Goal: Task Accomplishment & Management: Manage account settings

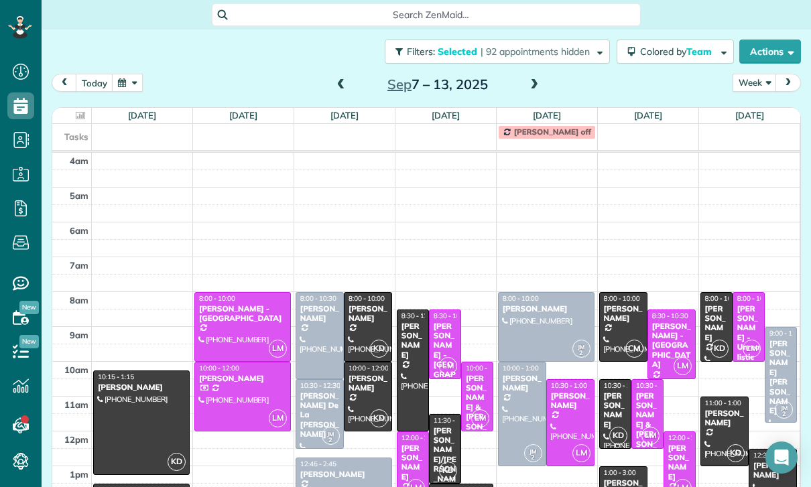
scroll to position [112, 0]
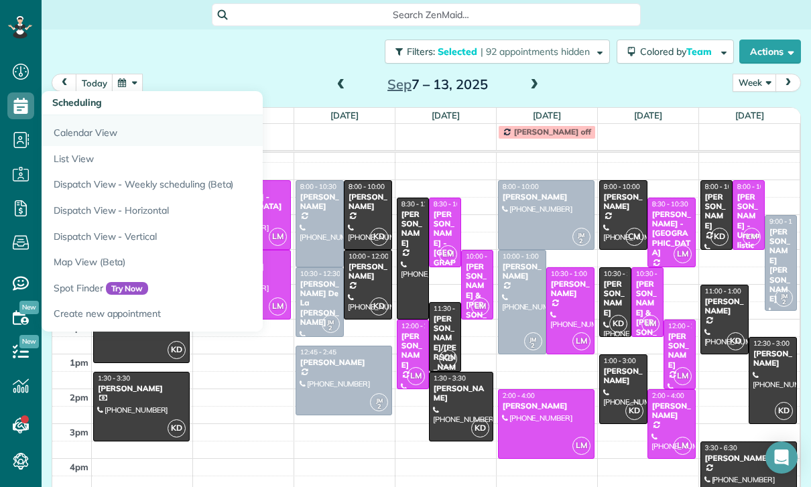
click at [87, 136] on link "Calendar View" at bounding box center [209, 130] width 335 height 31
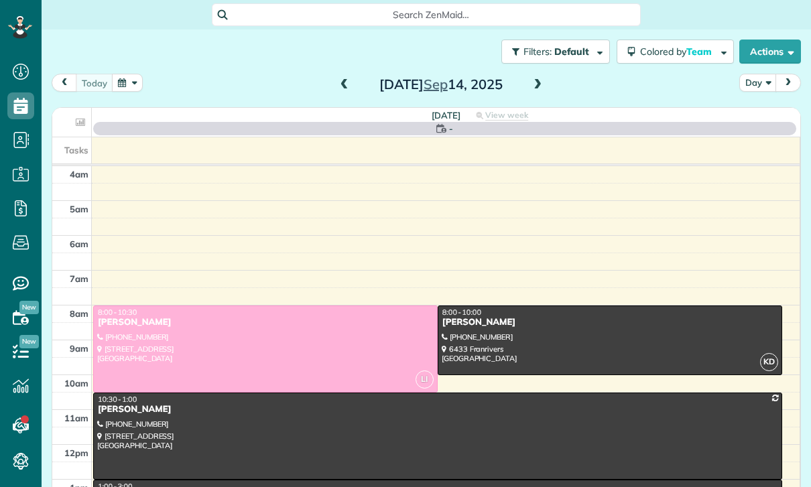
scroll to position [105, 0]
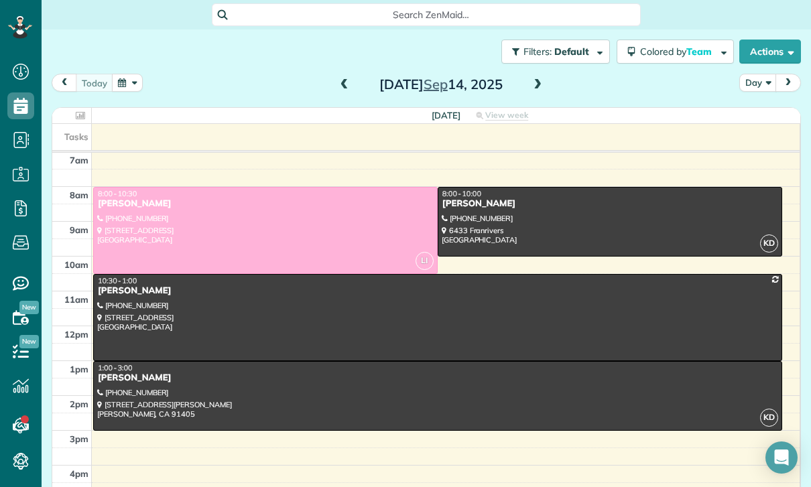
click at [334, 401] on div at bounding box center [437, 396] width 687 height 68
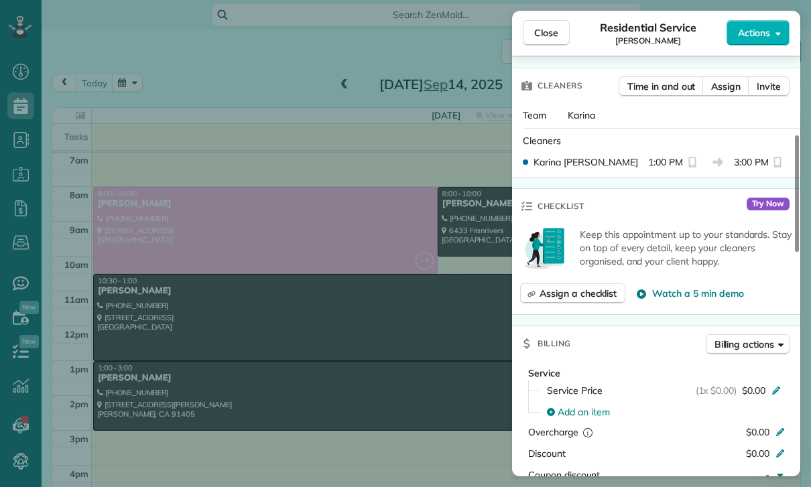
scroll to position [526, 0]
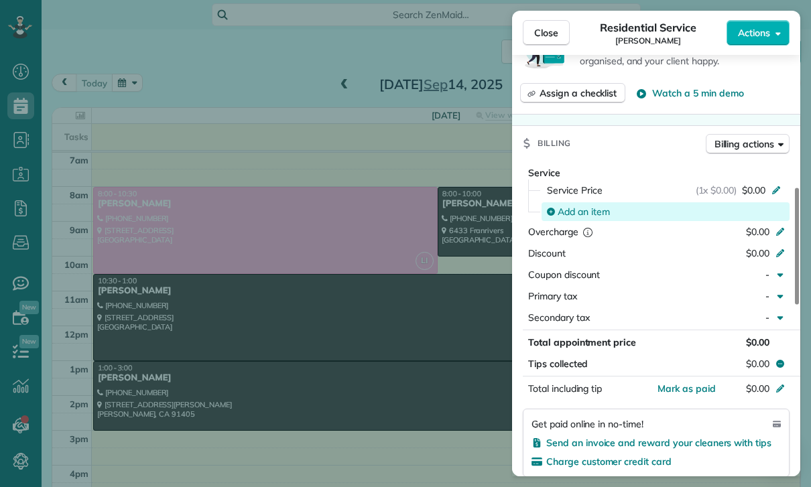
click at [584, 213] on span "Add an item" at bounding box center [583, 211] width 52 height 13
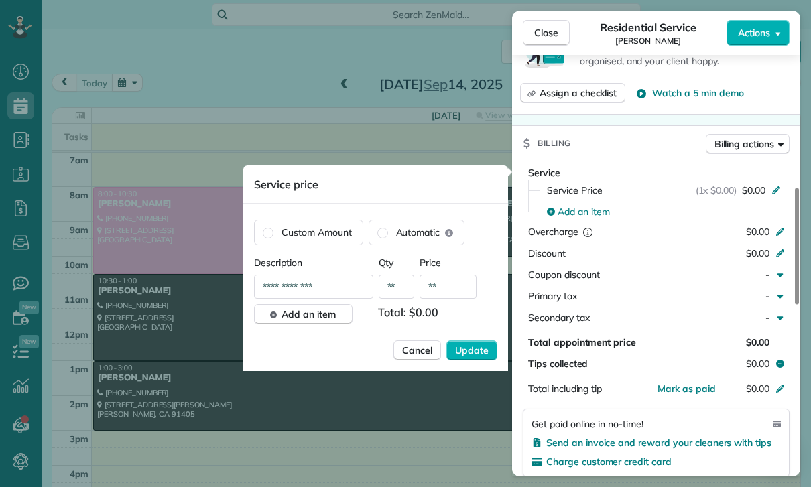
click at [454, 286] on input "**" at bounding box center [447, 287] width 57 height 24
type input "****"
click at [477, 357] on span "Update" at bounding box center [471, 350] width 33 height 13
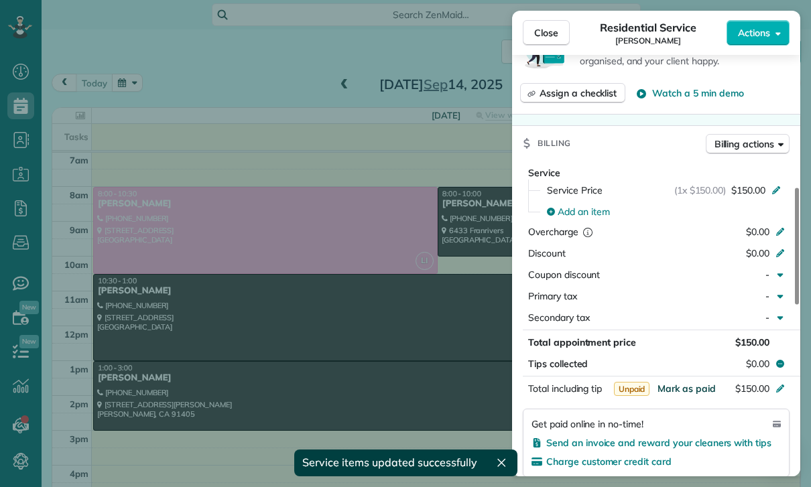
click at [686, 391] on span "Mark as paid" at bounding box center [686, 389] width 58 height 12
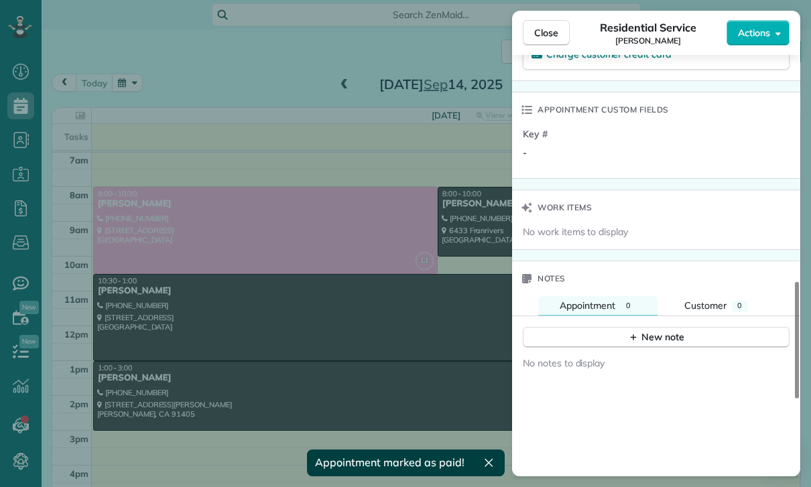
scroll to position [965, 0]
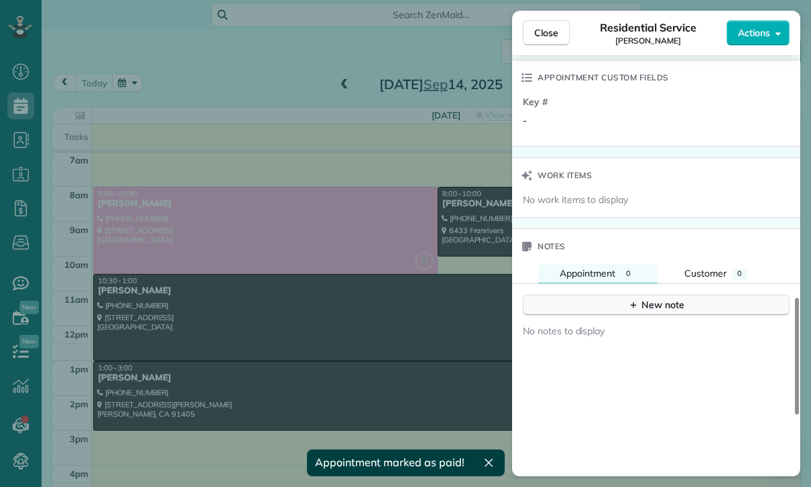
click at [659, 312] on button "New note" at bounding box center [656, 305] width 267 height 21
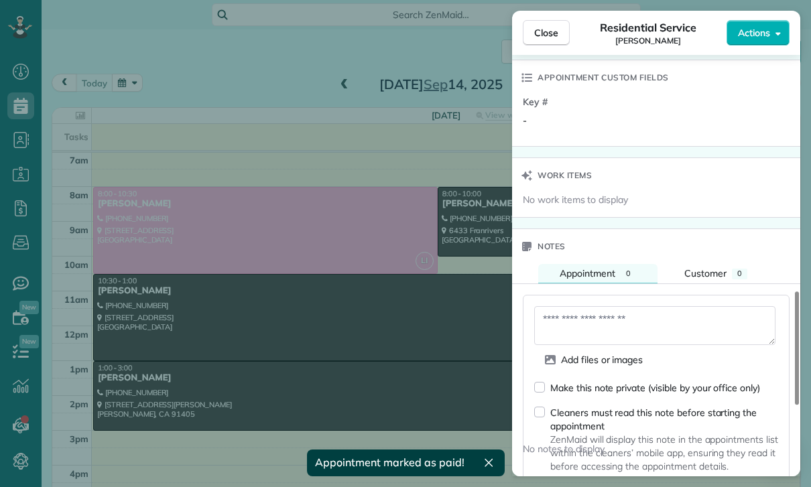
click at [605, 328] on textarea at bounding box center [654, 325] width 241 height 39
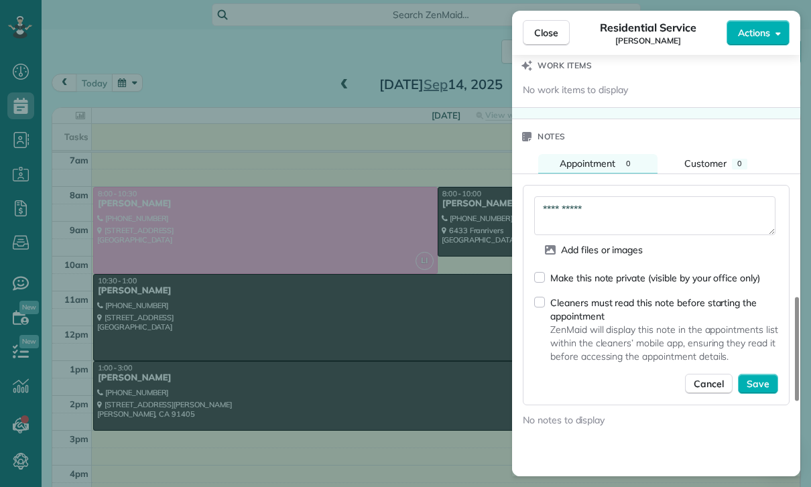
scroll to position [1076, 0]
type textarea "**********"
click at [754, 387] on span "Save" at bounding box center [757, 383] width 23 height 13
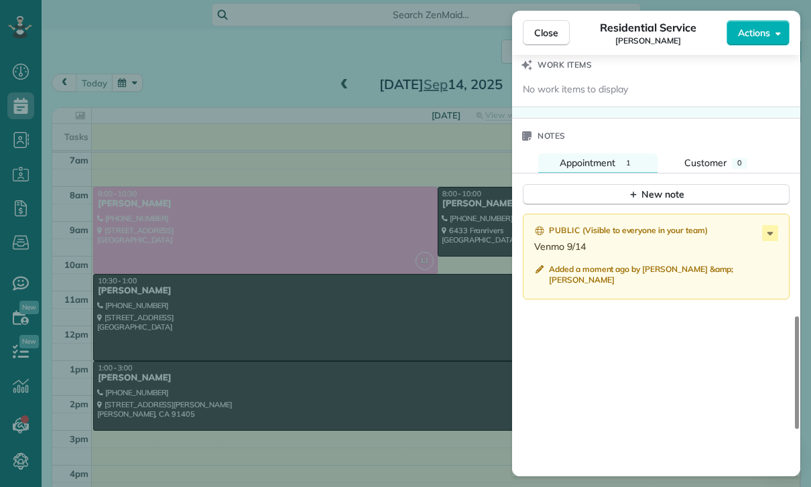
click at [444, 422] on div "Close Residential Service Jordan Owrey Actions Status Confirmed Jordan Owrey · …" at bounding box center [405, 243] width 811 height 487
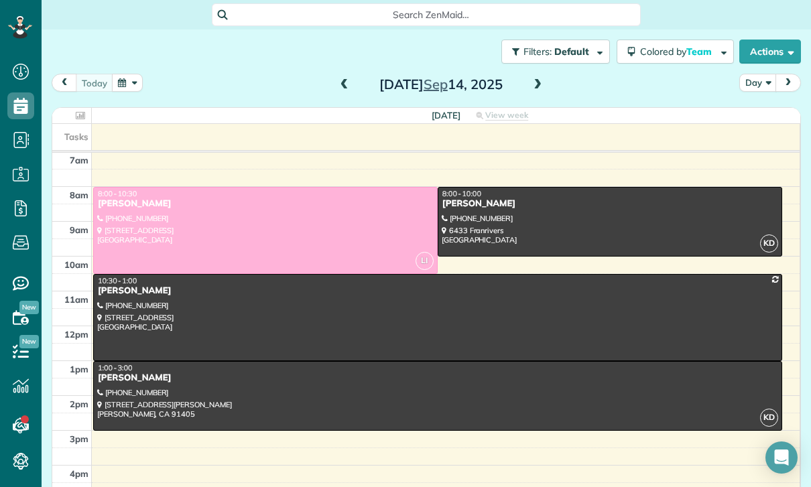
click at [338, 85] on span at bounding box center [344, 85] width 15 height 12
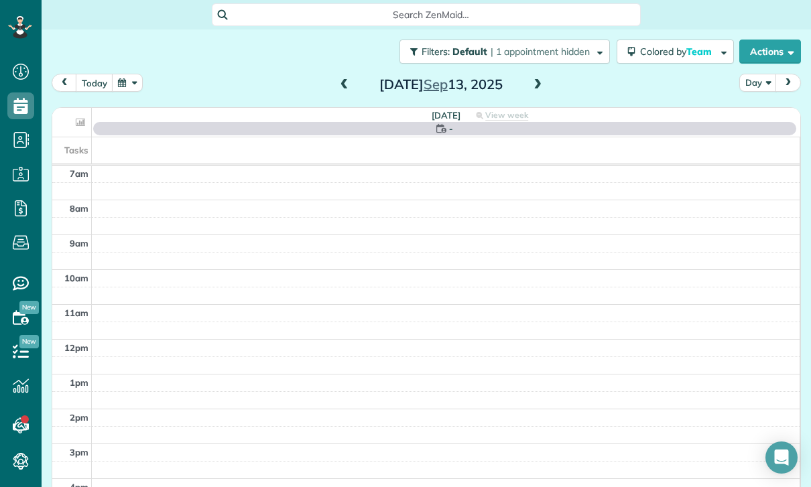
scroll to position [105, 0]
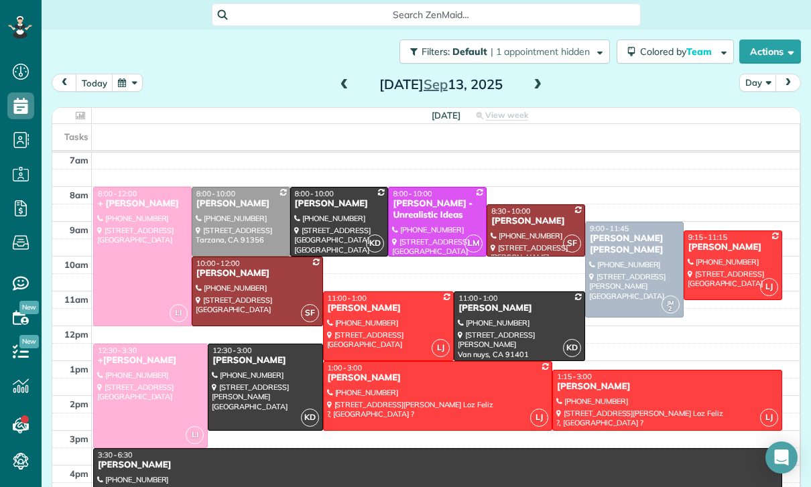
click at [514, 230] on div at bounding box center [535, 230] width 97 height 51
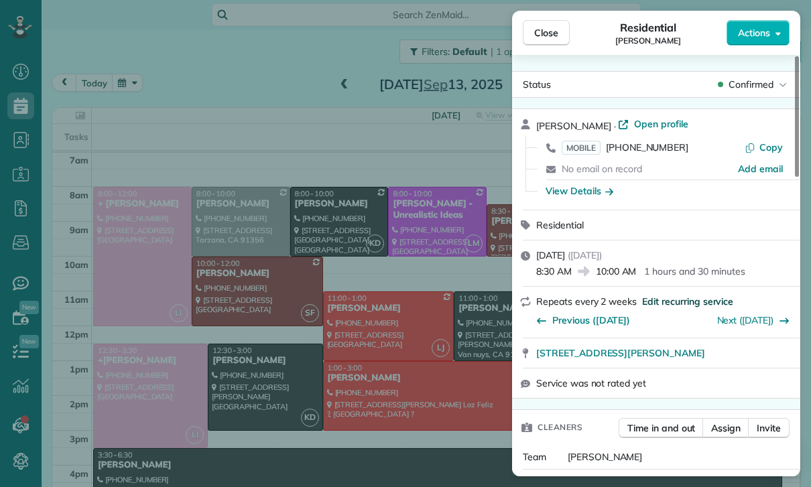
click at [677, 304] on span "Edit recurring service" at bounding box center [687, 301] width 91 height 13
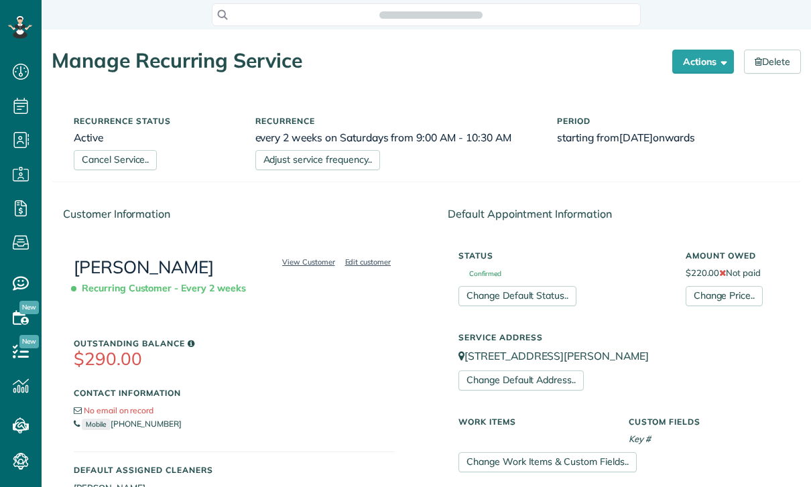
scroll to position [6, 6]
click at [725, 293] on link "Change Price.." at bounding box center [723, 296] width 77 height 20
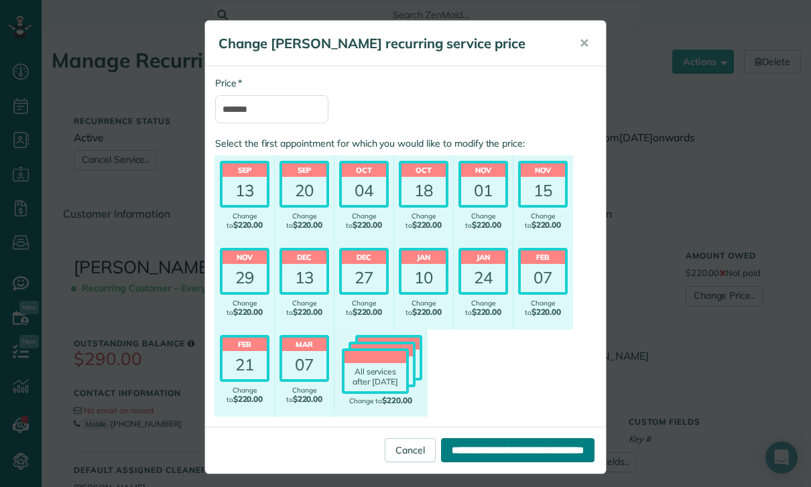
click at [474, 453] on input "**********" at bounding box center [517, 450] width 153 height 24
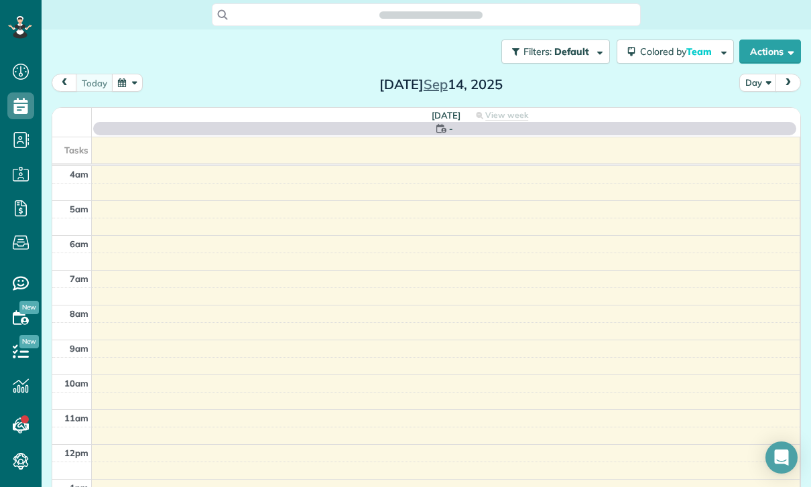
scroll to position [6, 6]
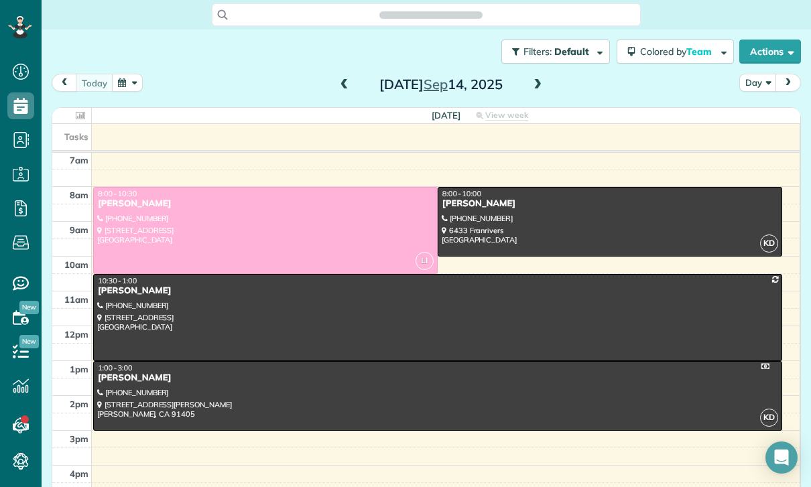
click at [344, 93] on span at bounding box center [344, 85] width 15 height 20
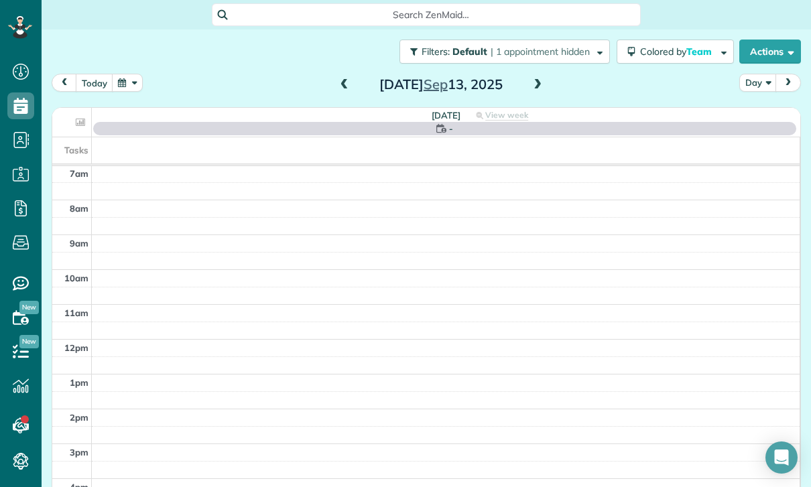
scroll to position [105, 0]
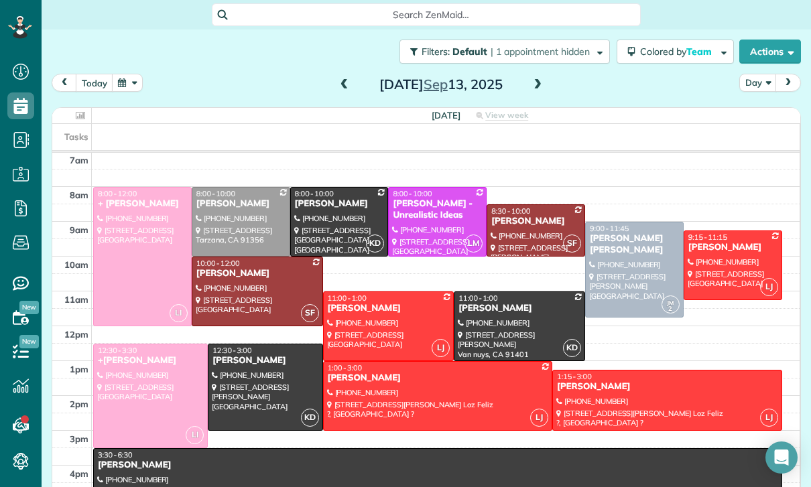
click at [532, 221] on div "[PERSON_NAME]" at bounding box center [535, 221] width 90 height 11
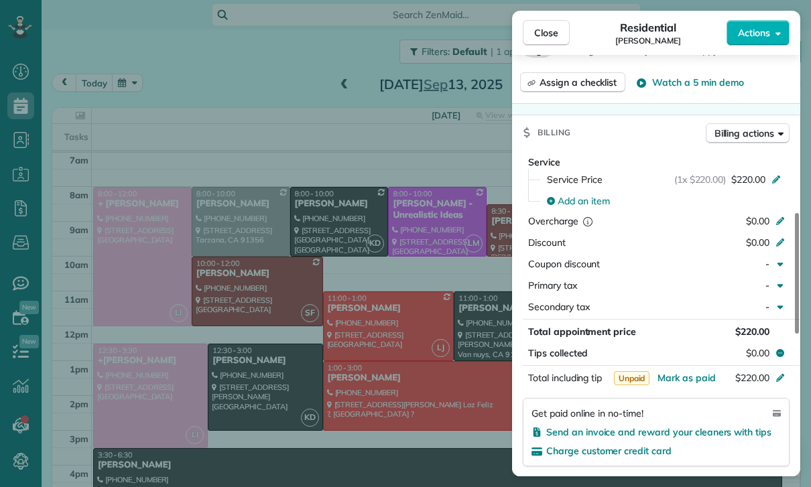
scroll to position [616, 0]
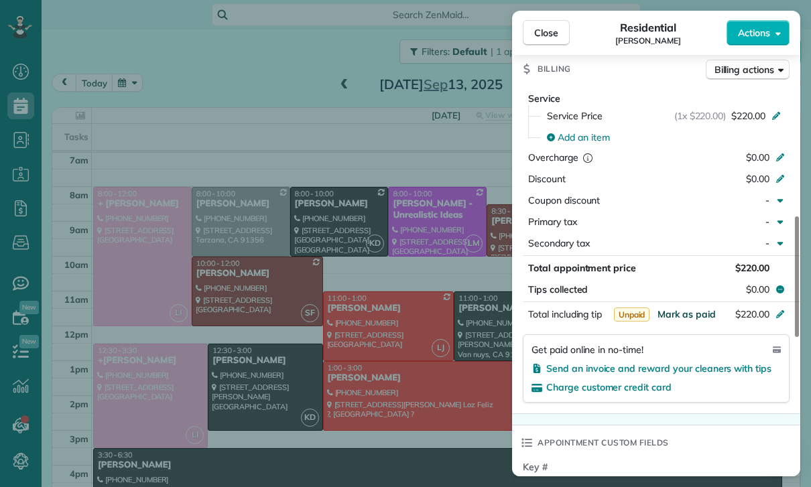
click at [681, 312] on span "Mark as paid" at bounding box center [686, 314] width 58 height 12
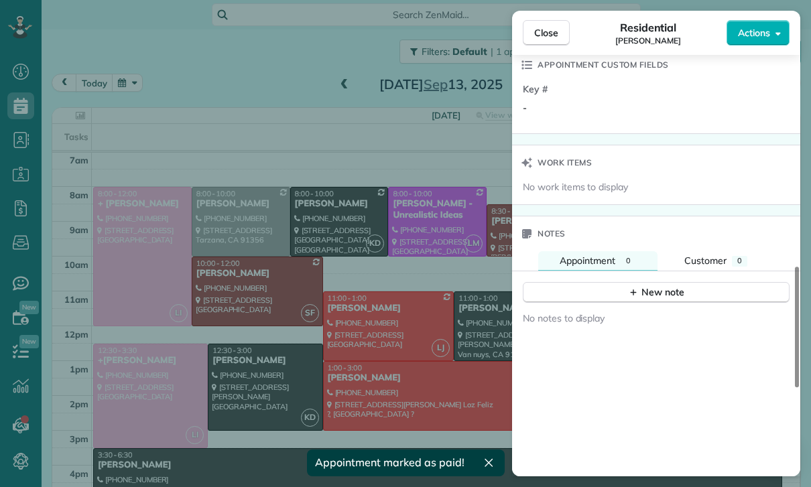
scroll to position [1026, 0]
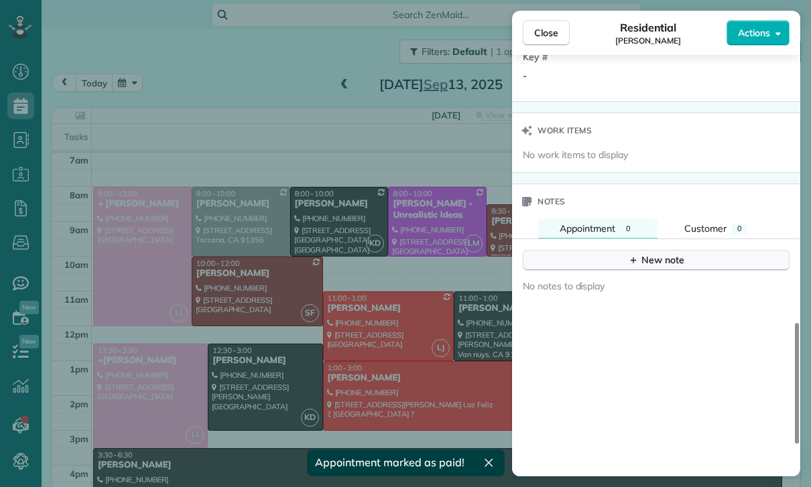
click at [651, 269] on button "New note" at bounding box center [656, 260] width 267 height 21
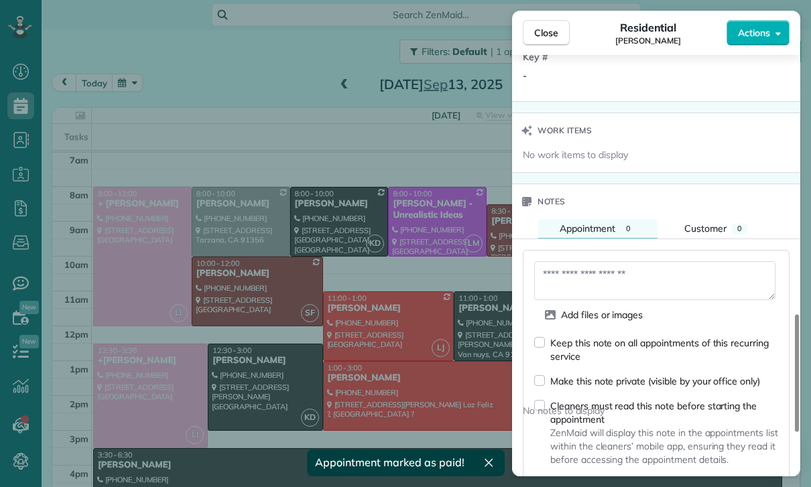
click at [618, 275] on textarea at bounding box center [654, 280] width 241 height 39
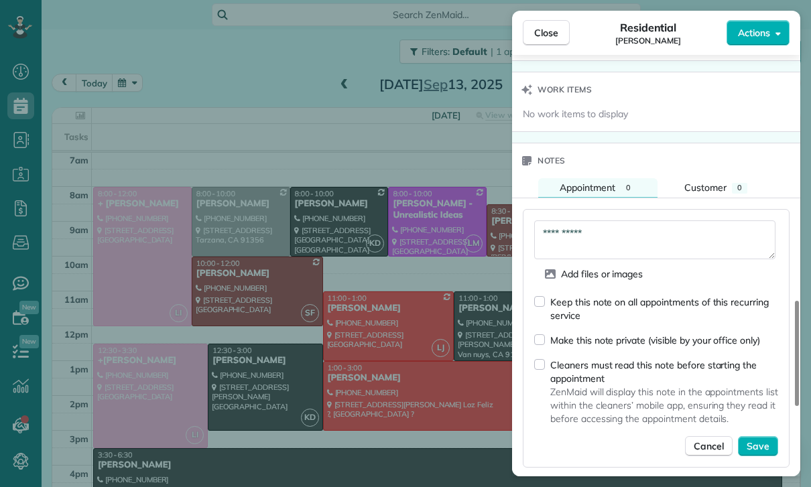
scroll to position [1123, 0]
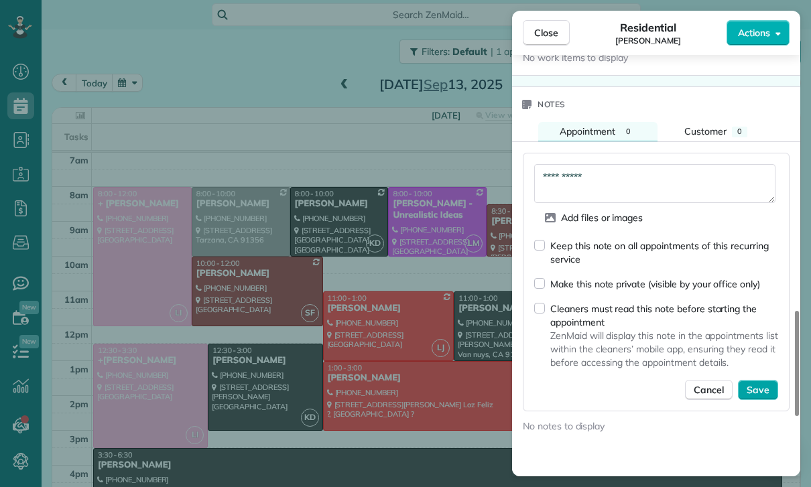
type textarea "**********"
click at [756, 384] on span "Save" at bounding box center [757, 389] width 23 height 13
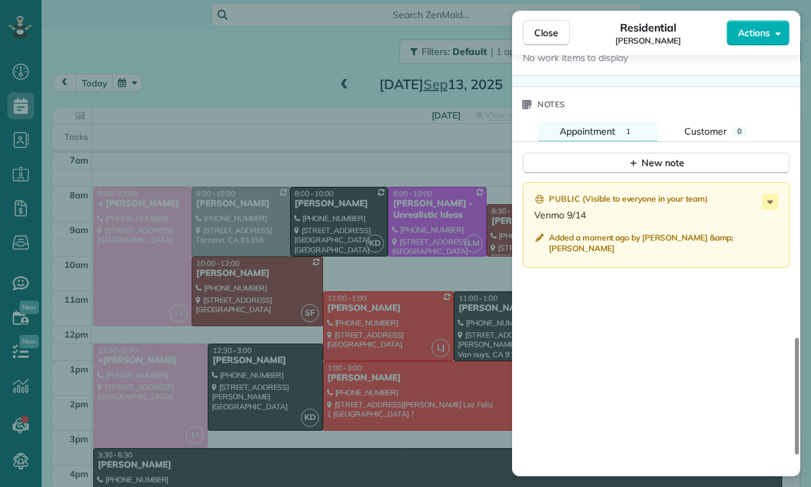
click at [401, 419] on div "Close Residential Tess Vinnedge Actions Status Confirmed Tess Vinnedge · Open p…" at bounding box center [405, 243] width 811 height 487
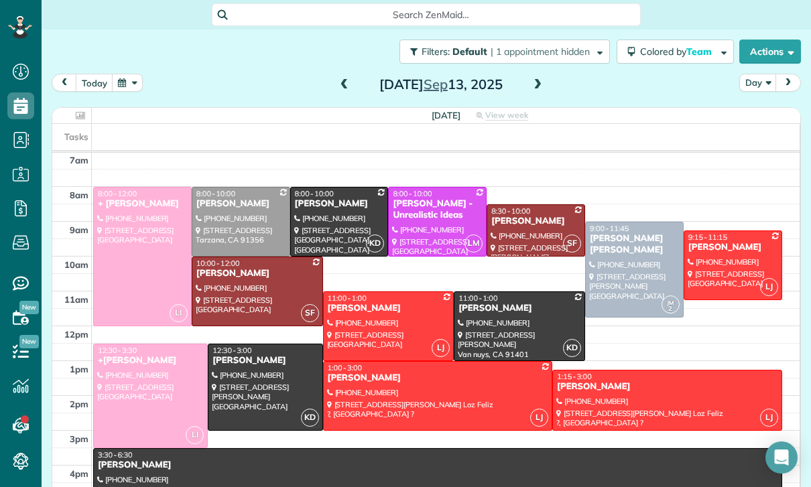
click at [128, 239] on div at bounding box center [142, 257] width 97 height 138
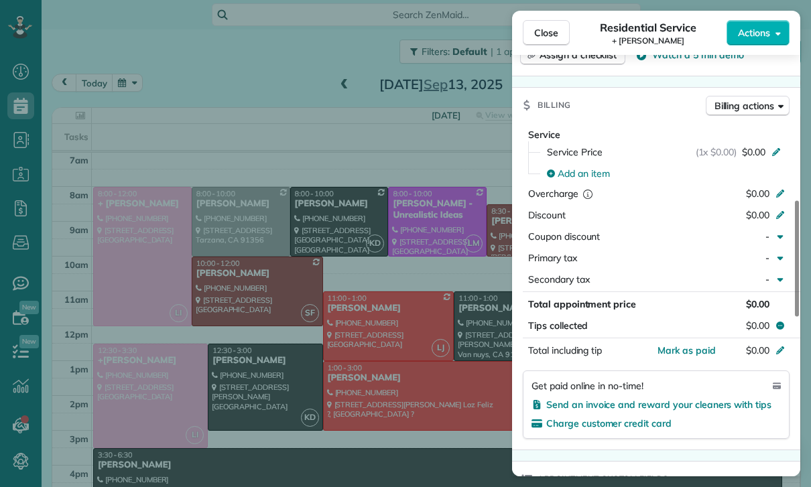
scroll to position [577, 0]
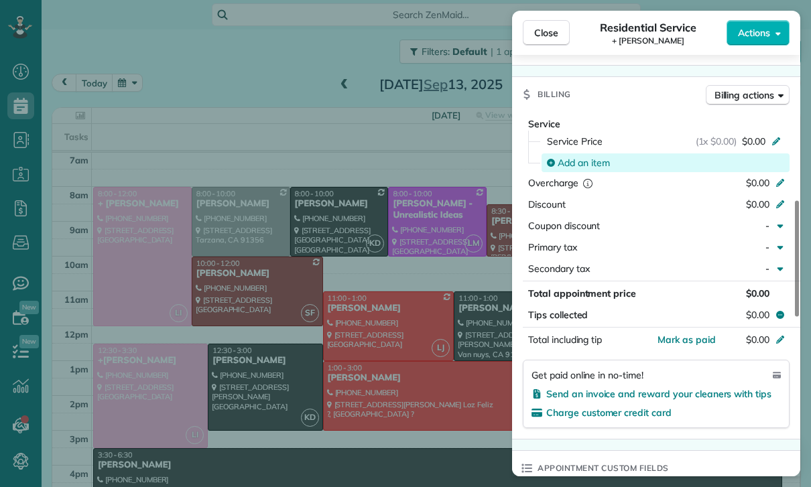
click at [586, 155] on div "Add an item" at bounding box center [665, 162] width 248 height 19
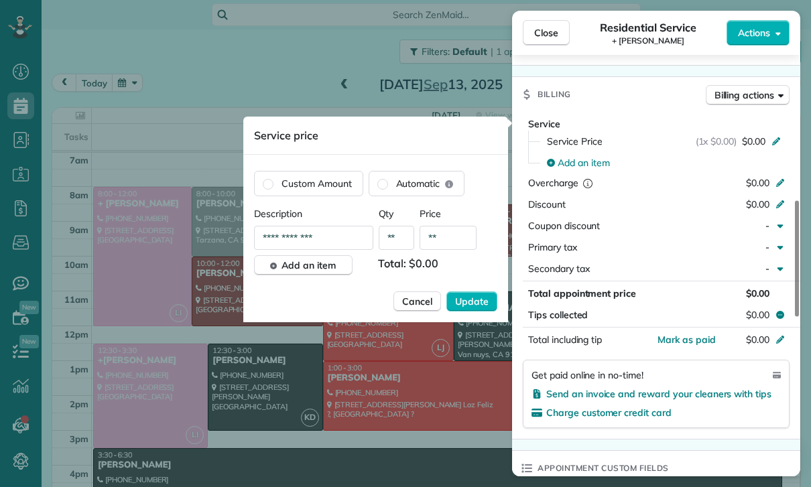
click at [446, 244] on input "**" at bounding box center [447, 238] width 57 height 24
type input "****"
click at [476, 303] on span "Update" at bounding box center [471, 301] width 33 height 13
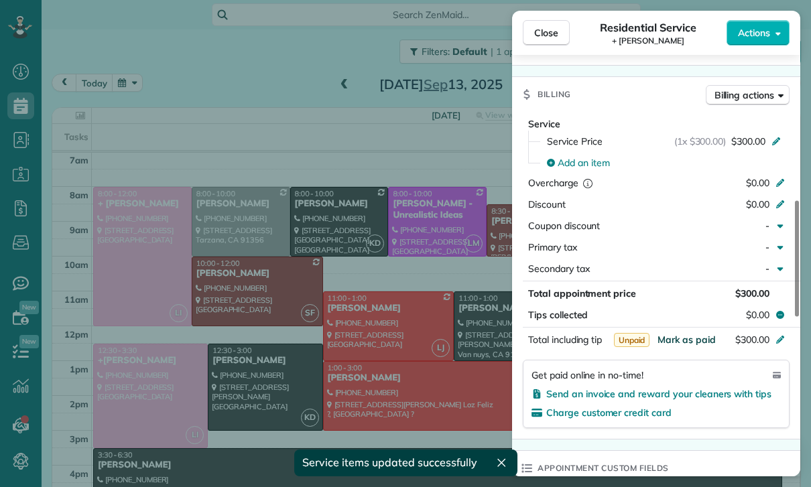
click at [683, 344] on span "Mark as paid" at bounding box center [686, 340] width 58 height 12
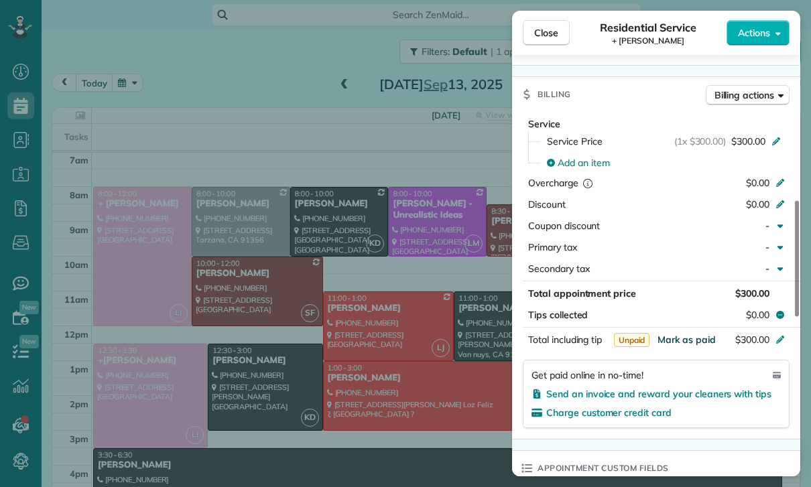
click at [680, 341] on span "Mark as paid" at bounding box center [686, 340] width 58 height 12
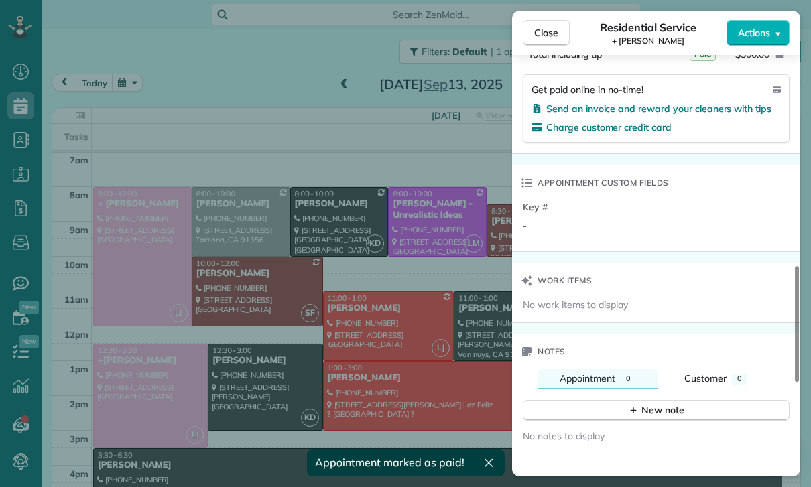
scroll to position [882, 0]
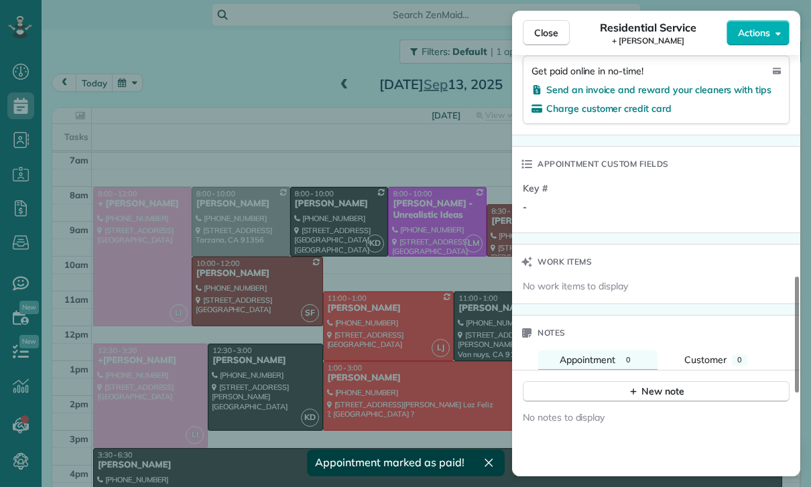
click at [651, 377] on div "New note" at bounding box center [656, 386] width 288 height 32
click at [624, 395] on button "New note" at bounding box center [656, 391] width 267 height 21
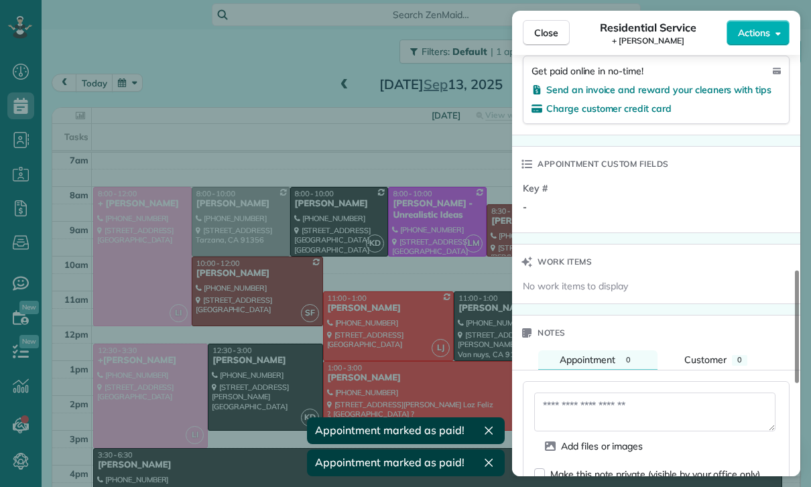
click at [563, 407] on textarea at bounding box center [654, 412] width 241 height 39
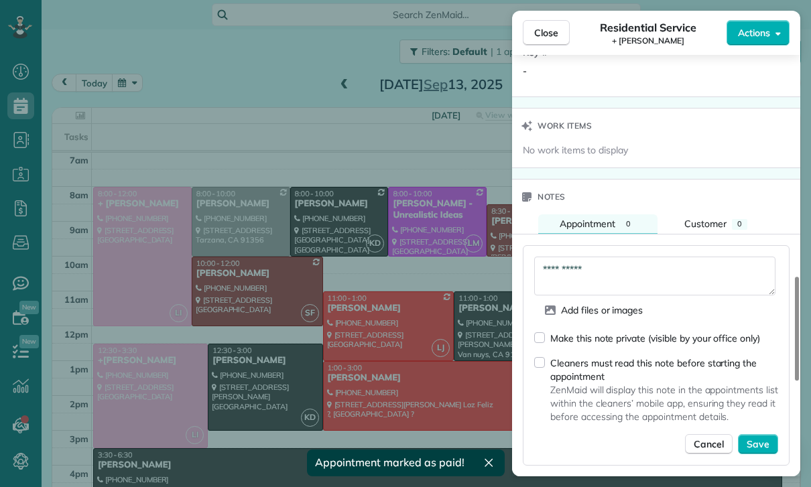
scroll to position [1034, 0]
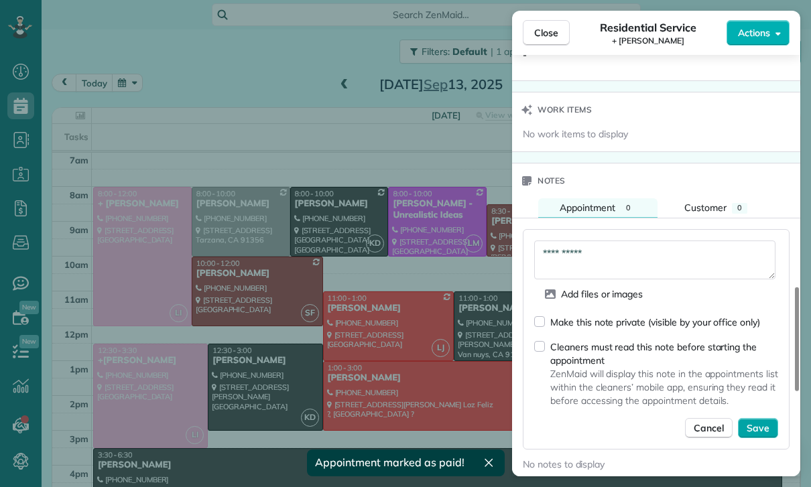
type textarea "**********"
click at [760, 431] on span "Save" at bounding box center [757, 427] width 23 height 13
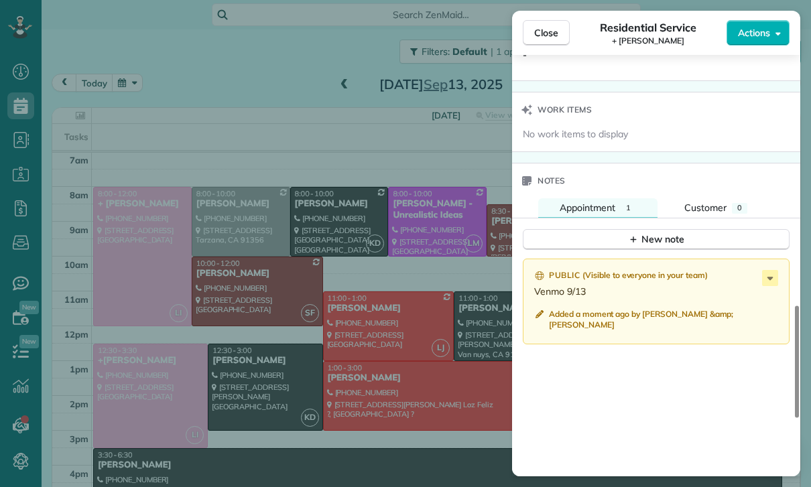
click at [417, 401] on div "Close Residential Service + Pam Deneau Actions Status Confirmed + Pam Deneau · …" at bounding box center [405, 243] width 811 height 487
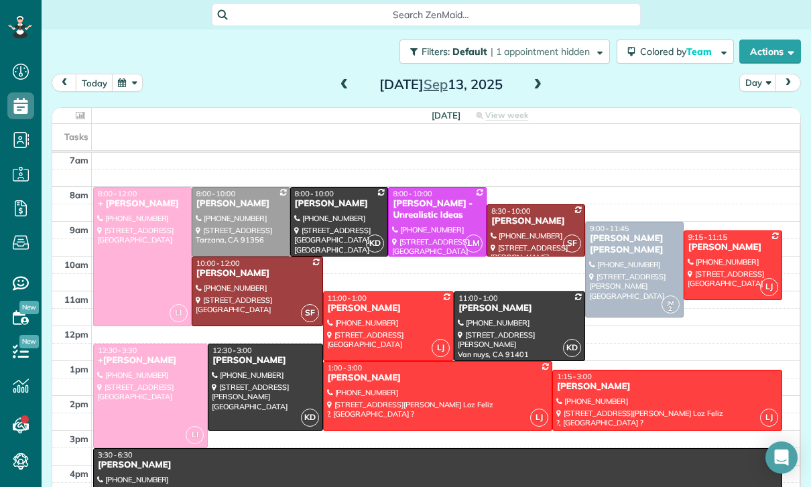
click at [723, 258] on div at bounding box center [732, 265] width 97 height 68
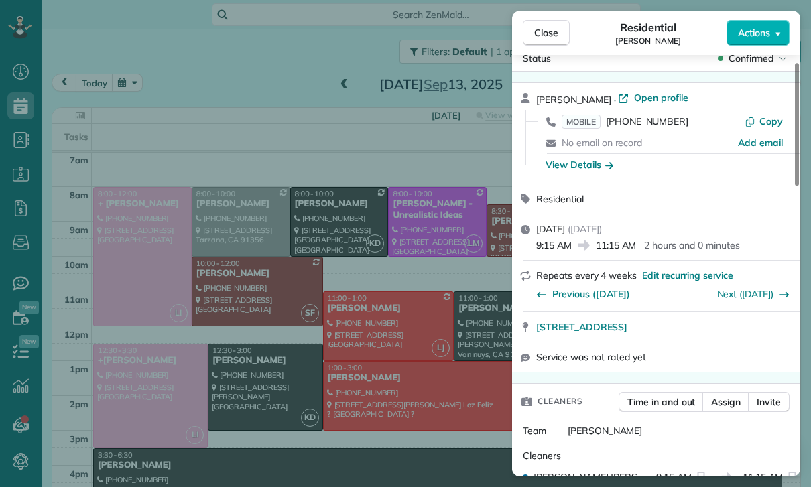
scroll to position [48, 0]
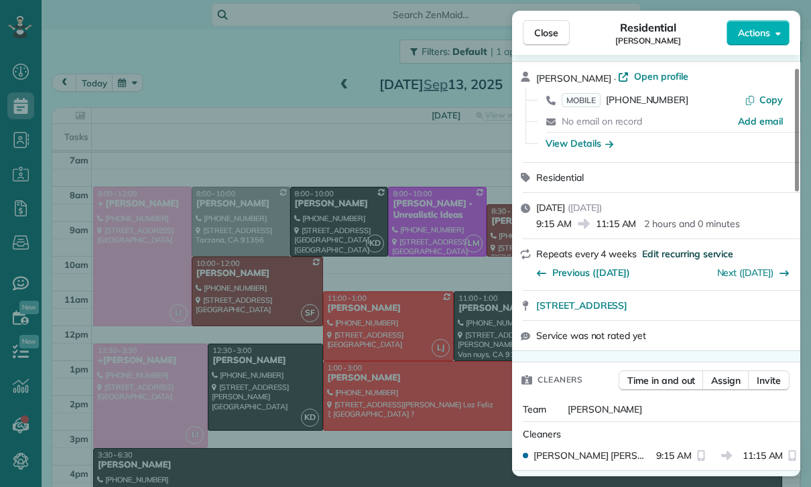
click at [674, 252] on span "Edit recurring service" at bounding box center [687, 253] width 91 height 13
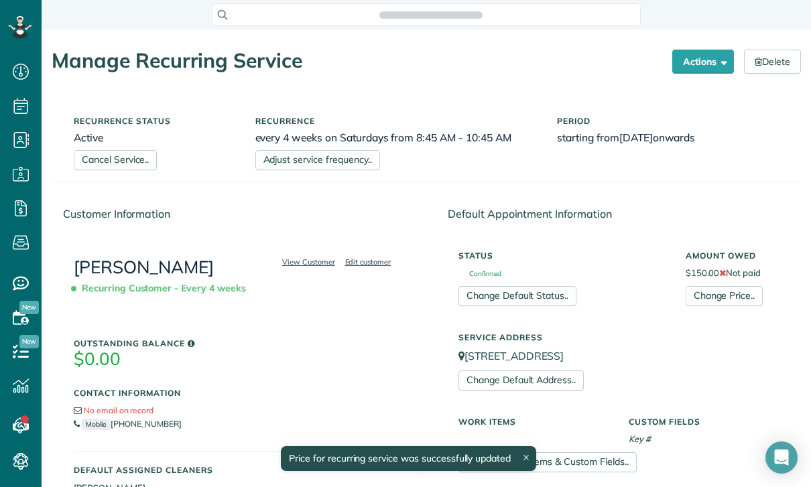
scroll to position [6, 6]
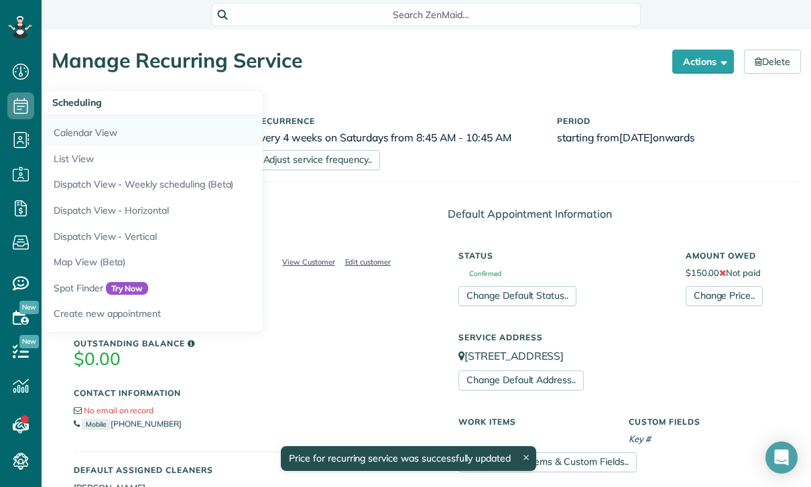
click at [92, 131] on link "Calendar View" at bounding box center [209, 130] width 335 height 31
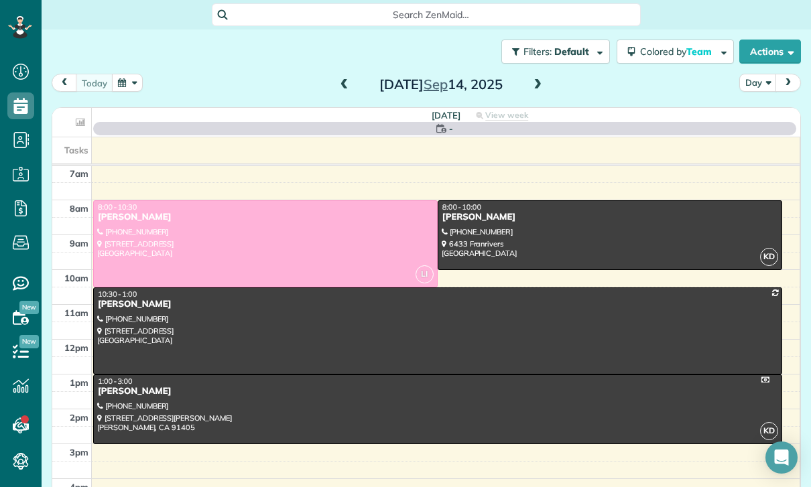
scroll to position [105, 0]
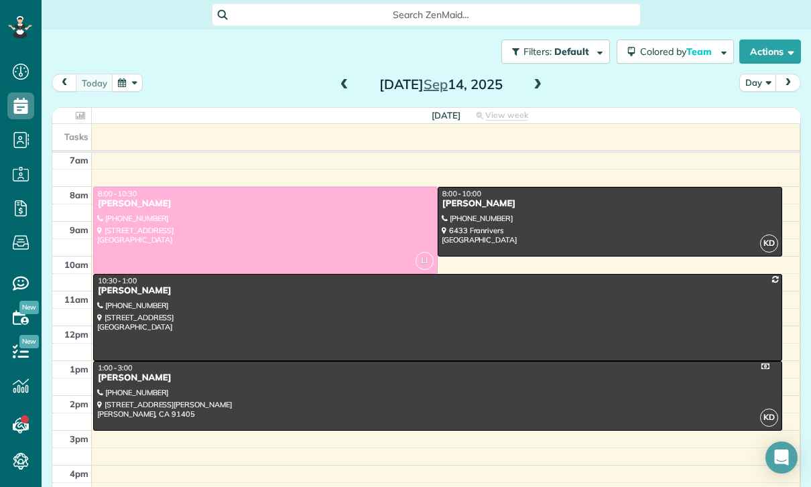
click at [337, 89] on span at bounding box center [344, 85] width 15 height 12
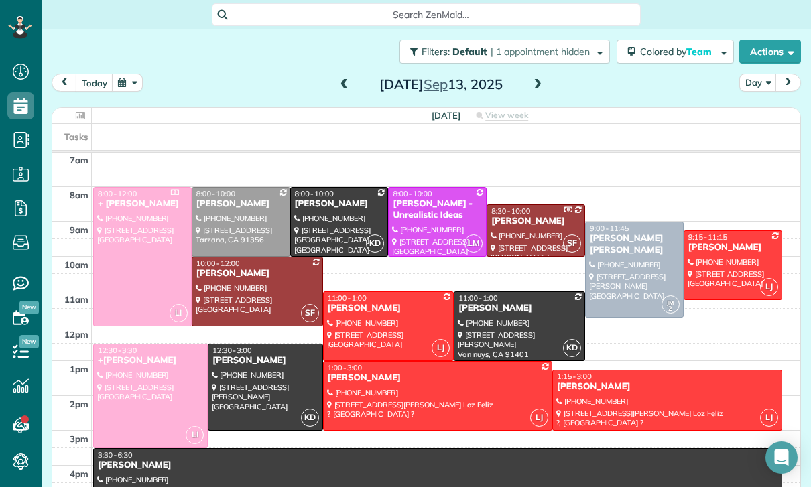
click at [723, 269] on div at bounding box center [732, 265] width 97 height 68
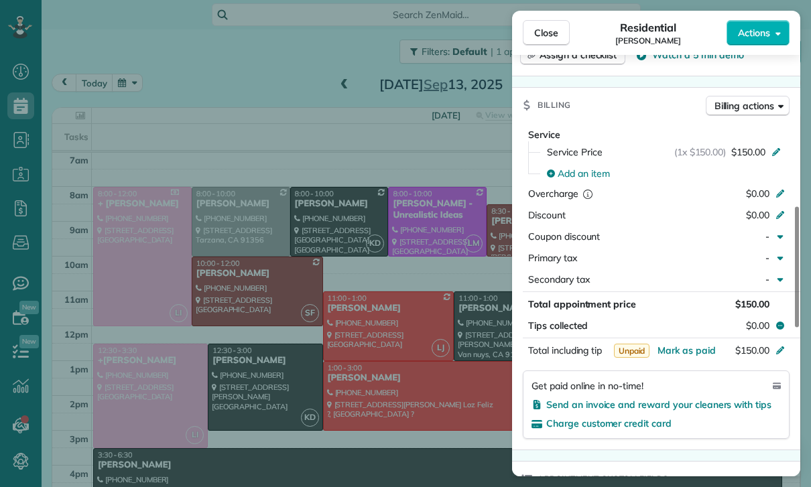
scroll to position [586, 0]
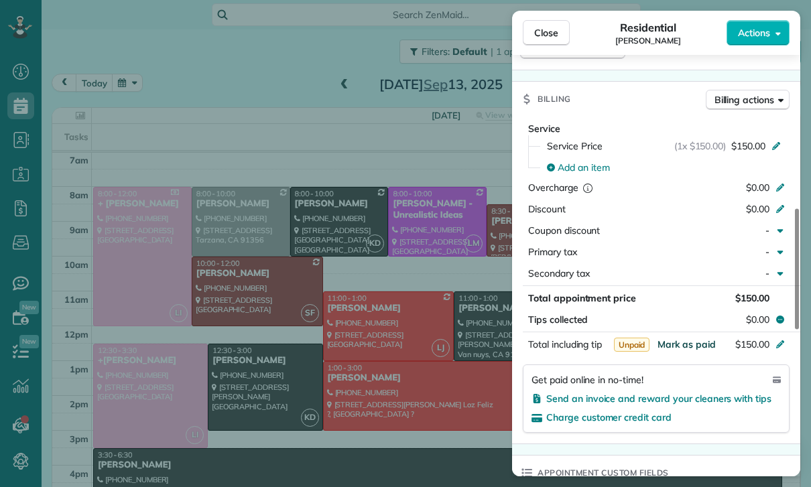
click at [676, 346] on span "Mark as paid" at bounding box center [686, 344] width 58 height 12
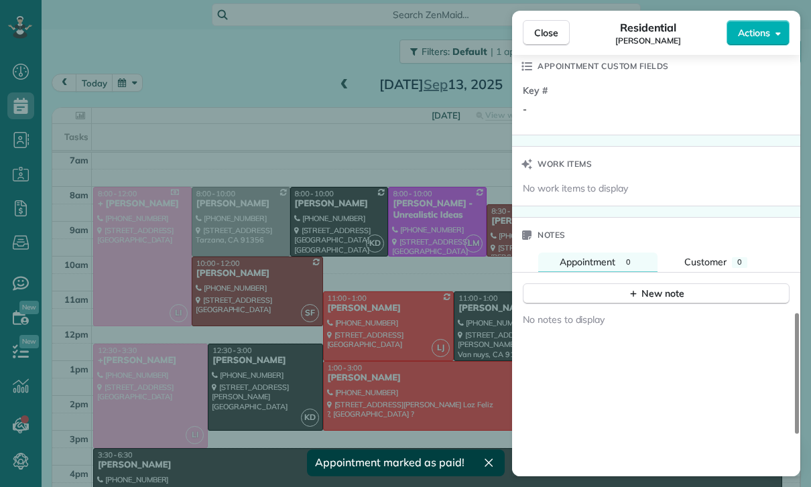
scroll to position [1002, 0]
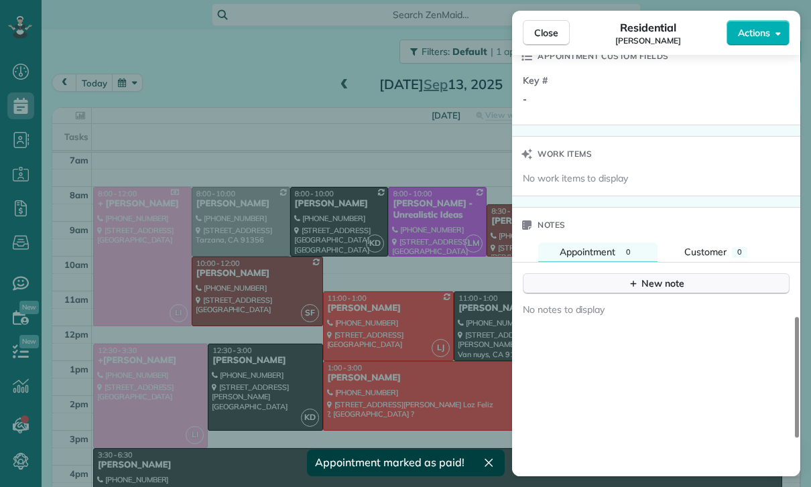
click at [645, 282] on div "New note" at bounding box center [656, 284] width 56 height 14
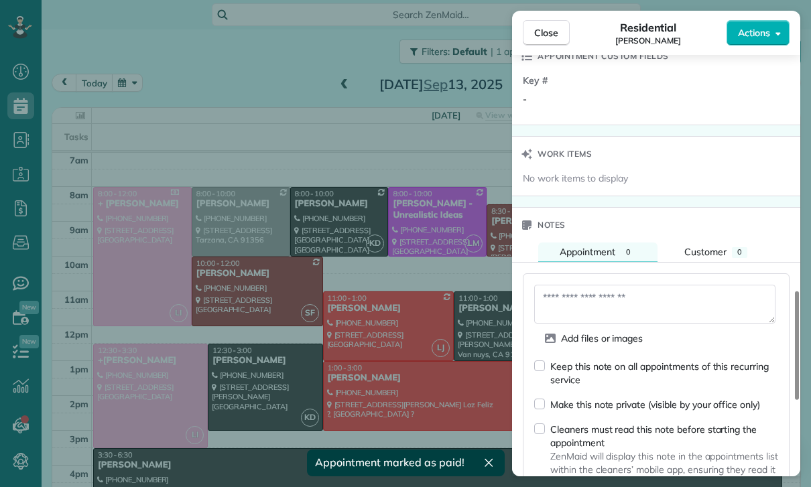
click at [584, 308] on textarea at bounding box center [654, 304] width 241 height 39
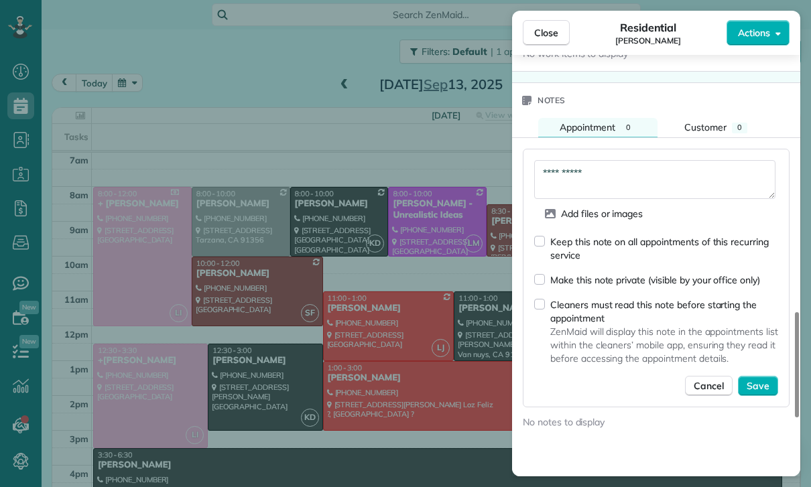
scroll to position [1131, 0]
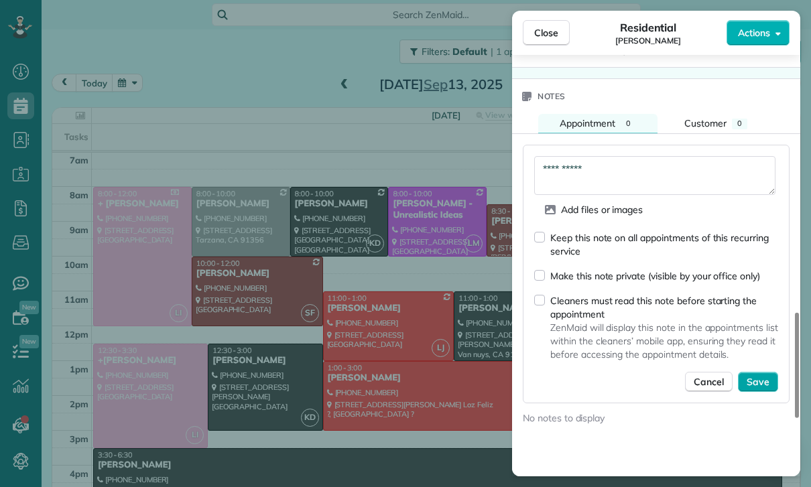
type textarea "**********"
click at [768, 387] on span "Save" at bounding box center [757, 381] width 23 height 13
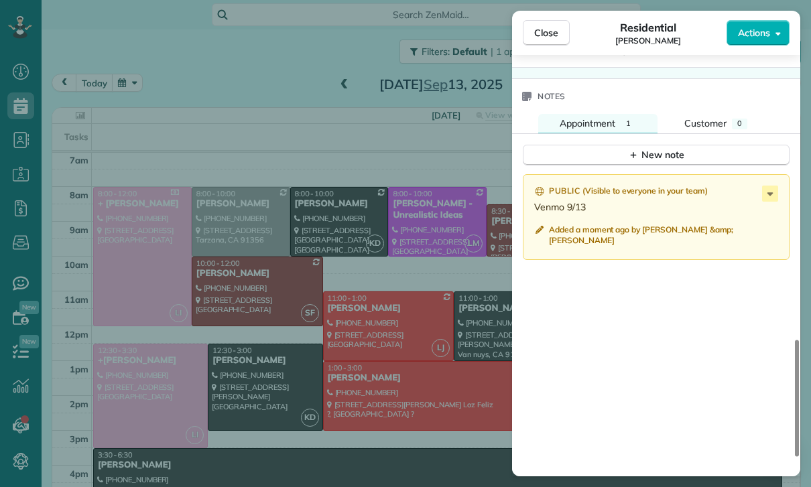
click at [366, 390] on div "Close Residential Michelle Parris Actions Status Confirmed Michelle Parris · Op…" at bounding box center [405, 243] width 811 height 487
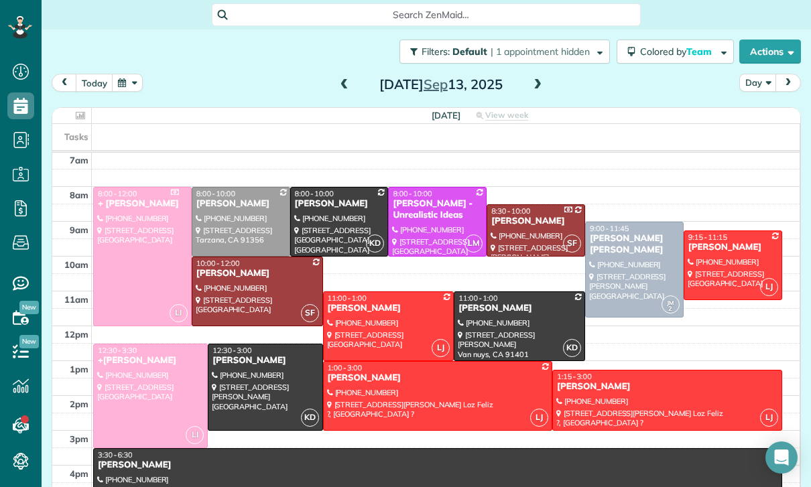
click at [129, 82] on button "button" at bounding box center [127, 83] width 31 height 18
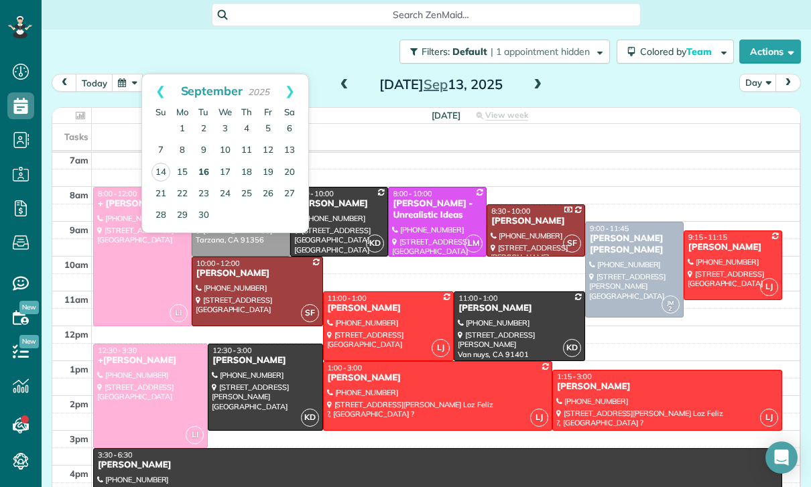
click at [206, 169] on link "16" at bounding box center [203, 172] width 21 height 21
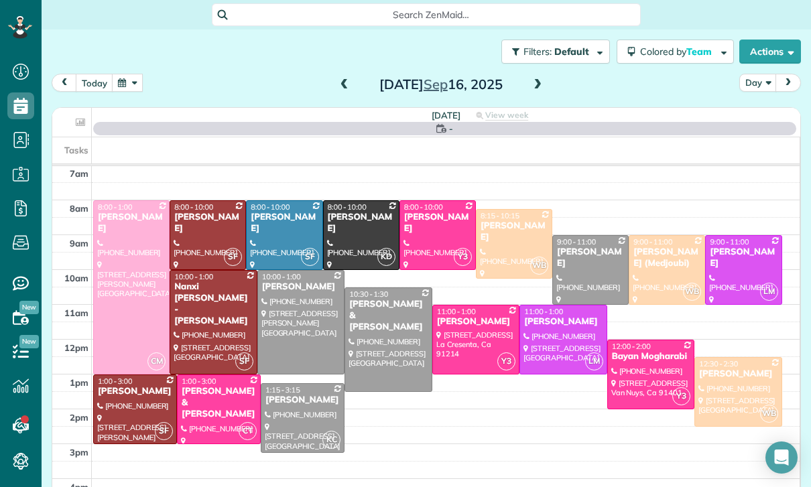
click at [124, 82] on button "button" at bounding box center [127, 83] width 31 height 18
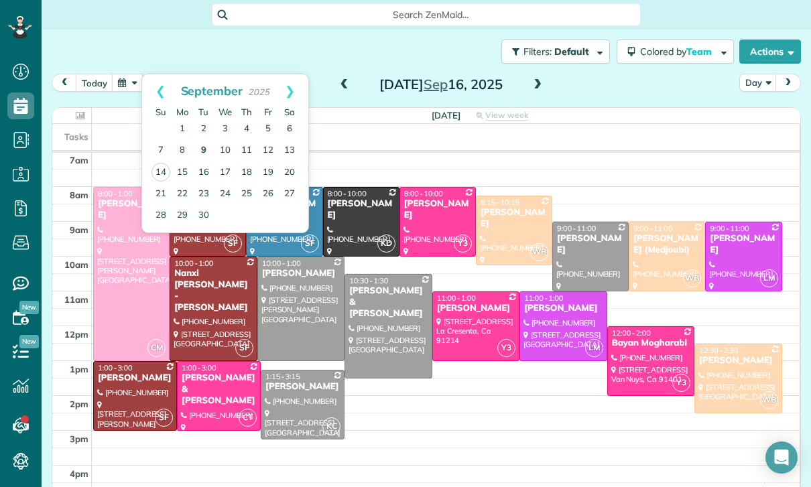
click at [204, 141] on link "9" at bounding box center [203, 150] width 21 height 21
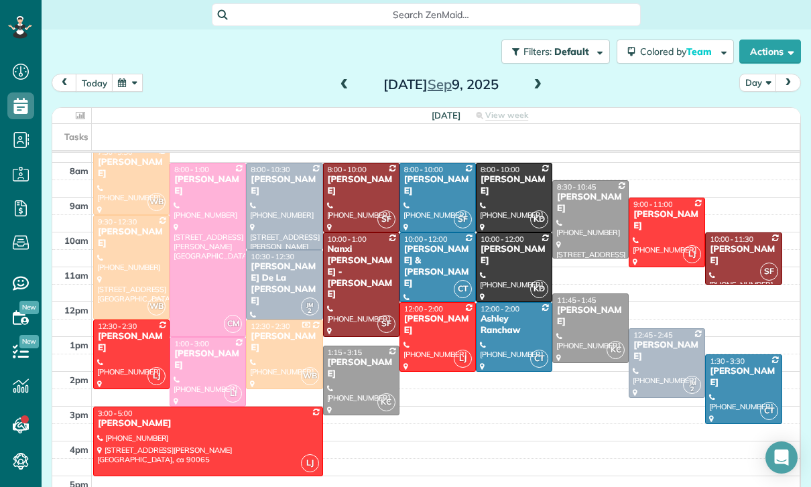
scroll to position [138, 0]
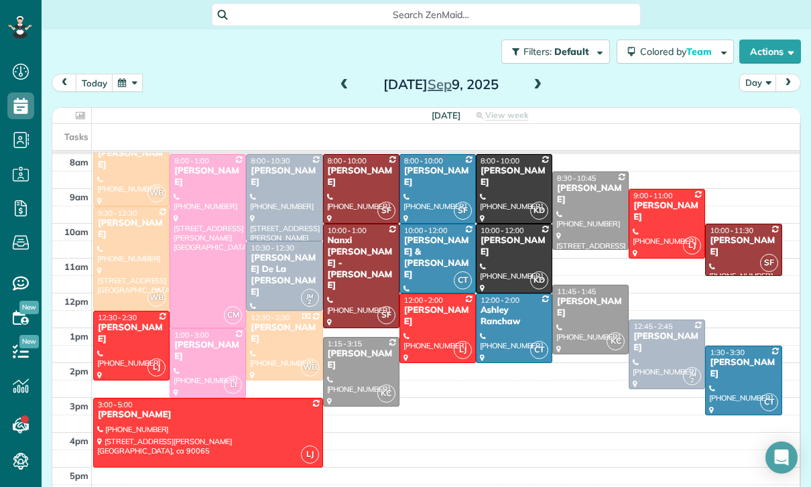
click at [543, 76] on span at bounding box center [537, 85] width 15 height 20
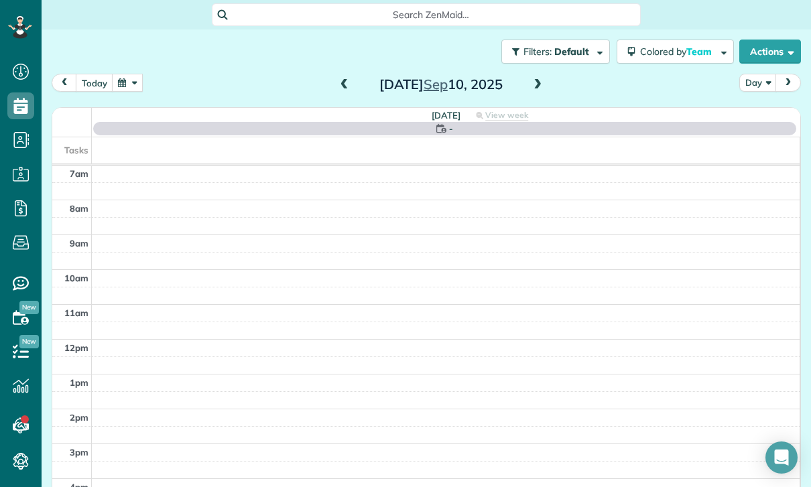
scroll to position [105, 0]
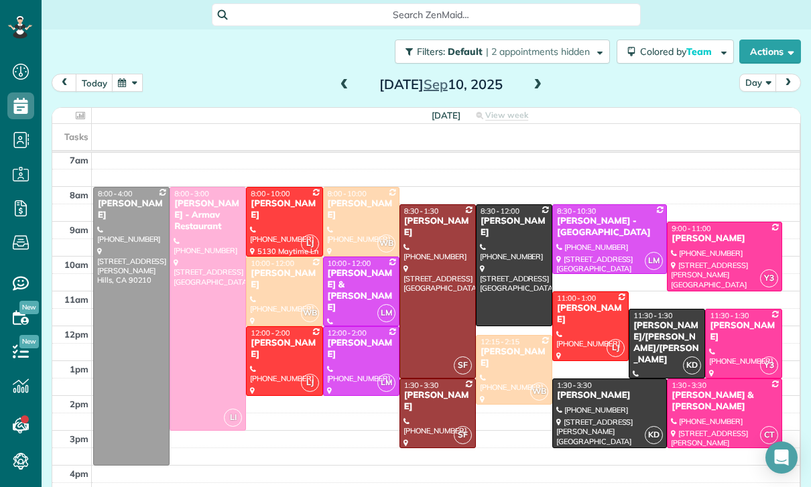
click at [693, 401] on div "[PERSON_NAME] & [PERSON_NAME]" at bounding box center [724, 401] width 107 height 23
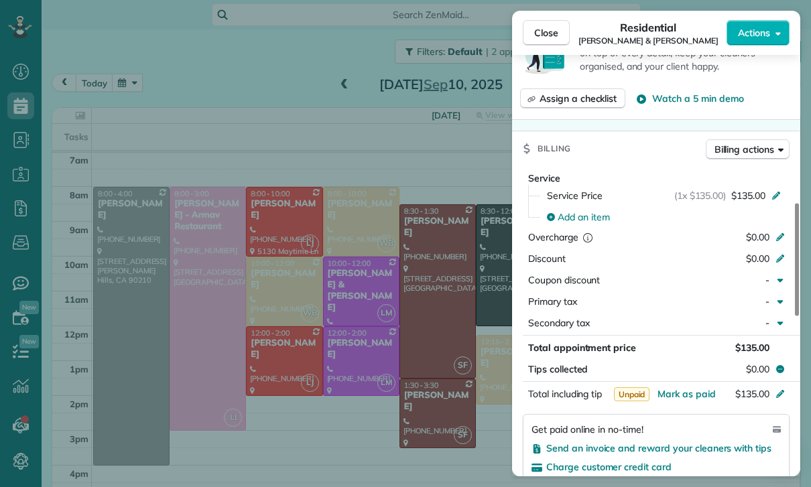
scroll to position [620, 0]
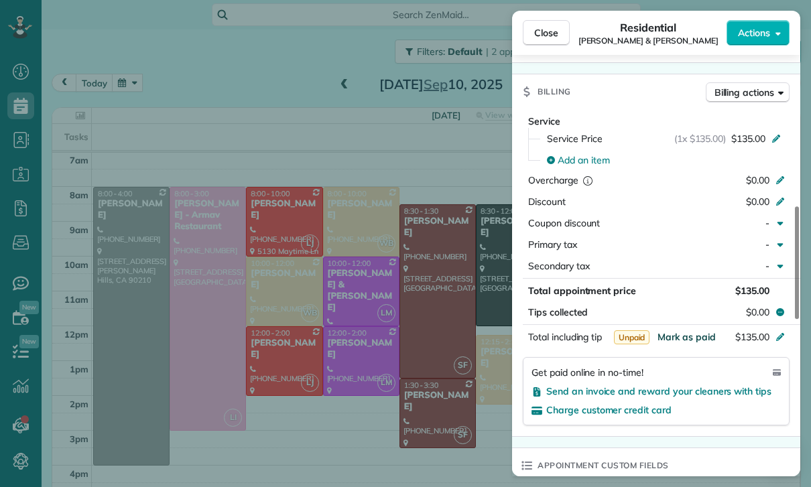
click at [685, 333] on span "Mark as paid" at bounding box center [686, 337] width 58 height 12
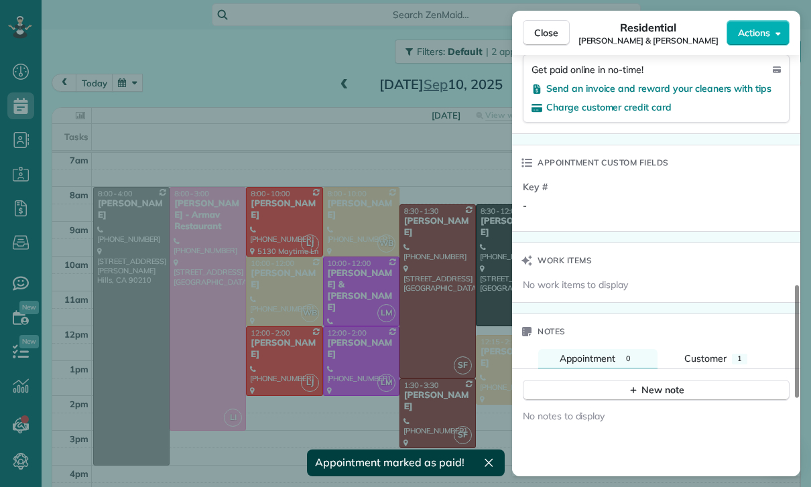
scroll to position [945, 0]
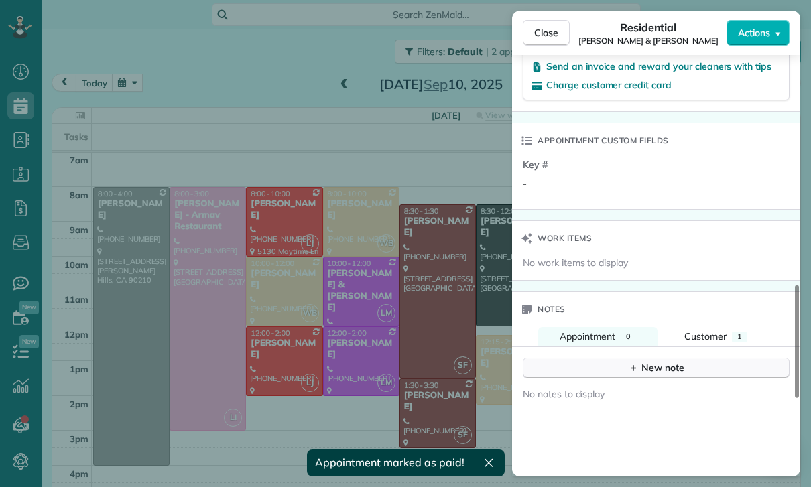
click at [656, 366] on div "New note" at bounding box center [656, 368] width 56 height 14
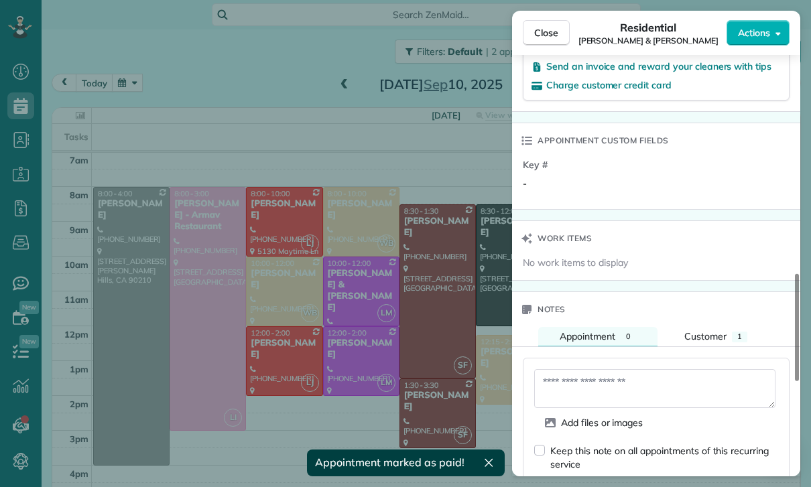
click at [582, 384] on textarea at bounding box center [654, 388] width 241 height 39
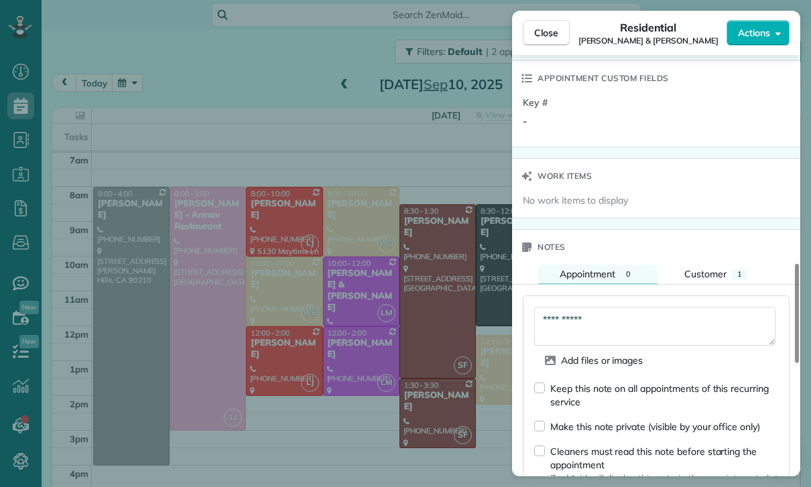
scroll to position [1103, 0]
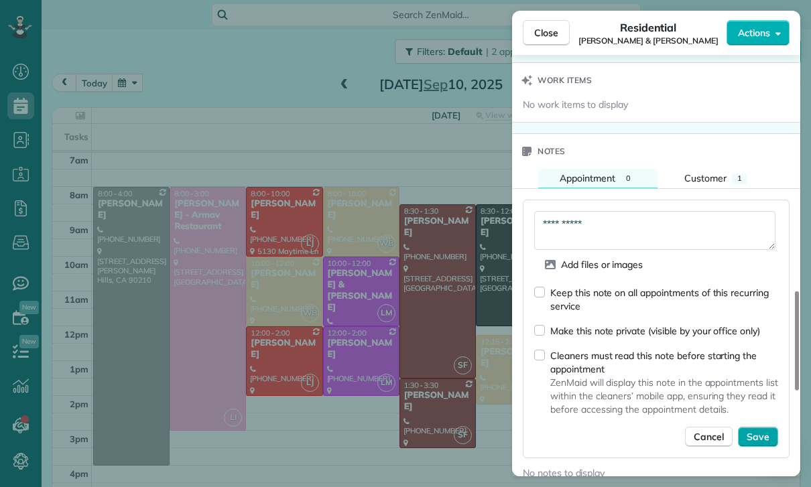
type textarea "**********"
click at [764, 439] on span "Save" at bounding box center [757, 436] width 23 height 13
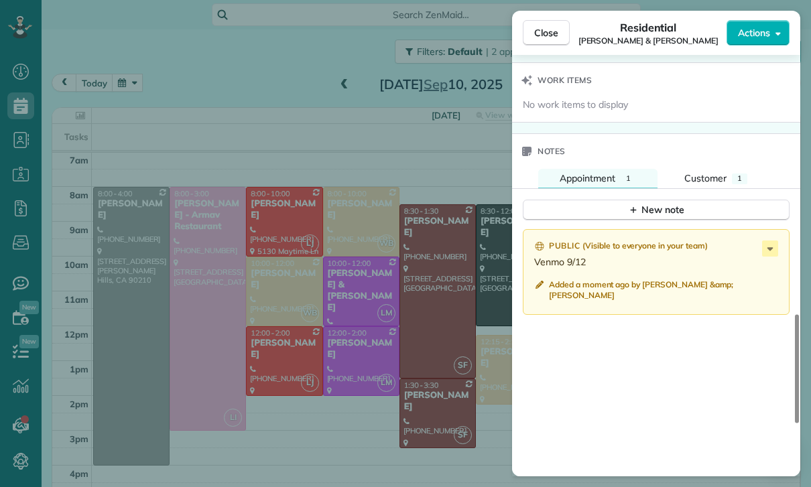
click at [133, 77] on div "Close Residential Daniel & Kathy Mellitz Actions Status Yet to Confirm Daniel &…" at bounding box center [405, 243] width 811 height 487
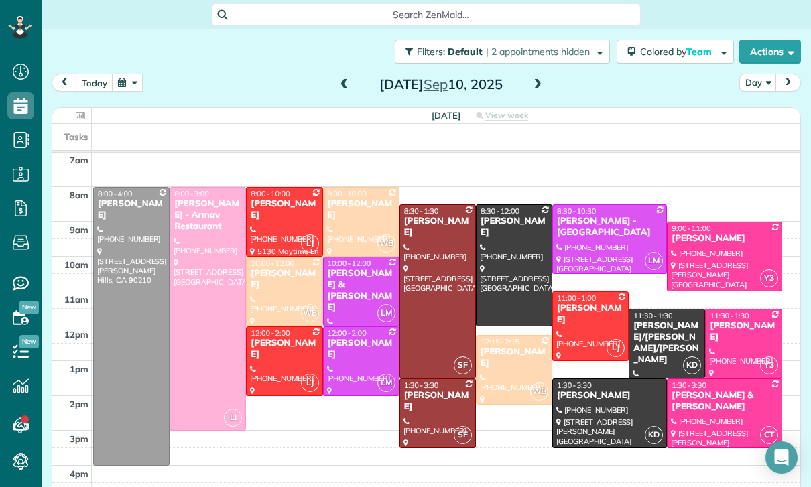
click at [121, 76] on button "button" at bounding box center [127, 83] width 31 height 18
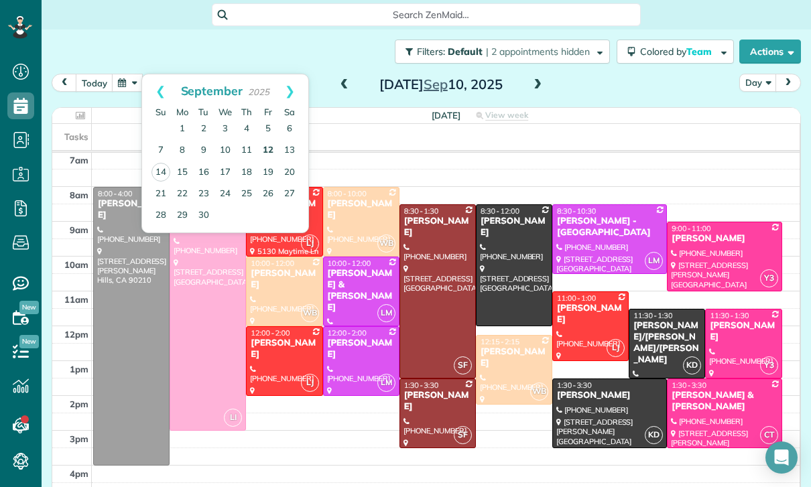
click at [265, 148] on link "12" at bounding box center [267, 150] width 21 height 21
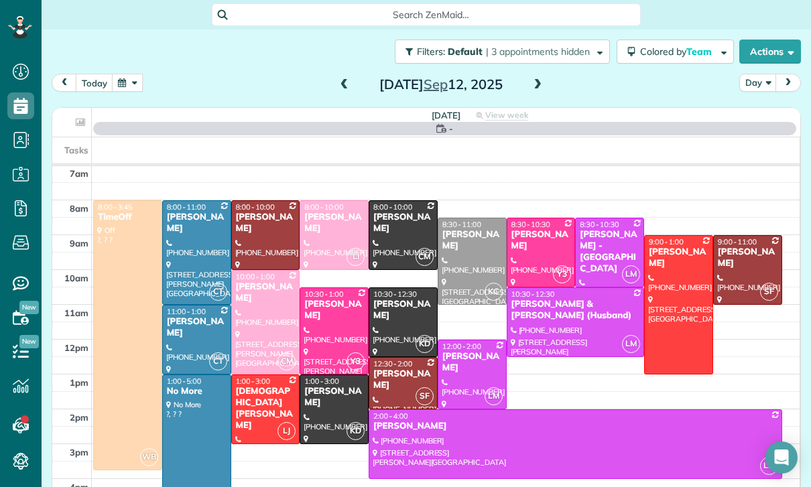
scroll to position [105, 0]
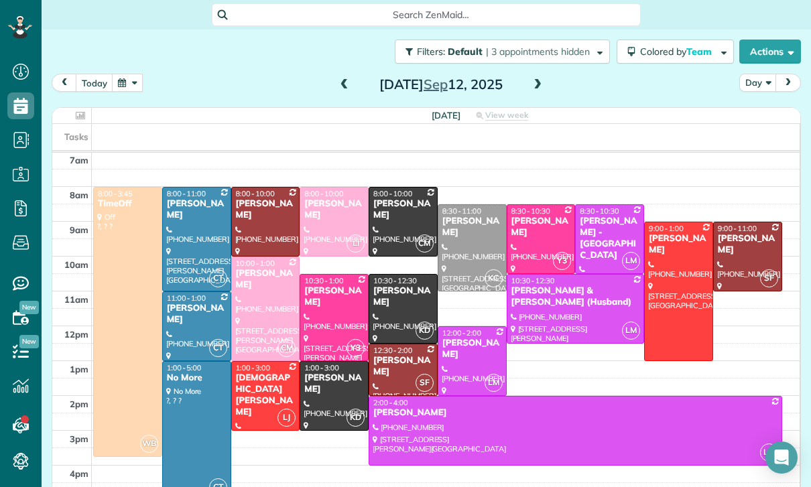
click at [330, 318] on div at bounding box center [334, 318] width 68 height 86
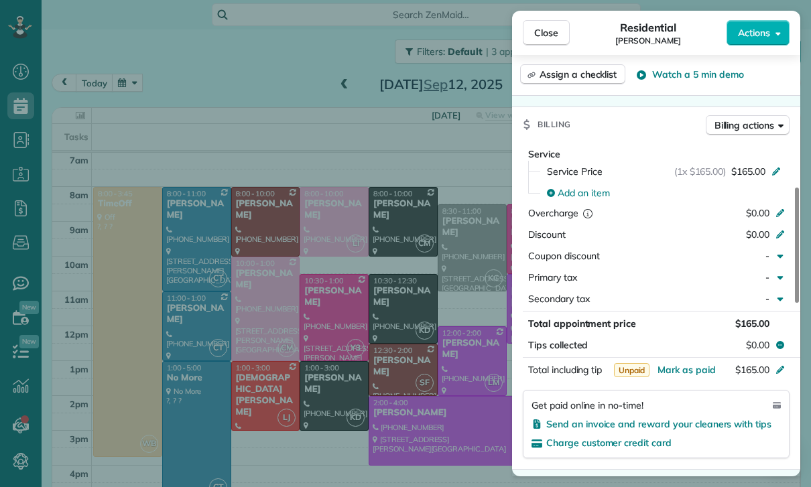
scroll to position [634, 0]
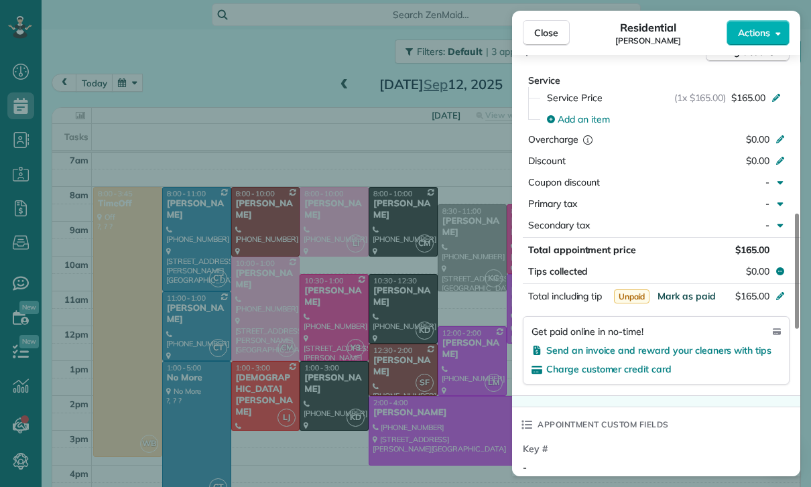
click at [677, 290] on span "Mark as paid" at bounding box center [686, 296] width 58 height 12
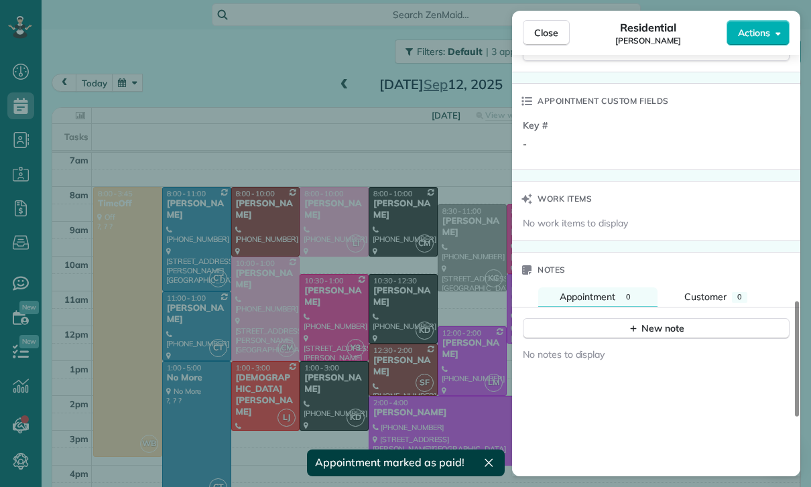
scroll to position [988, 0]
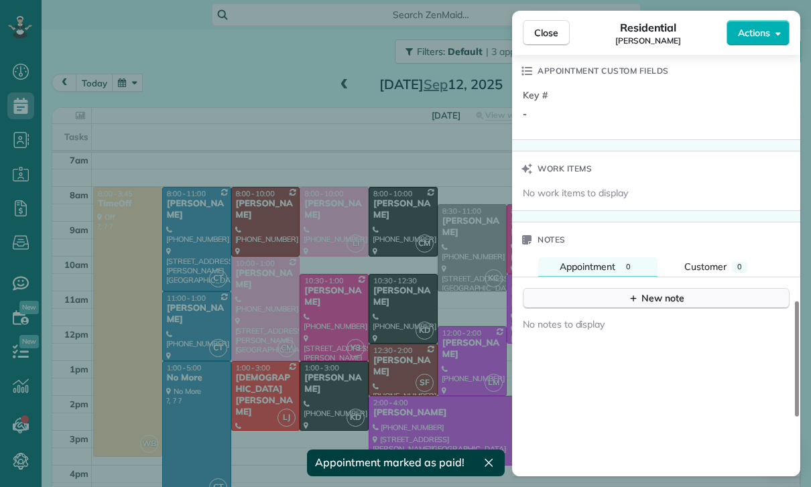
click at [681, 298] on div "New note" at bounding box center [656, 298] width 56 height 14
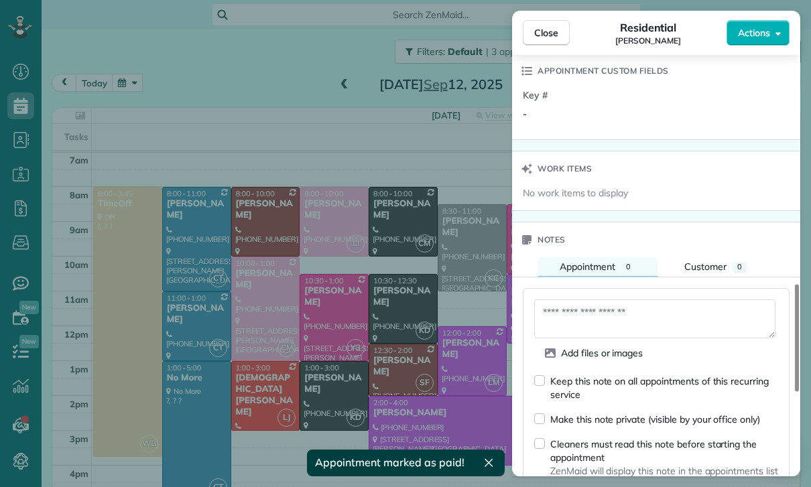
click at [607, 306] on textarea at bounding box center [654, 318] width 241 height 39
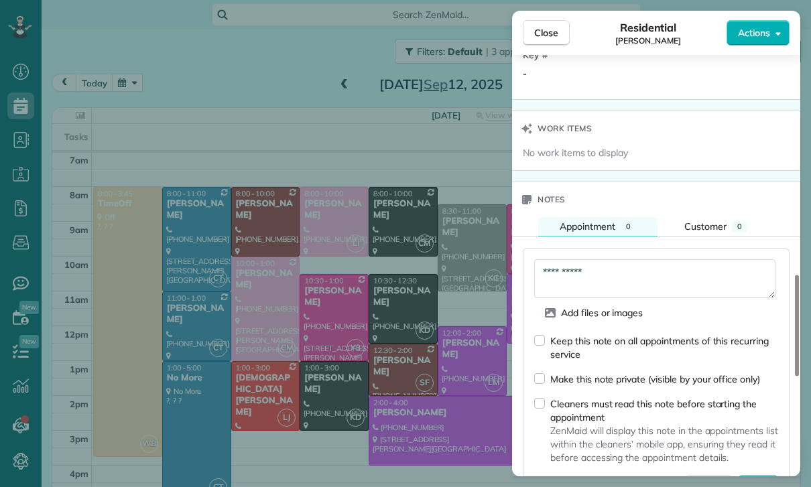
scroll to position [1115, 0]
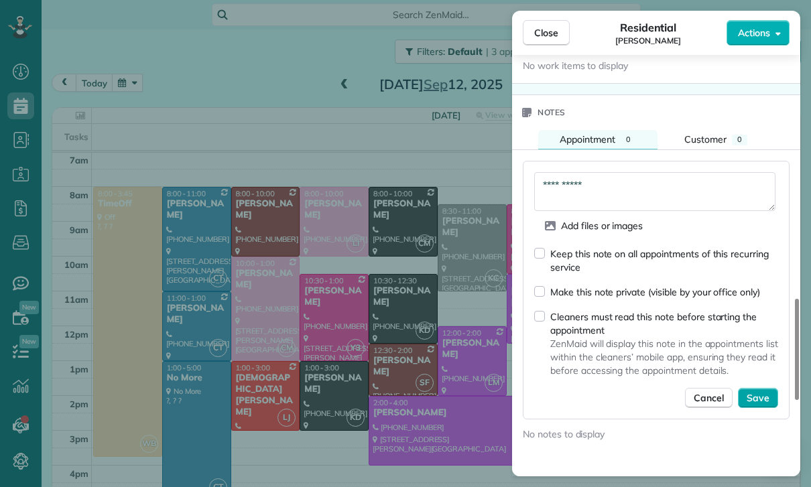
type textarea "**********"
click at [752, 399] on span "Save" at bounding box center [757, 397] width 23 height 13
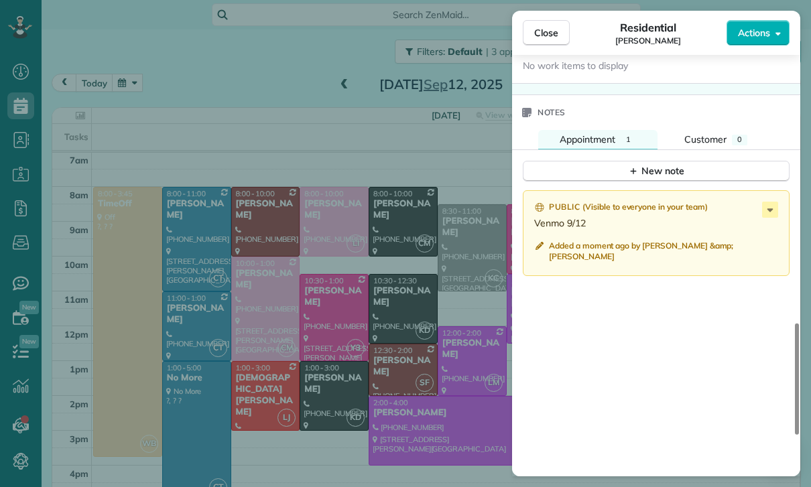
click at [355, 338] on div "Close Residential Britt McColl Actions Status Yet to Confirm Britt McColl · Ope…" at bounding box center [405, 243] width 811 height 487
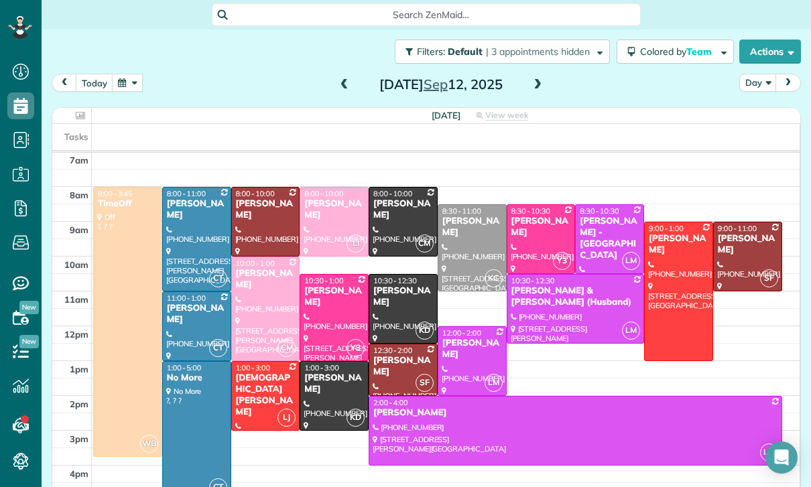
click at [129, 85] on button "button" at bounding box center [127, 83] width 31 height 18
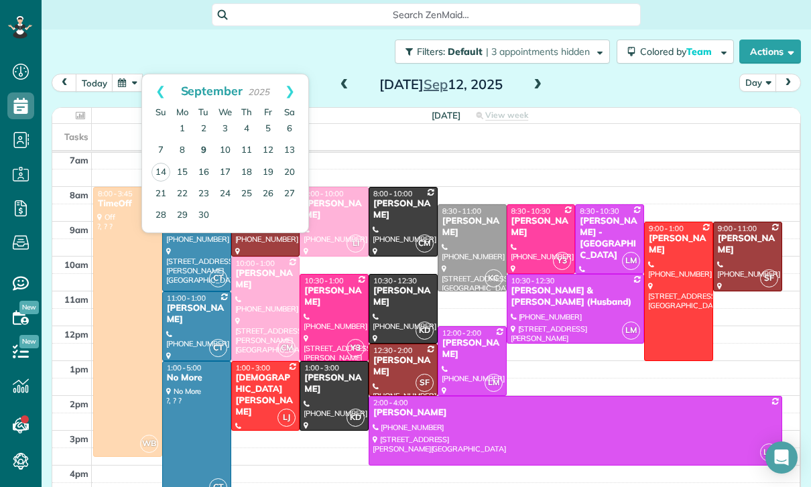
click at [204, 148] on link "9" at bounding box center [203, 150] width 21 height 21
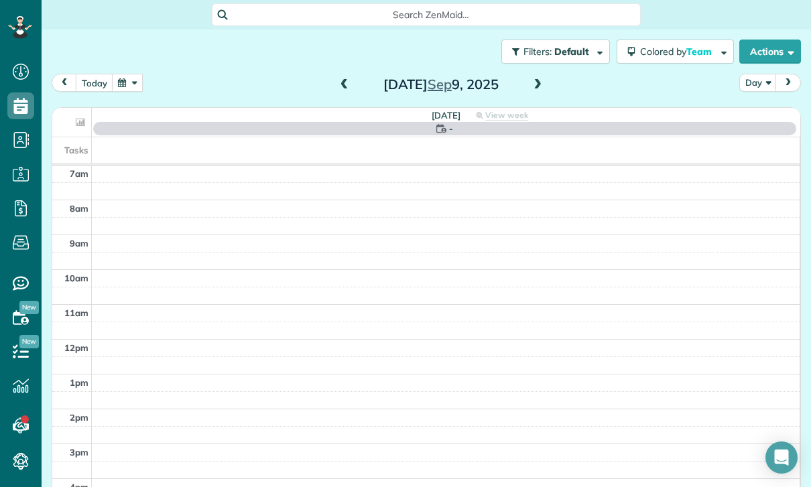
scroll to position [105, 0]
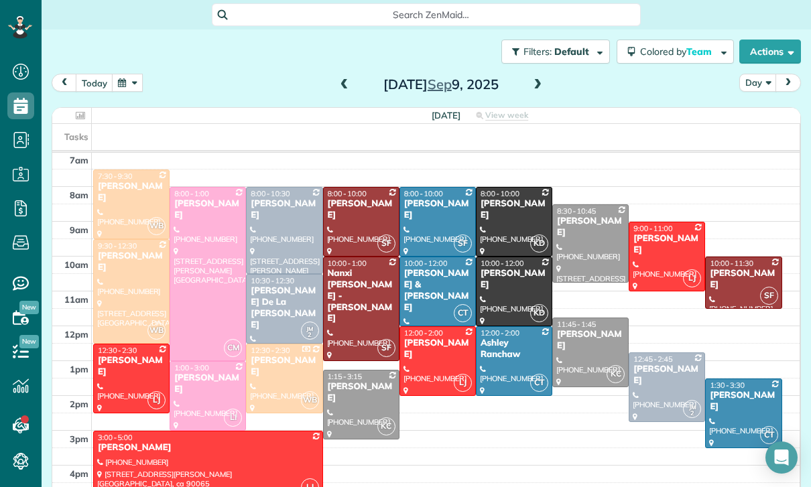
click at [577, 232] on div at bounding box center [590, 243] width 75 height 77
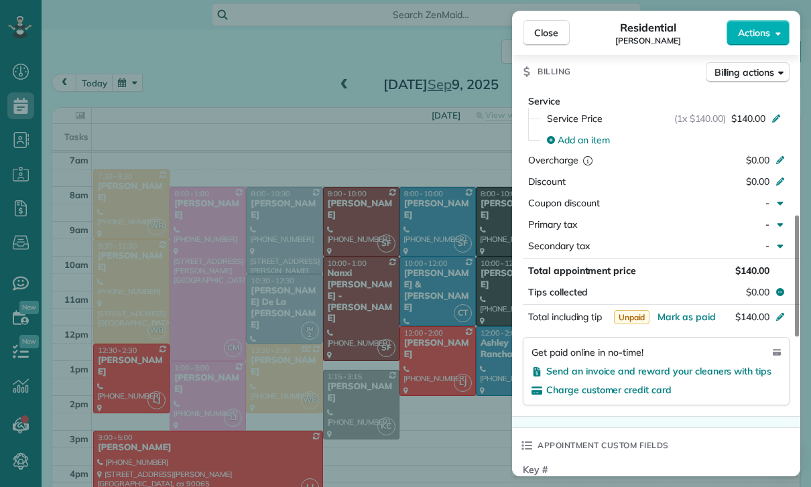
scroll to position [611, 0]
click at [691, 314] on span "Mark as paid" at bounding box center [686, 316] width 58 height 12
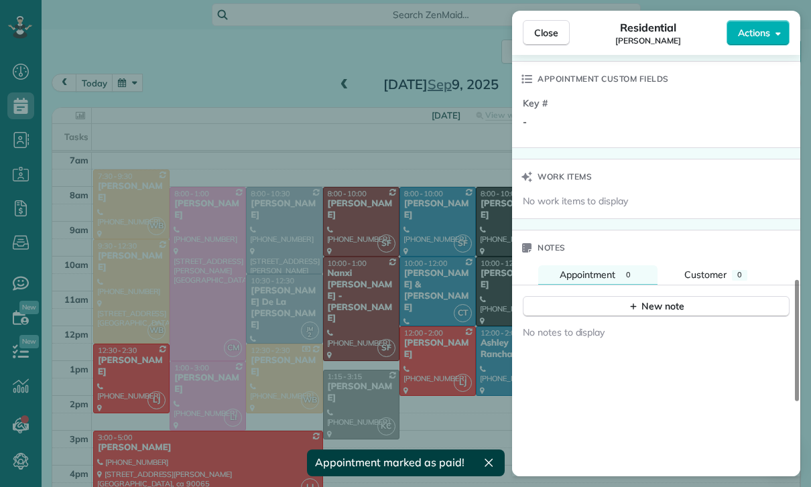
scroll to position [977, 0]
click at [655, 301] on div "New note" at bounding box center [656, 306] width 56 height 14
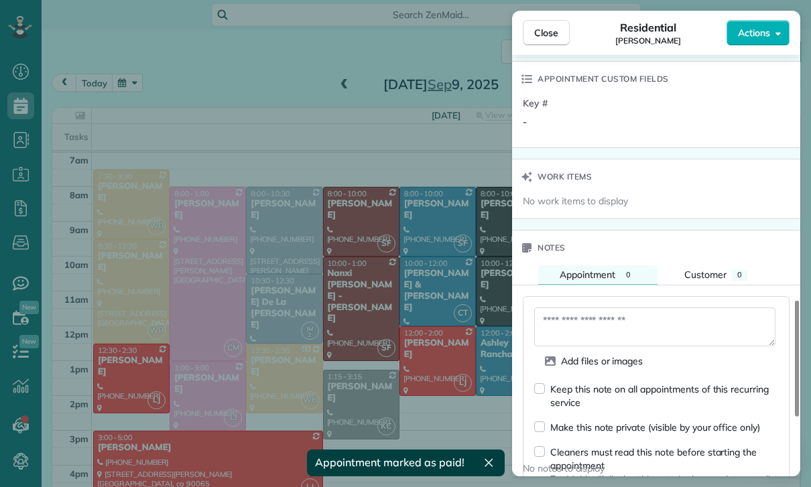
click at [580, 324] on textarea at bounding box center [654, 327] width 241 height 39
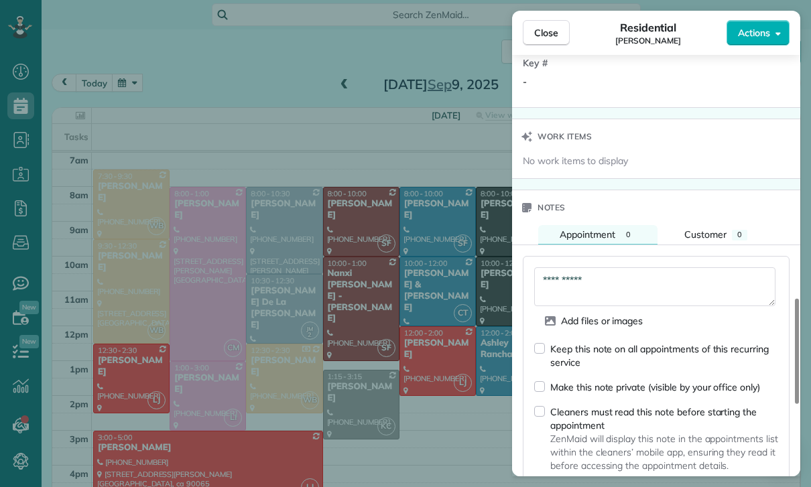
scroll to position [1097, 0]
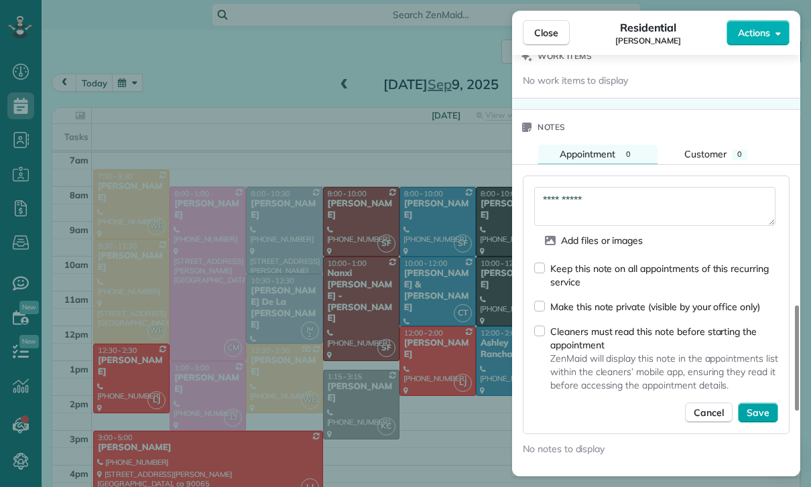
type textarea "**********"
click at [759, 407] on span "Save" at bounding box center [757, 412] width 23 height 13
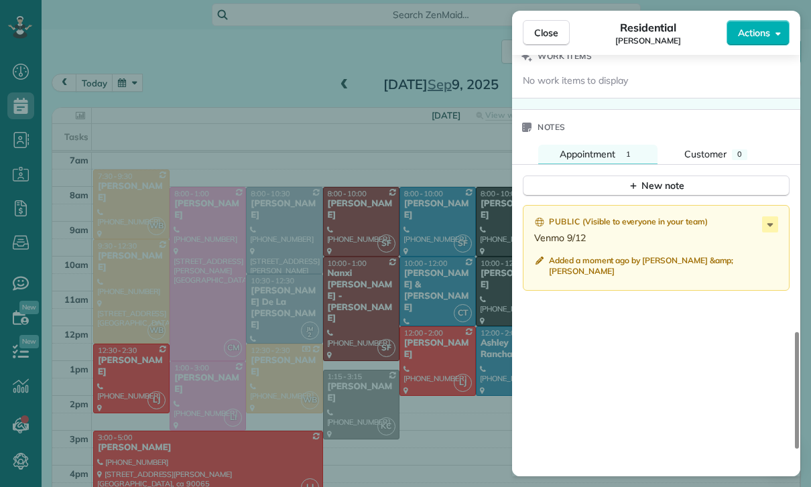
click at [334, 336] on div "Close Residential Omi Crawford Actions Status Confirmed Omi Crawford · Open pro…" at bounding box center [405, 243] width 811 height 487
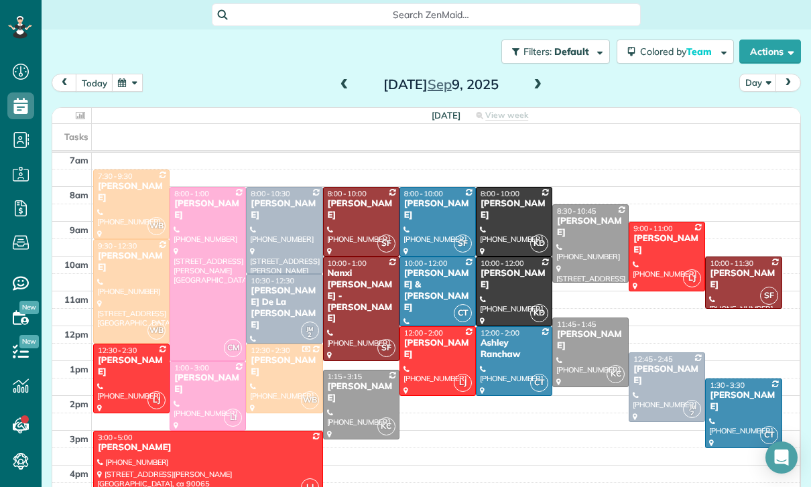
click at [126, 85] on button "button" at bounding box center [127, 83] width 31 height 18
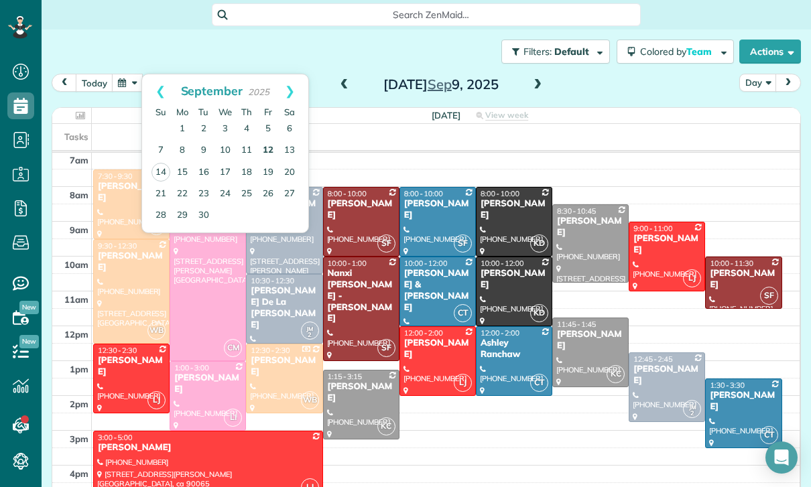
click at [270, 147] on link "12" at bounding box center [267, 150] width 21 height 21
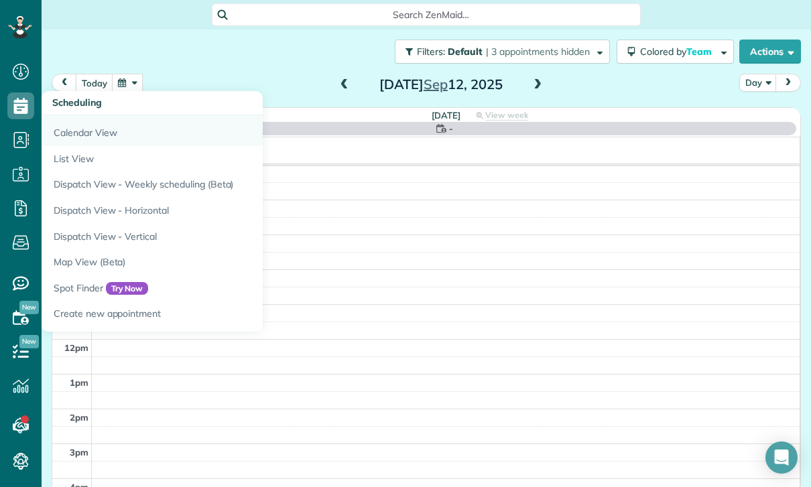
click at [60, 131] on link "Calendar View" at bounding box center [209, 130] width 335 height 31
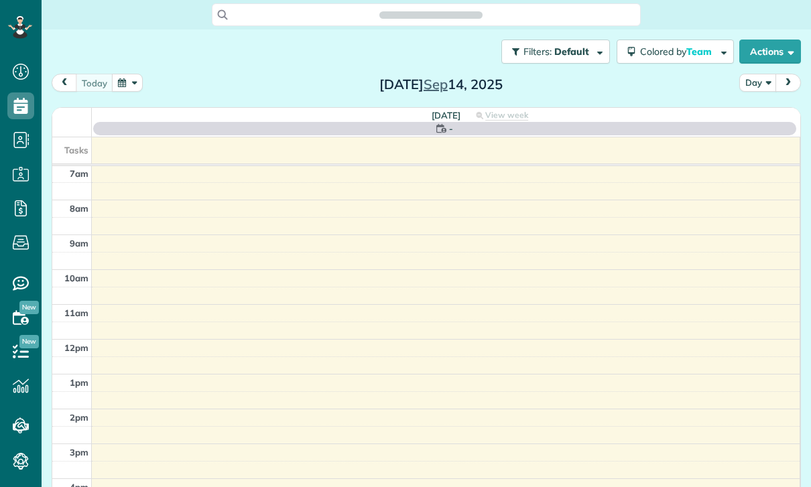
scroll to position [105, 0]
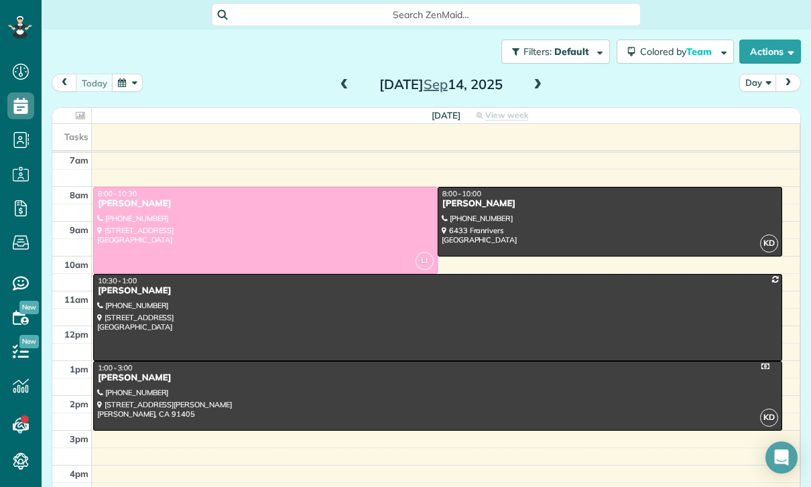
click at [124, 80] on button "button" at bounding box center [127, 83] width 31 height 18
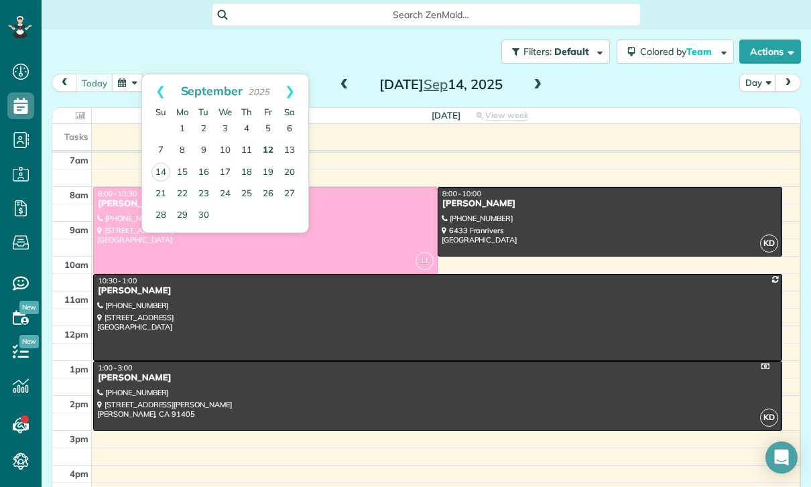
click at [271, 151] on link "12" at bounding box center [267, 150] width 21 height 21
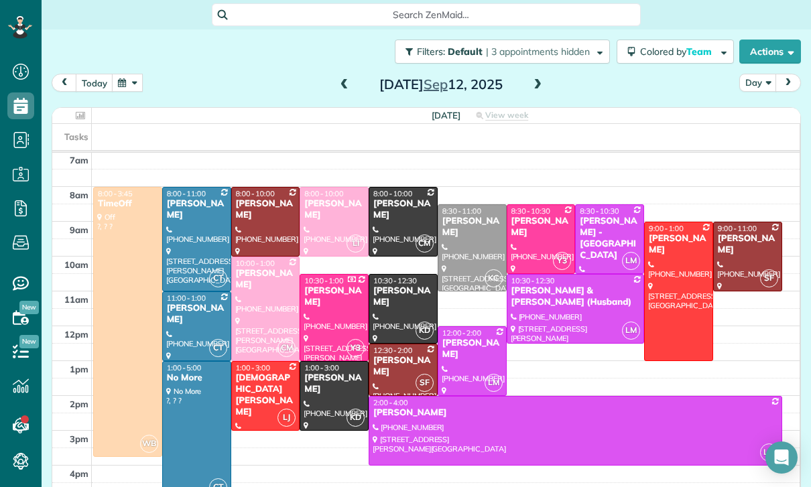
click at [540, 243] on div at bounding box center [541, 239] width 68 height 68
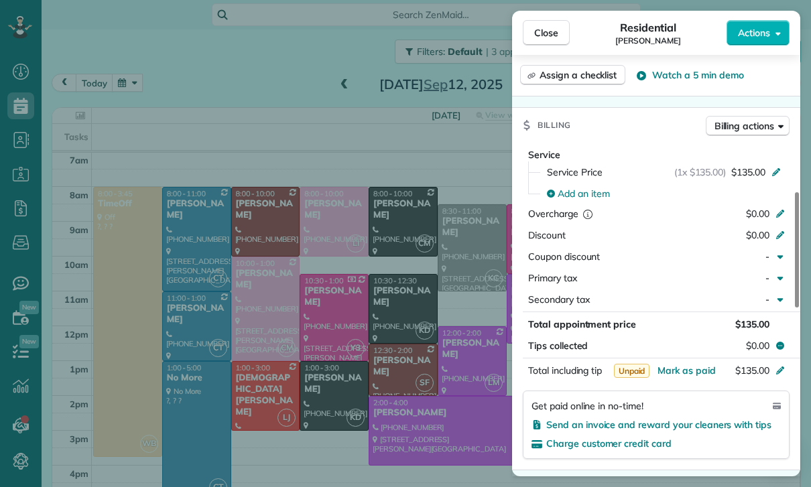
scroll to position [612, 0]
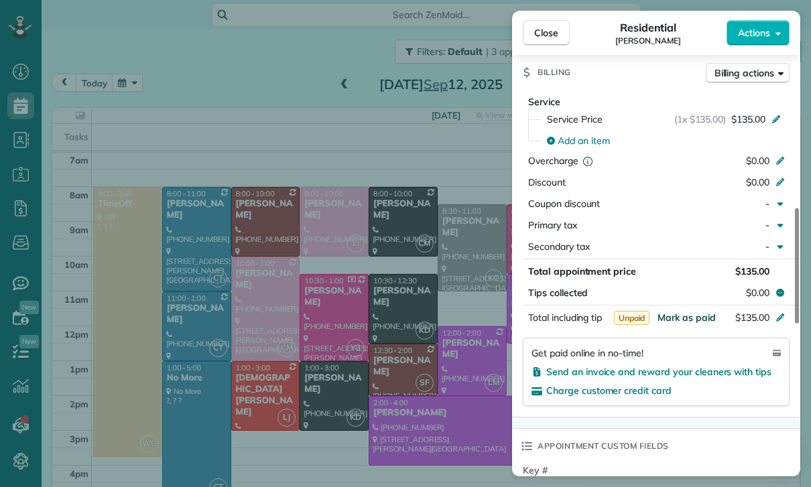
click at [679, 314] on span "Mark as paid" at bounding box center [686, 318] width 58 height 12
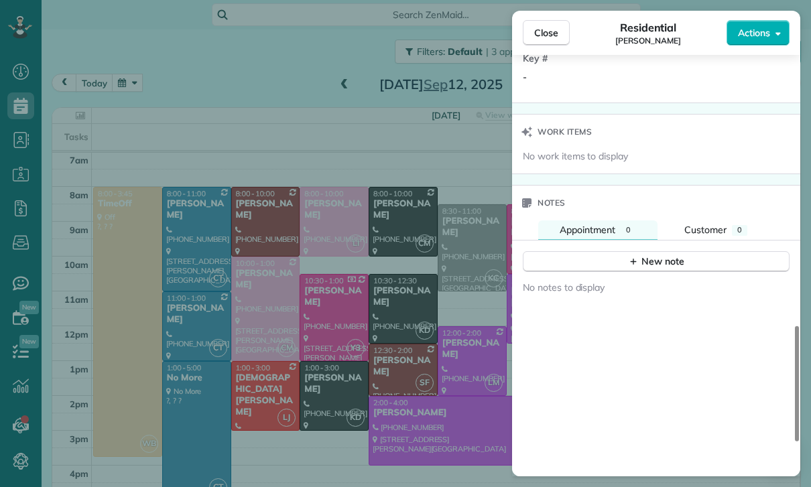
scroll to position [1087, 0]
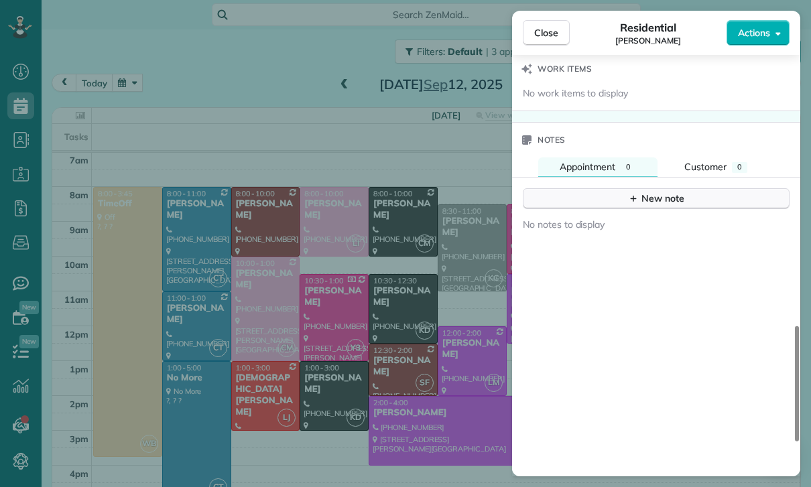
click at [657, 192] on div "New note" at bounding box center [656, 199] width 56 height 14
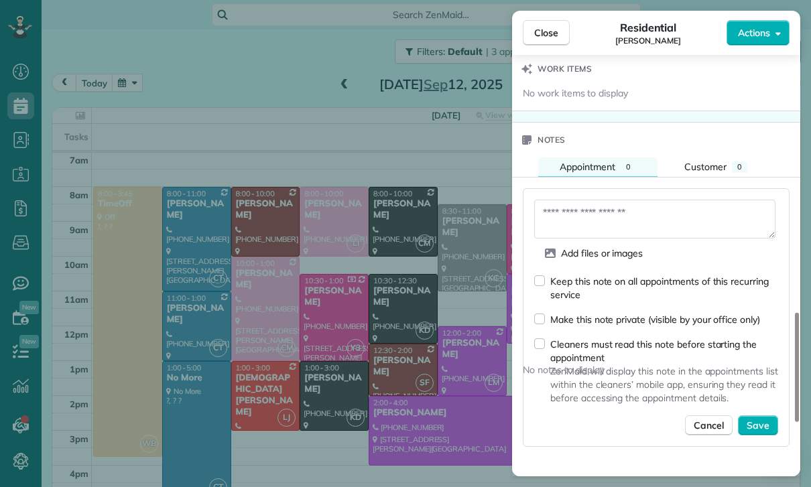
click at [575, 214] on textarea at bounding box center [654, 219] width 241 height 39
type textarea "**********"
click at [761, 430] on span "Save" at bounding box center [757, 425] width 23 height 13
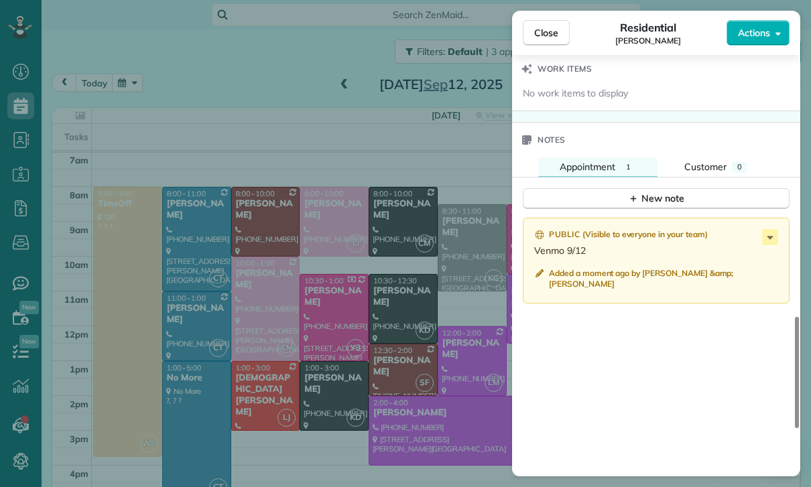
click at [411, 359] on div "Close Residential Diane Burroughs Actions Status Yet to Confirm Diane Burroughs…" at bounding box center [405, 243] width 811 height 487
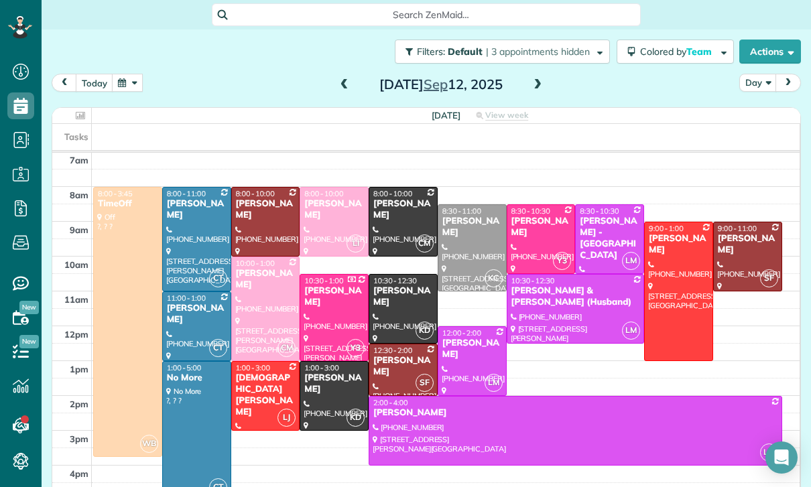
click at [344, 87] on span at bounding box center [344, 85] width 15 height 12
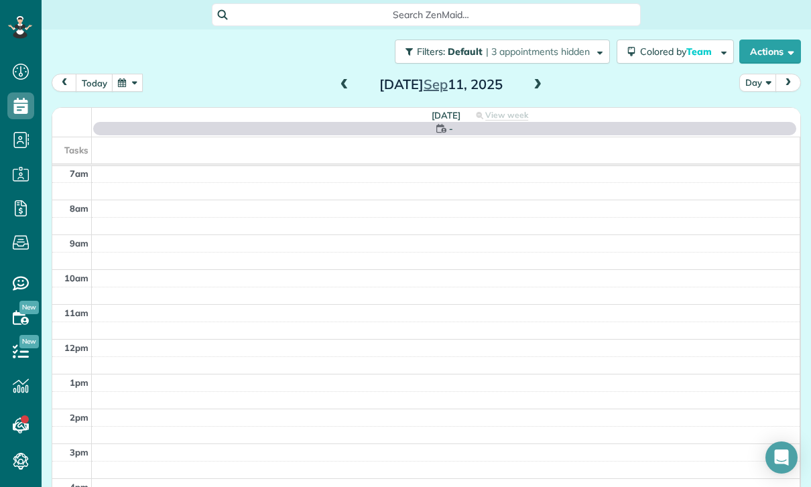
scroll to position [105, 0]
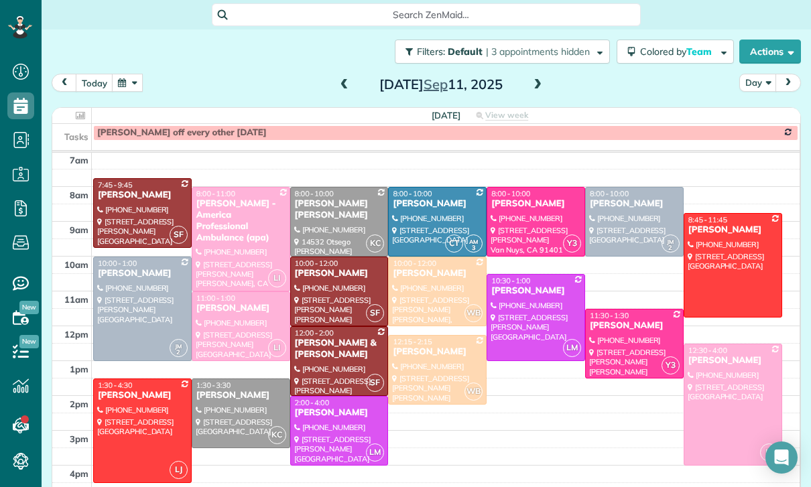
click at [344, 81] on span at bounding box center [344, 85] width 15 height 12
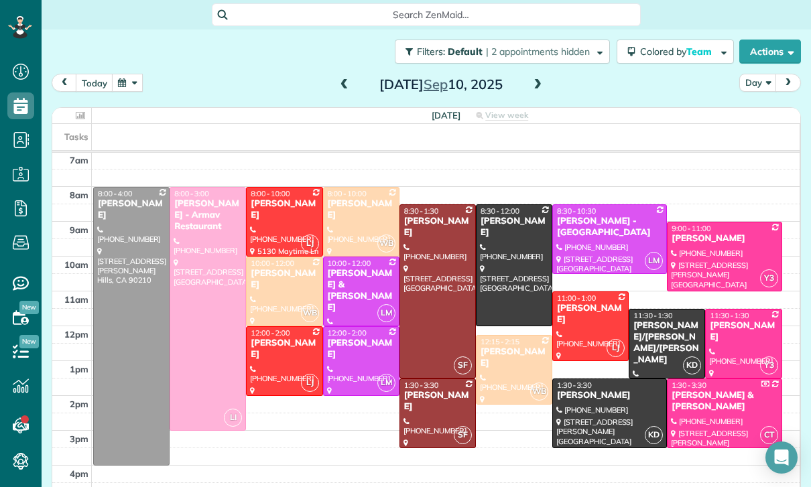
click at [342, 79] on span at bounding box center [344, 85] width 15 height 12
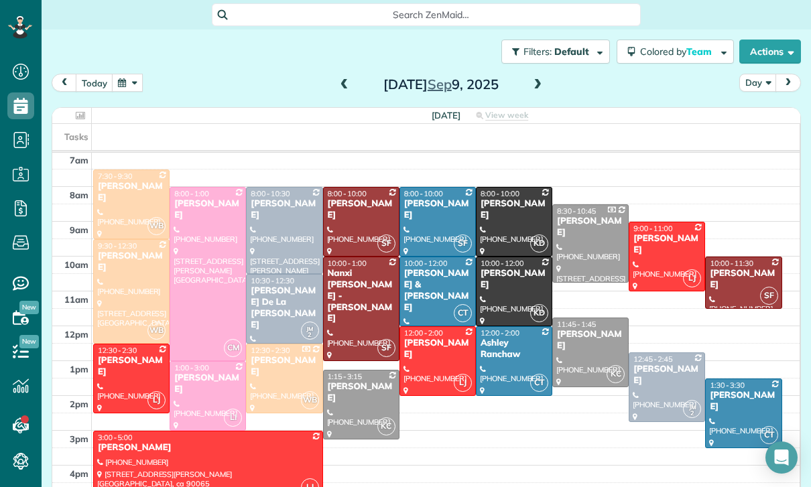
click at [506, 281] on div at bounding box center [513, 291] width 75 height 68
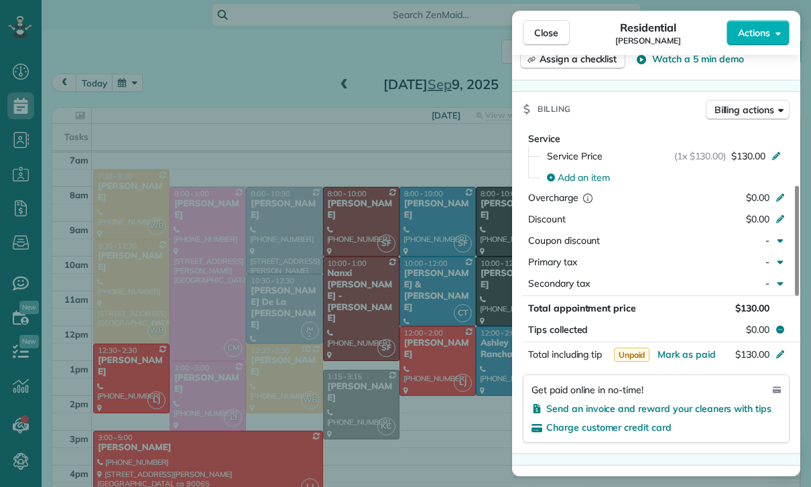
scroll to position [592, 0]
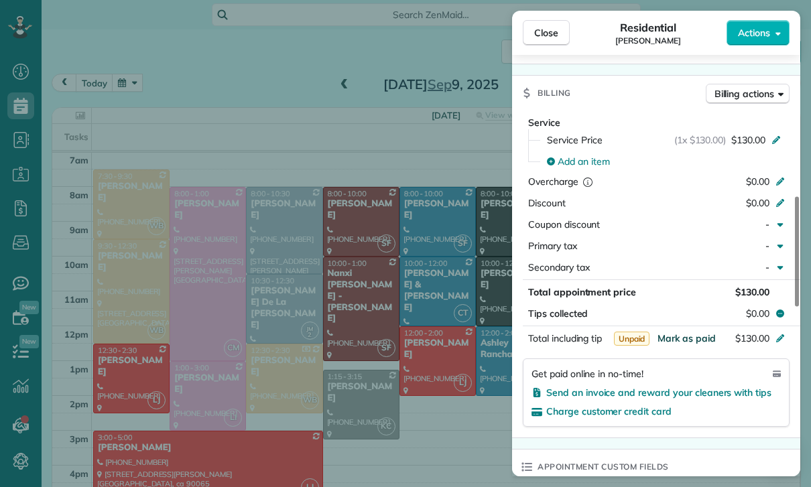
click at [682, 342] on span "Mark as paid" at bounding box center [686, 338] width 58 height 12
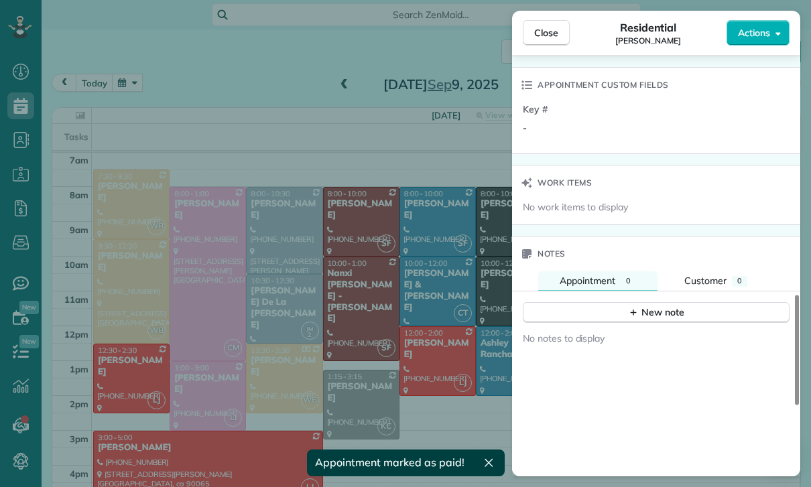
scroll to position [1008, 0]
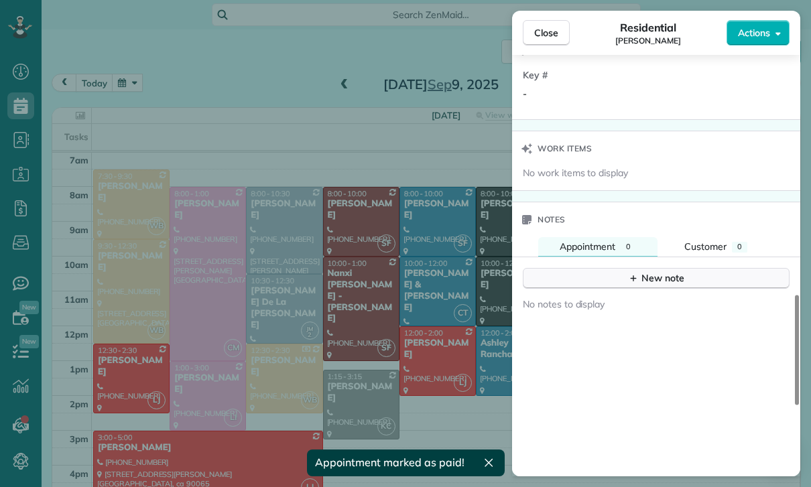
click at [660, 277] on div "New note" at bounding box center [656, 278] width 56 height 14
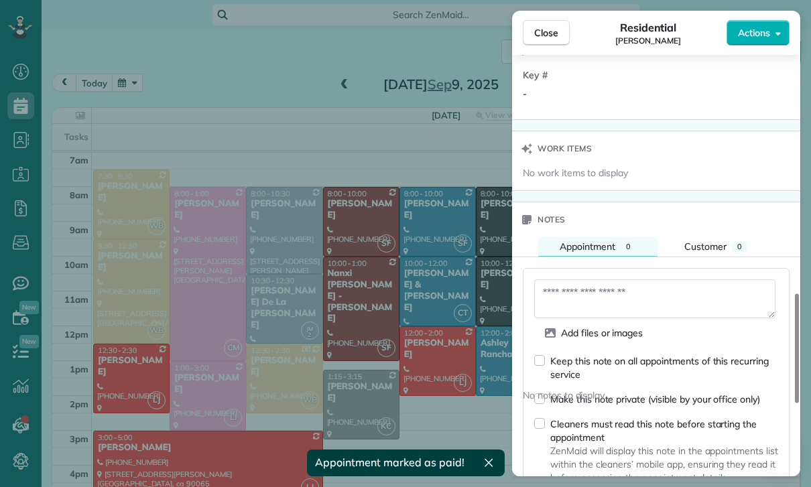
click at [586, 299] on textarea at bounding box center [654, 298] width 241 height 39
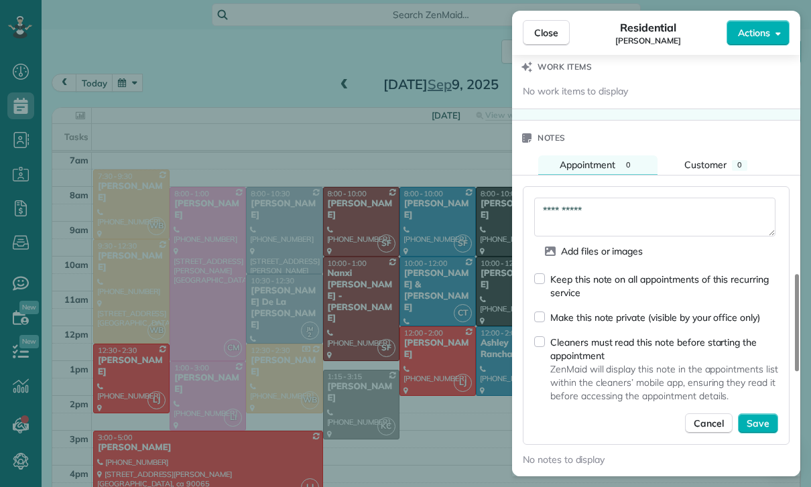
scroll to position [1121, 0]
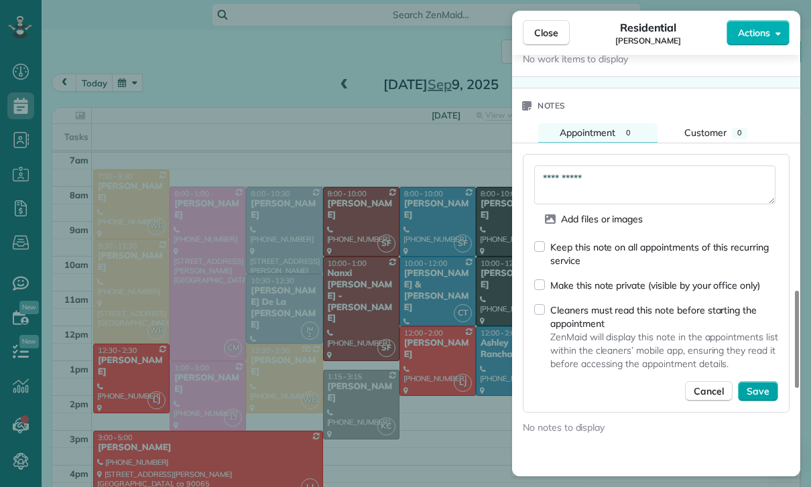
type textarea "**********"
click at [757, 387] on span "Save" at bounding box center [757, 391] width 23 height 13
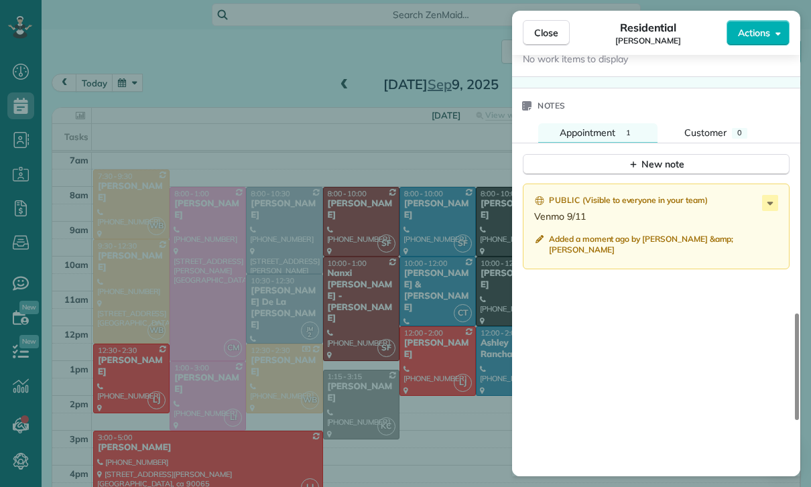
click at [375, 401] on div "Close Residential Jackie Stryker Actions Status Confirmed Jackie Stryker · Open…" at bounding box center [405, 243] width 811 height 487
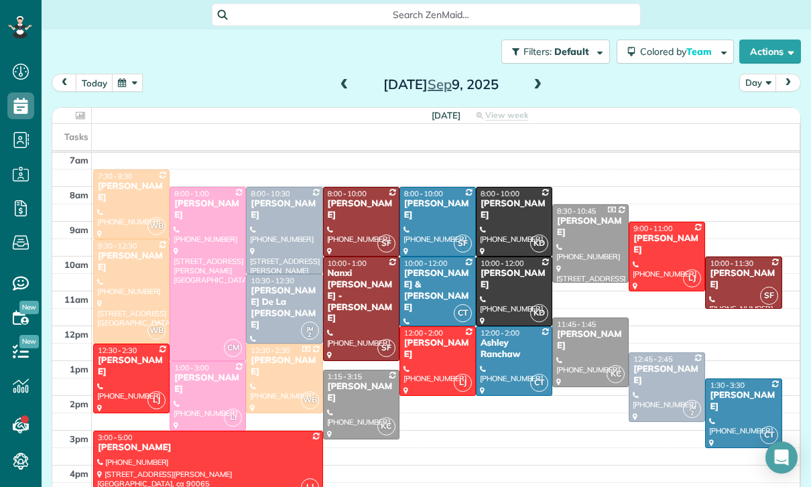
click at [127, 82] on button "button" at bounding box center [127, 83] width 31 height 18
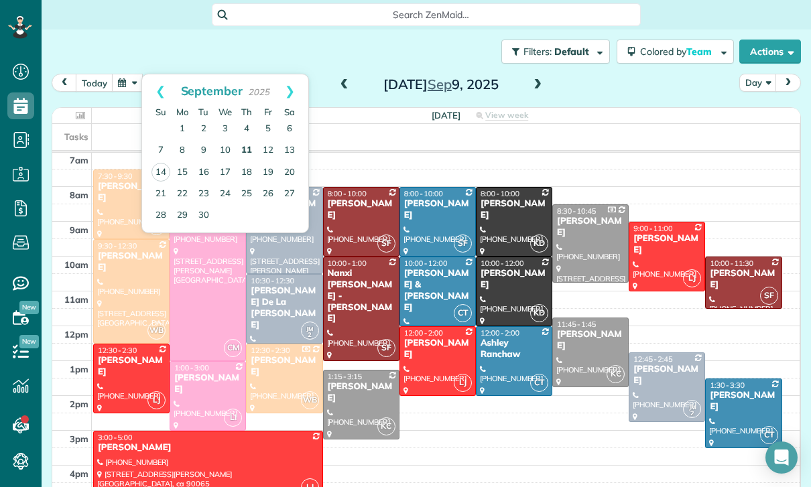
click at [246, 146] on link "11" at bounding box center [246, 150] width 21 height 21
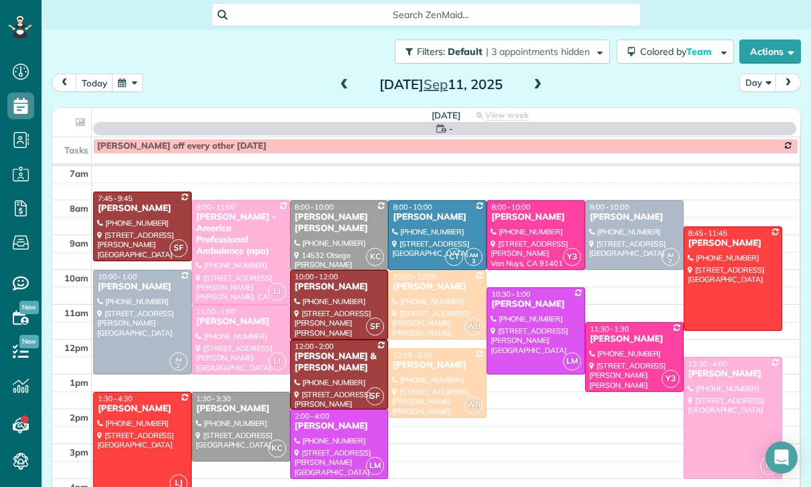
scroll to position [105, 0]
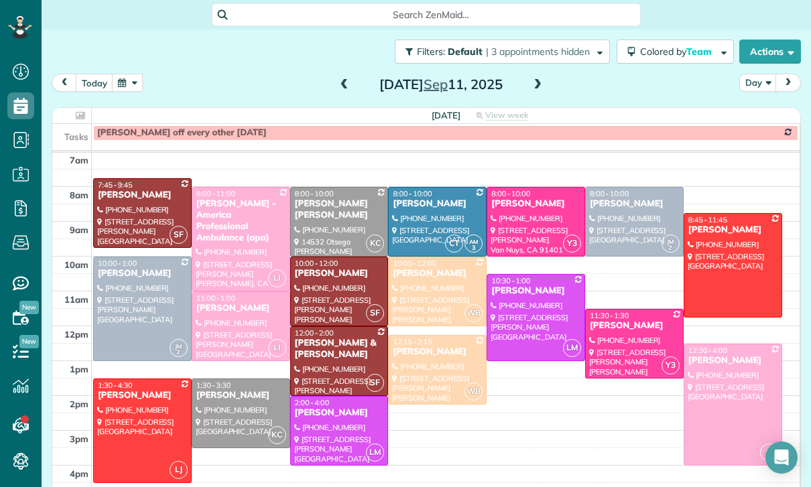
click at [322, 218] on div "Rebecca Simon Smith" at bounding box center [339, 209] width 90 height 23
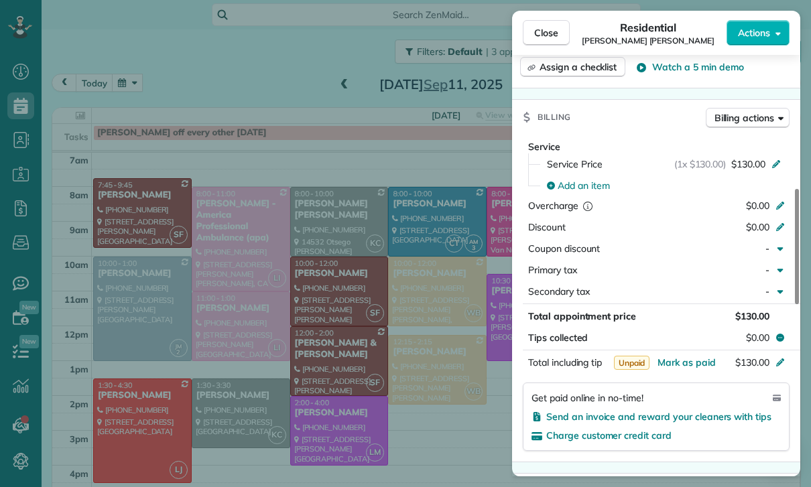
scroll to position [602, 0]
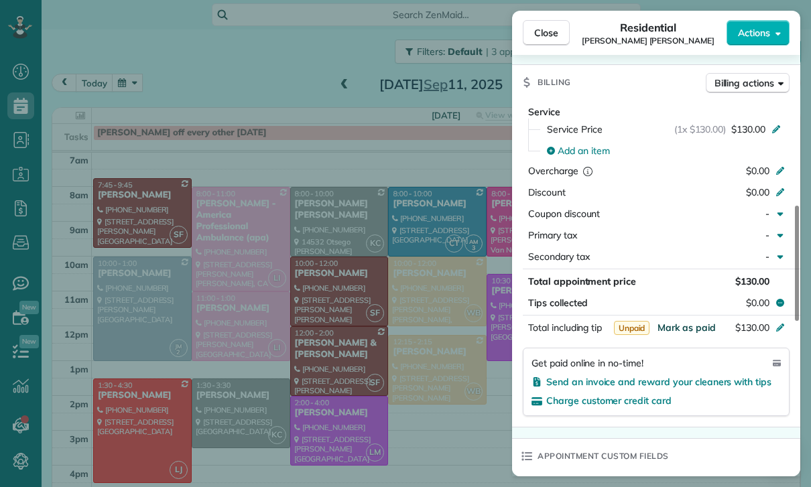
click at [680, 332] on span "Mark as paid" at bounding box center [686, 328] width 58 height 12
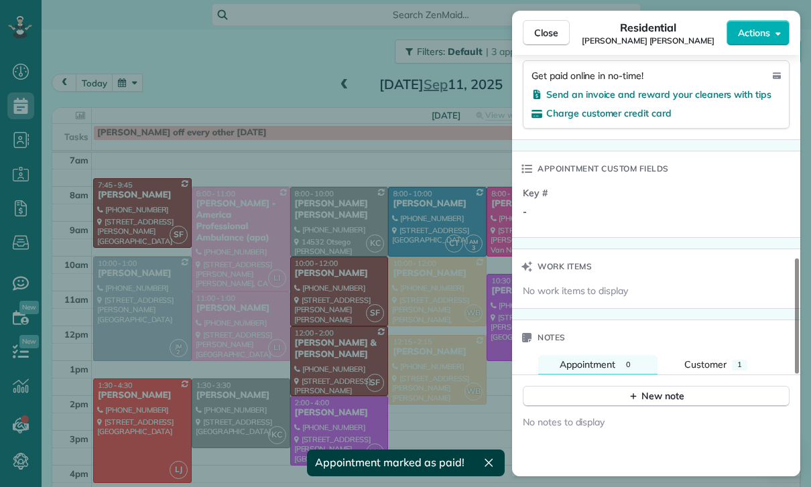
scroll to position [1008, 0]
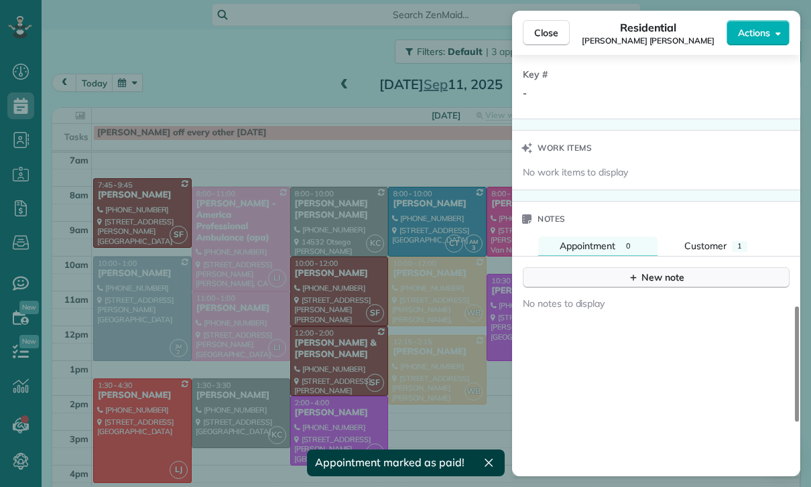
click at [677, 277] on div "New note" at bounding box center [656, 278] width 56 height 14
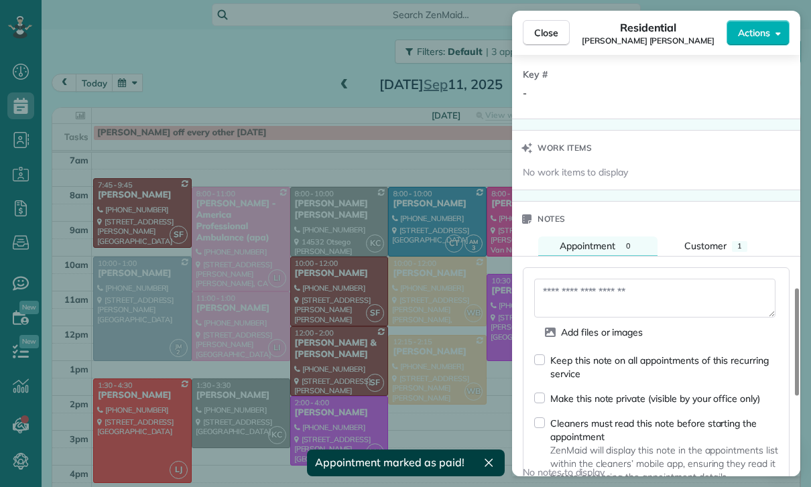
click at [590, 293] on textarea at bounding box center [654, 298] width 241 height 39
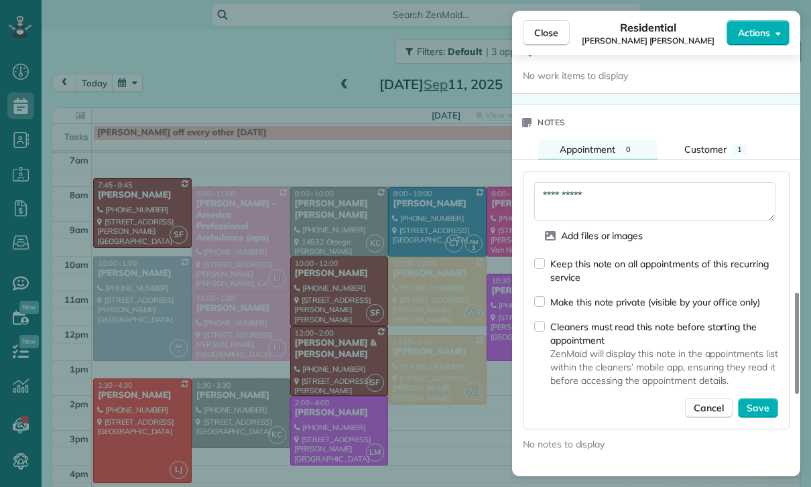
scroll to position [1156, 0]
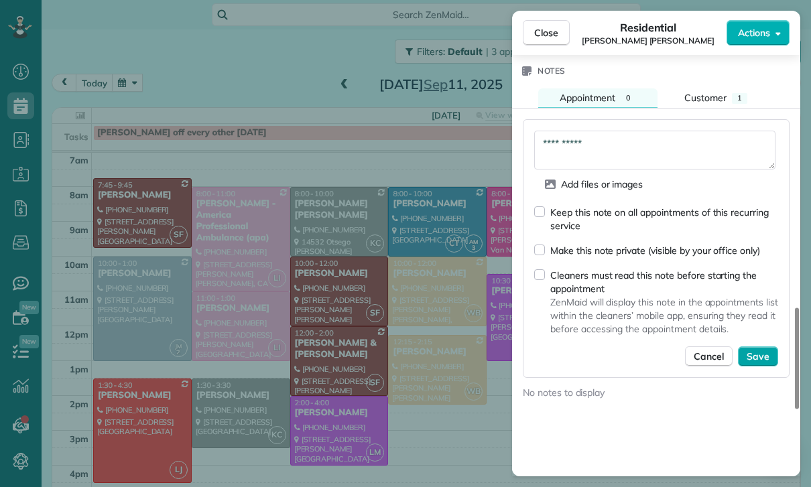
type textarea "**********"
click at [752, 363] on button "Save" at bounding box center [758, 356] width 40 height 20
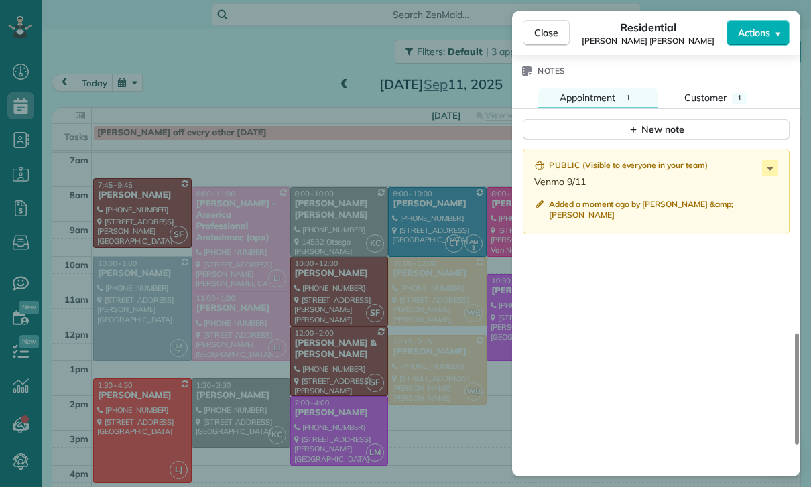
click at [382, 368] on div "Close Residential Rebecca Simon Smith Actions Status Yet to Confirm Rebecca Sim…" at bounding box center [405, 243] width 811 height 487
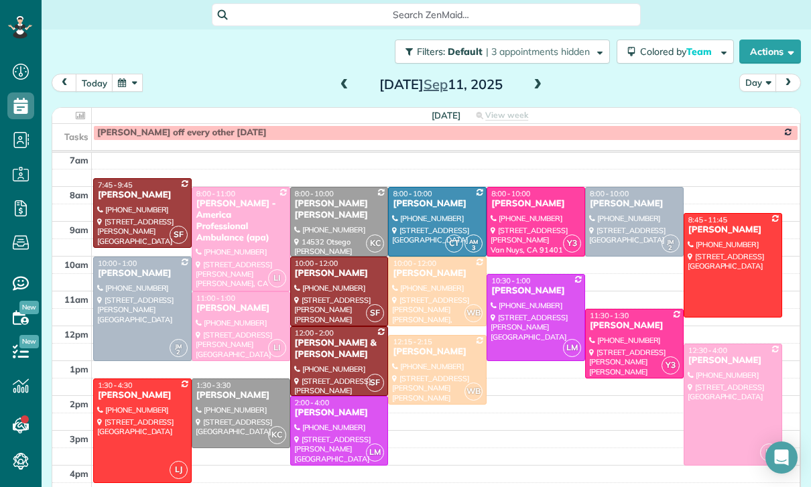
click at [716, 267] on div at bounding box center [732, 265] width 97 height 103
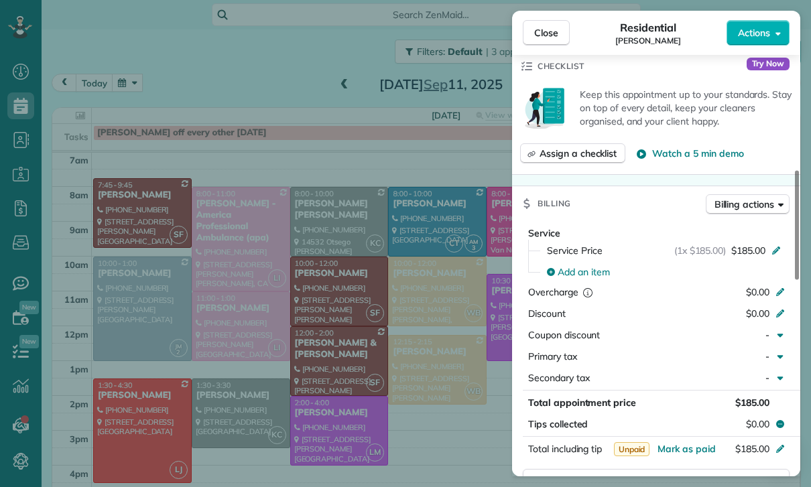
scroll to position [610, 0]
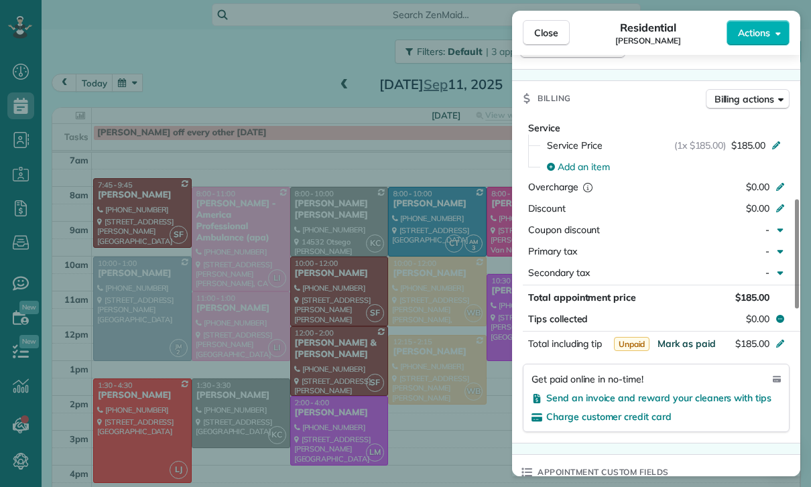
click at [679, 340] on span "Mark as paid" at bounding box center [686, 344] width 58 height 12
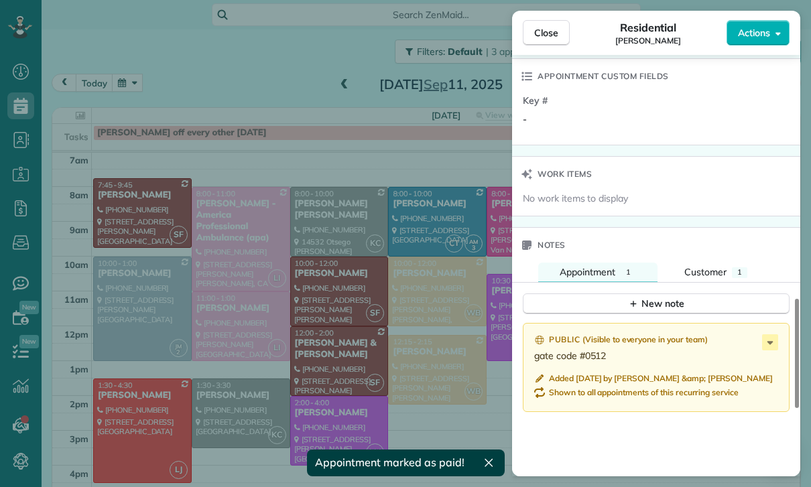
scroll to position [1051, 0]
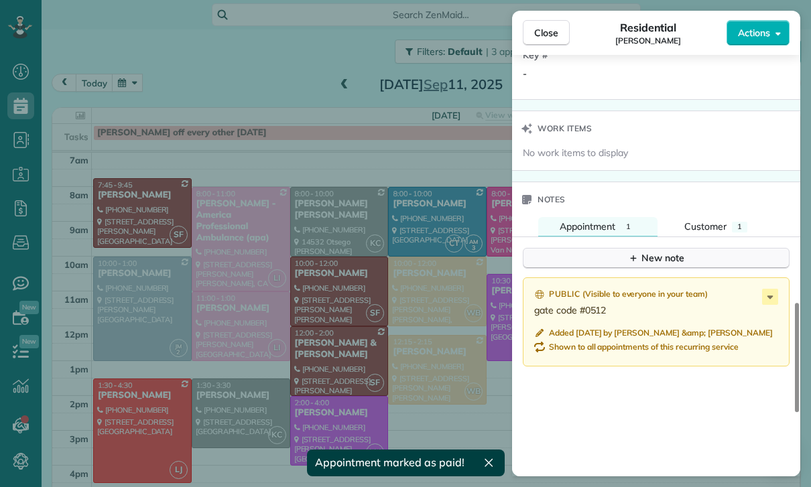
click at [639, 251] on div "New note" at bounding box center [656, 258] width 56 height 14
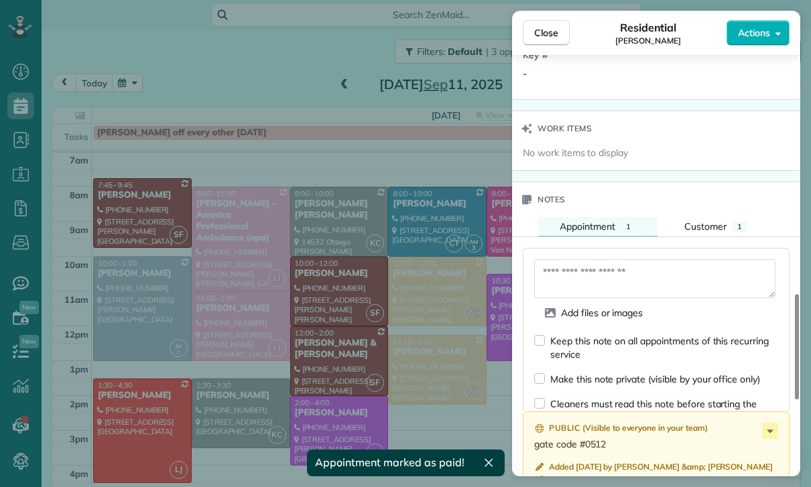
click at [576, 279] on textarea at bounding box center [654, 278] width 241 height 39
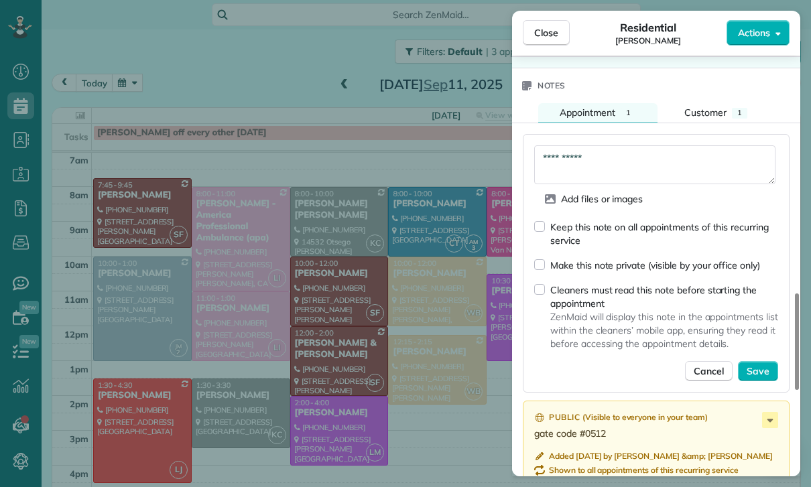
scroll to position [1168, 0]
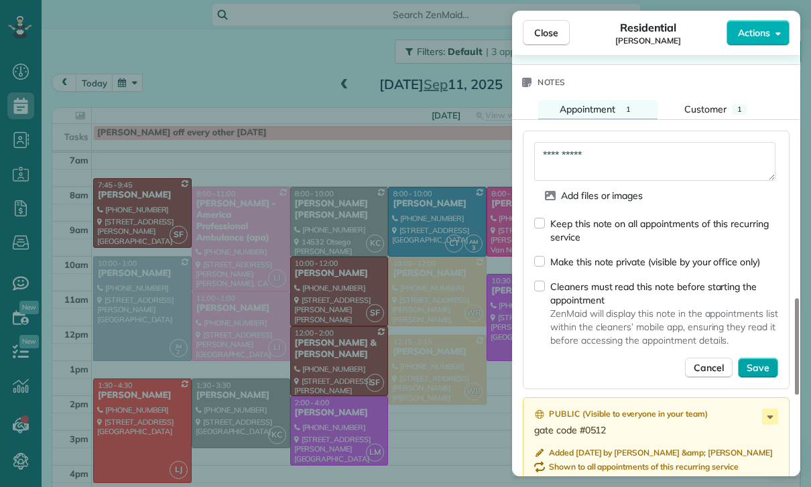
type textarea "**********"
click at [757, 358] on button "Save" at bounding box center [758, 368] width 40 height 20
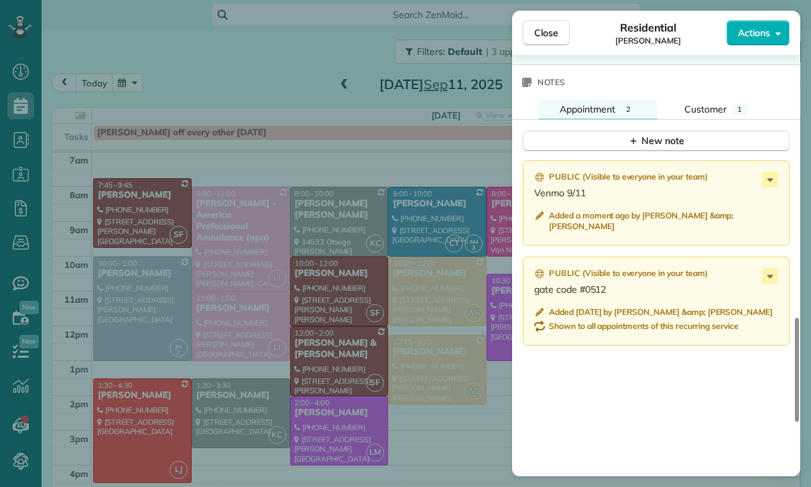
click at [391, 403] on div "Close Residential Kendra McCall Actions Status Yet to Confirm Kendra McCall · O…" at bounding box center [405, 243] width 811 height 487
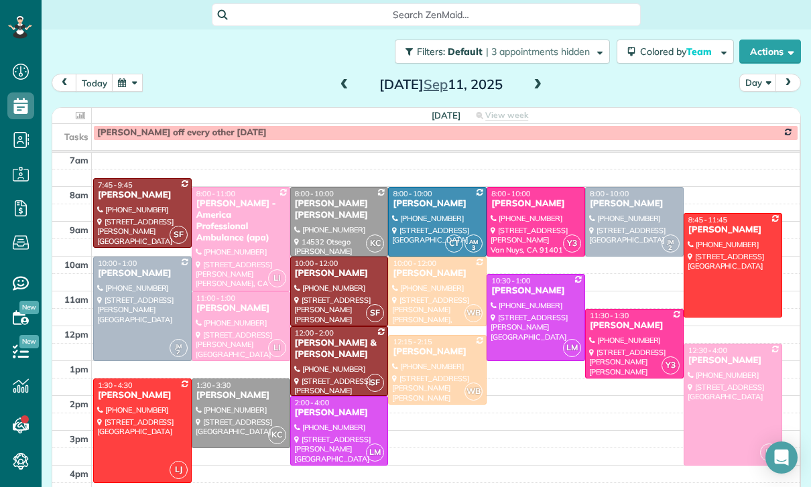
click at [427, 208] on div "Jessica Barcellano" at bounding box center [437, 203] width 90 height 11
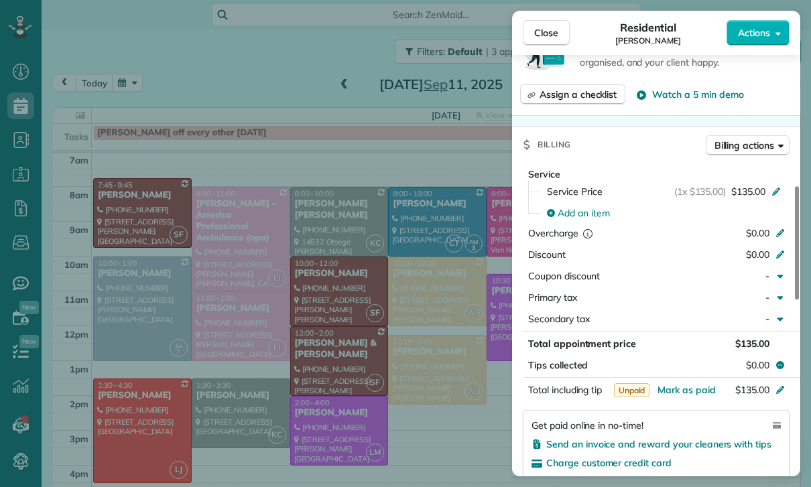
scroll to position [659, 0]
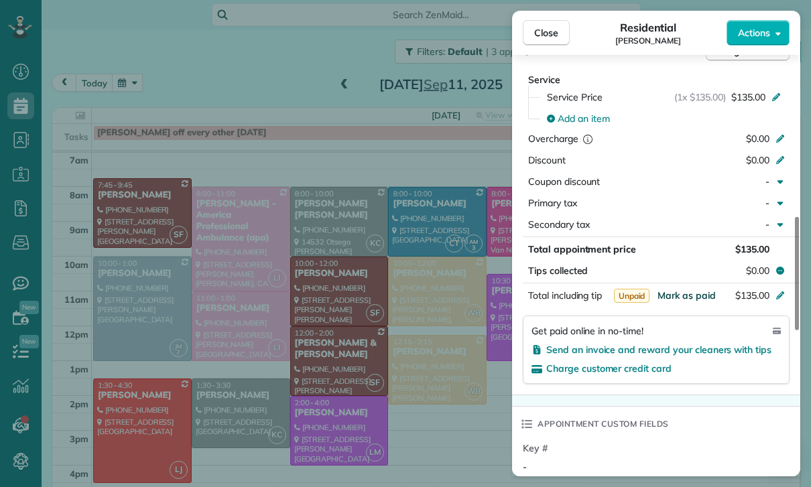
click at [674, 290] on span "Mark as paid" at bounding box center [686, 295] width 58 height 12
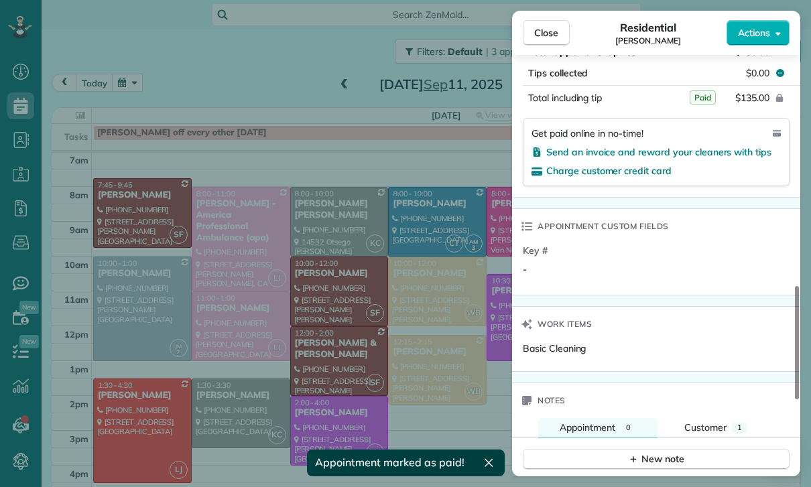
scroll to position [1044, 0]
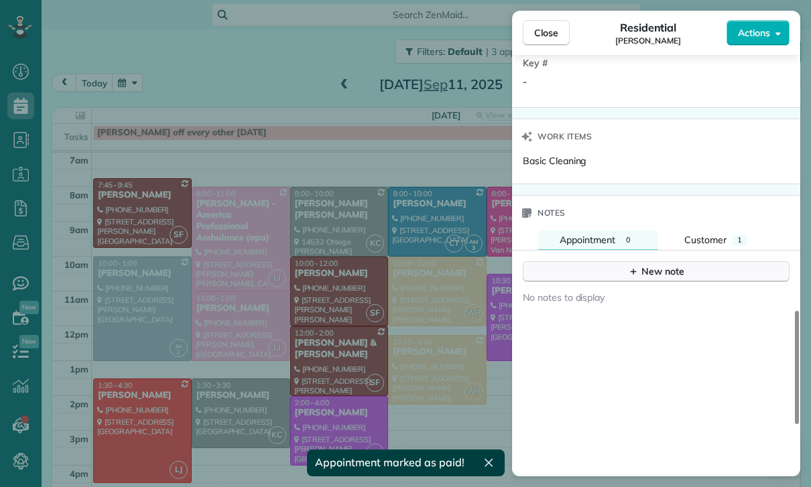
click at [672, 267] on div "New note" at bounding box center [656, 272] width 56 height 14
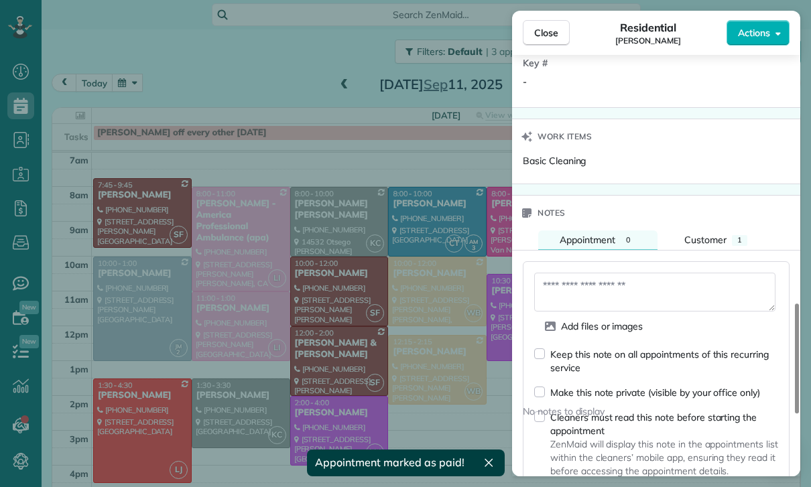
click at [608, 280] on textarea at bounding box center [654, 292] width 241 height 39
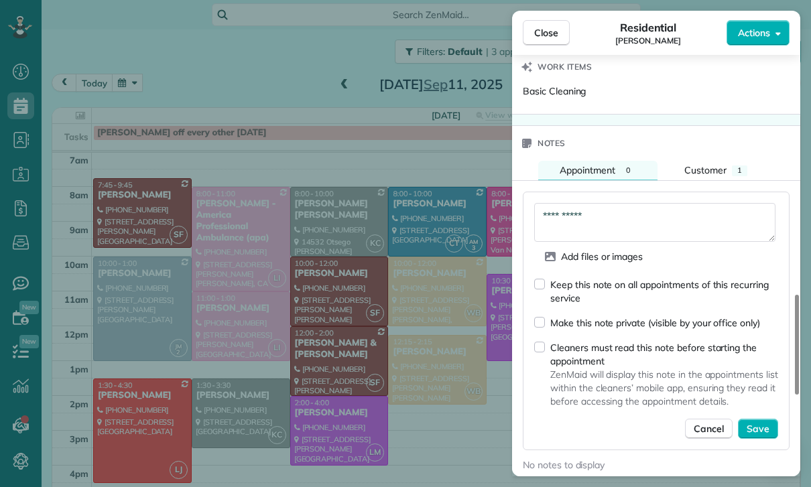
scroll to position [1174, 0]
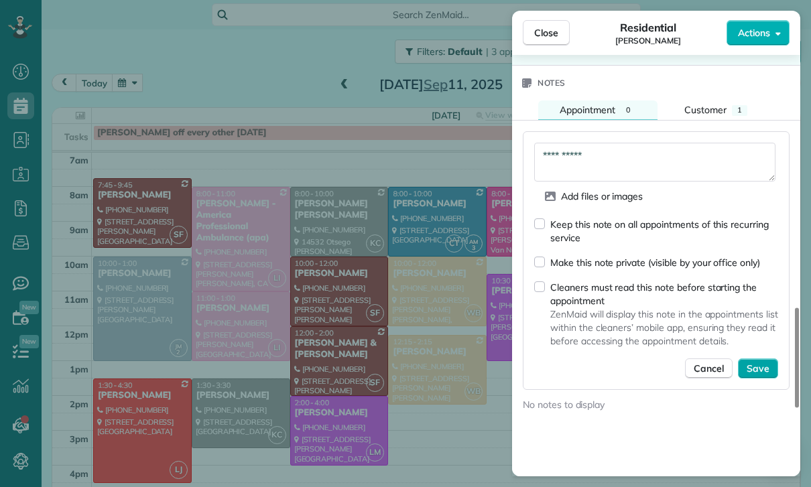
type textarea "**********"
click at [756, 370] on span "Save" at bounding box center [757, 368] width 23 height 13
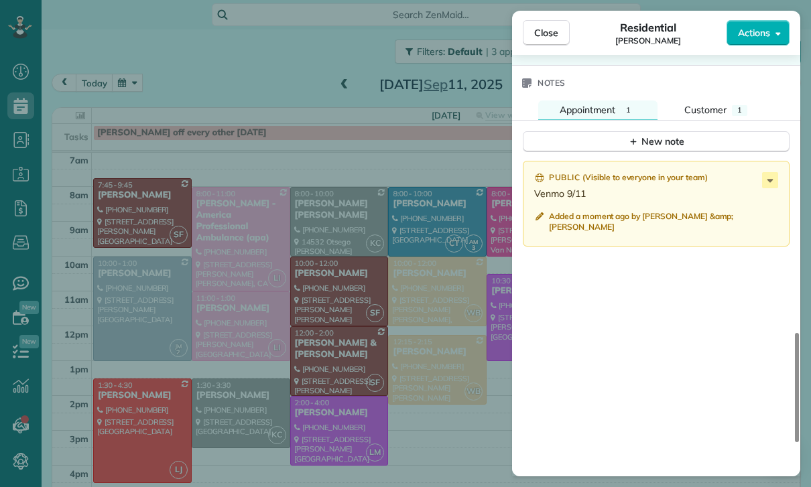
click at [425, 440] on div "Close Residential Jessica Barcellano Actions Status Yet to Confirm Jessica Barc…" at bounding box center [405, 243] width 811 height 487
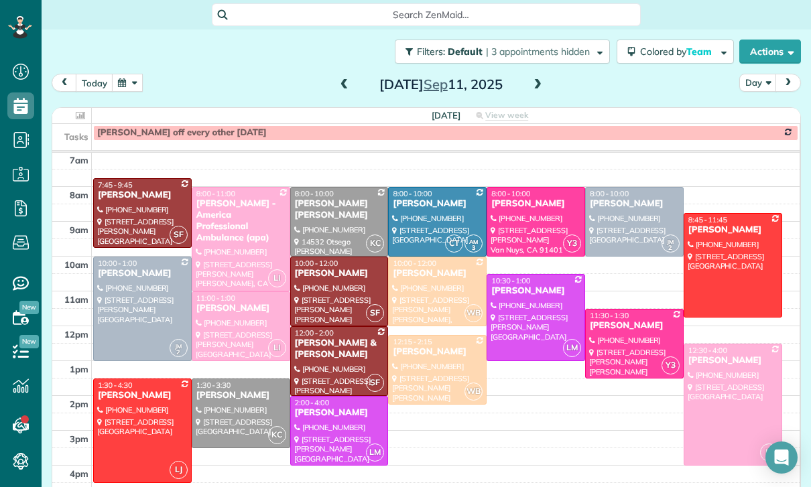
click at [613, 339] on div at bounding box center [634, 344] width 97 height 68
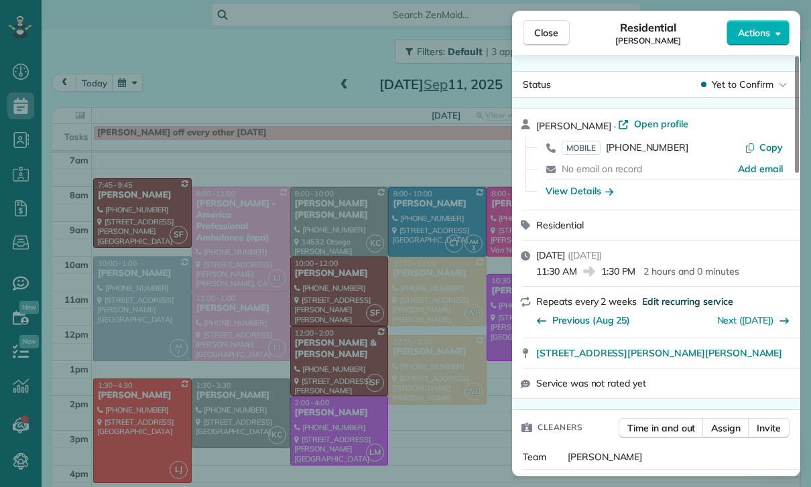
click at [683, 298] on span "Edit recurring service" at bounding box center [687, 301] width 91 height 13
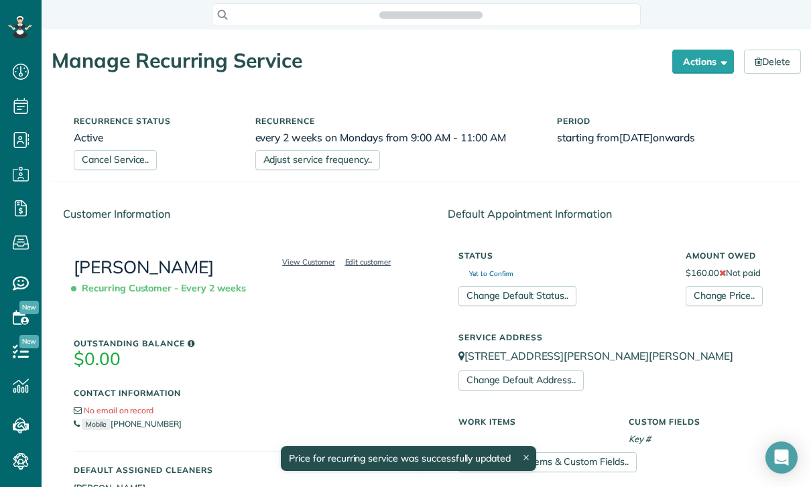
scroll to position [6, 6]
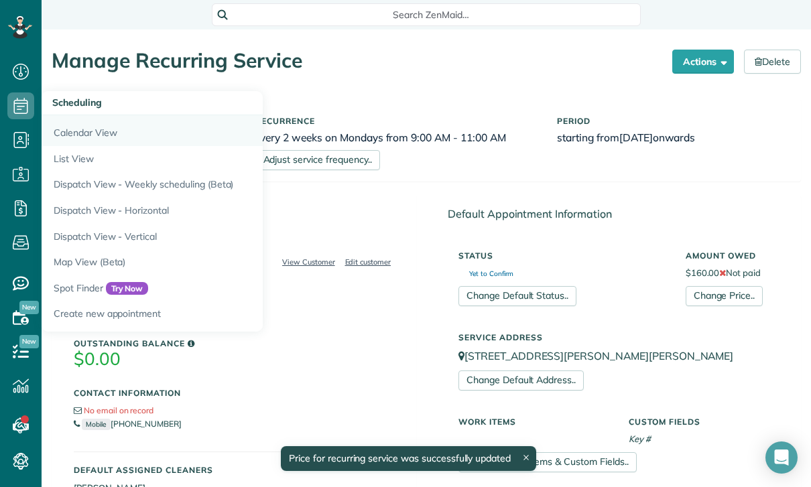
click at [76, 139] on link "Calendar View" at bounding box center [209, 130] width 335 height 31
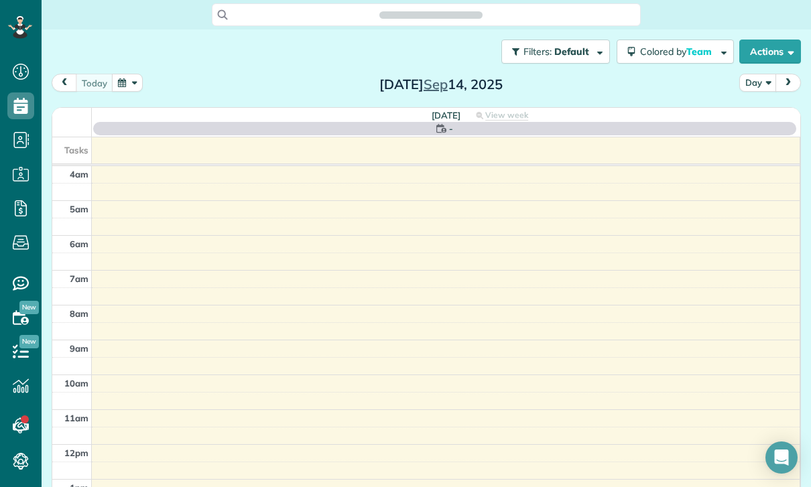
scroll to position [6, 6]
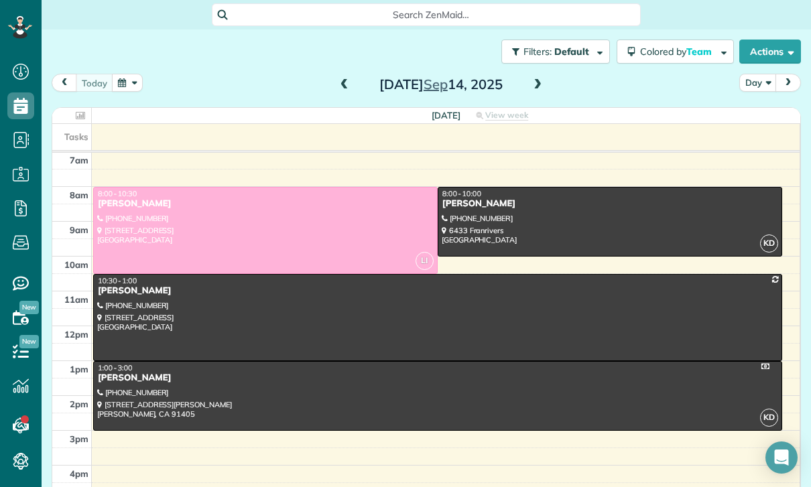
click at [131, 83] on button "button" at bounding box center [127, 83] width 31 height 18
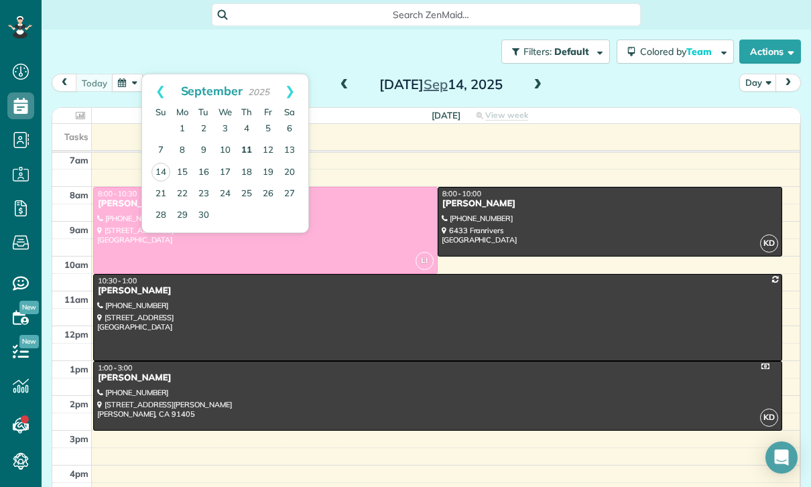
click at [245, 146] on link "11" at bounding box center [246, 150] width 21 height 21
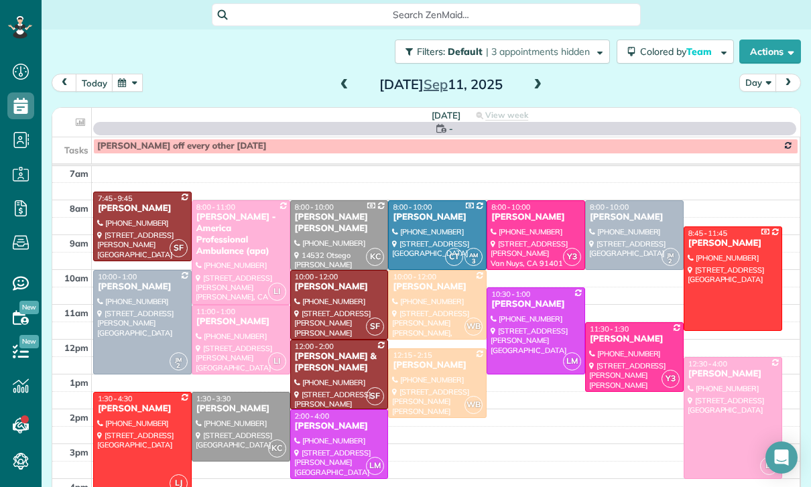
scroll to position [105, 0]
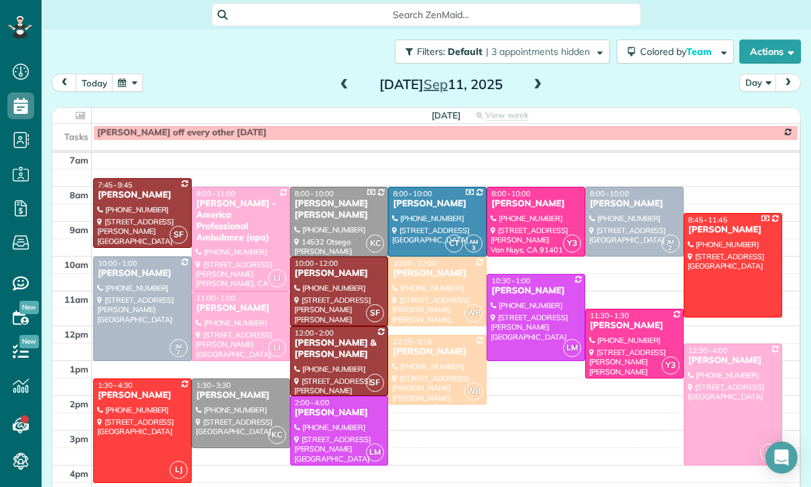
click at [611, 333] on div at bounding box center [634, 344] width 97 height 68
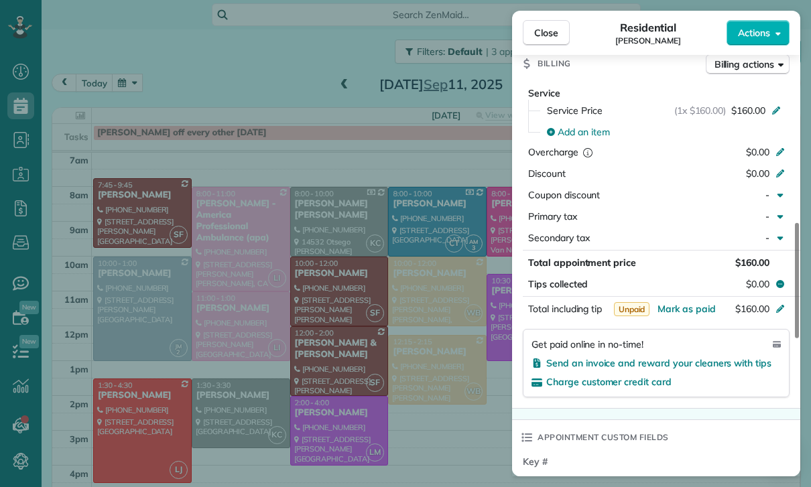
scroll to position [672, 0]
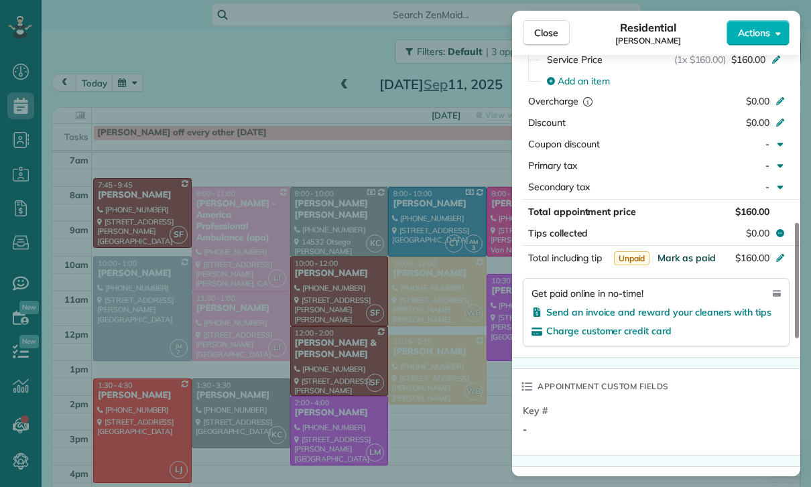
click at [681, 258] on span "Mark as paid" at bounding box center [686, 258] width 58 height 12
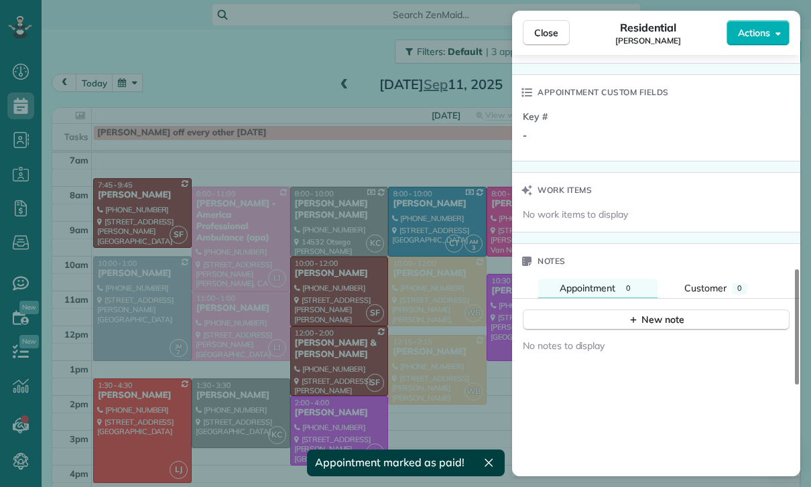
scroll to position [992, 0]
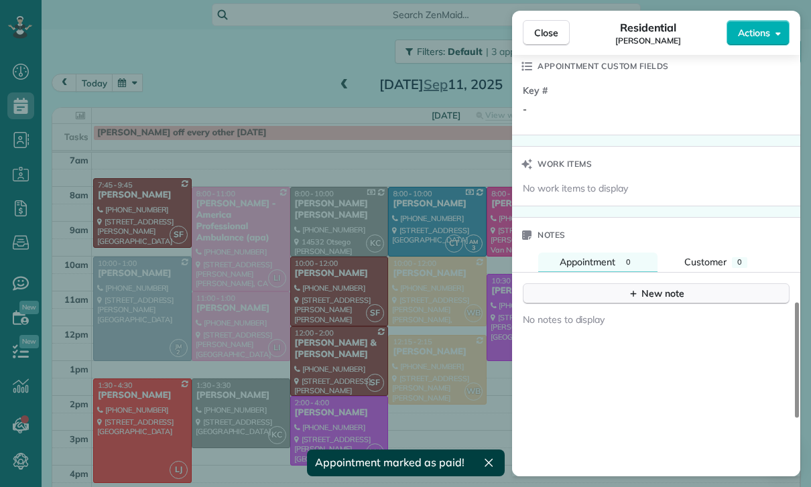
click at [675, 297] on div "New note" at bounding box center [656, 294] width 56 height 14
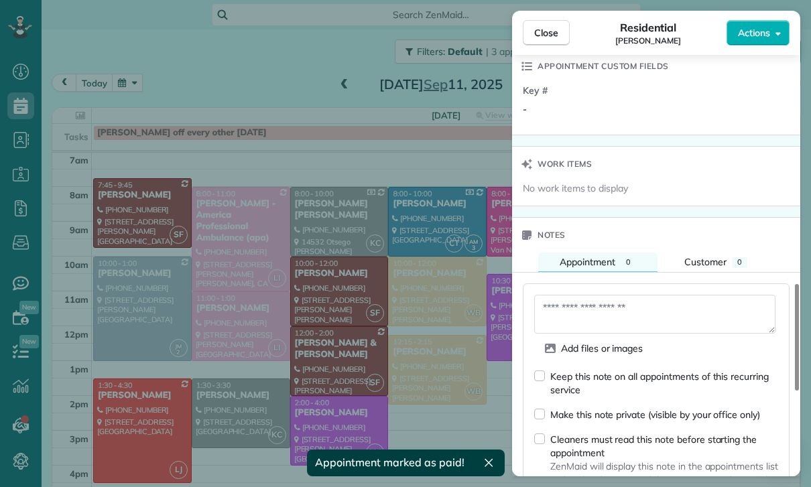
click at [622, 320] on textarea at bounding box center [654, 314] width 241 height 39
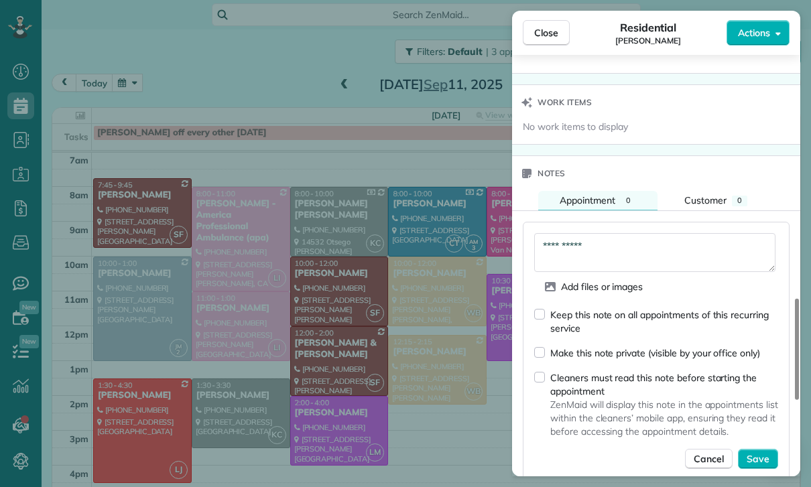
scroll to position [1126, 0]
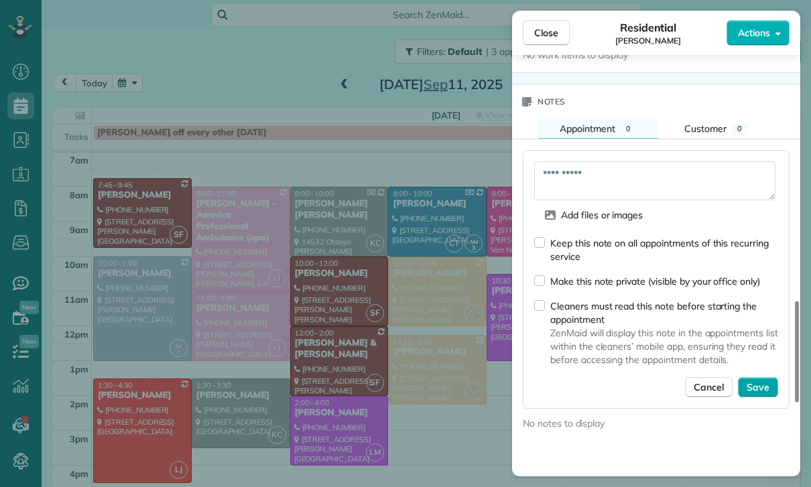
type textarea "**********"
click at [754, 386] on span "Save" at bounding box center [757, 387] width 23 height 13
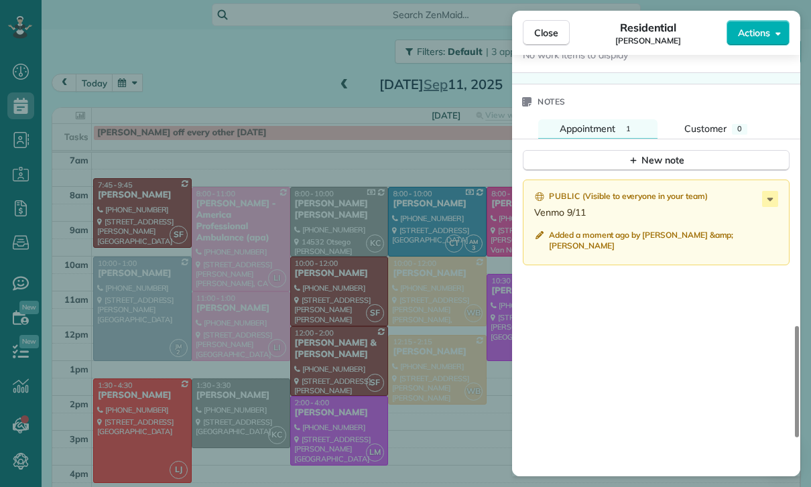
click at [421, 403] on div "Close Residential Sonali Mehta Actions Status Yet to Confirm Sonali Mehta · Ope…" at bounding box center [405, 243] width 811 height 487
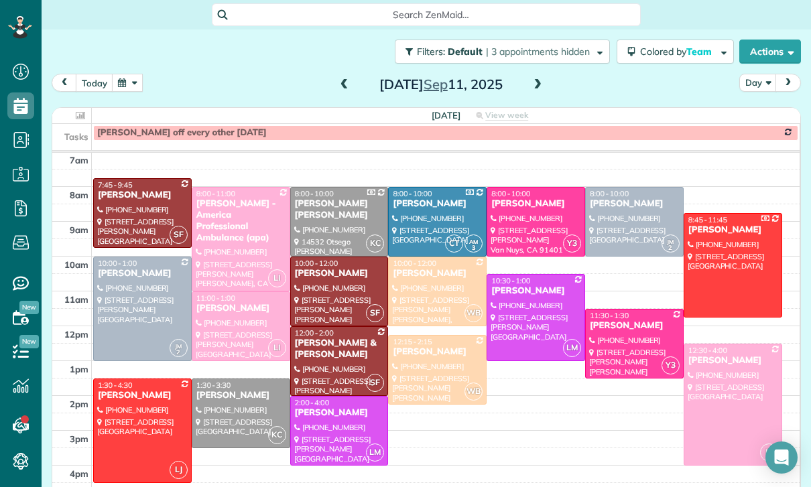
click at [340, 76] on span at bounding box center [344, 85] width 15 height 20
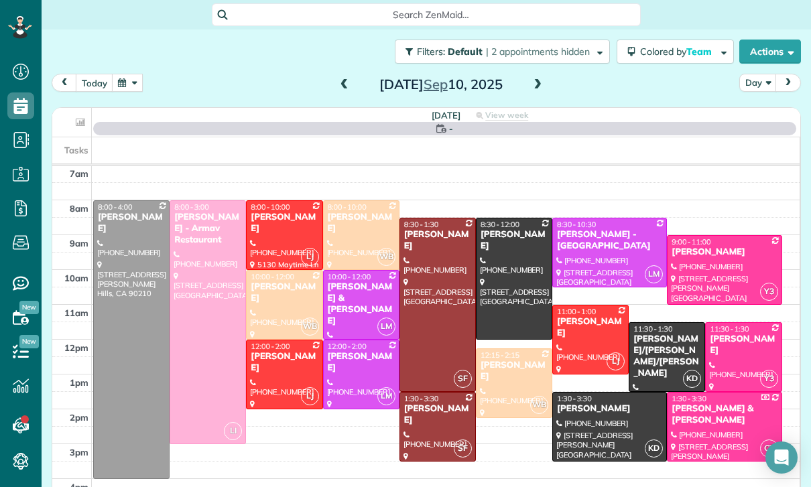
scroll to position [105, 0]
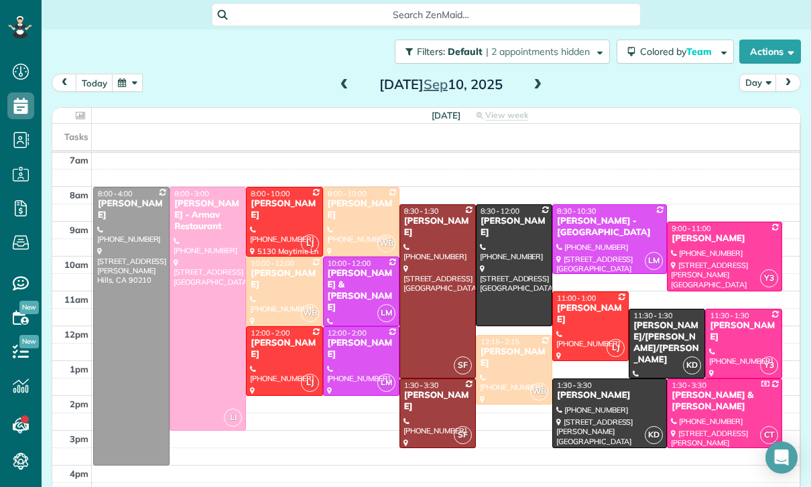
click at [433, 306] on div at bounding box center [437, 291] width 75 height 173
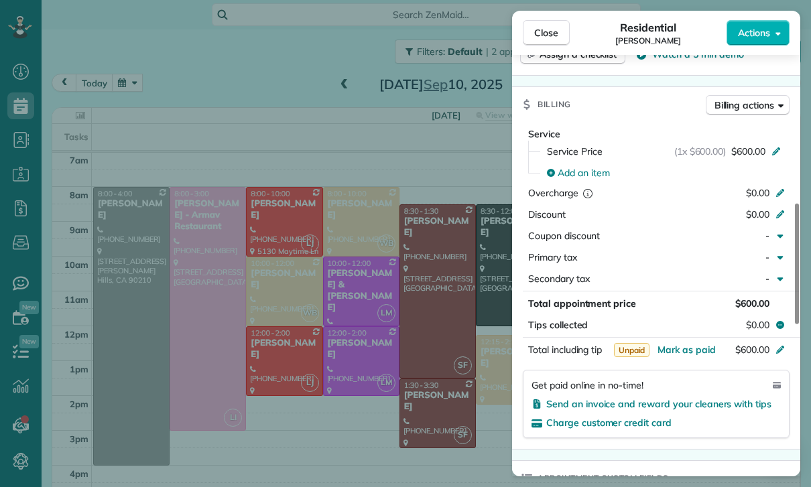
scroll to position [624, 0]
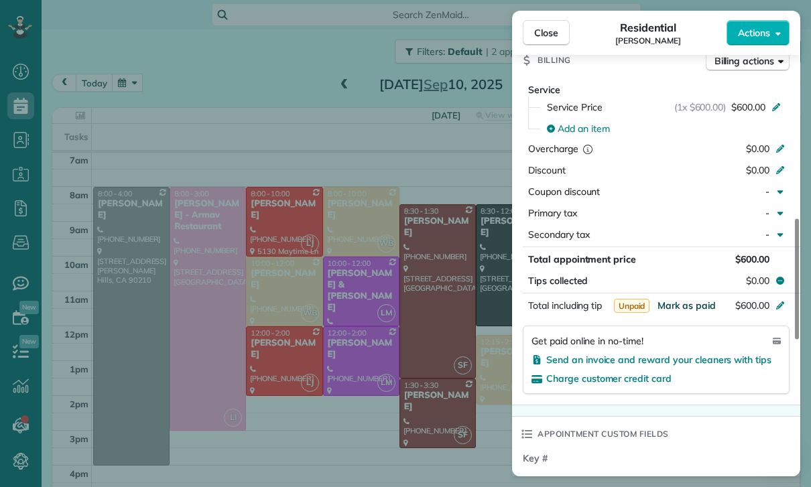
click at [686, 307] on span "Mark as paid" at bounding box center [686, 305] width 58 height 12
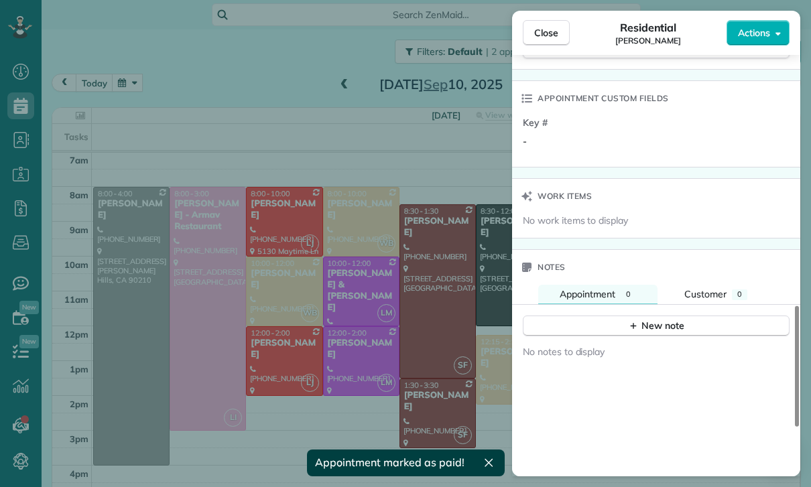
scroll to position [961, 0]
click at [651, 322] on div "New note" at bounding box center [656, 325] width 56 height 14
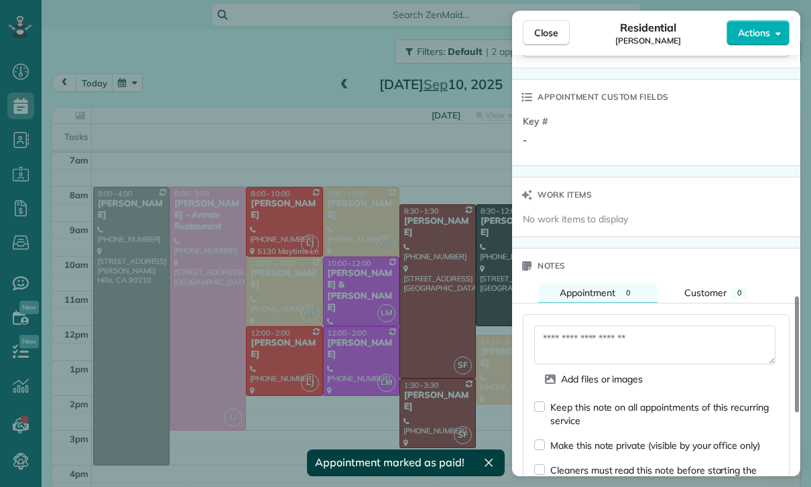
click at [575, 342] on textarea at bounding box center [654, 345] width 241 height 39
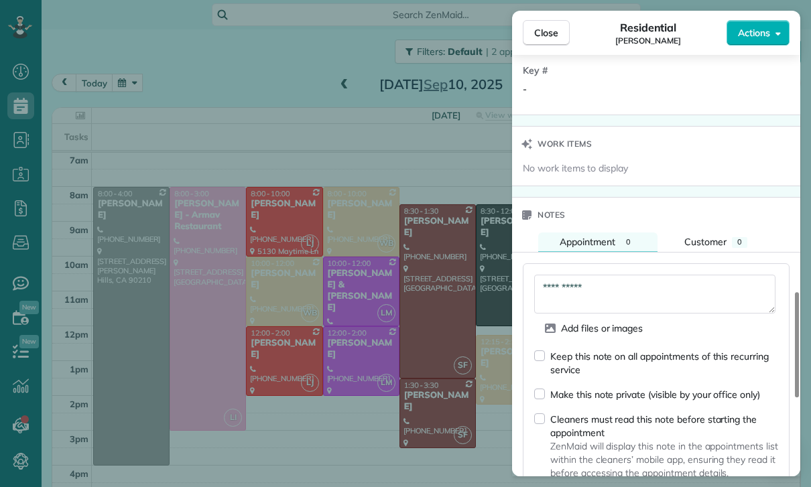
scroll to position [1081, 0]
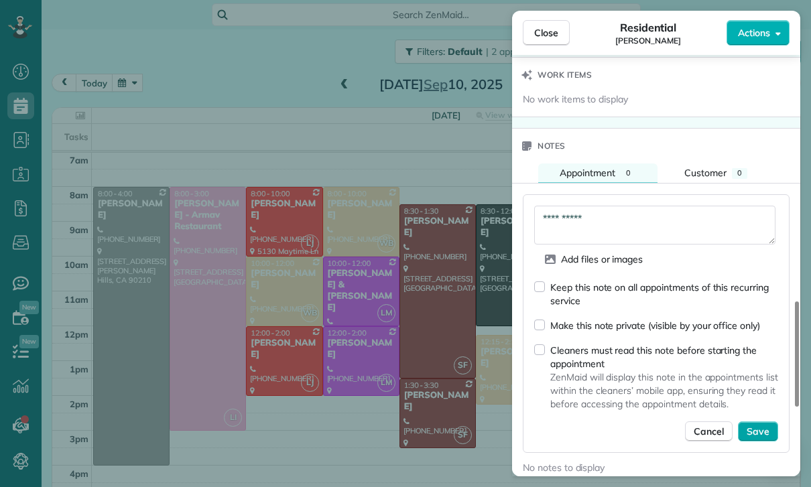
type textarea "**********"
click at [762, 425] on span "Save" at bounding box center [757, 431] width 23 height 13
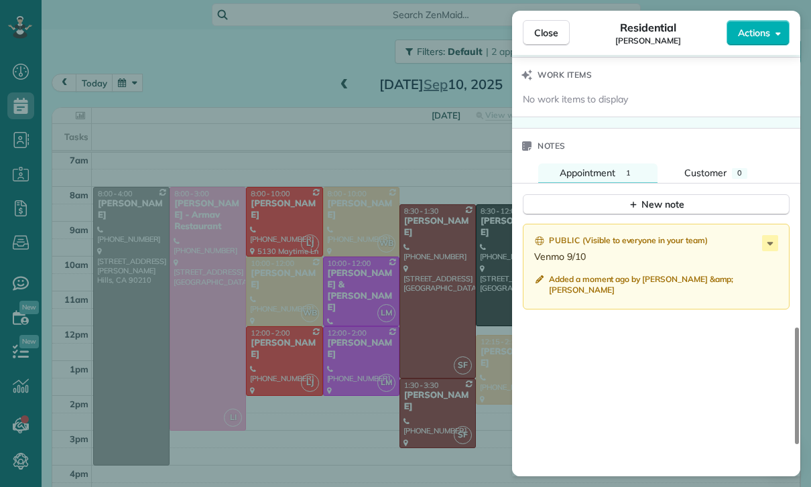
click at [279, 364] on div "Close Residential Stephanie Frank Actions Status Confirmed Stephanie Frank · Op…" at bounding box center [405, 243] width 811 height 487
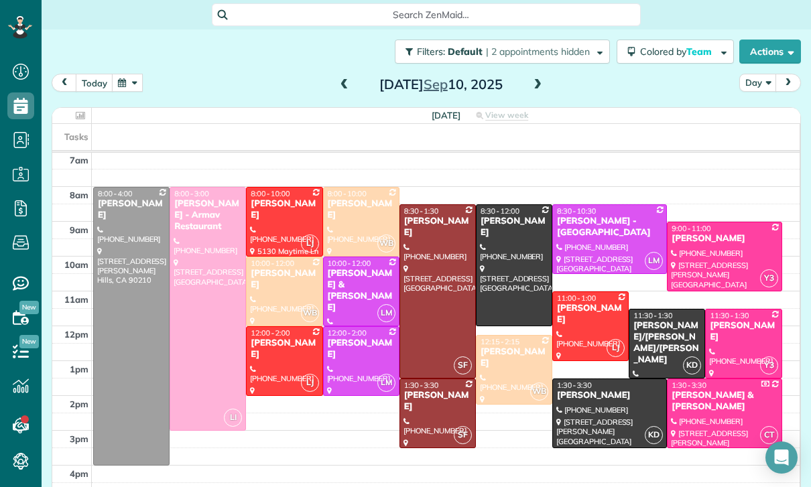
click at [277, 354] on div "Jenny Cagampan" at bounding box center [284, 349] width 68 height 23
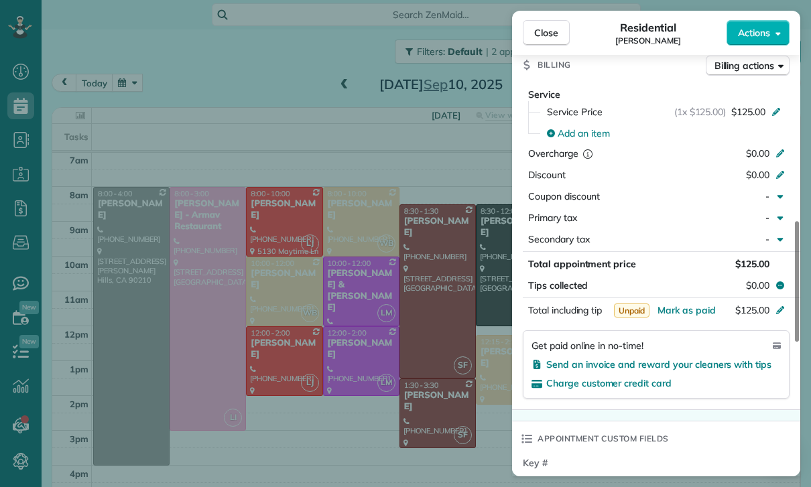
scroll to position [634, 0]
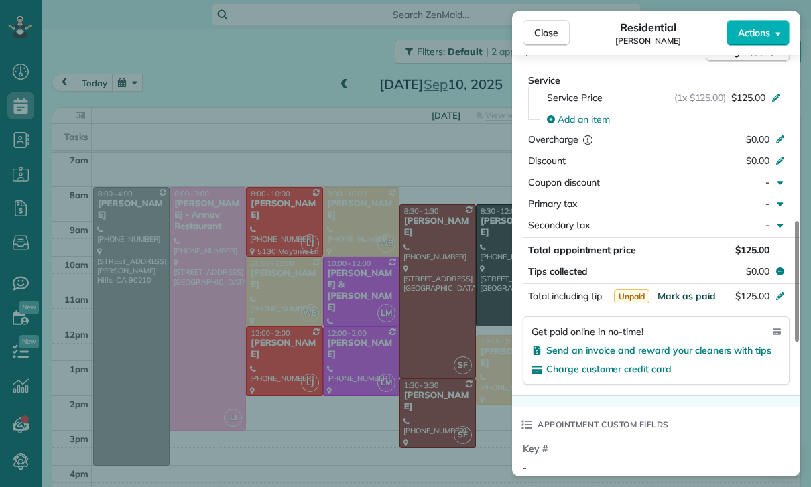
click at [687, 294] on span "Mark as paid" at bounding box center [686, 296] width 58 height 12
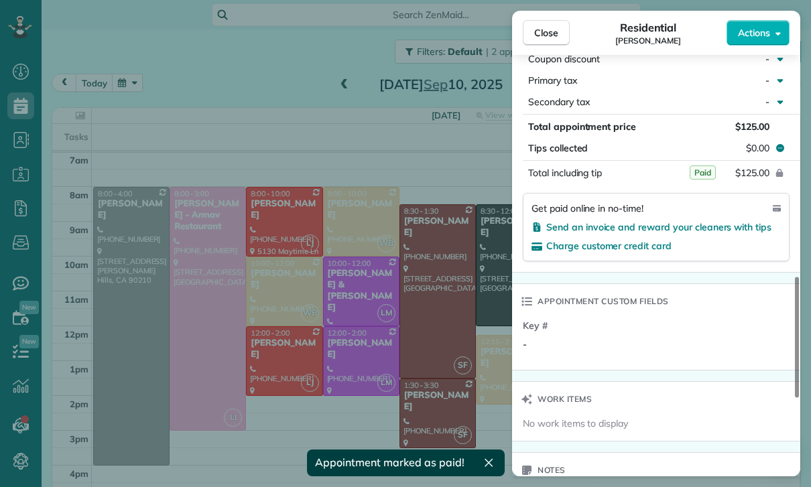
scroll to position [995, 0]
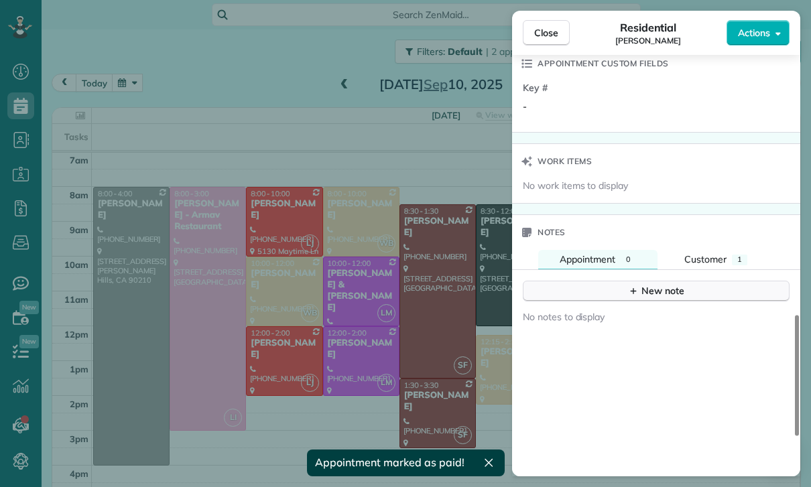
click at [658, 281] on button "New note" at bounding box center [656, 291] width 267 height 21
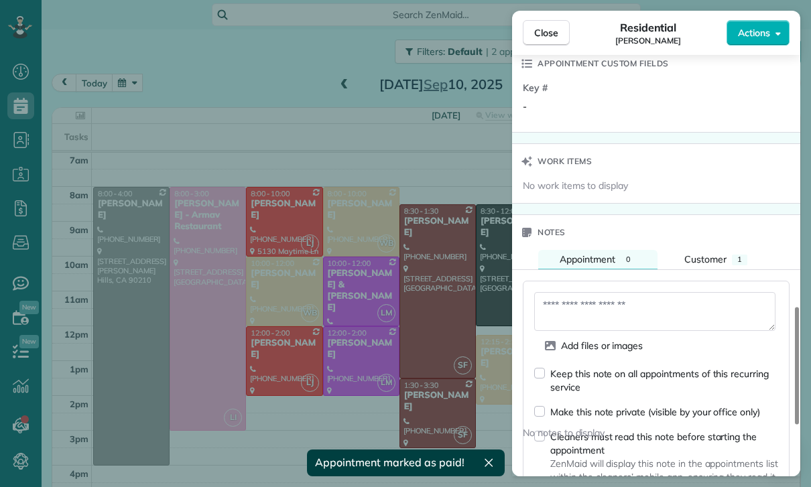
click at [595, 304] on textarea at bounding box center [654, 311] width 241 height 39
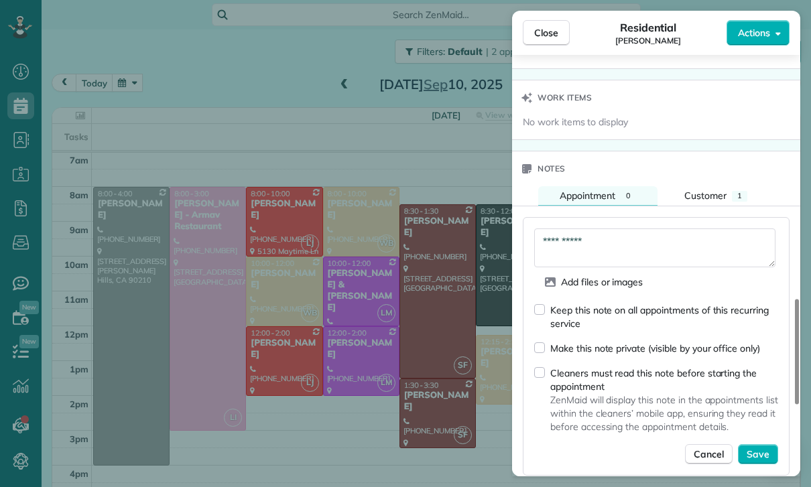
scroll to position [1109, 0]
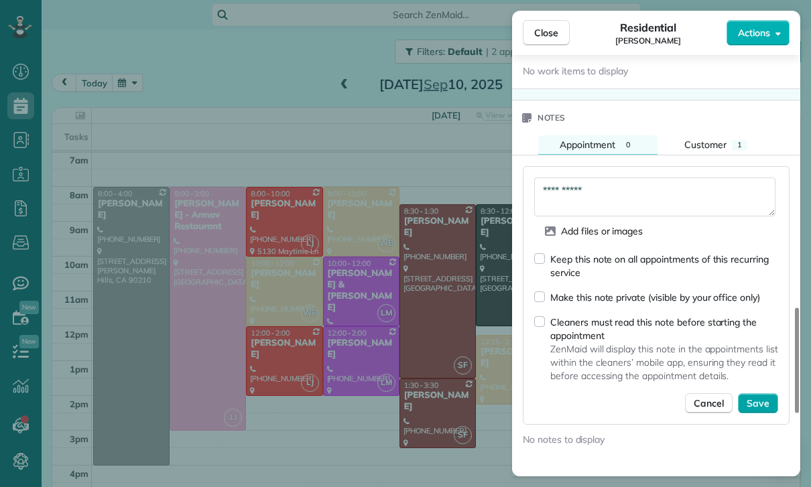
type textarea "**********"
click at [753, 403] on span "Save" at bounding box center [757, 403] width 23 height 13
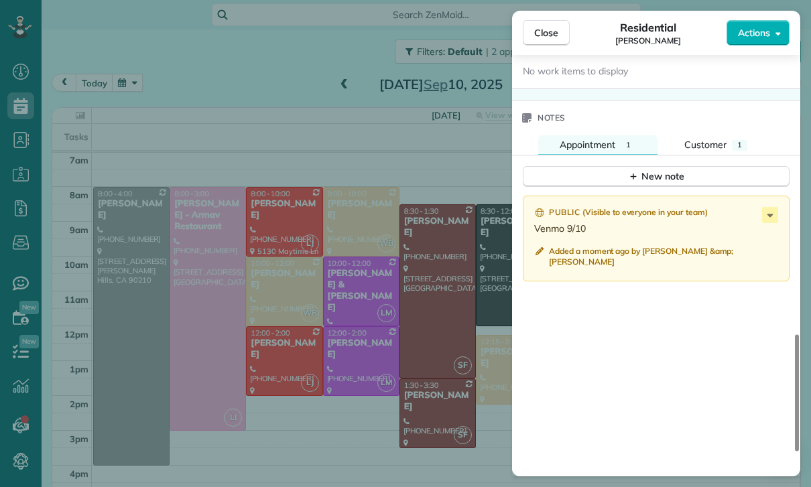
click at [352, 356] on div "Close Residential Jenny Cagampan Actions Status Confirmed Jenny Cagampan · Open…" at bounding box center [405, 243] width 811 height 487
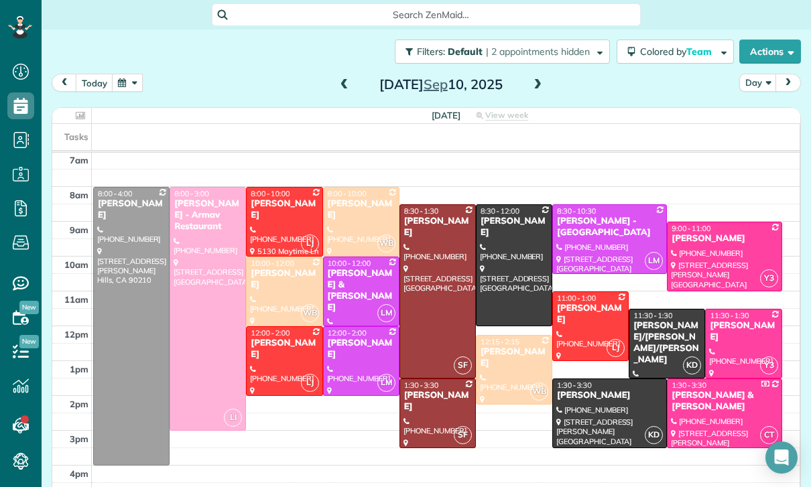
click at [350, 359] on div "[PERSON_NAME]" at bounding box center [361, 349] width 68 height 23
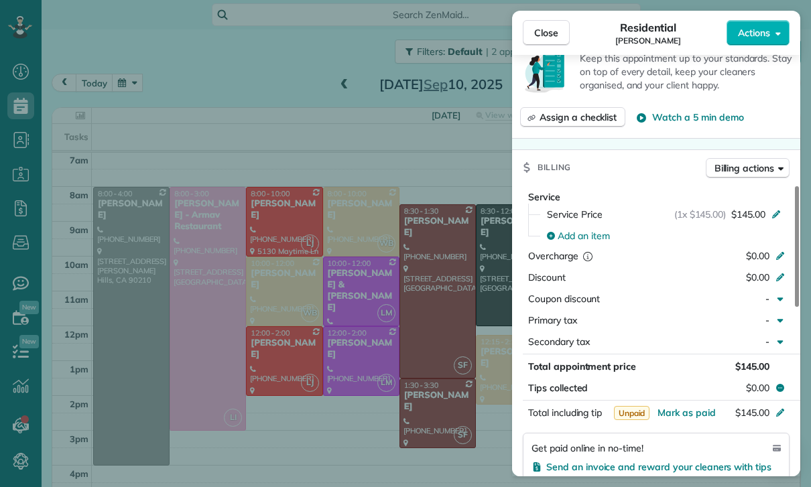
scroll to position [614, 0]
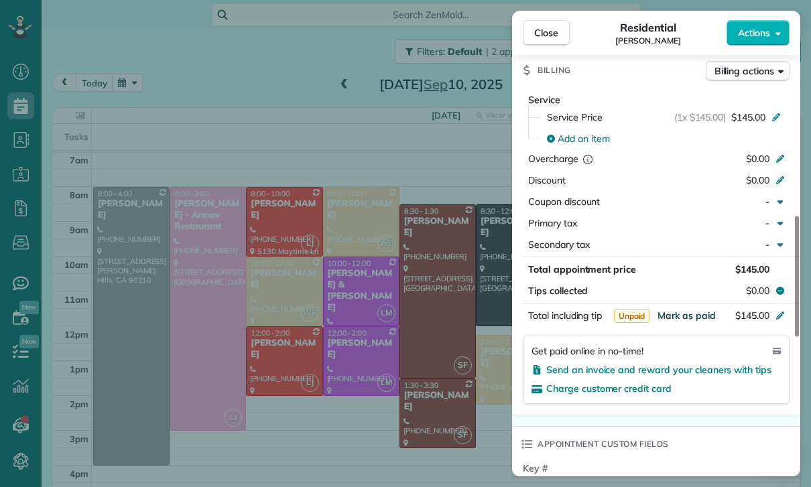
click at [681, 314] on span "Mark as paid" at bounding box center [686, 316] width 58 height 12
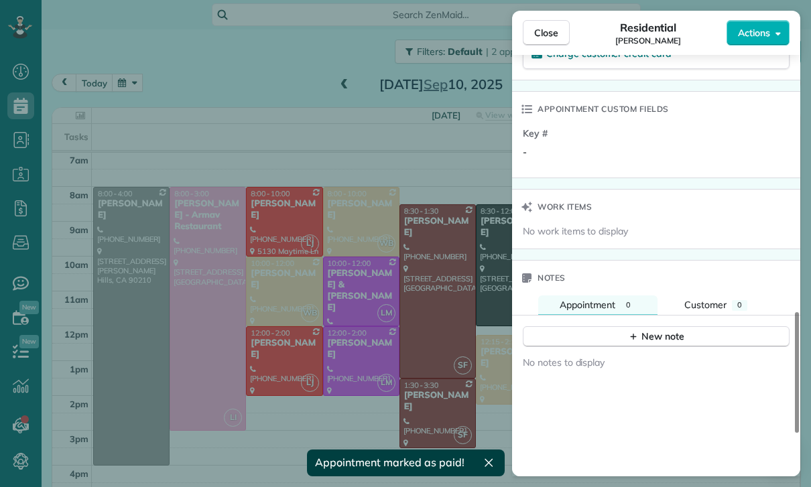
scroll to position [983, 0]
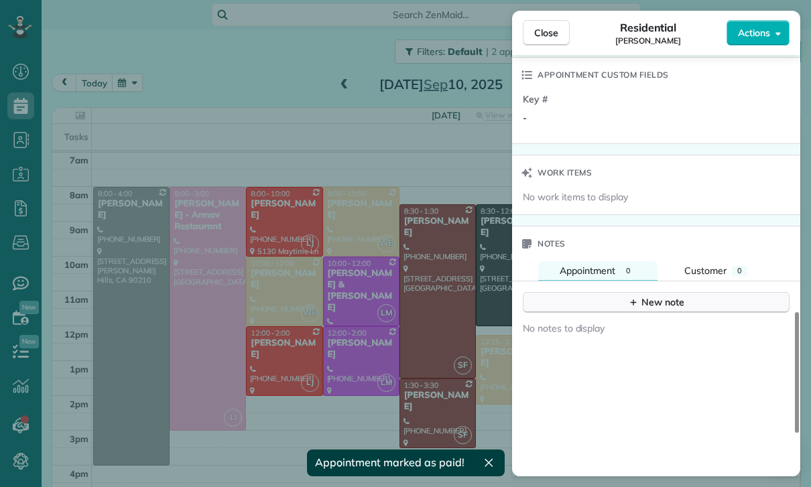
click at [653, 297] on div "New note" at bounding box center [656, 302] width 56 height 14
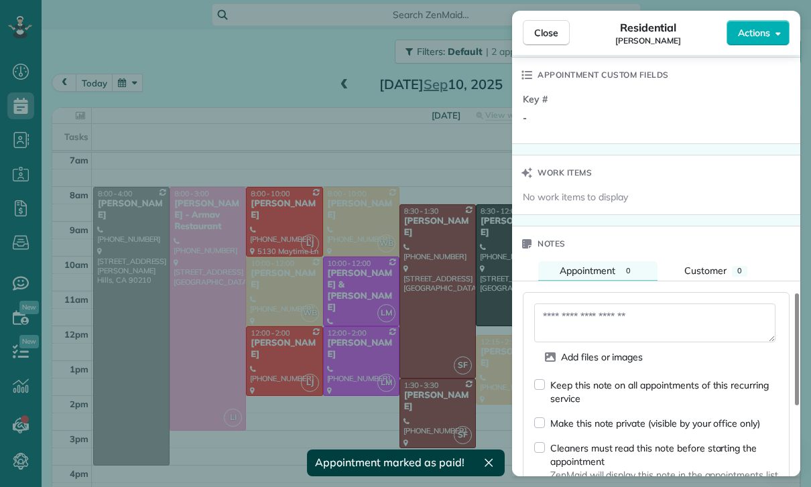
click at [575, 312] on textarea at bounding box center [654, 322] width 241 height 39
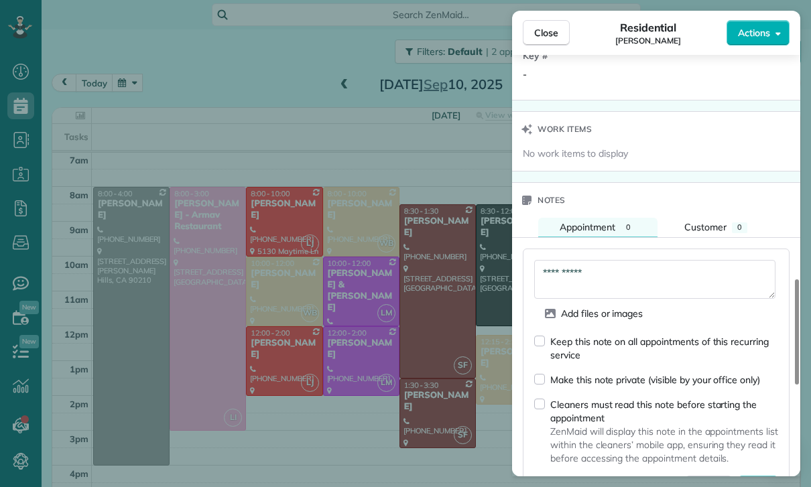
scroll to position [1090, 0]
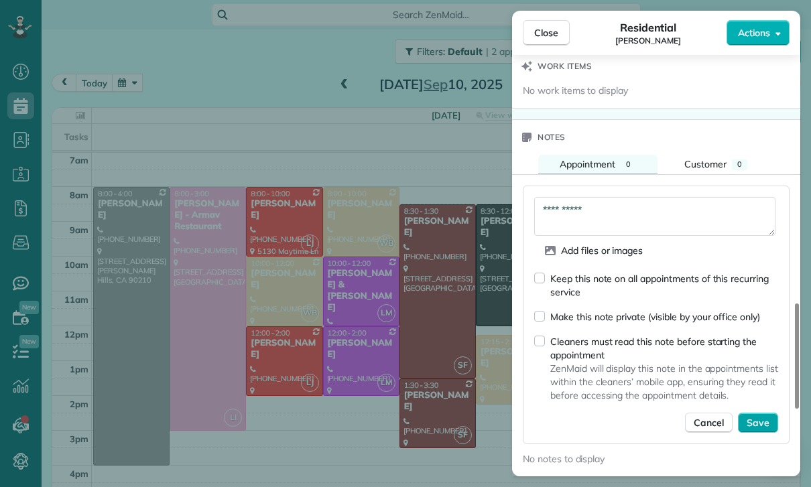
type textarea "**********"
click at [763, 417] on span "Save" at bounding box center [757, 422] width 23 height 13
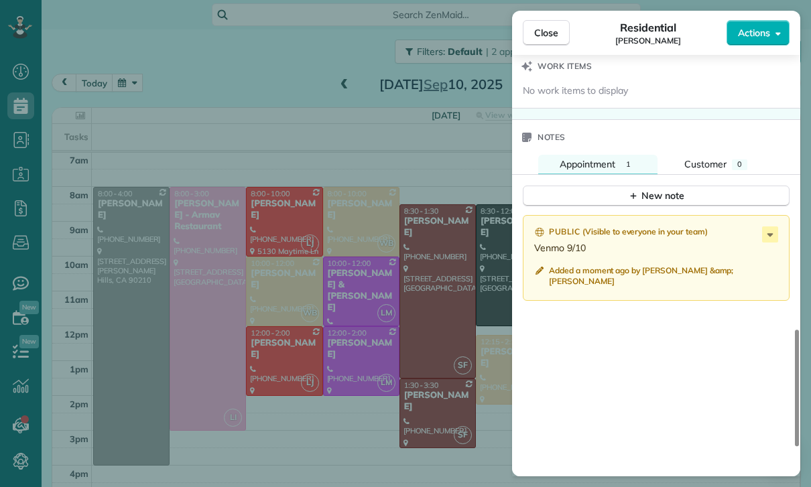
click at [413, 386] on div "Close Residential Carlee Malemute Actions Status Confirmed Carlee Malemute · Op…" at bounding box center [405, 243] width 811 height 487
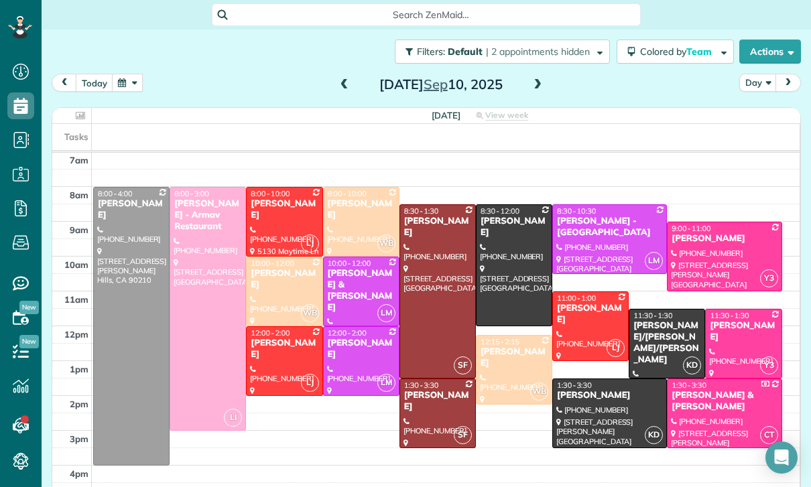
click at [122, 80] on button "button" at bounding box center [127, 83] width 31 height 18
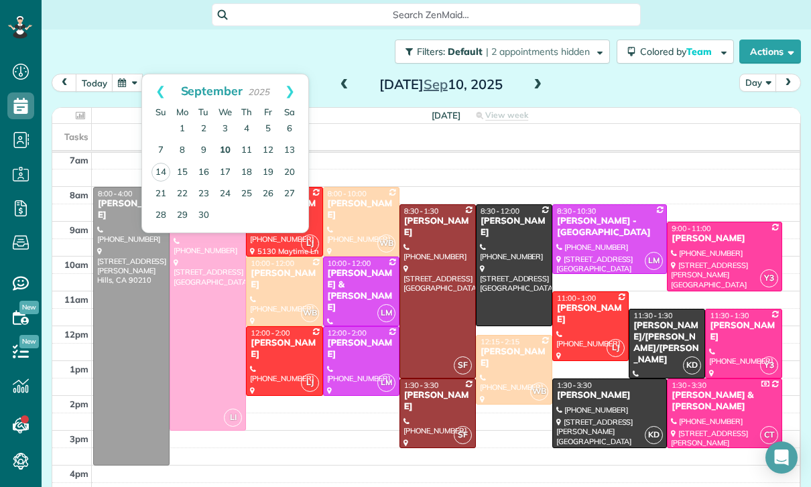
click at [232, 149] on link "10" at bounding box center [224, 150] width 21 height 21
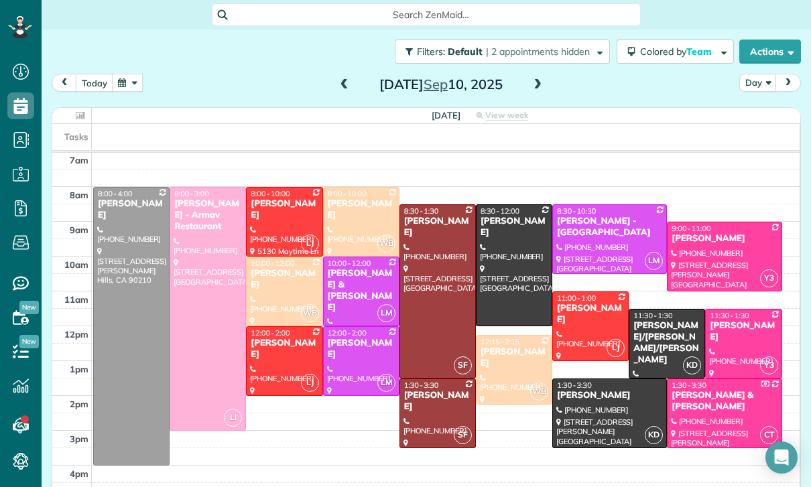
click at [535, 83] on span at bounding box center [537, 85] width 15 height 12
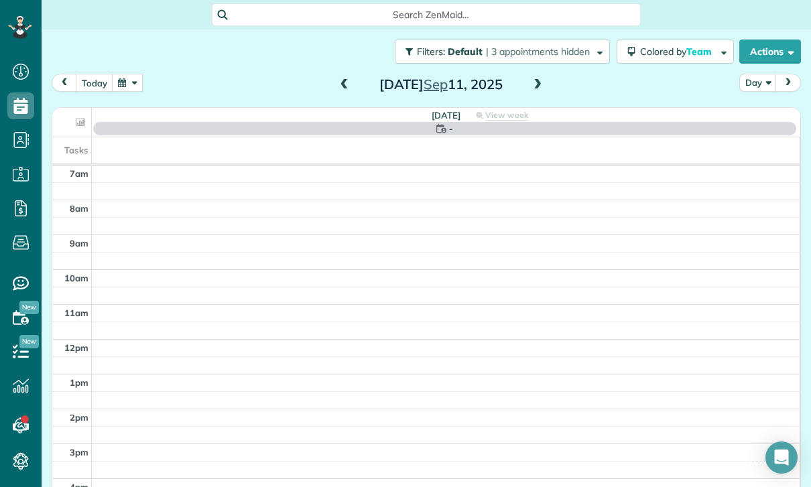
scroll to position [105, 0]
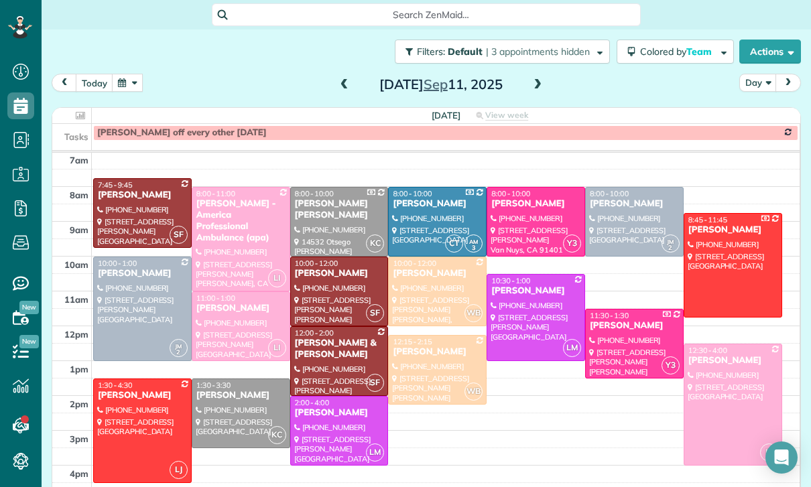
click at [344, 80] on span at bounding box center [344, 85] width 15 height 12
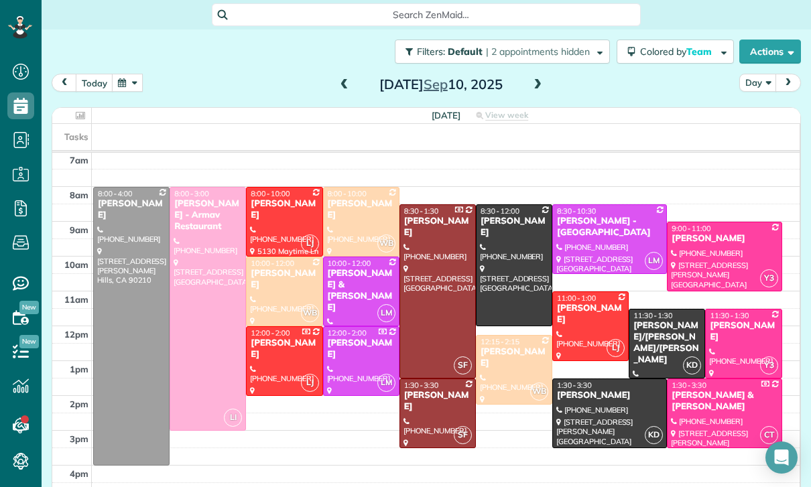
click at [348, 90] on span at bounding box center [344, 85] width 15 height 12
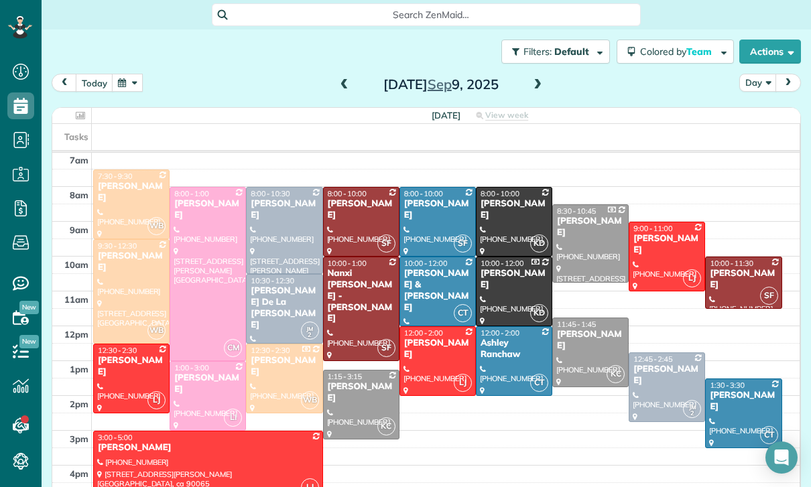
click at [132, 71] on div "Filters: Default | 2 appointments hidden Colored by Team Color by Cleaner Color…" at bounding box center [426, 51] width 769 height 44
click at [129, 84] on button "button" at bounding box center [127, 83] width 31 height 18
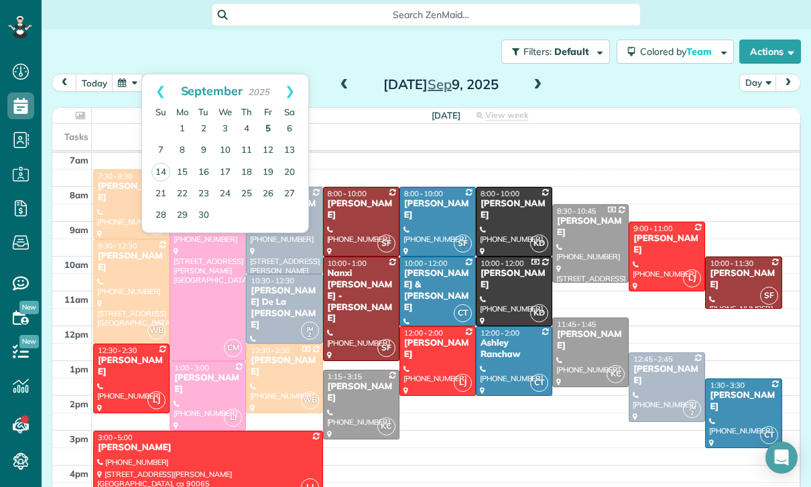
click at [266, 127] on link "5" at bounding box center [267, 129] width 21 height 21
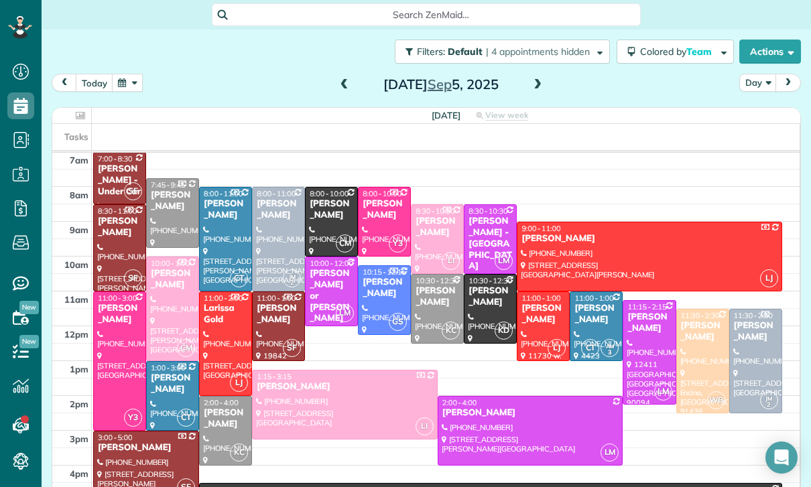
click at [483, 306] on div "Charlie Schneider" at bounding box center [490, 296] width 45 height 23
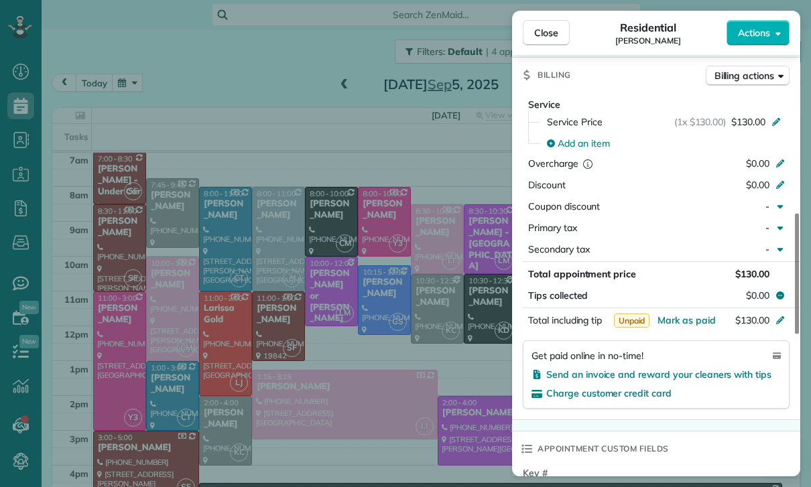
scroll to position [613, 0]
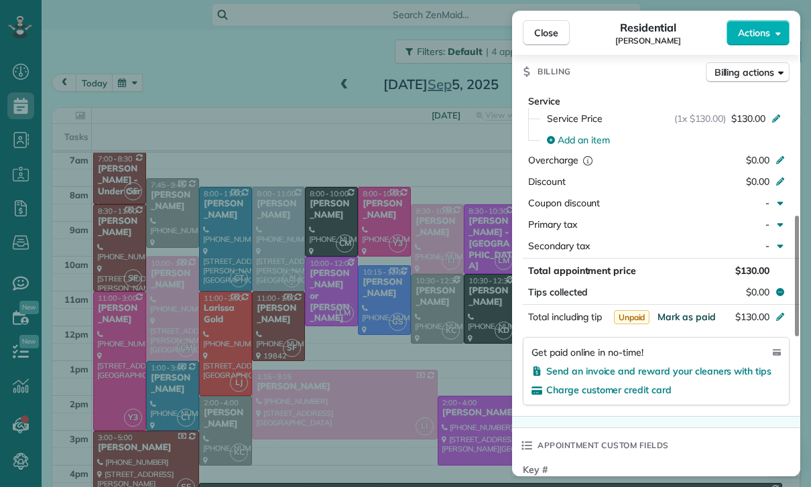
click at [675, 318] on span "Mark as paid" at bounding box center [686, 317] width 58 height 12
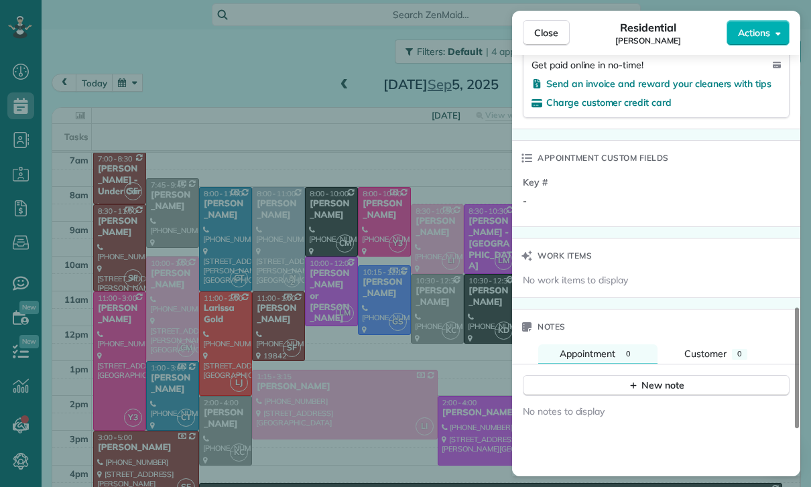
scroll to position [973, 0]
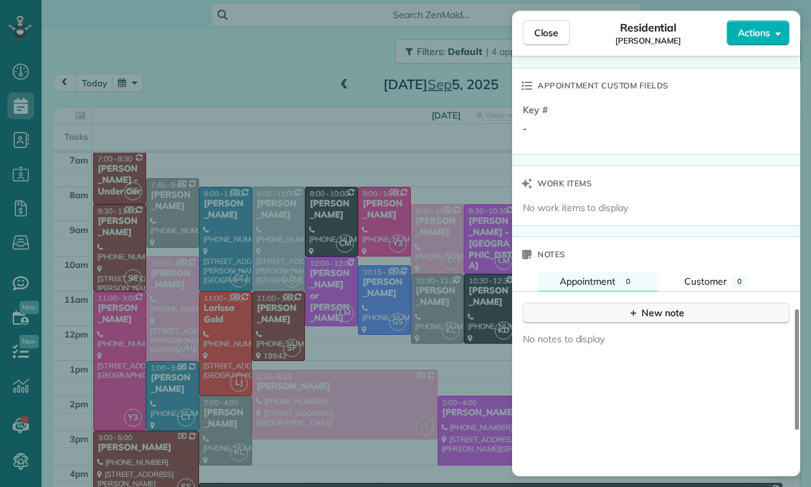
click at [647, 309] on div "New note" at bounding box center [656, 313] width 56 height 14
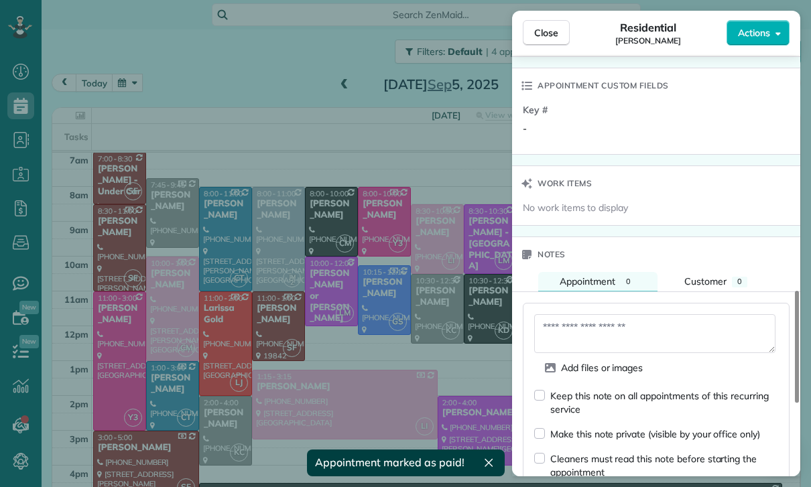
click at [583, 326] on textarea at bounding box center [654, 333] width 241 height 39
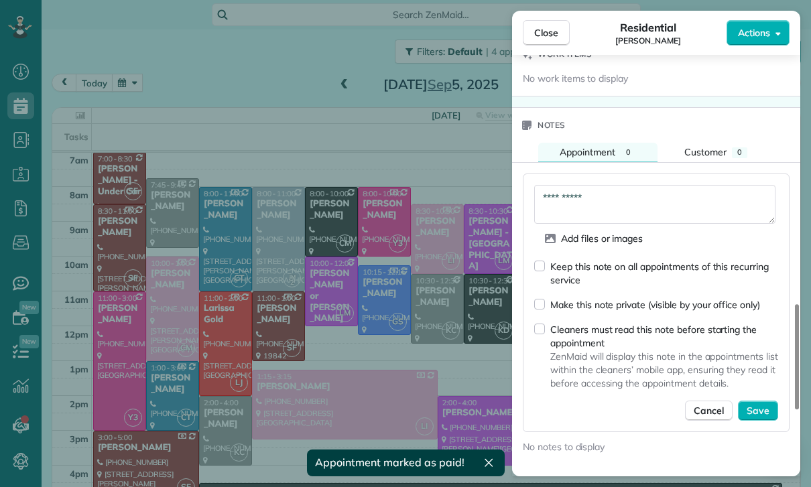
scroll to position [1112, 0]
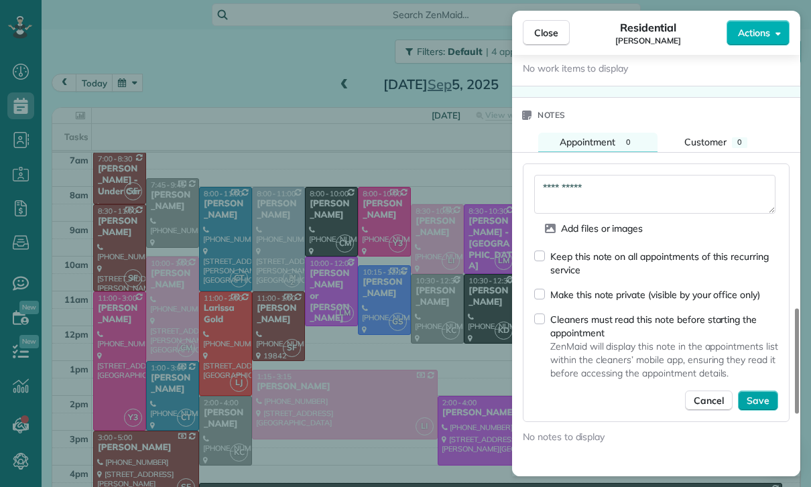
type textarea "**********"
click at [766, 394] on span "Save" at bounding box center [757, 400] width 23 height 13
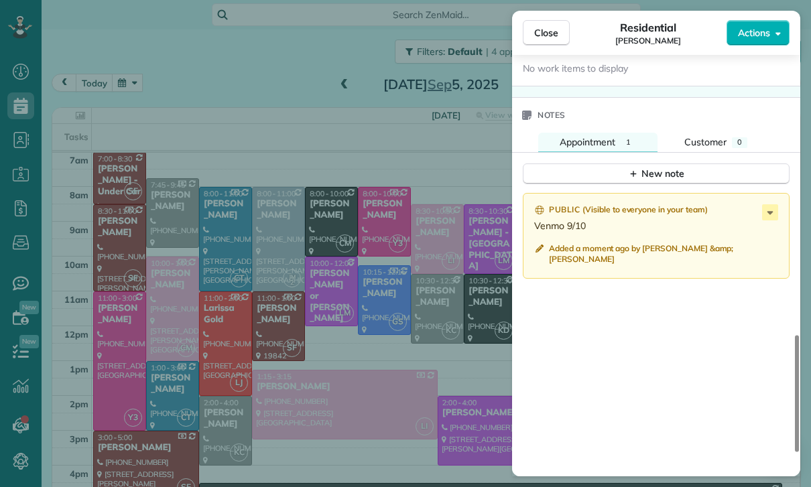
click at [370, 361] on div "Close Residential Charlie Schneider Actions Status Yet to Confirm Charlie Schne…" at bounding box center [405, 243] width 811 height 487
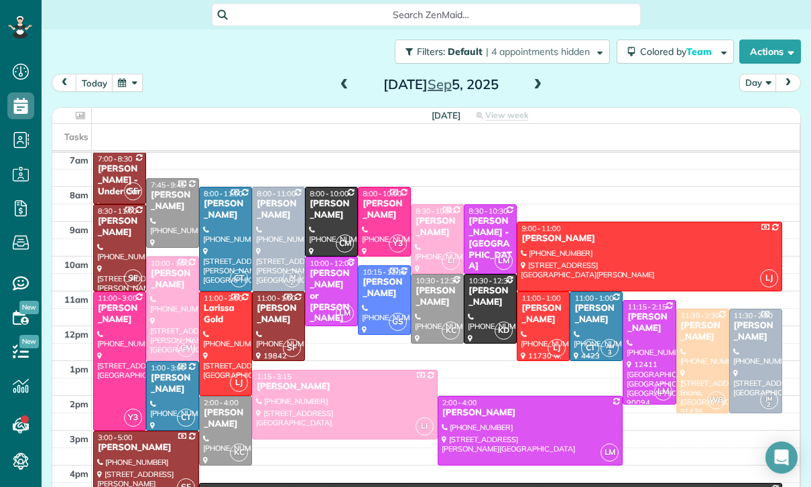
click at [125, 79] on button "button" at bounding box center [127, 83] width 31 height 18
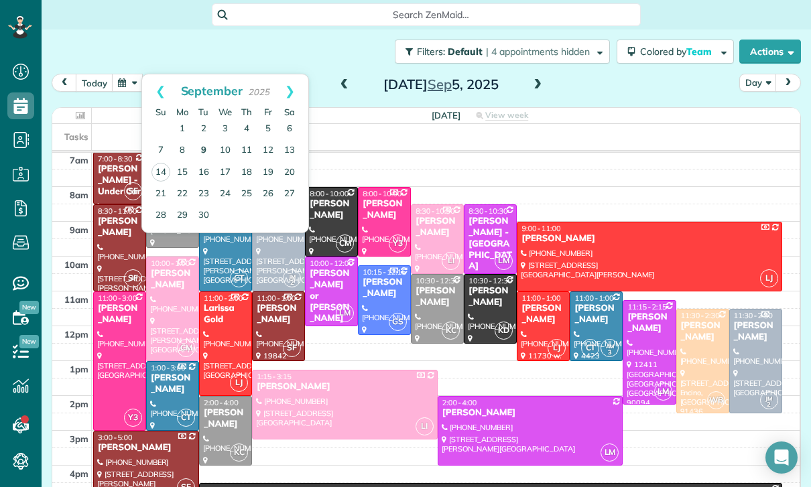
click at [196, 144] on link "9" at bounding box center [203, 150] width 21 height 21
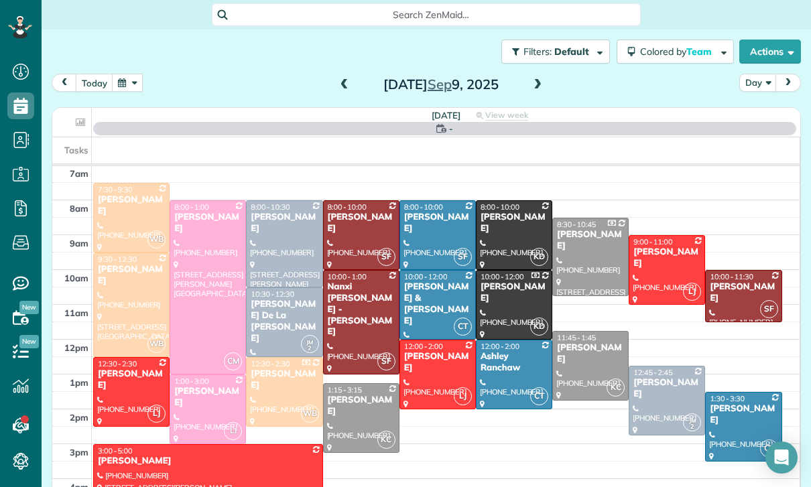
scroll to position [105, 0]
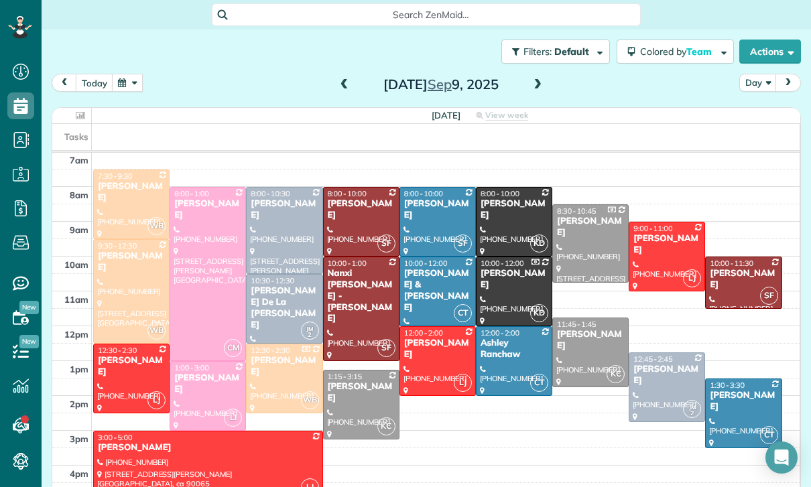
click at [266, 295] on div "[PERSON_NAME] De La [PERSON_NAME]" at bounding box center [284, 308] width 68 height 46
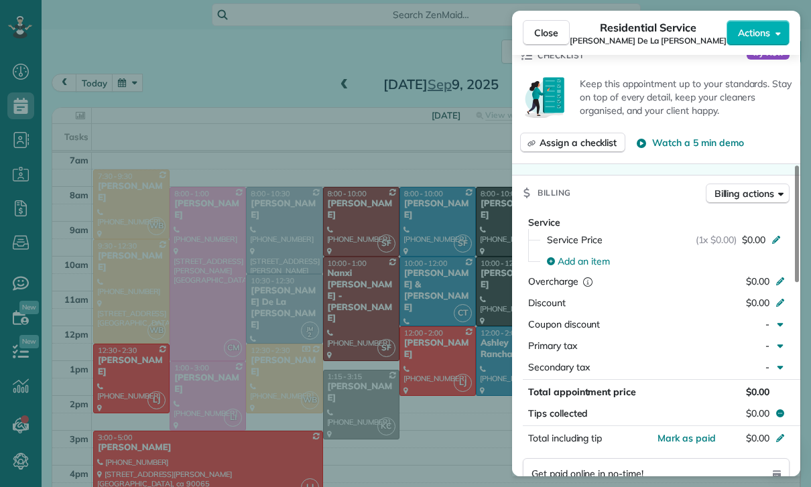
scroll to position [600, 0]
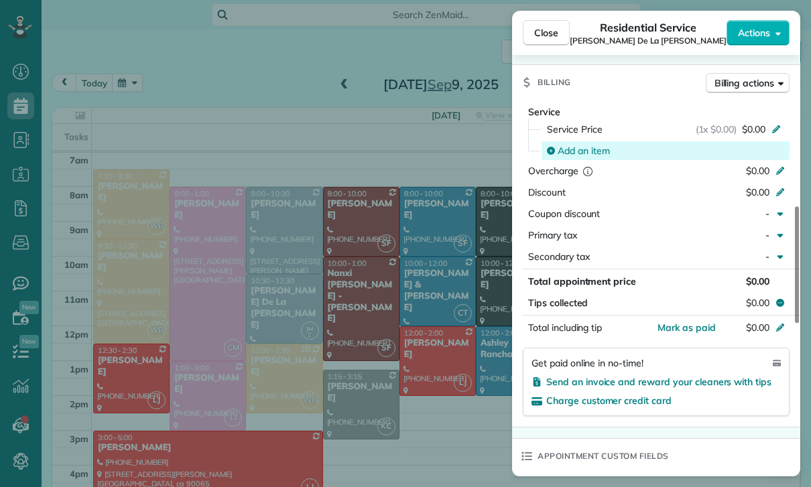
click at [580, 144] on span "Add an item" at bounding box center [583, 150] width 52 height 13
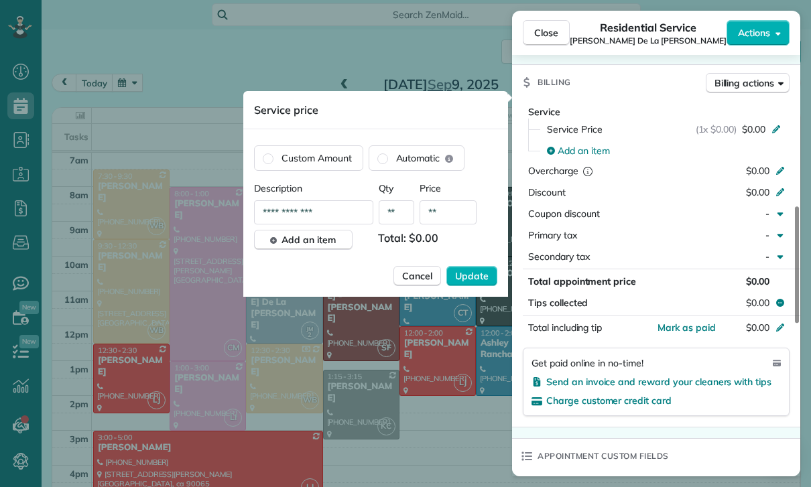
click at [463, 211] on input "**" at bounding box center [447, 212] width 57 height 24
type input "****"
click at [481, 277] on span "Update" at bounding box center [471, 275] width 33 height 13
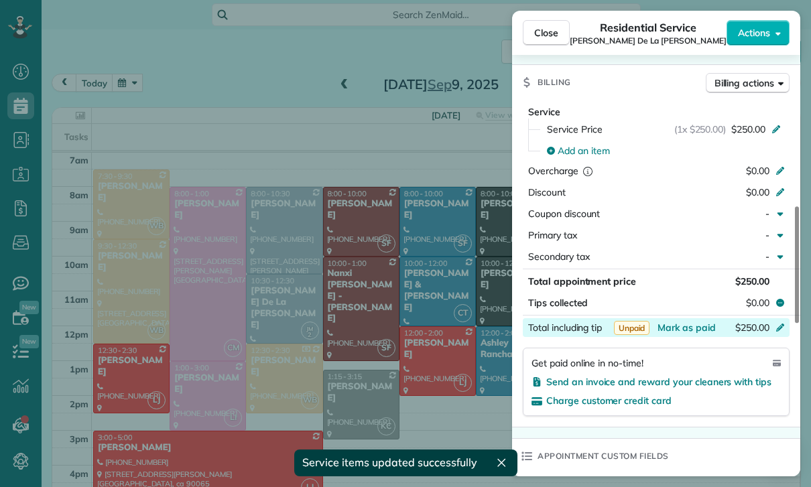
click at [691, 321] on div "$250.00" at bounding box center [709, 329] width 131 height 16
click at [720, 439] on div "Appointment custom fields" at bounding box center [656, 456] width 288 height 35
click at [685, 322] on span "Mark as paid" at bounding box center [686, 328] width 58 height 12
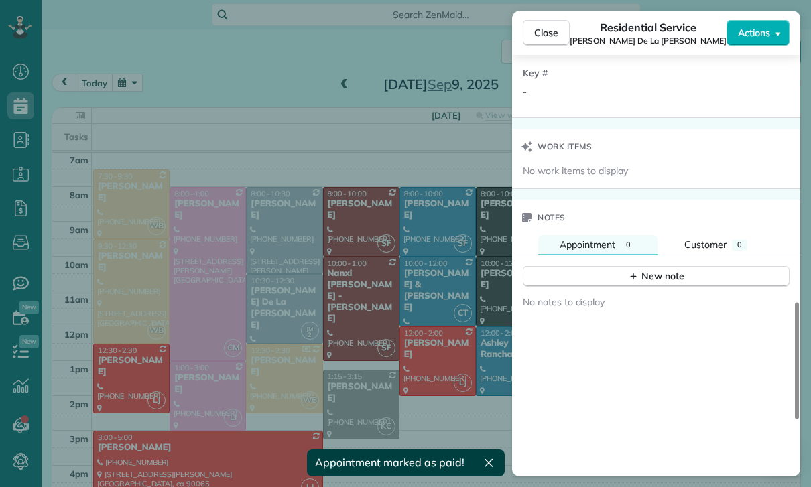
scroll to position [1073, 0]
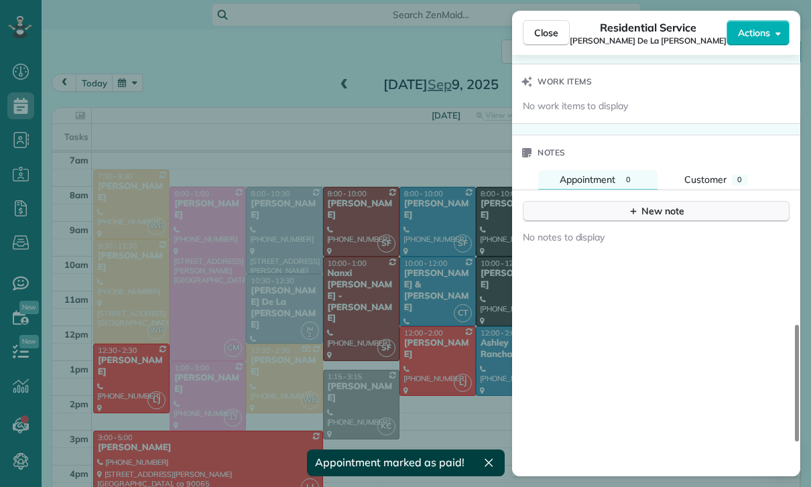
click at [653, 201] on button "New note" at bounding box center [656, 211] width 267 height 21
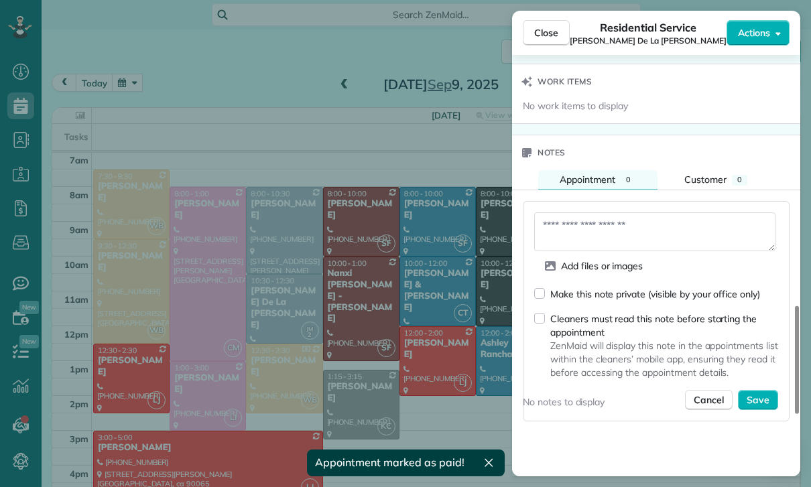
click at [582, 213] on textarea at bounding box center [654, 231] width 241 height 39
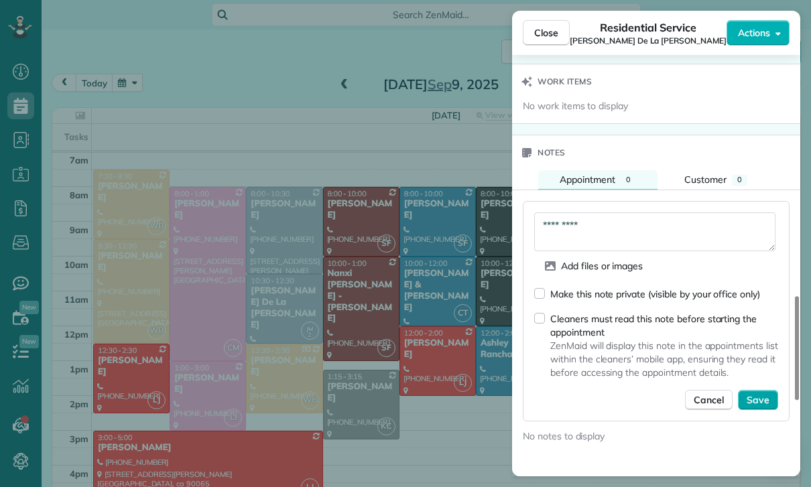
type textarea "*********"
click at [763, 393] on span "Save" at bounding box center [757, 399] width 23 height 13
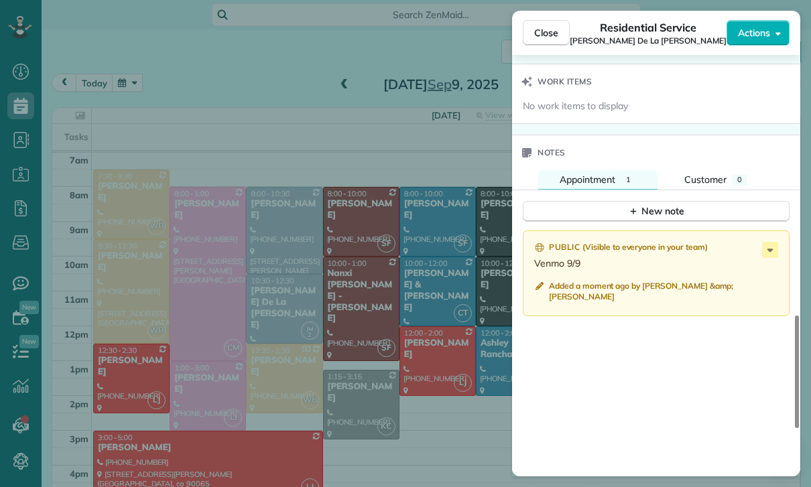
click at [418, 417] on div "Close Residential Service Annalisa De La Rosa Actions Status Confirmed Annalisa…" at bounding box center [405, 243] width 811 height 487
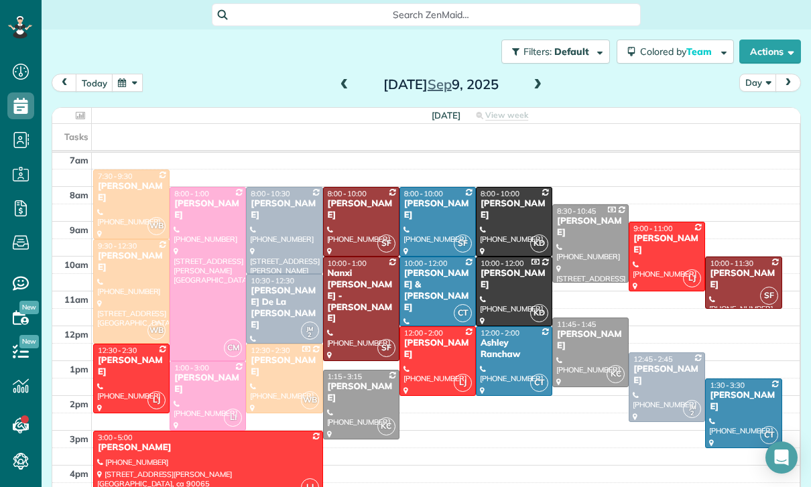
click at [722, 281] on div "Ruslan Magidov" at bounding box center [743, 279] width 68 height 23
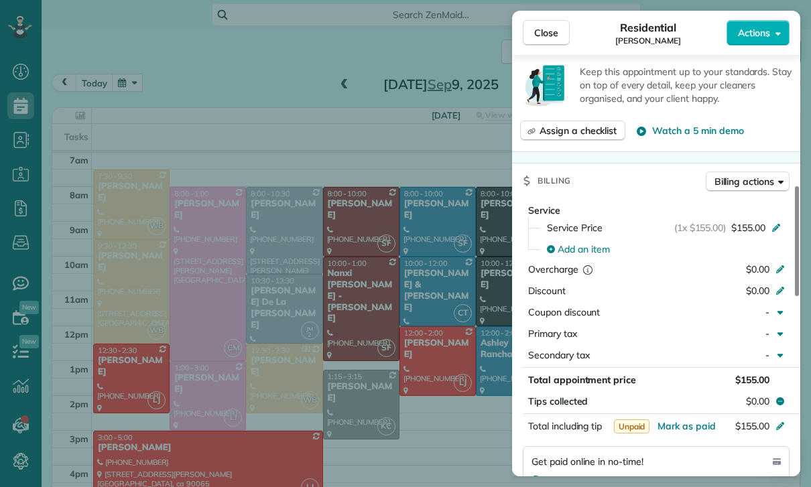
scroll to position [620, 0]
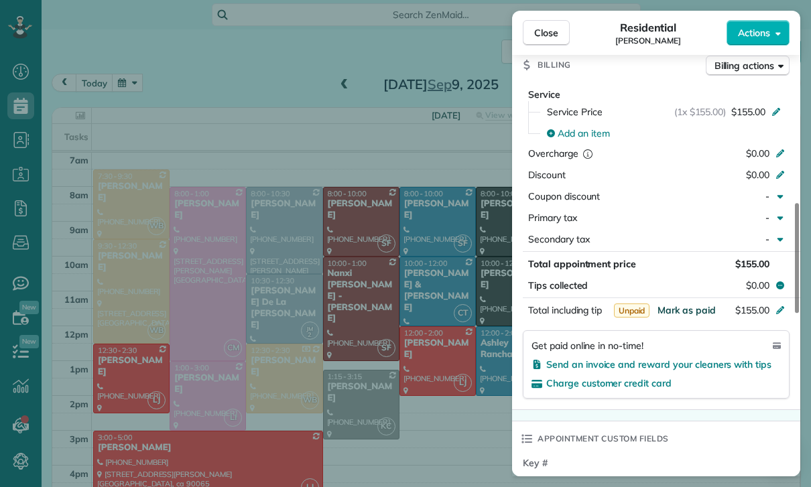
click at [689, 312] on span "Mark as paid" at bounding box center [686, 310] width 58 height 12
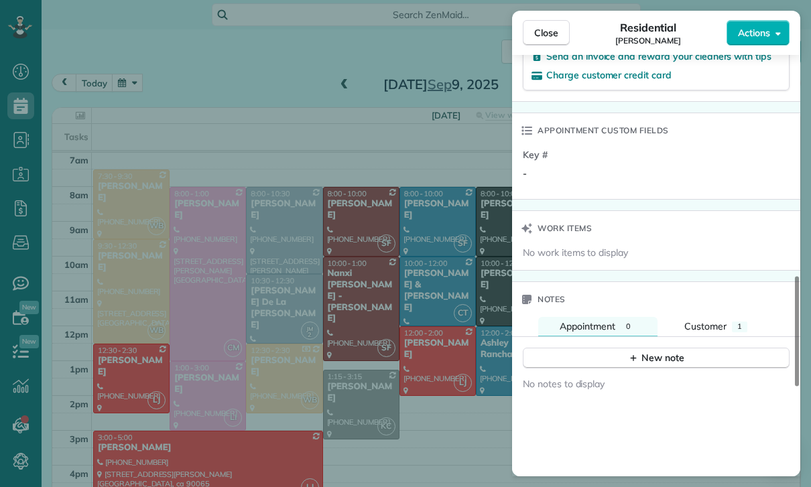
scroll to position [928, 0]
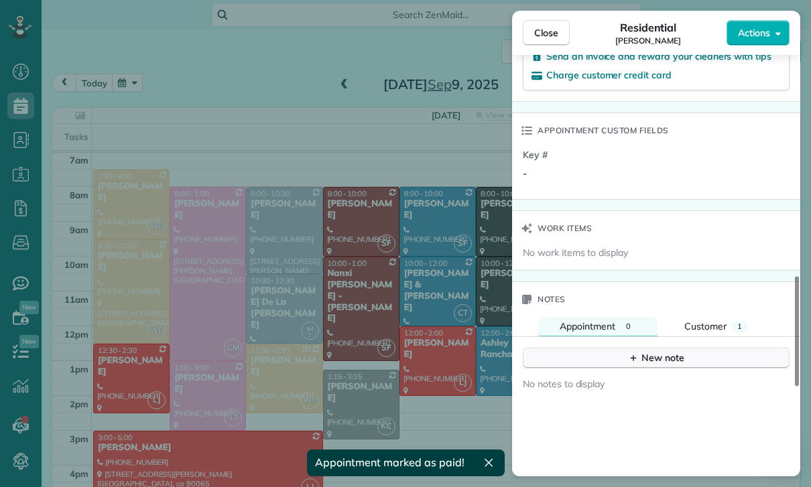
click at [634, 355] on icon "button" at bounding box center [633, 357] width 11 height 11
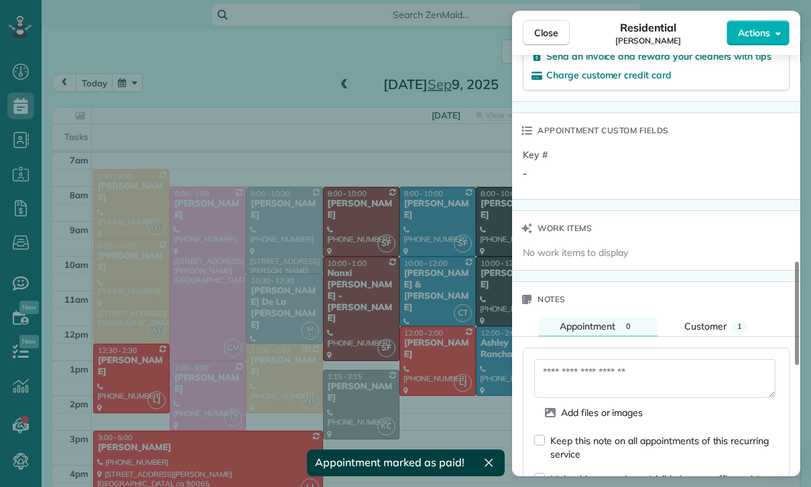
click at [586, 373] on textarea at bounding box center [654, 378] width 241 height 39
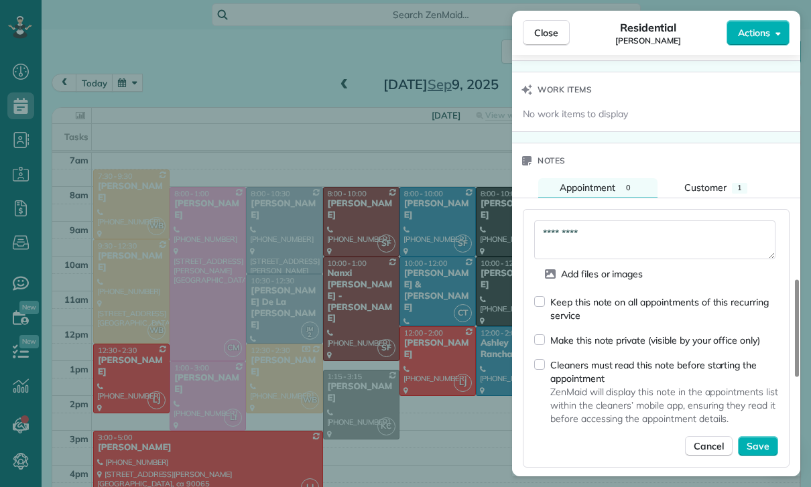
scroll to position [1069, 0]
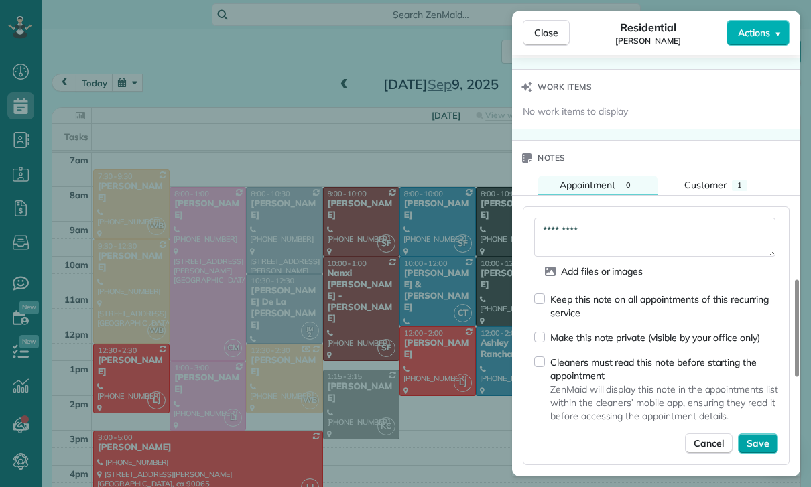
type textarea "*********"
click at [763, 441] on span "Save" at bounding box center [757, 443] width 23 height 13
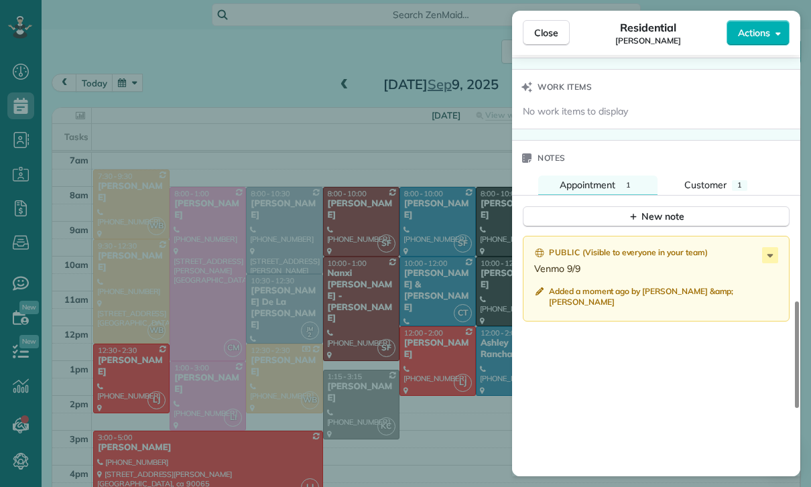
click at [377, 398] on div "Close Residential Ruslan Magidov Actions Status Confirmed Ruslan Magidov · Open…" at bounding box center [405, 243] width 811 height 487
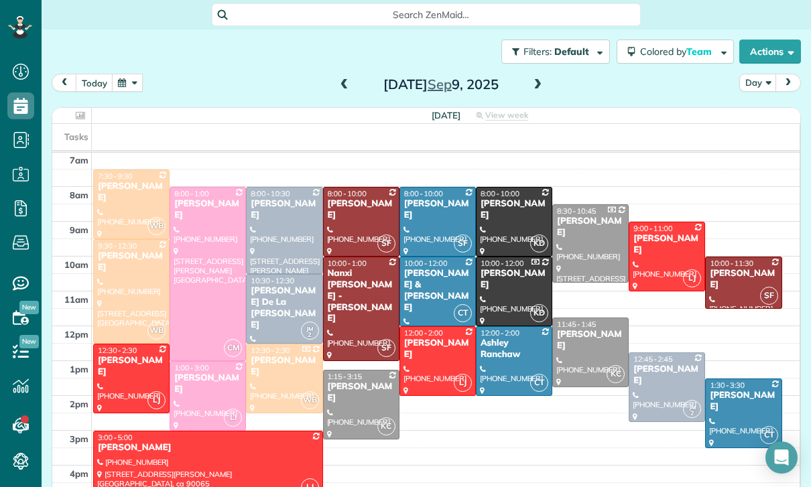
click at [128, 88] on button "button" at bounding box center [127, 83] width 31 height 18
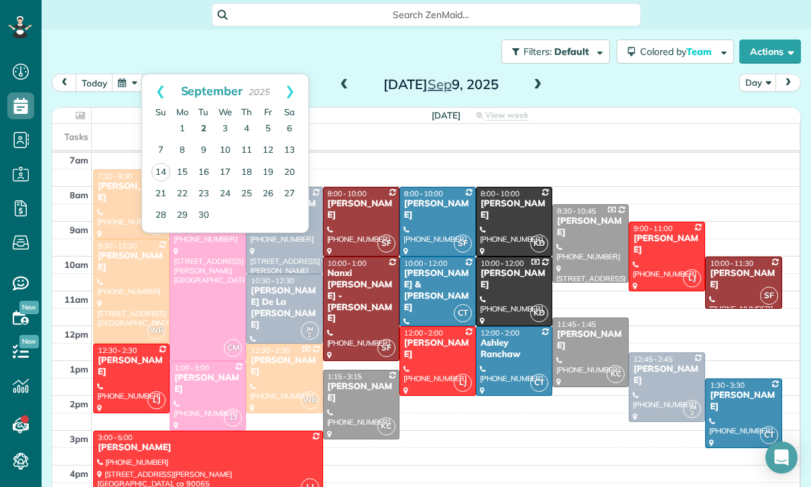
click at [201, 125] on link "2" at bounding box center [203, 129] width 21 height 21
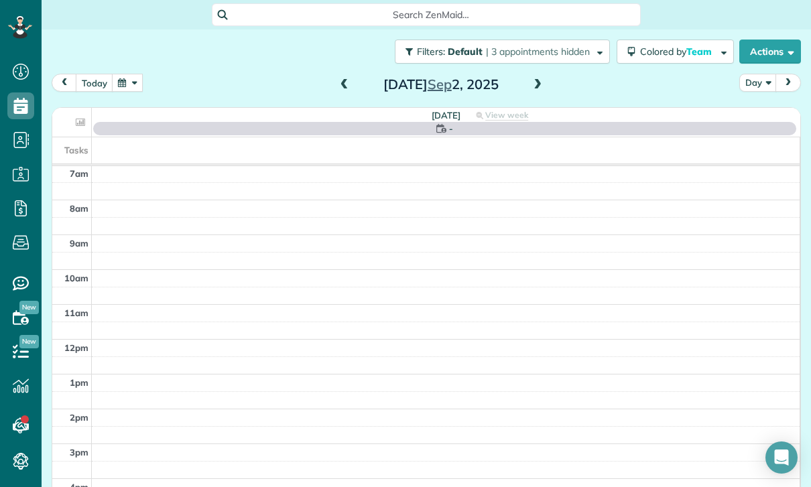
scroll to position [105, 0]
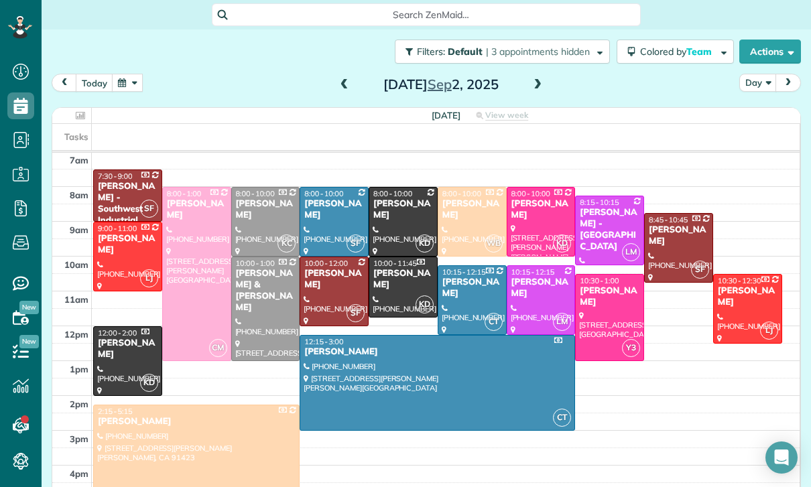
click at [328, 279] on div "[PERSON_NAME]" at bounding box center [333, 279] width 61 height 23
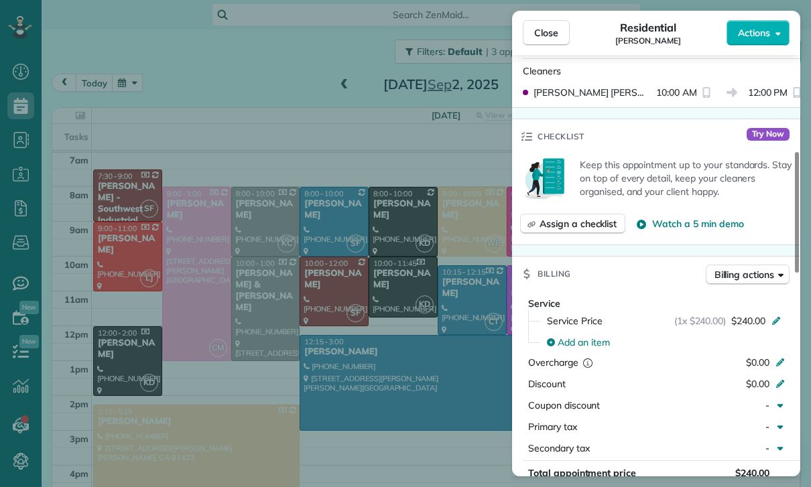
scroll to position [525, 0]
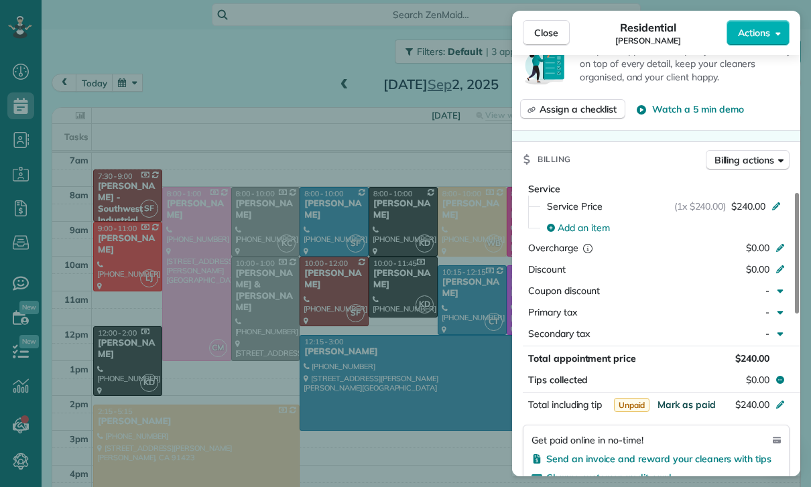
click at [679, 401] on span "Mark as paid" at bounding box center [686, 405] width 58 height 12
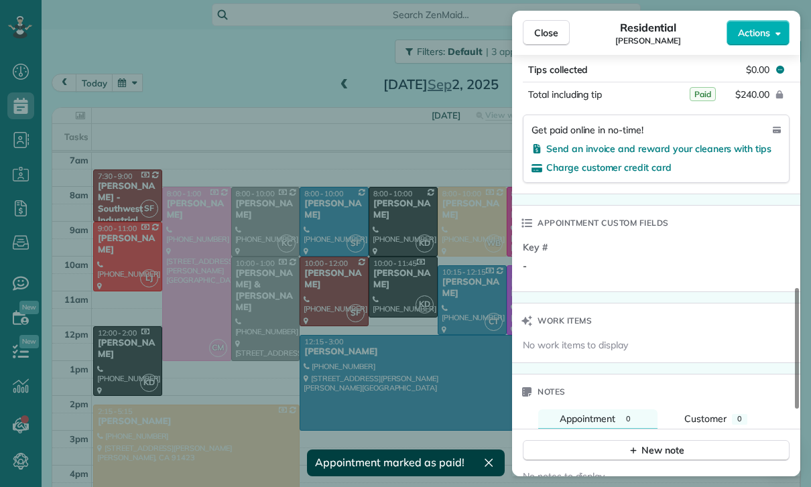
scroll to position [912, 0]
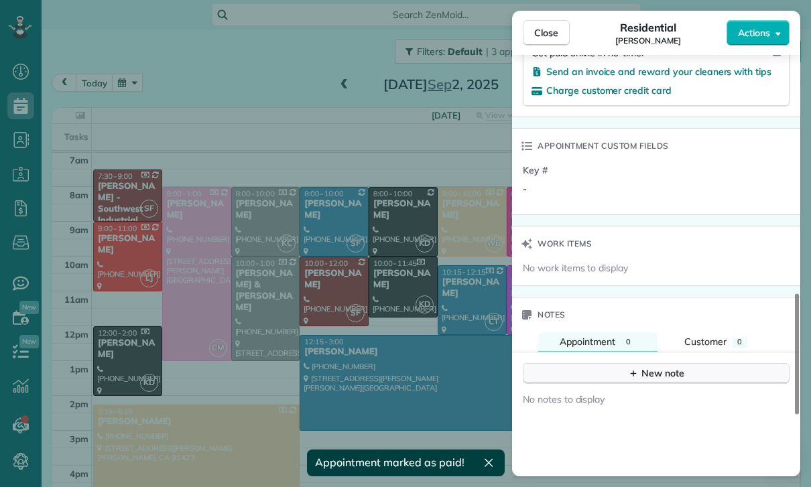
click at [653, 371] on div "New note" at bounding box center [656, 373] width 56 height 14
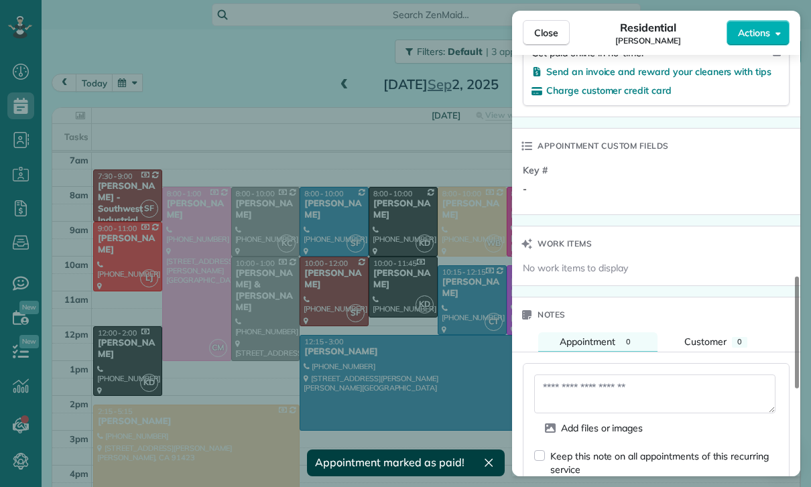
click at [579, 389] on textarea at bounding box center [654, 394] width 241 height 39
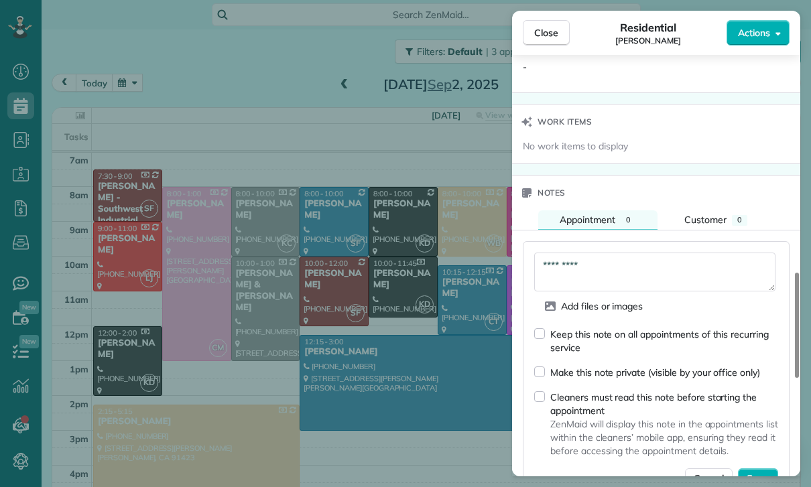
scroll to position [1038, 0]
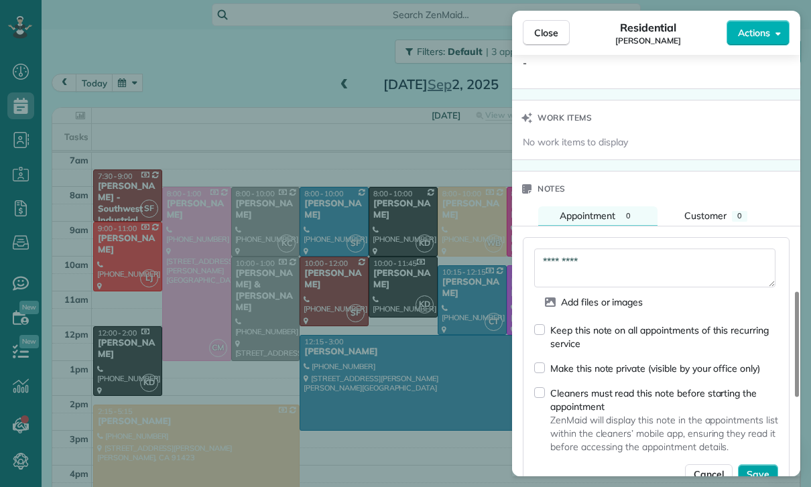
type textarea "*********"
click at [755, 476] on span "Save" at bounding box center [757, 474] width 23 height 13
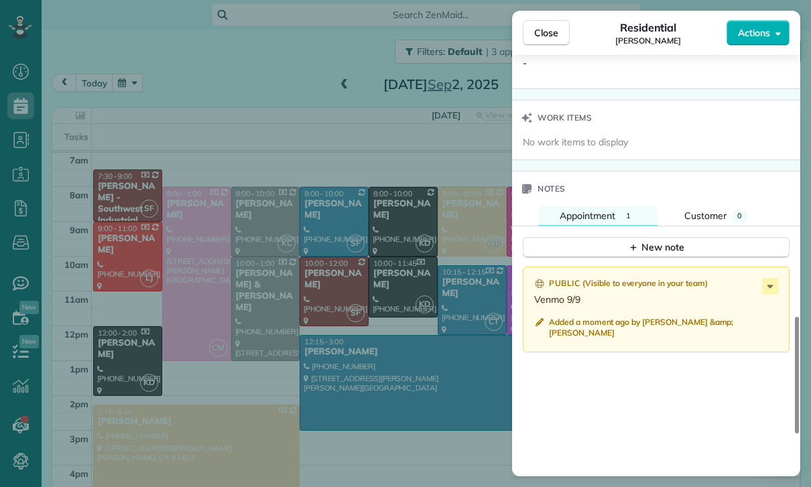
click at [360, 357] on div "Close Residential BJ Carretta Actions Status Confirmed BJ Carretta · Open profi…" at bounding box center [405, 243] width 811 height 487
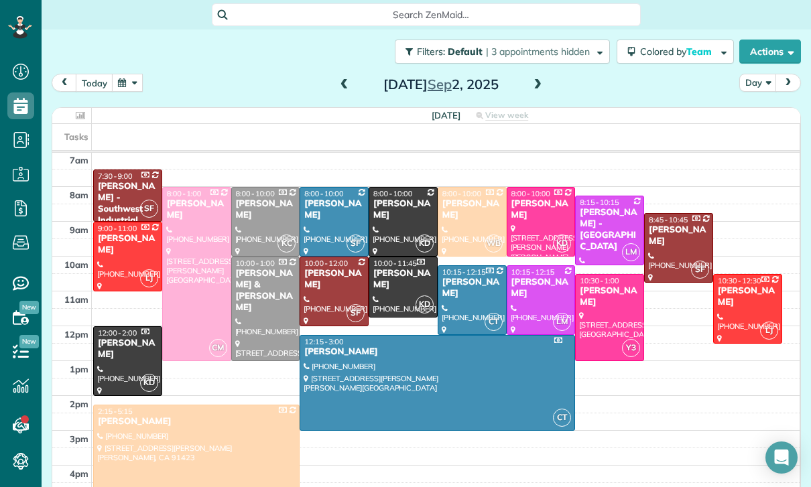
click at [322, 213] on div "[PERSON_NAME]" at bounding box center [333, 209] width 61 height 23
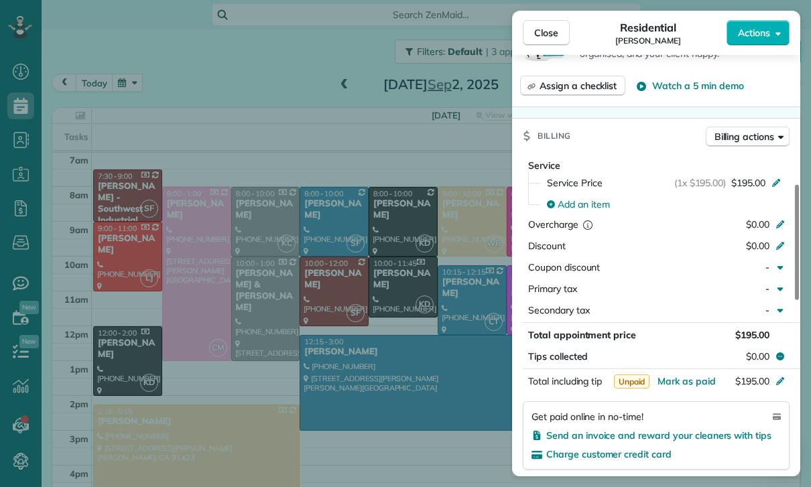
scroll to position [571, 0]
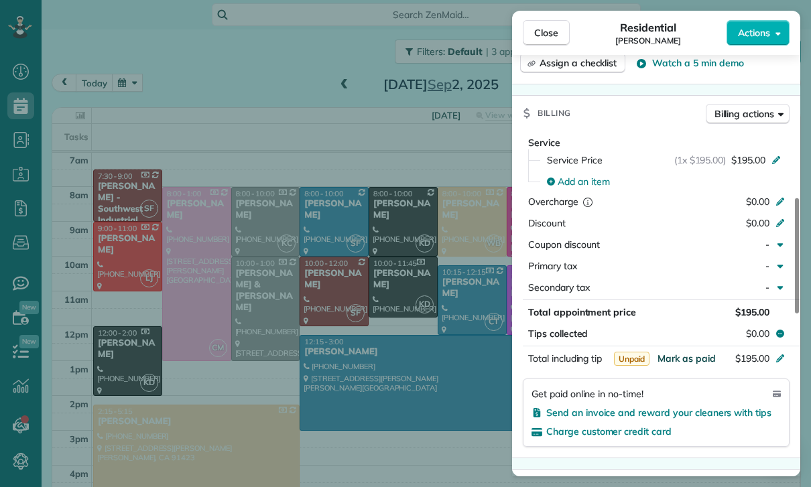
click at [685, 357] on span "Mark as paid" at bounding box center [686, 358] width 58 height 12
click at [687, 356] on span "Mark as paid" at bounding box center [686, 358] width 58 height 12
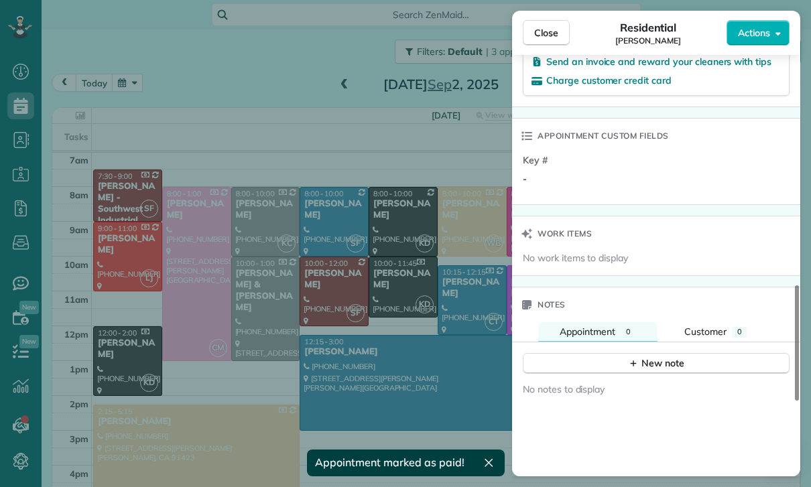
scroll to position [922, 0]
click at [673, 360] on div "New note" at bounding box center [656, 364] width 56 height 14
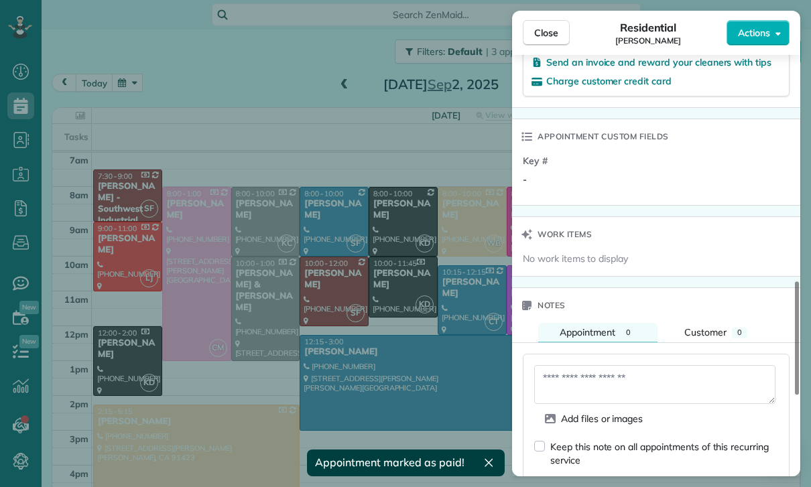
click at [612, 381] on textarea at bounding box center [654, 384] width 241 height 39
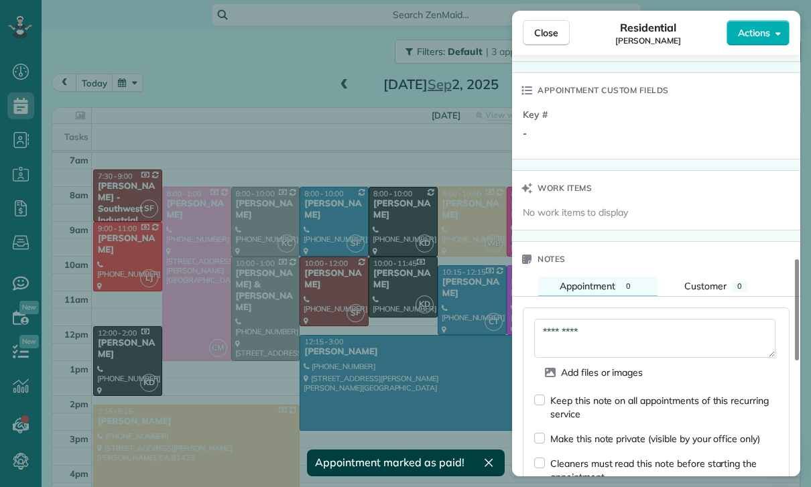
scroll to position [1044, 0]
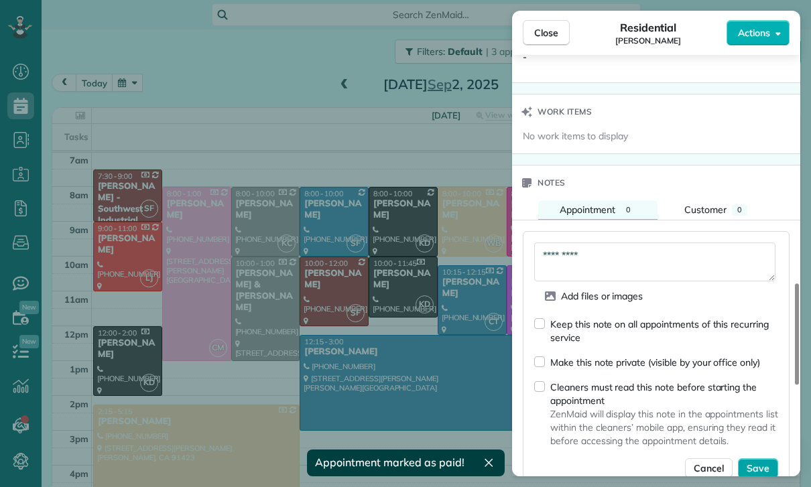
type textarea "*********"
click at [760, 466] on span "Save" at bounding box center [757, 468] width 23 height 13
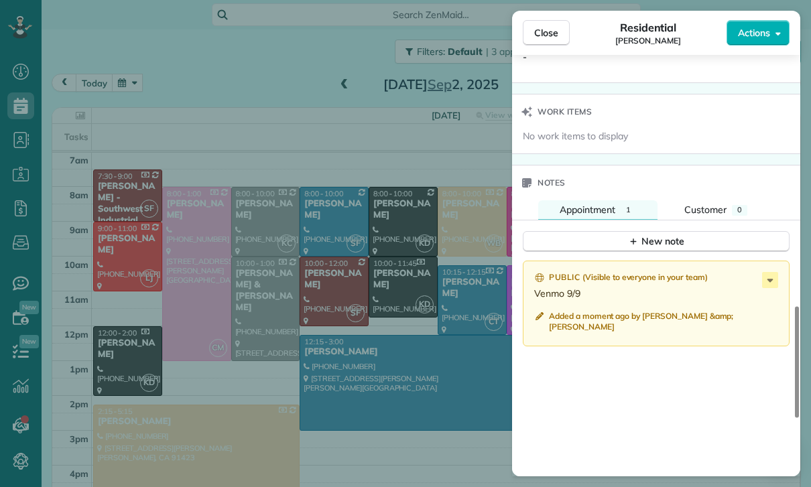
click at [401, 406] on div "Close Residential Sarah Sonnier Actions Status Yet to Confirm Sarah Sonnier · O…" at bounding box center [405, 243] width 811 height 487
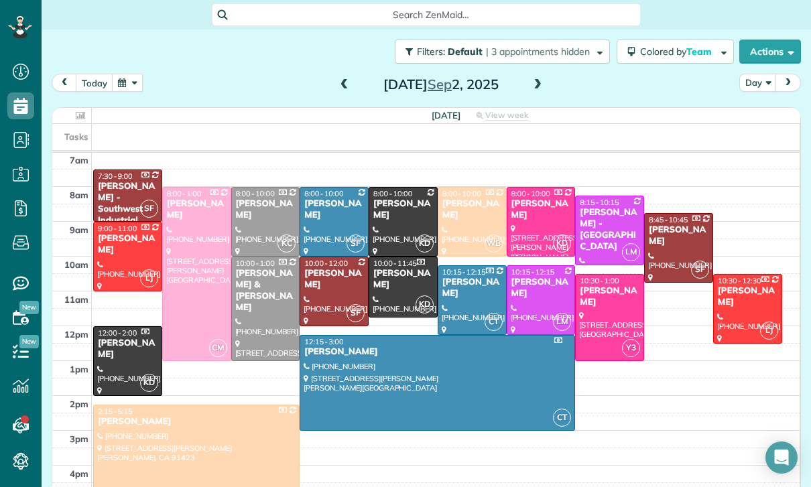
click at [466, 218] on div at bounding box center [472, 222] width 68 height 68
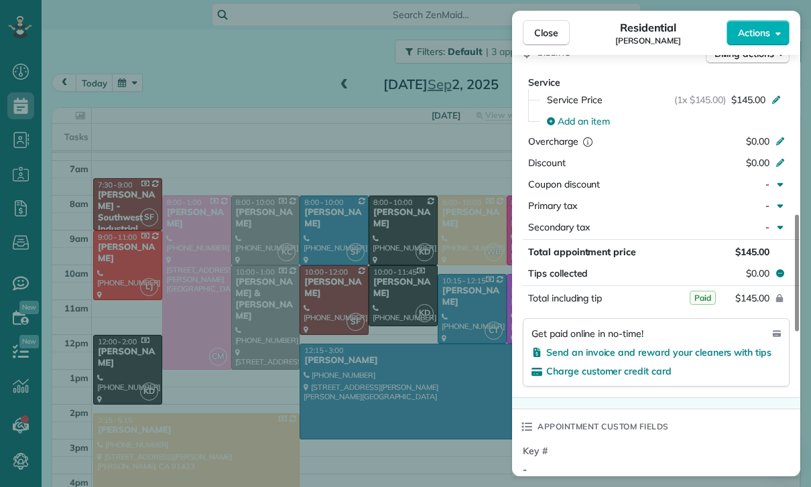
scroll to position [105, 0]
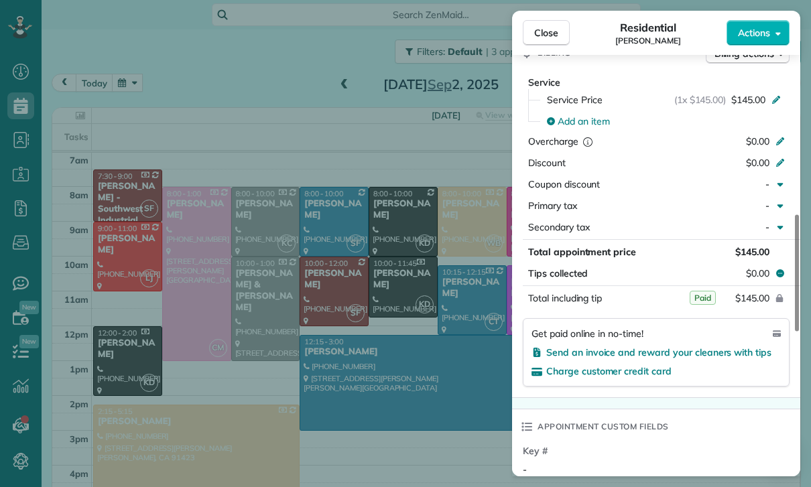
click at [279, 339] on div "Close Residential Eddie Beetly Actions Status Confirmed Eddie Beetly · Open pro…" at bounding box center [405, 243] width 811 height 487
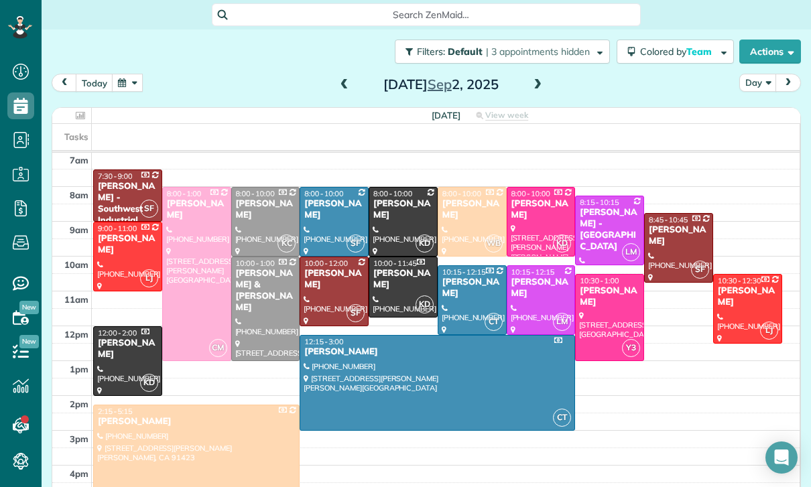
click at [123, 89] on button "button" at bounding box center [127, 83] width 31 height 18
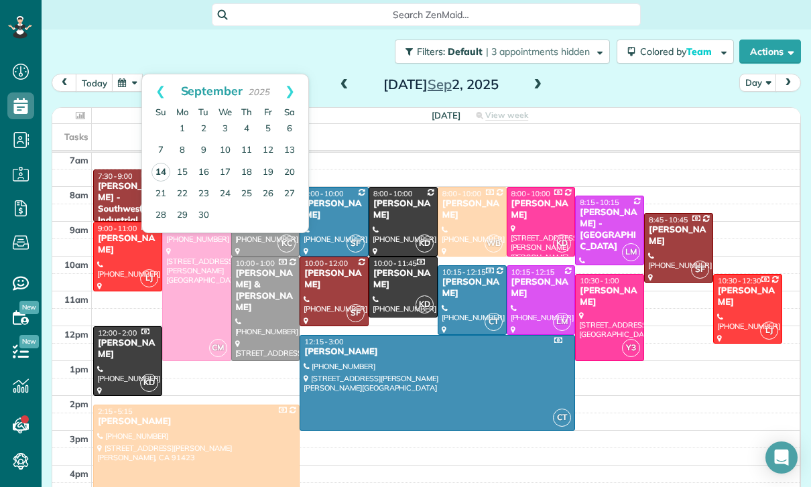
click at [159, 169] on link "14" at bounding box center [160, 172] width 19 height 19
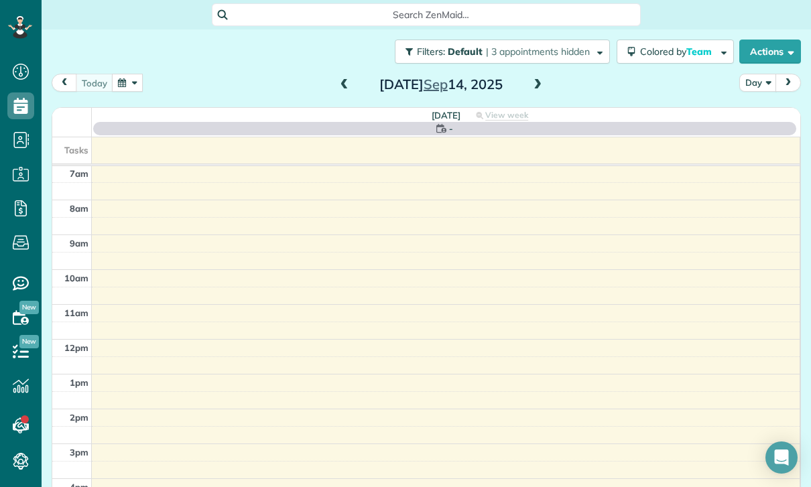
scroll to position [105, 0]
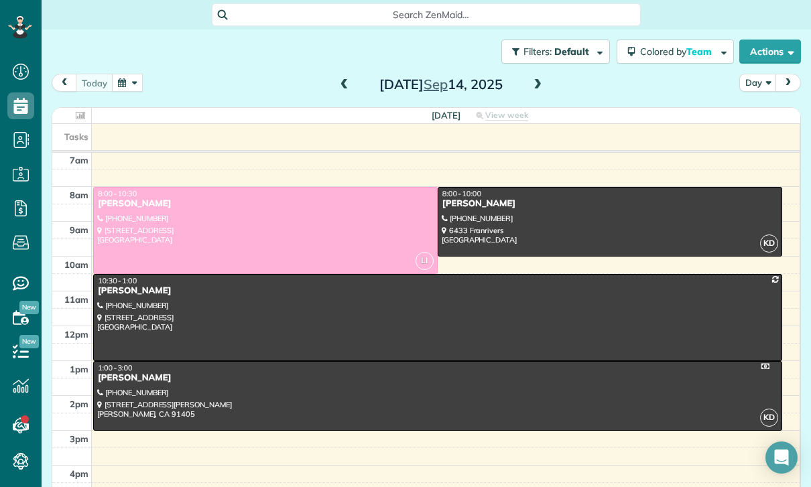
click at [236, 230] on div at bounding box center [265, 231] width 343 height 86
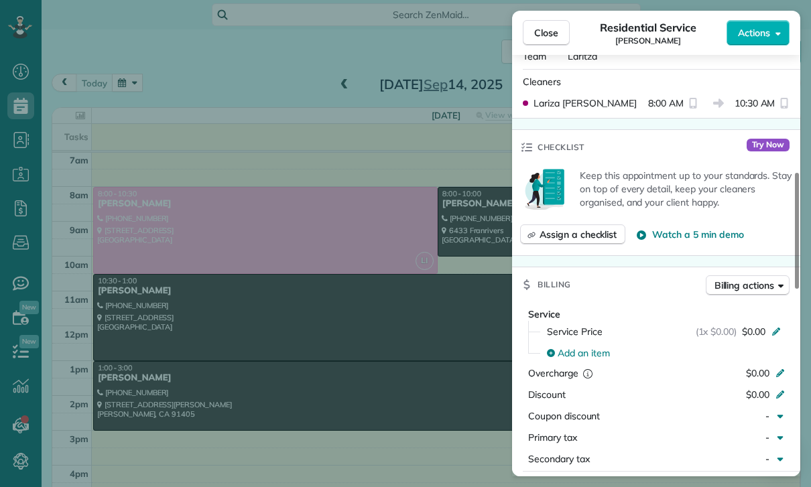
scroll to position [593, 0]
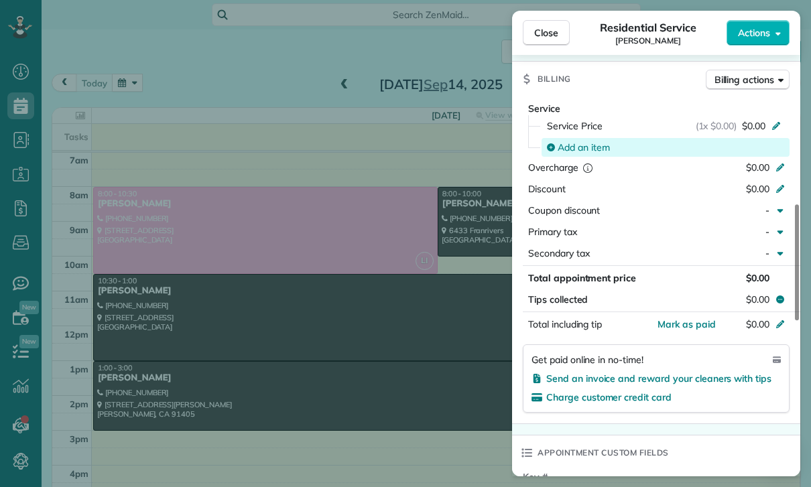
click at [572, 147] on span "Add an item" at bounding box center [583, 147] width 52 height 13
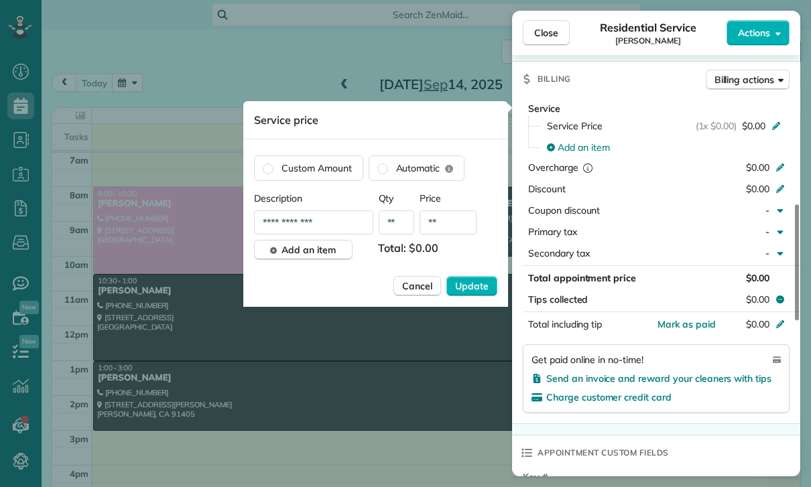
click at [450, 227] on input "**" at bounding box center [447, 222] width 57 height 24
type input "****"
click at [480, 290] on span "Update" at bounding box center [471, 285] width 33 height 13
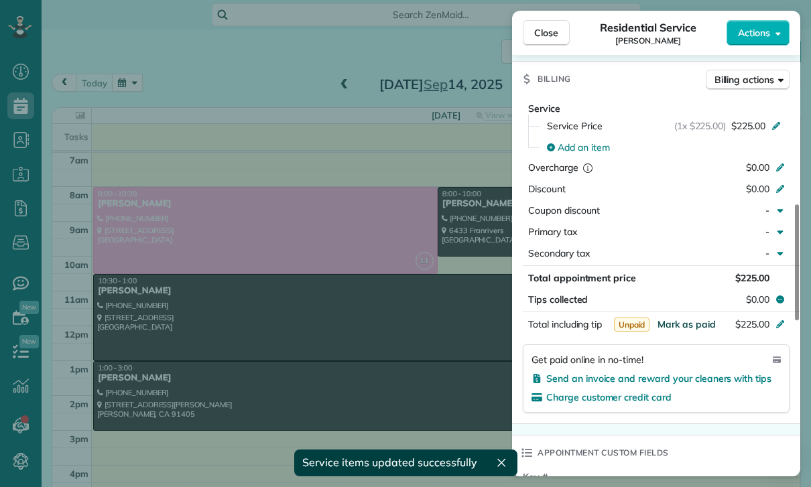
click at [677, 325] on span "Mark as paid" at bounding box center [686, 324] width 58 height 12
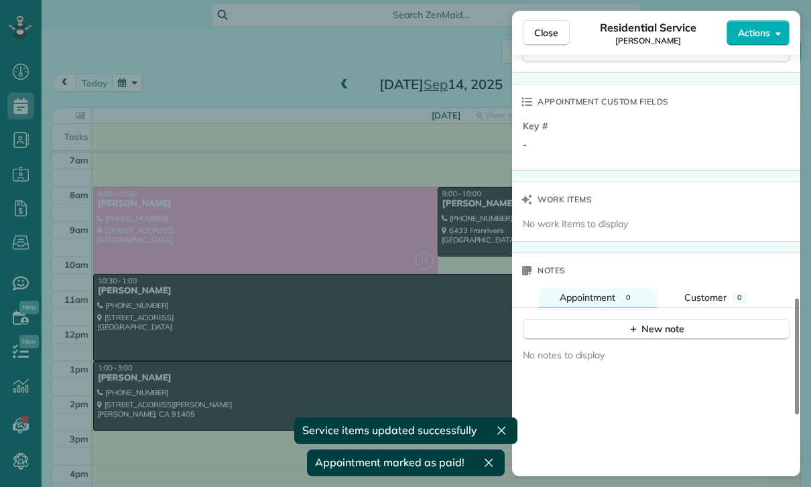
scroll to position [969, 0]
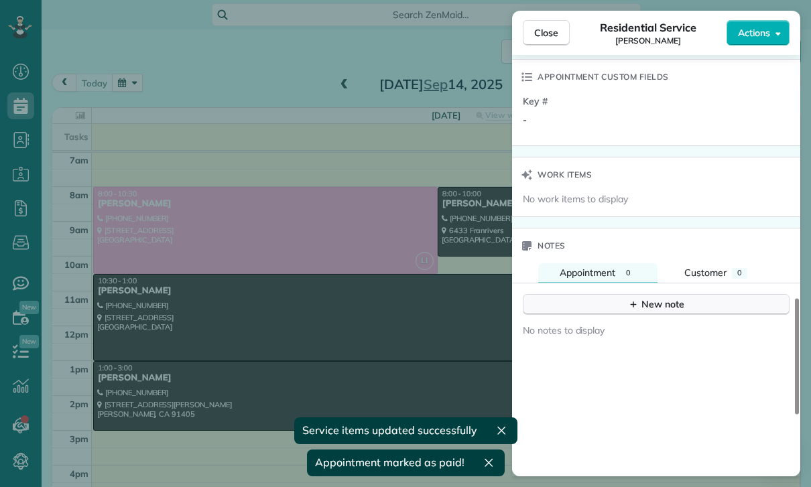
click at [644, 300] on div "New note" at bounding box center [656, 304] width 56 height 14
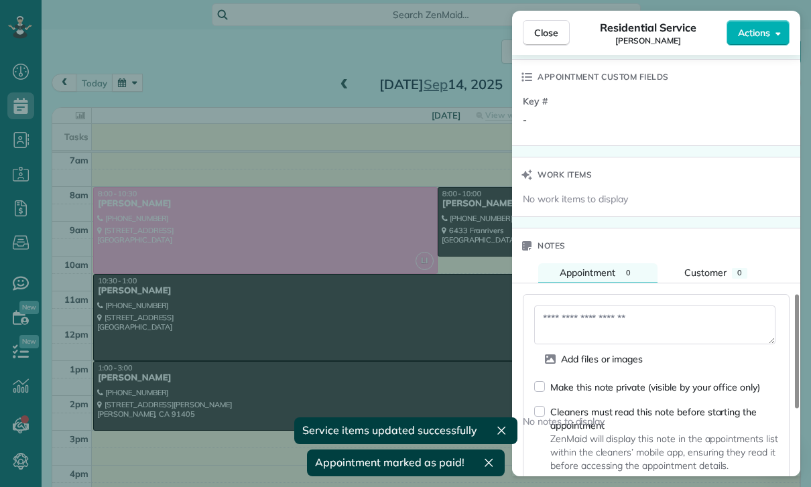
click at [565, 323] on textarea at bounding box center [654, 324] width 241 height 39
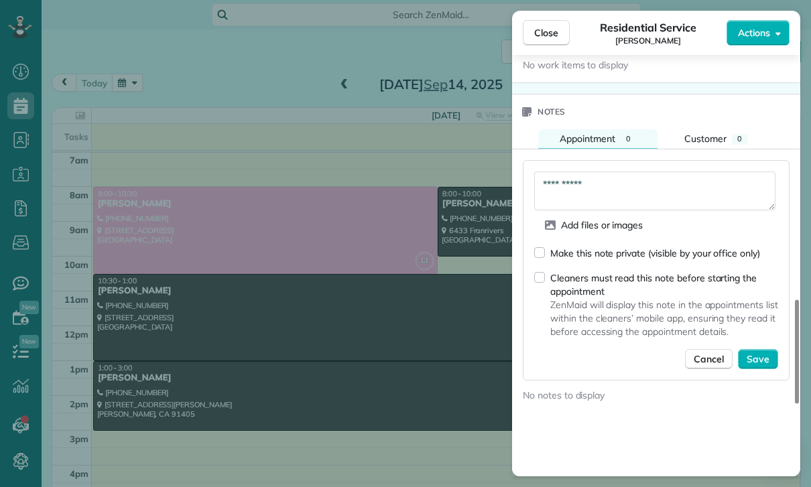
scroll to position [1123, 0]
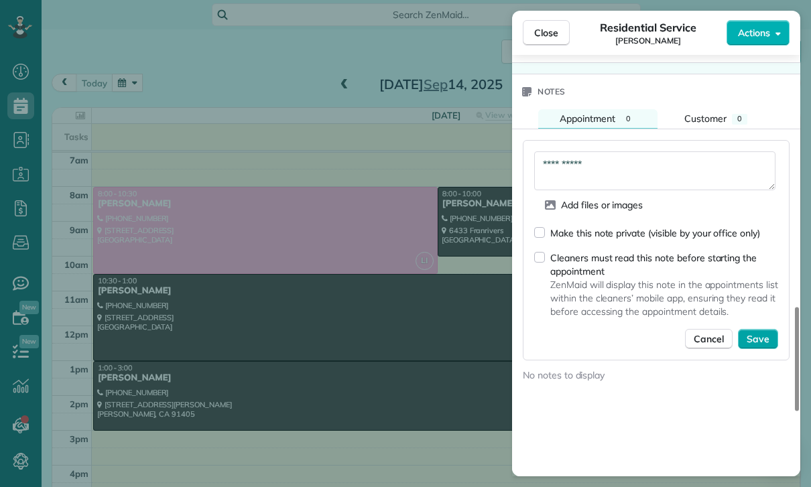
type textarea "**********"
click at [757, 344] on span "Save" at bounding box center [757, 338] width 23 height 13
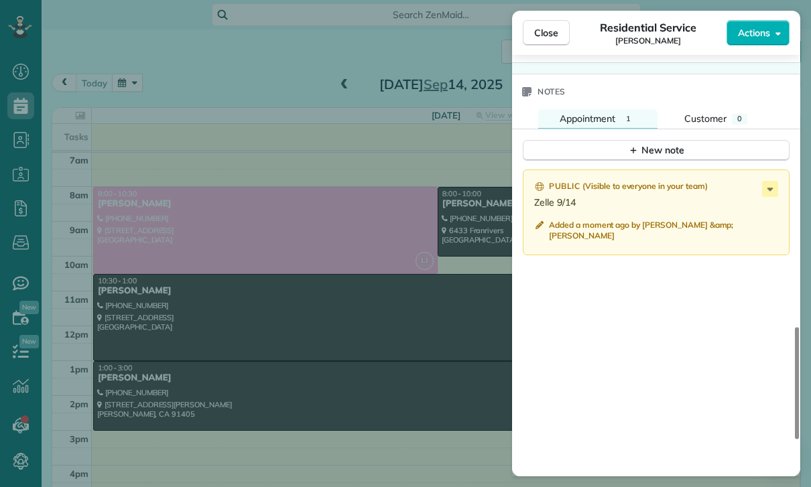
click at [433, 365] on div "Close Residential Service Jodie Hopperton Actions Status Confirmed Jodie Hopper…" at bounding box center [405, 243] width 811 height 487
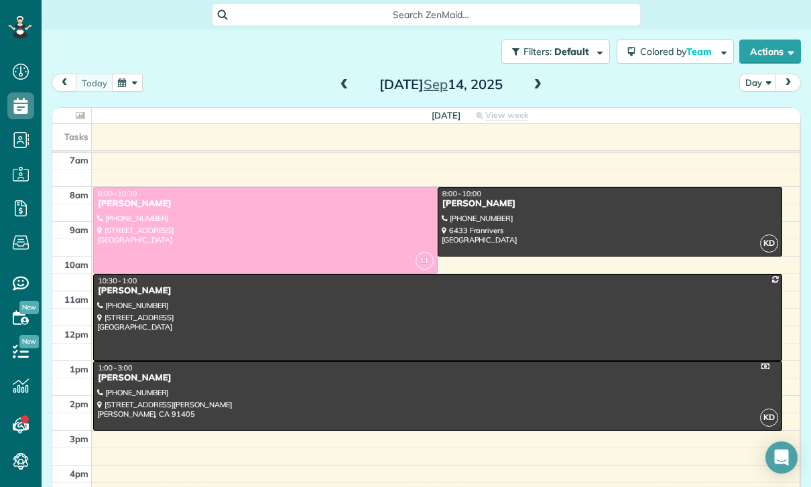
click at [134, 80] on button "button" at bounding box center [127, 83] width 31 height 18
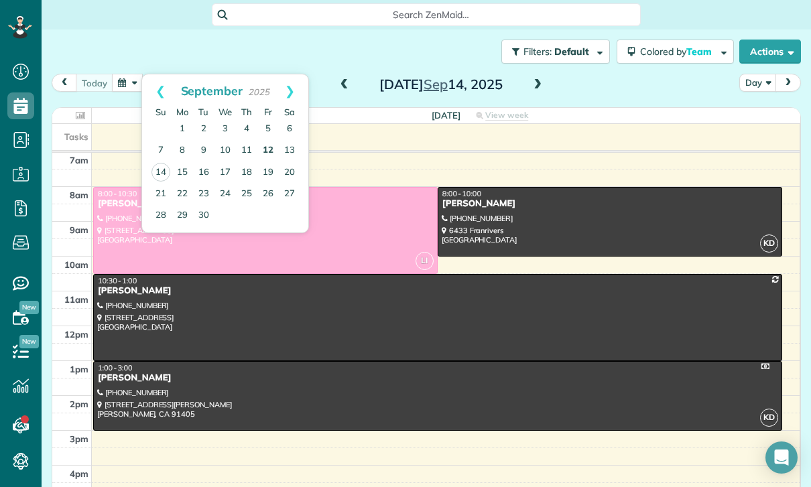
click at [265, 147] on link "12" at bounding box center [267, 150] width 21 height 21
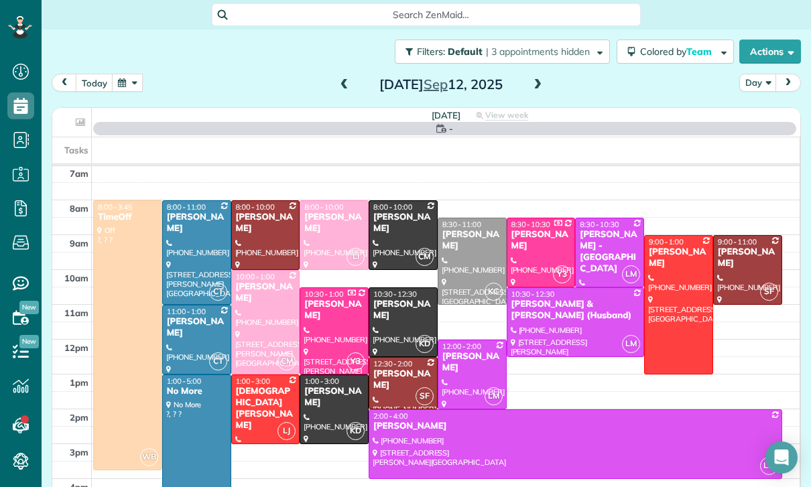
scroll to position [105, 0]
click at [338, 83] on span at bounding box center [344, 85] width 15 height 12
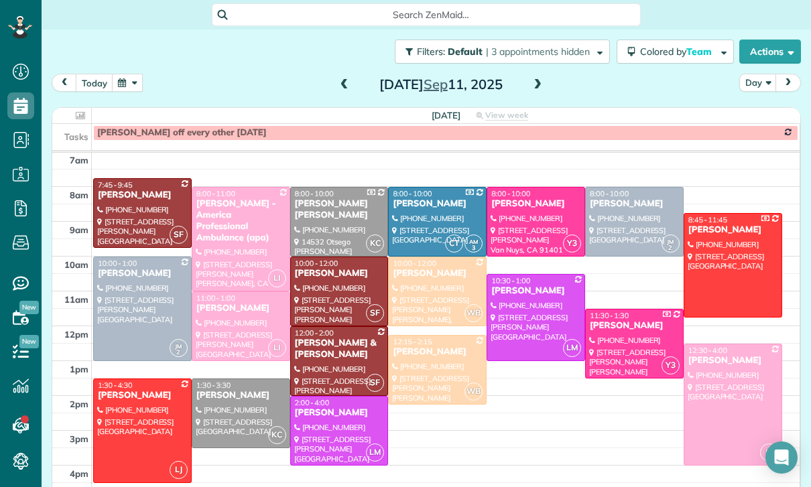
click at [337, 86] on span at bounding box center [344, 85] width 15 height 12
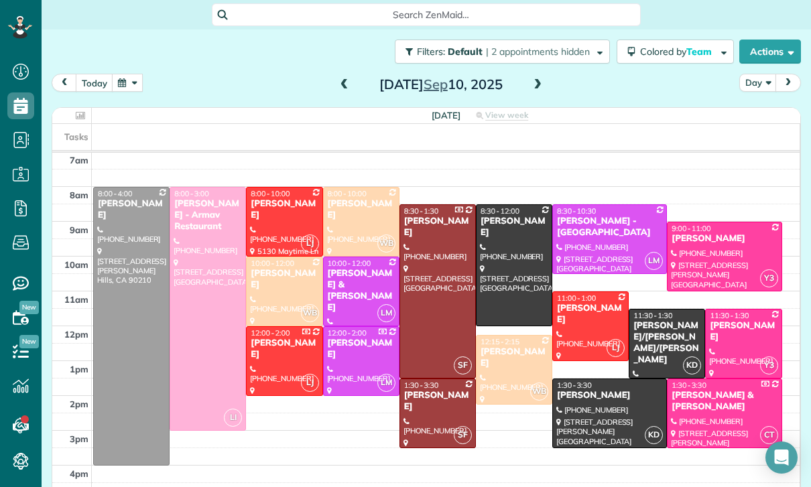
click at [269, 289] on div "[PERSON_NAME]" at bounding box center [284, 279] width 68 height 23
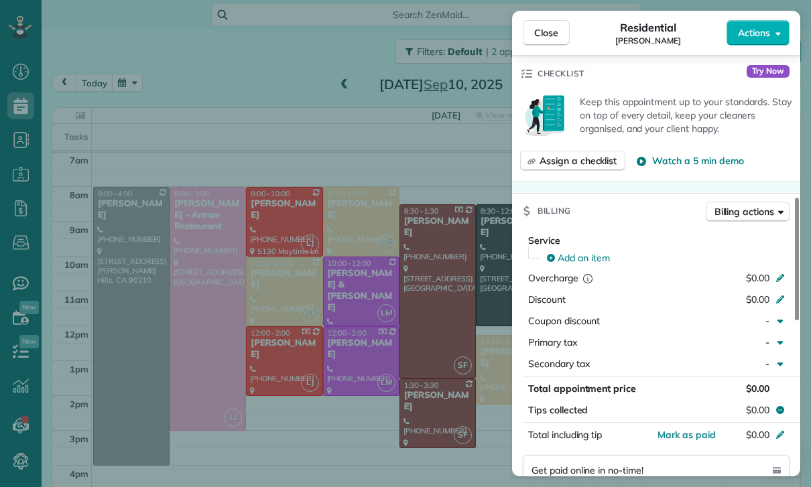
scroll to position [555, 0]
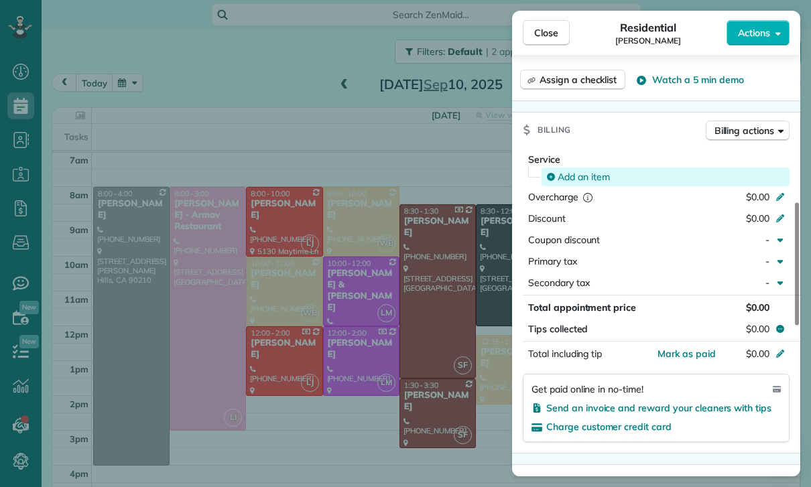
click at [583, 174] on span "Add an item" at bounding box center [583, 176] width 52 height 13
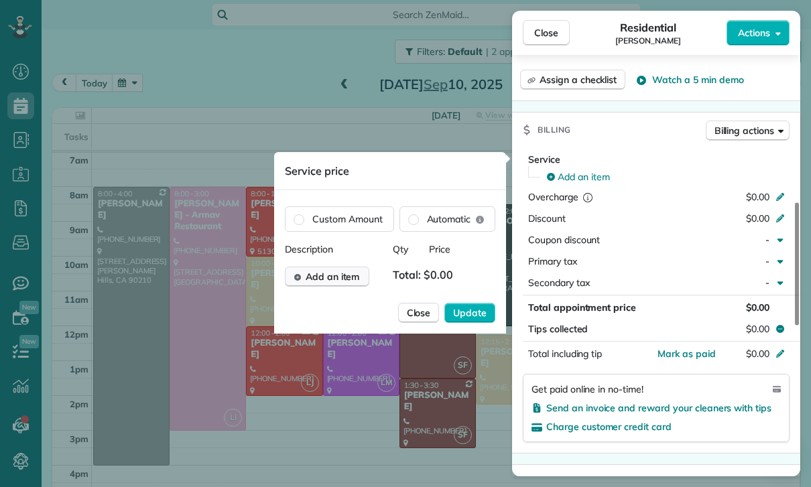
click at [339, 283] on span "Add an item" at bounding box center [332, 276] width 54 height 13
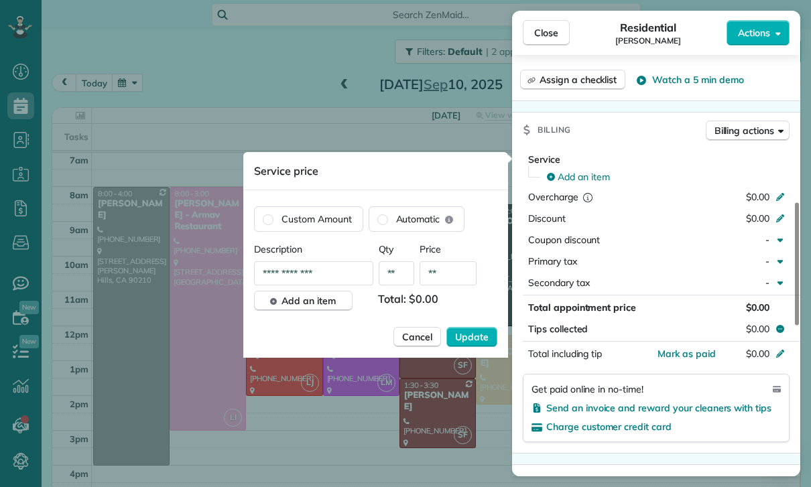
click at [446, 275] on input "**" at bounding box center [447, 273] width 57 height 24
type input "****"
click at [463, 344] on button "Update" at bounding box center [471, 337] width 51 height 20
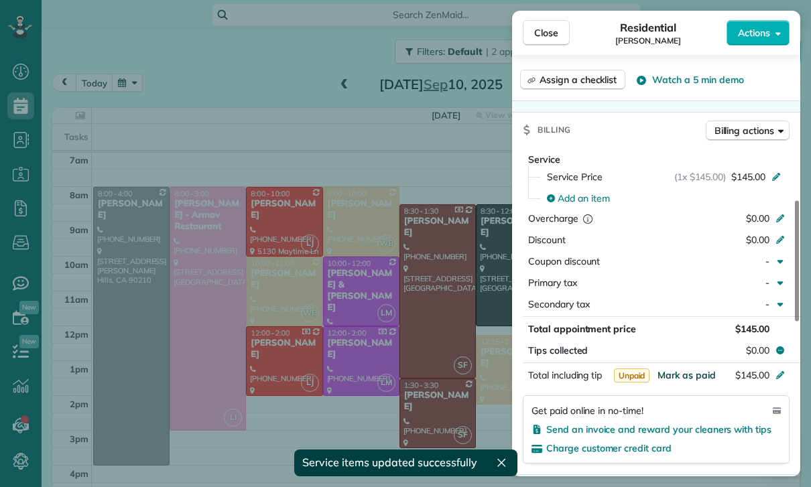
click at [687, 377] on span "Mark as paid" at bounding box center [686, 375] width 58 height 12
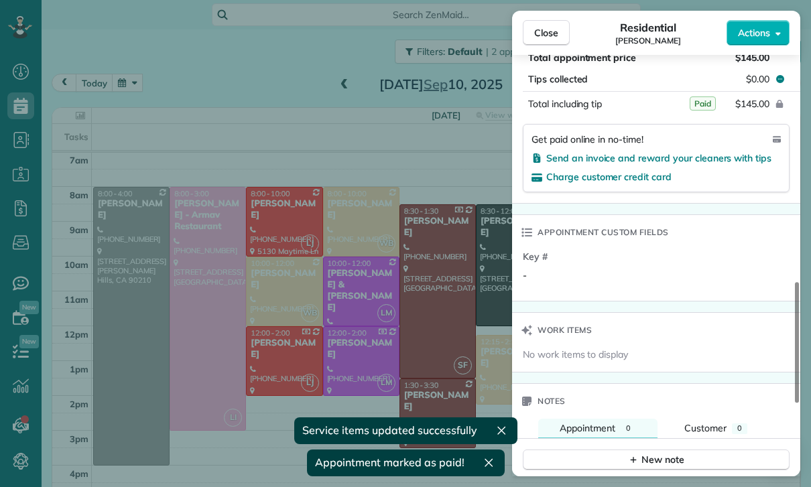
scroll to position [956, 0]
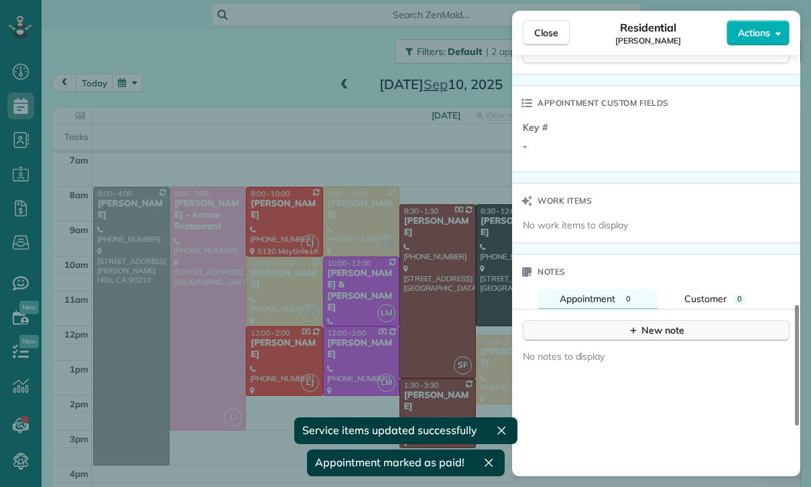
click at [652, 332] on div "New note" at bounding box center [656, 331] width 56 height 14
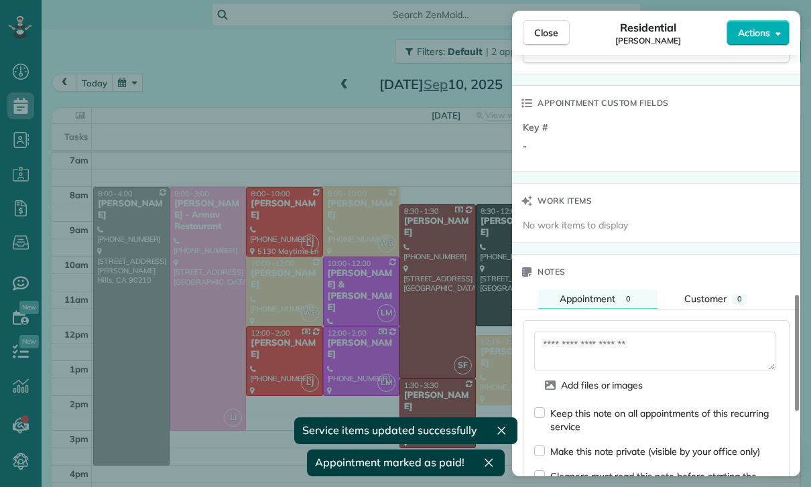
click at [589, 349] on textarea at bounding box center [654, 351] width 241 height 39
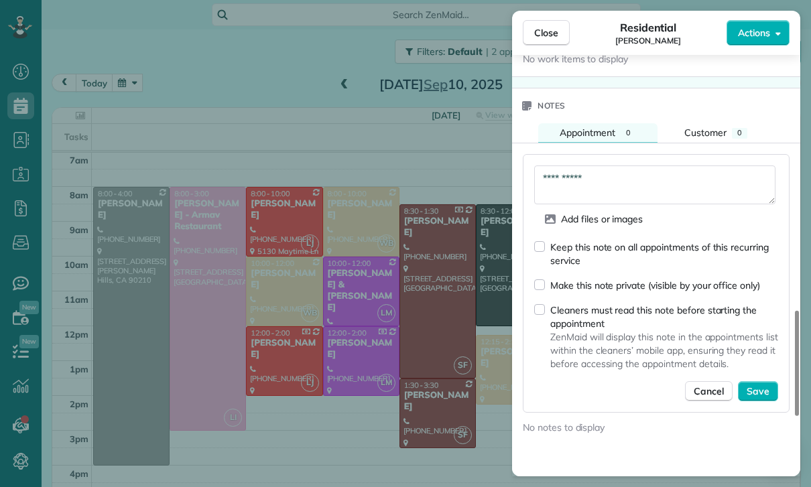
scroll to position [1121, 0]
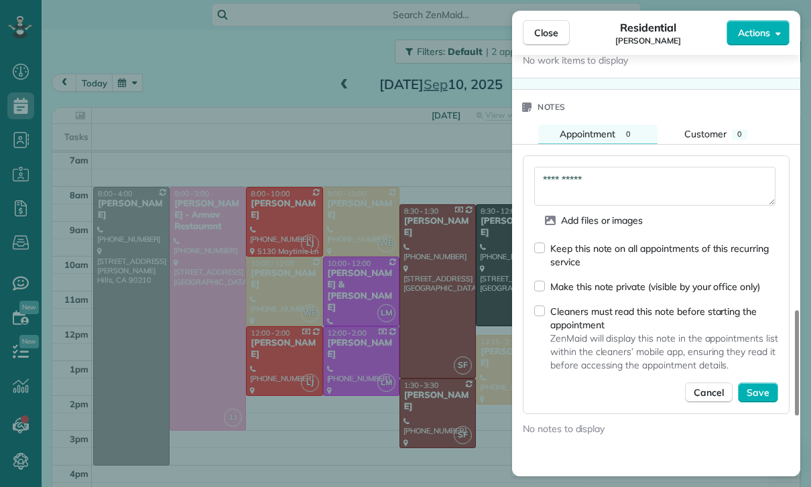
type textarea "**********"
click at [758, 379] on div "Keep this note on all appointments of this recurring service Make this note pri…" at bounding box center [656, 321] width 244 height 161
click at [766, 397] on span "Save" at bounding box center [757, 392] width 23 height 13
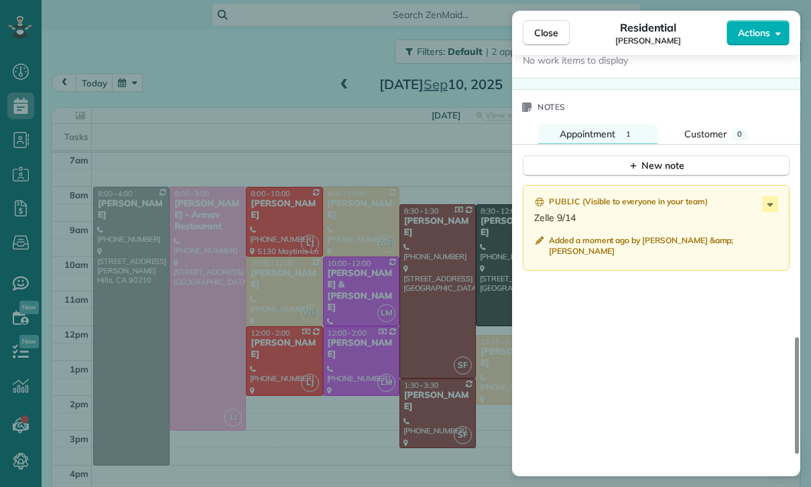
click at [423, 365] on div "Close Residential Masayuki Hattori Actions Status Confirmed Masayuki Hattori · …" at bounding box center [405, 243] width 811 height 487
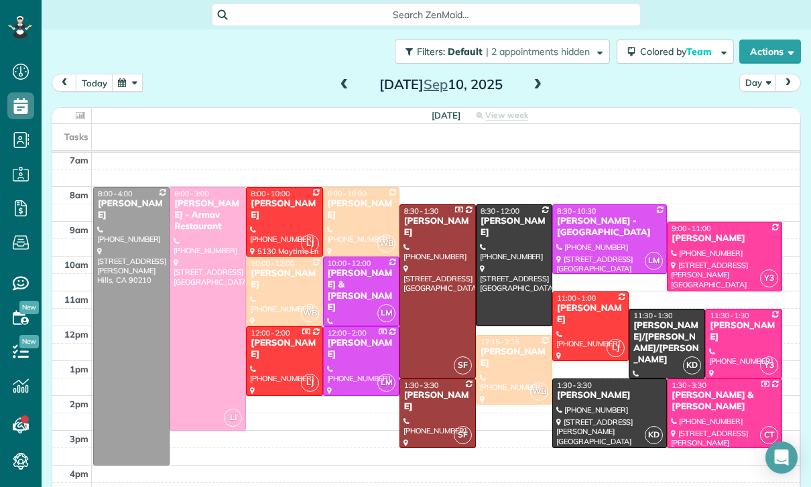
click at [121, 90] on button "button" at bounding box center [127, 83] width 31 height 18
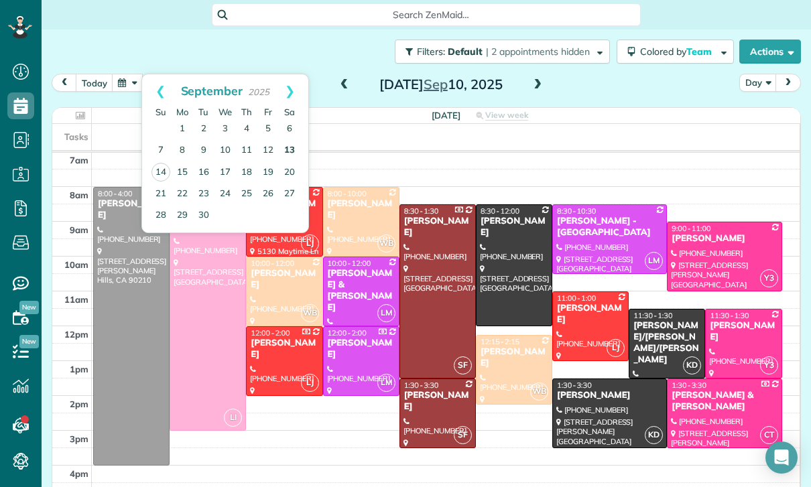
click at [289, 151] on link "13" at bounding box center [289, 150] width 21 height 21
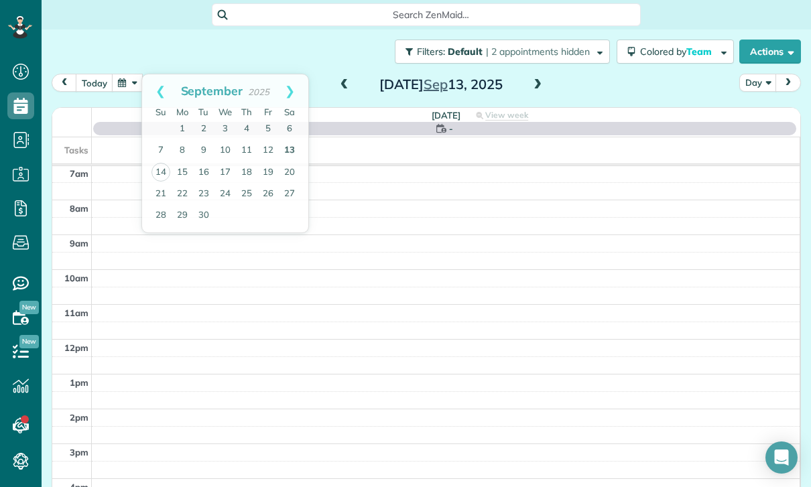
scroll to position [105, 0]
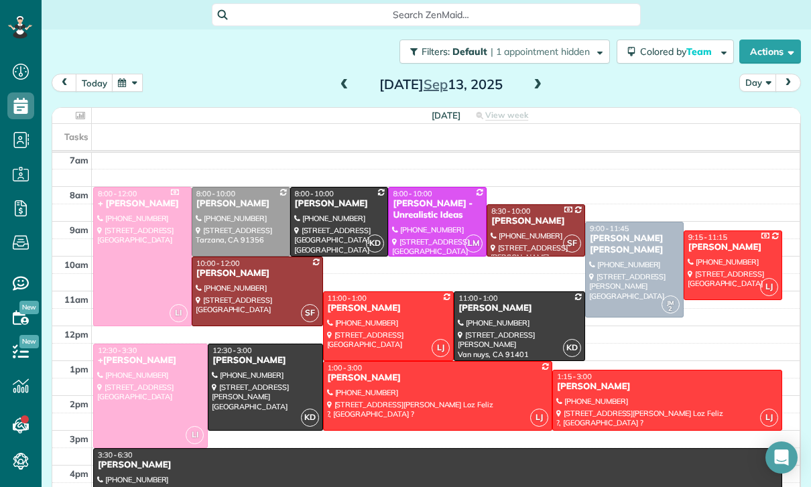
click at [144, 393] on div at bounding box center [150, 395] width 113 height 103
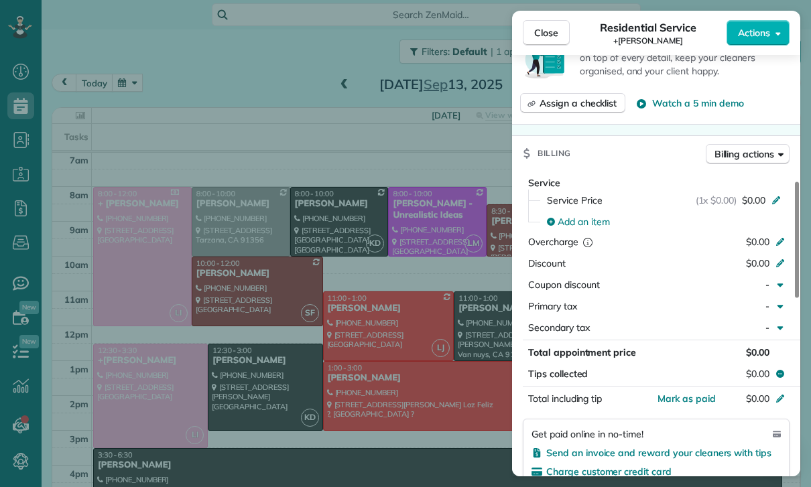
scroll to position [521, 0]
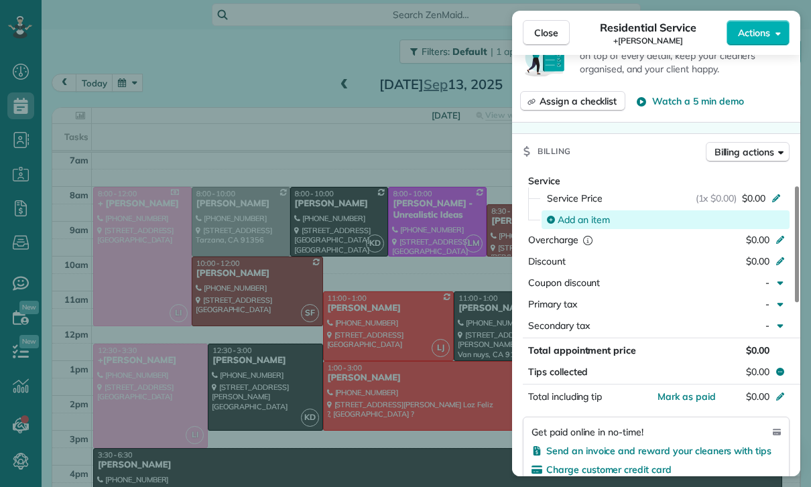
click at [575, 224] on span "Add an item" at bounding box center [583, 219] width 52 height 13
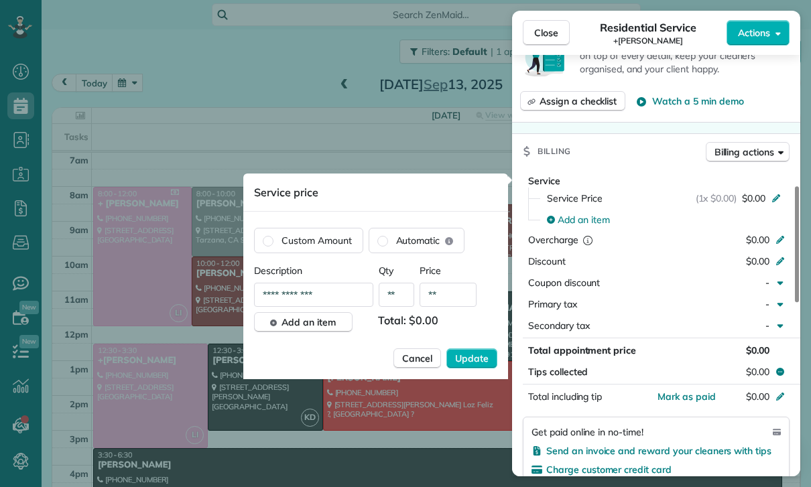
click at [462, 297] on input "**" at bounding box center [447, 295] width 57 height 24
type input "****"
click at [467, 356] on span "Update" at bounding box center [471, 358] width 33 height 13
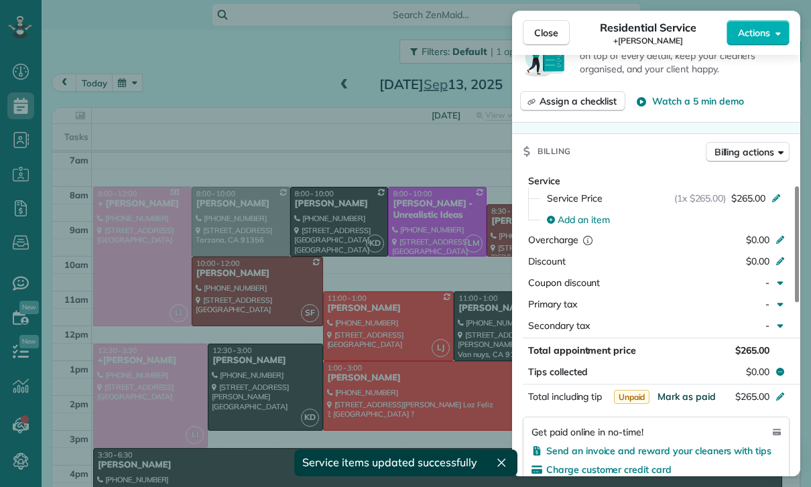
click at [688, 397] on span "Mark as paid" at bounding box center [686, 397] width 58 height 12
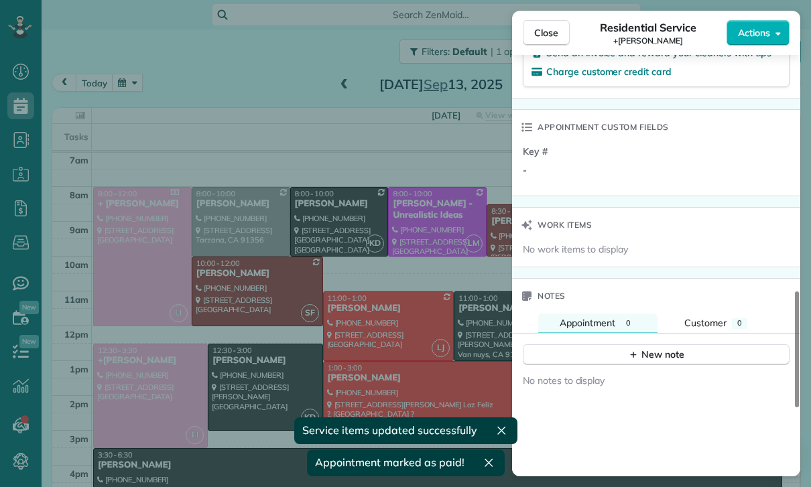
scroll to position [941, 0]
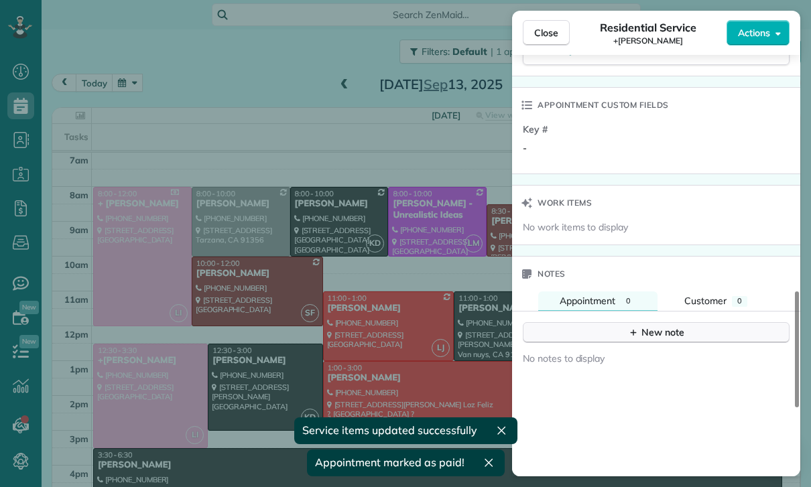
click at [646, 331] on div "New note" at bounding box center [656, 333] width 56 height 14
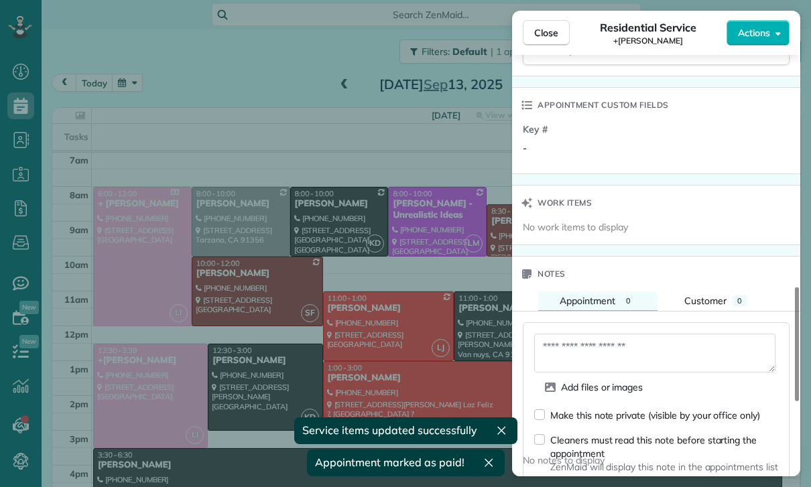
click at [588, 342] on textarea at bounding box center [654, 353] width 241 height 39
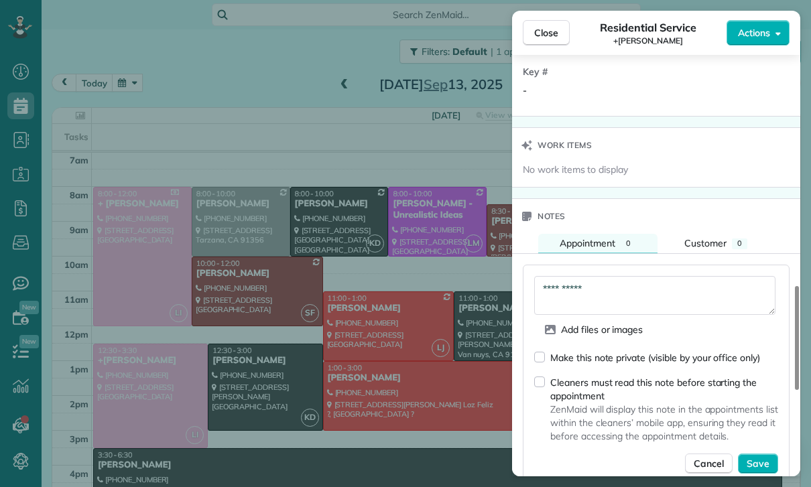
scroll to position [1083, 0]
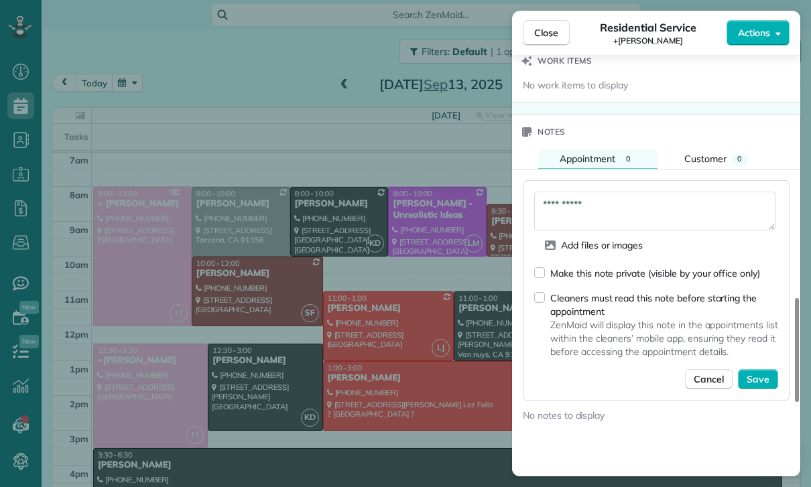
type textarea "**********"
click at [760, 363] on div "Make this note private (visible by your office only) Cleaners must read this no…" at bounding box center [656, 327] width 244 height 123
click at [764, 379] on span "Save" at bounding box center [757, 378] width 23 height 13
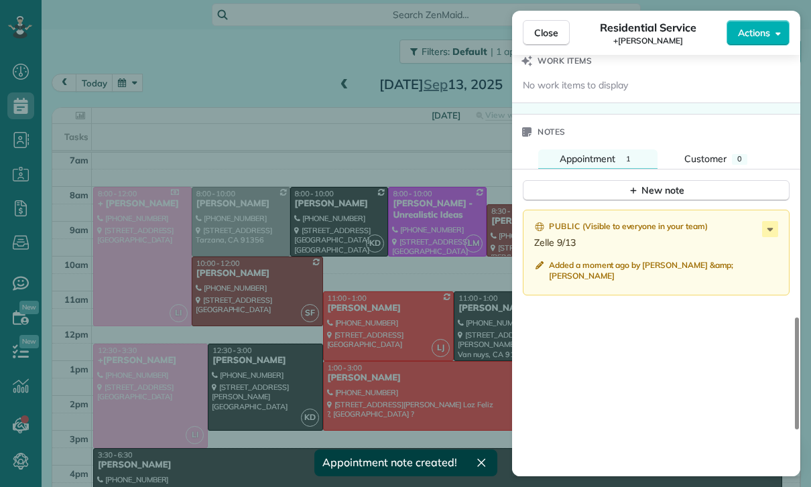
click at [242, 219] on div "Close Residential Service +Jasmine Manukyan Actions Status Confirmed +Jasmine M…" at bounding box center [405, 243] width 811 height 487
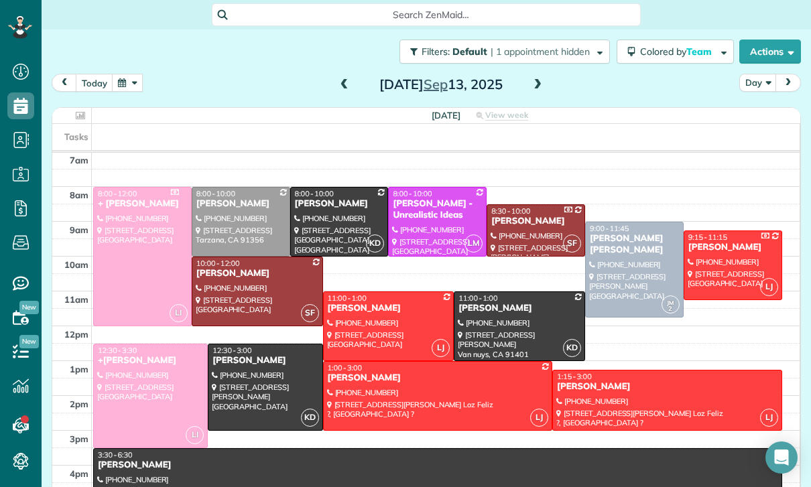
click at [224, 217] on div at bounding box center [240, 222] width 97 height 68
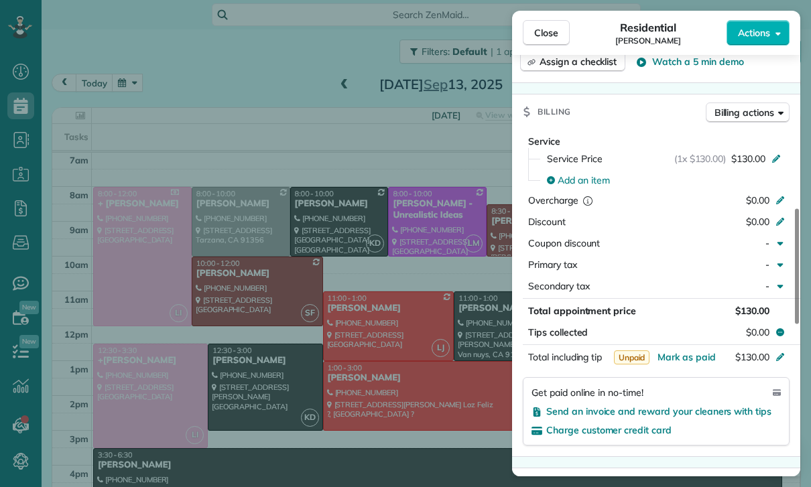
scroll to position [564, 0]
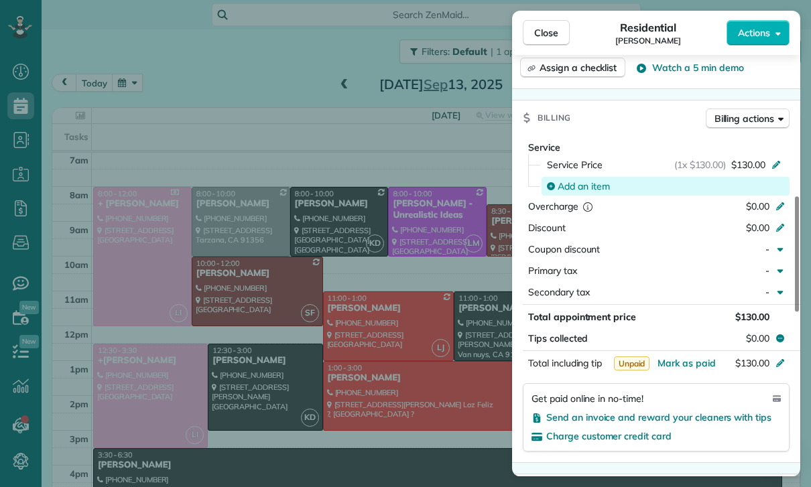
click at [592, 182] on span "Add an item" at bounding box center [583, 186] width 52 height 13
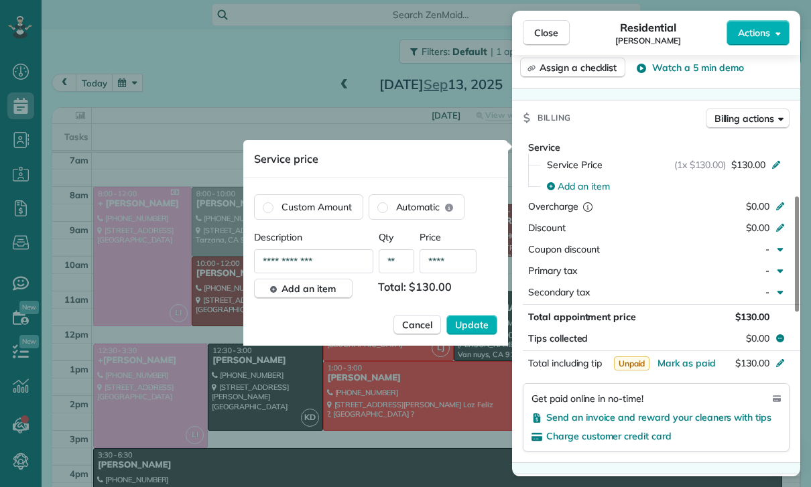
click at [461, 266] on input "****" at bounding box center [447, 261] width 57 height 24
type input "****"
click at [472, 323] on span "Update" at bounding box center [471, 324] width 33 height 13
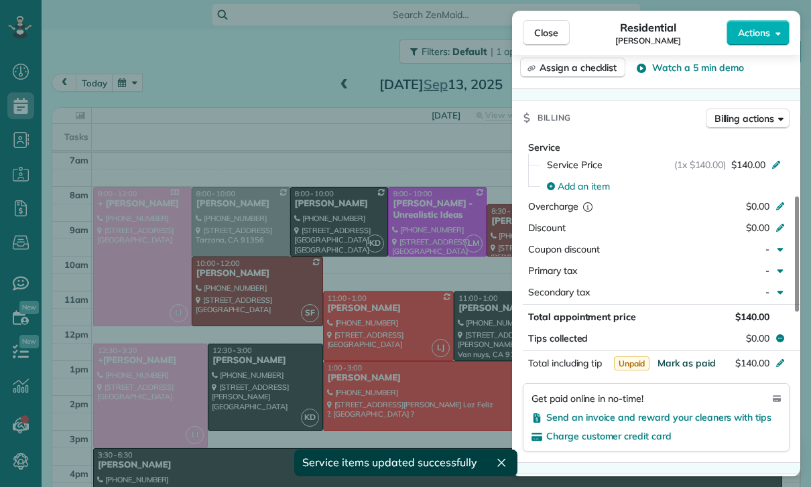
click at [691, 368] on span "Mark as paid" at bounding box center [686, 363] width 58 height 12
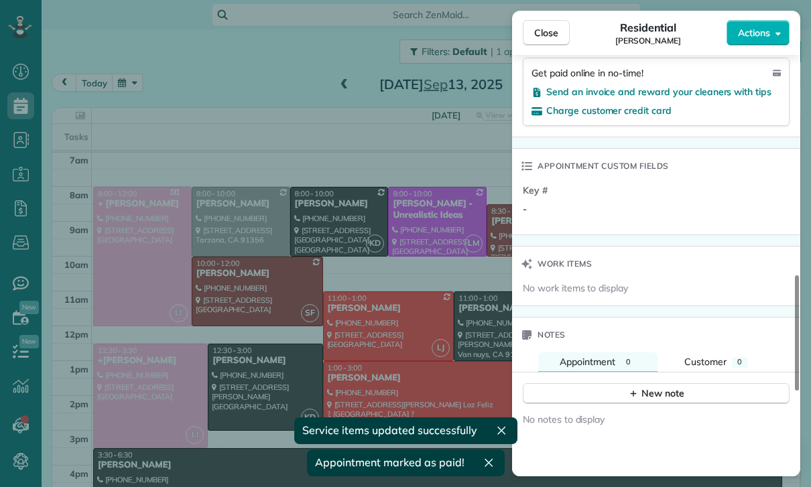
scroll to position [946, 0]
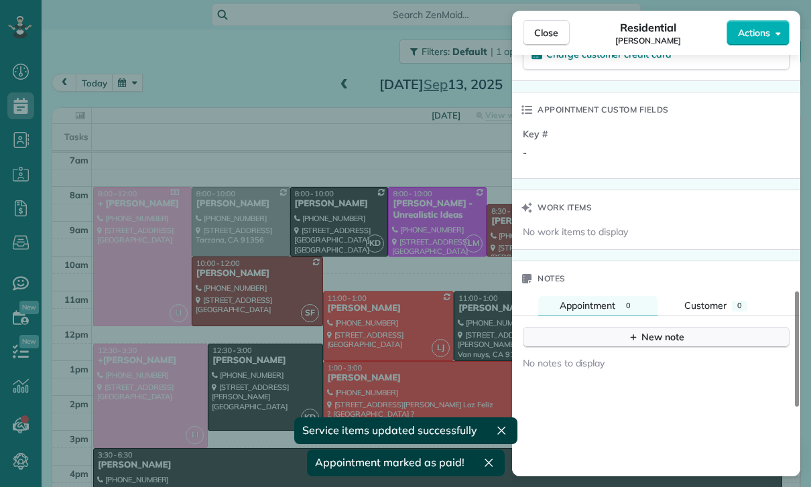
click at [663, 338] on div "New note" at bounding box center [656, 337] width 56 height 14
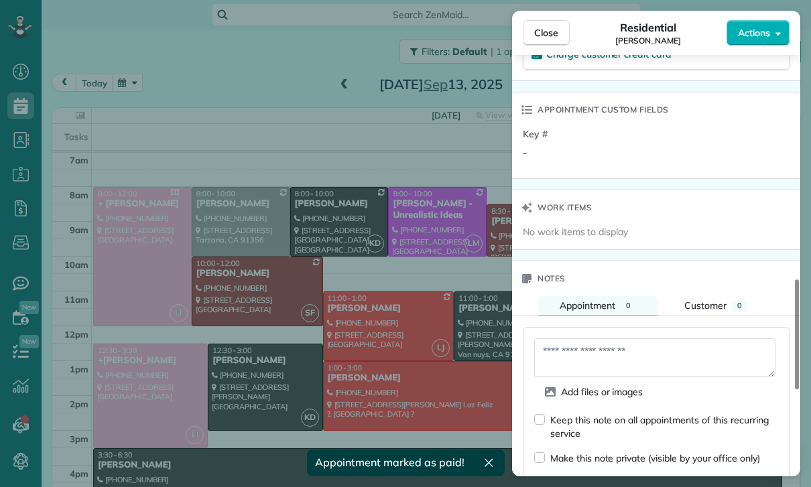
click at [609, 354] on textarea at bounding box center [654, 357] width 241 height 39
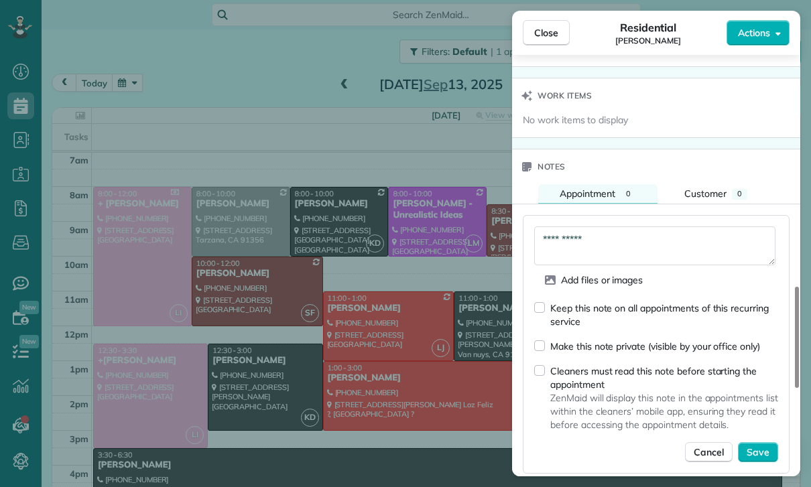
scroll to position [1087, 0]
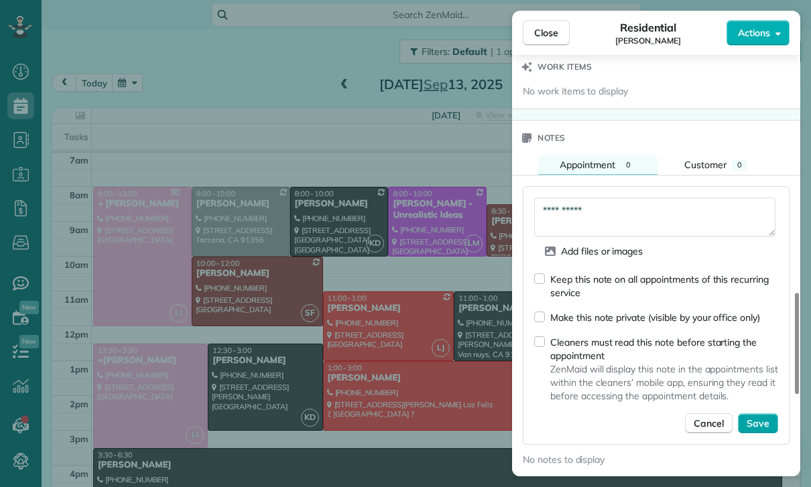
type textarea "**********"
click at [773, 431] on button "Save" at bounding box center [758, 423] width 40 height 20
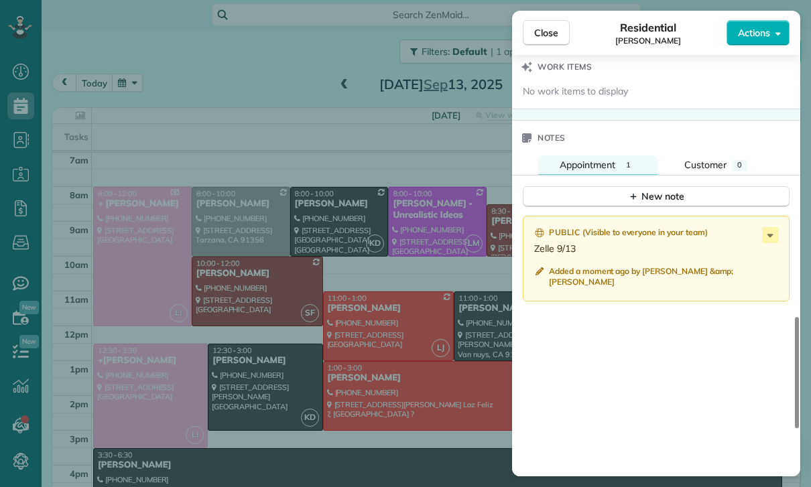
click at [391, 342] on div "Close Residential David Martirosyan Actions Status Yet to Confirm David Martiro…" at bounding box center [405, 243] width 811 height 487
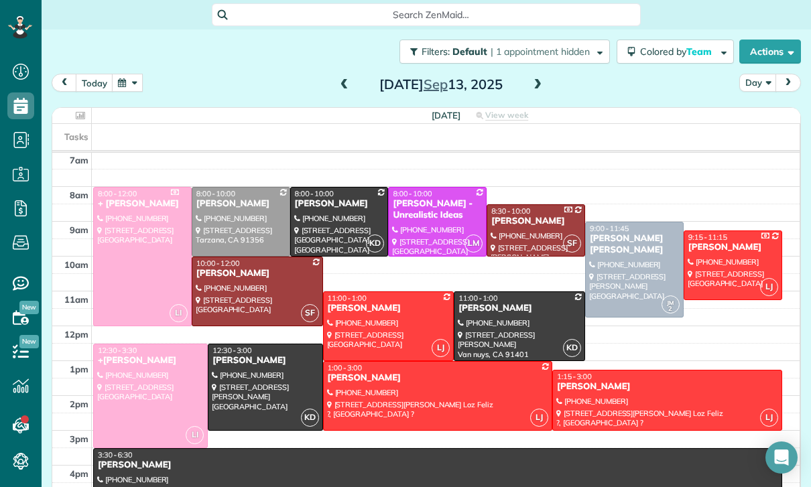
click at [337, 84] on span at bounding box center [344, 85] width 15 height 12
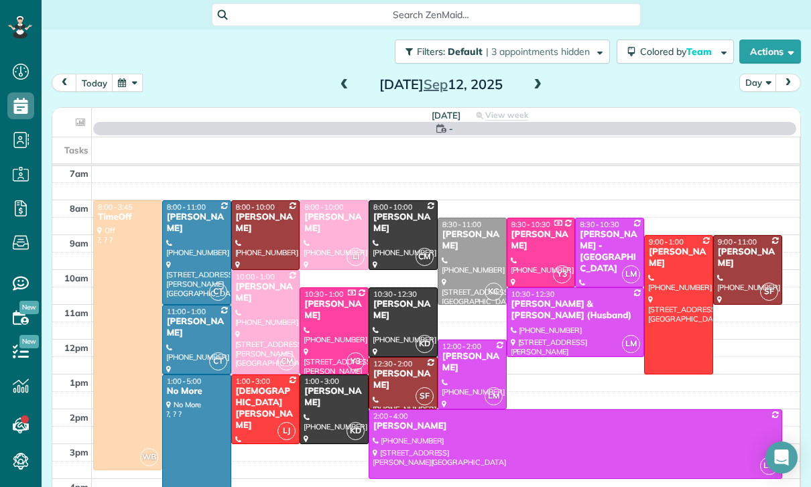
scroll to position [105, 0]
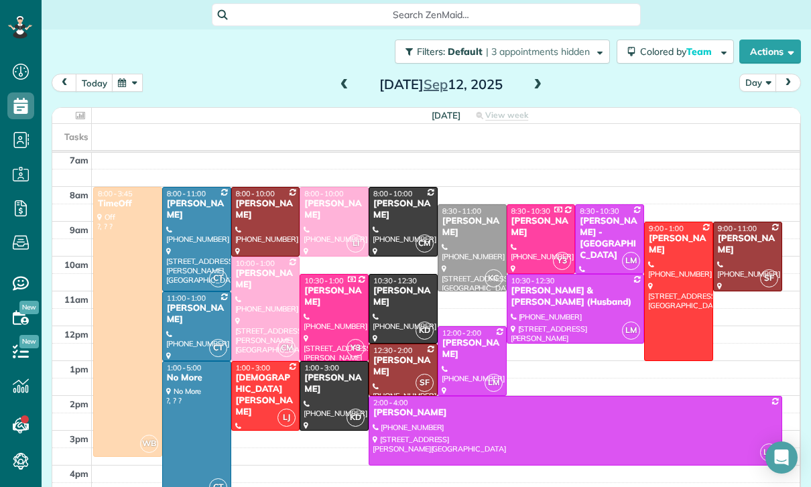
click at [388, 305] on div "Rafi Kalachian" at bounding box center [402, 296] width 61 height 23
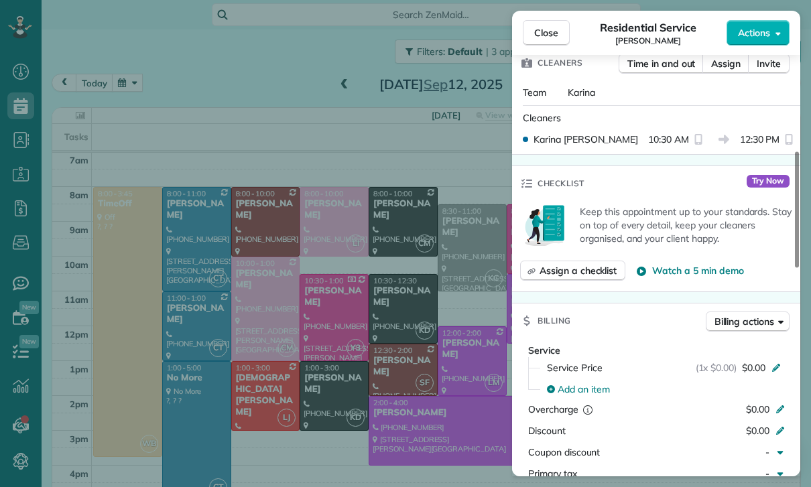
scroll to position [482, 0]
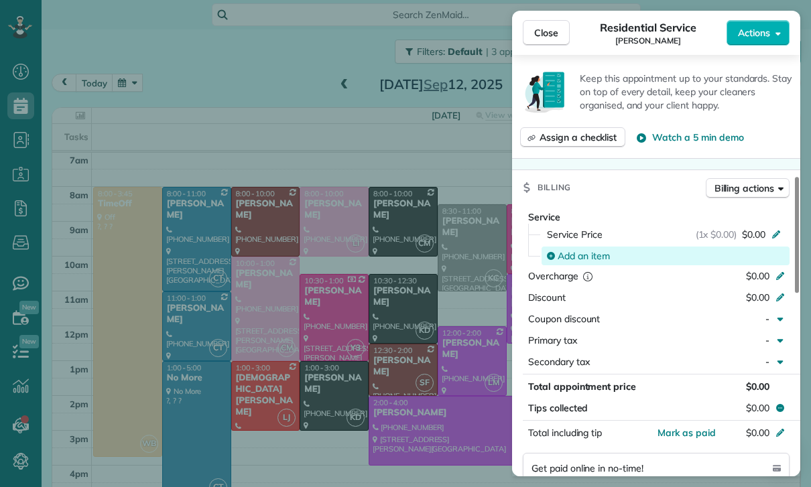
click at [586, 256] on span "Add an item" at bounding box center [583, 255] width 52 height 13
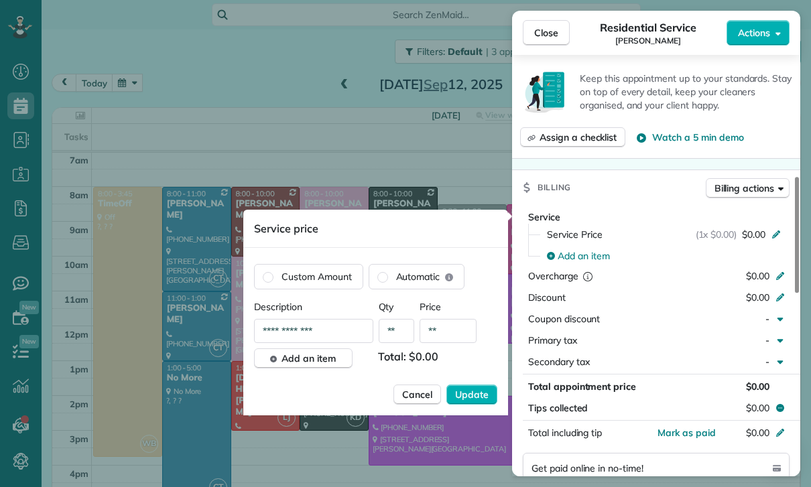
click at [460, 340] on input "**" at bounding box center [447, 331] width 57 height 24
type input "****"
click at [466, 393] on span "Update" at bounding box center [471, 394] width 33 height 13
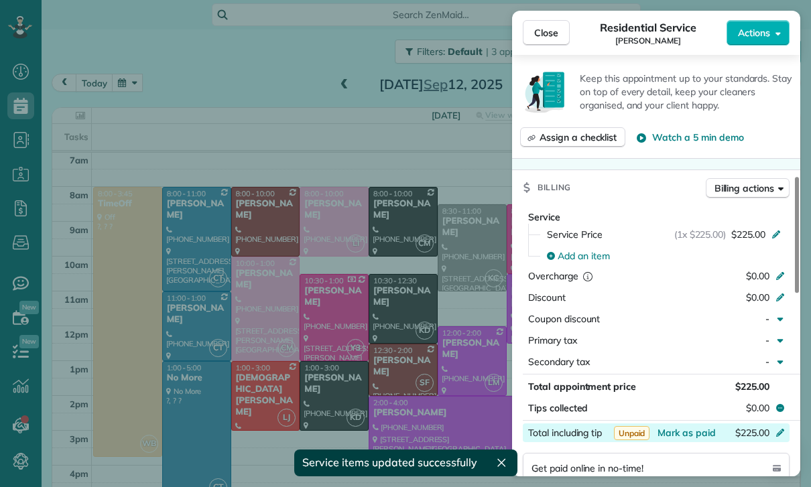
click at [677, 439] on div "$225.00" at bounding box center [709, 434] width 131 height 16
click at [663, 368] on button "Secondary tax -" at bounding box center [656, 361] width 267 height 19
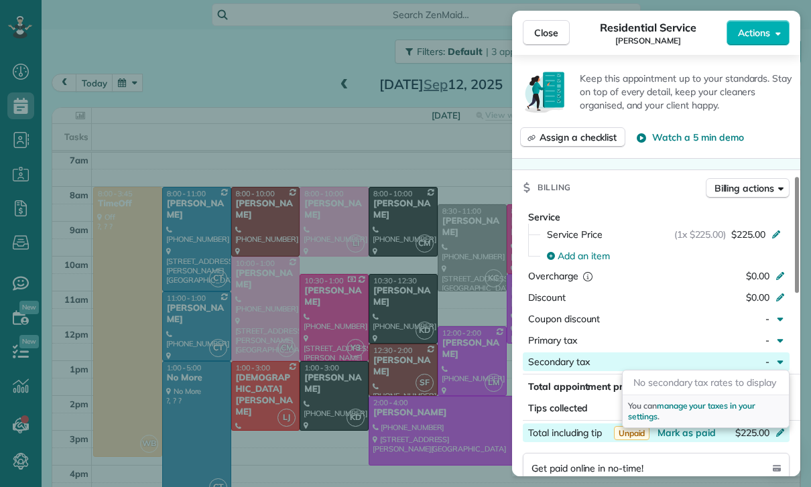
click at [691, 456] on div "Get paid online in no-time! Send an invoice and reward your cleaners with tips …" at bounding box center [656, 487] width 267 height 68
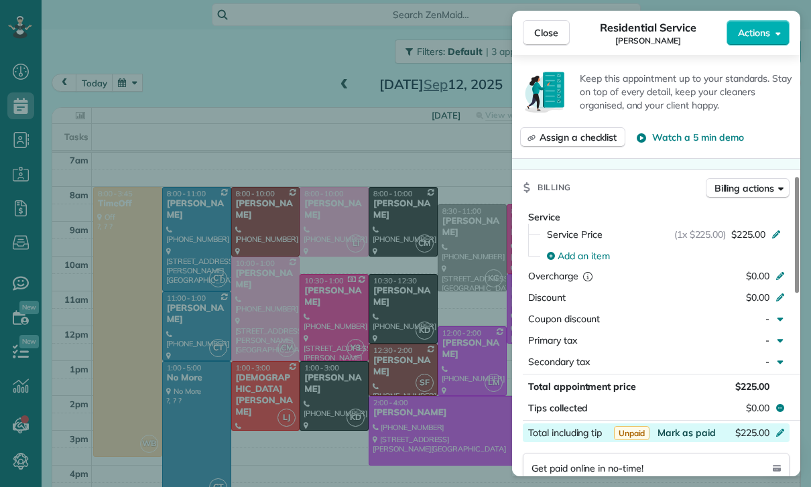
click at [681, 434] on span "Mark as paid" at bounding box center [686, 433] width 58 height 12
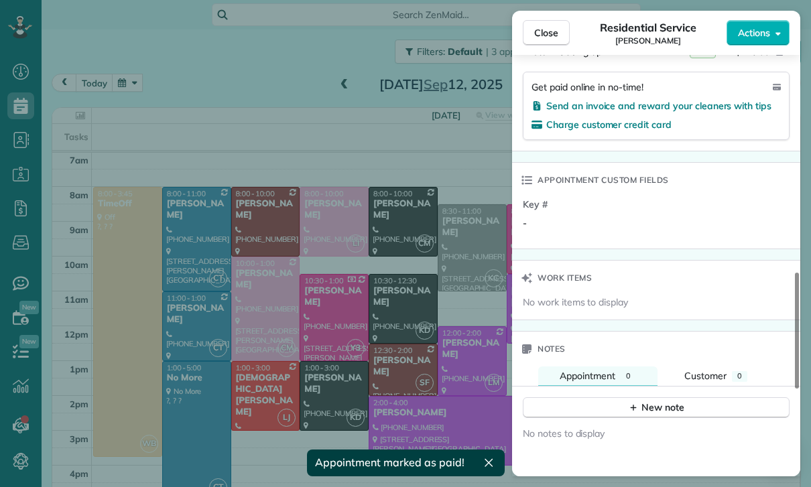
scroll to position [864, 0]
click at [649, 407] on div "New note" at bounding box center [656, 407] width 56 height 14
click at [561, 423] on textarea at bounding box center [654, 427] width 241 height 39
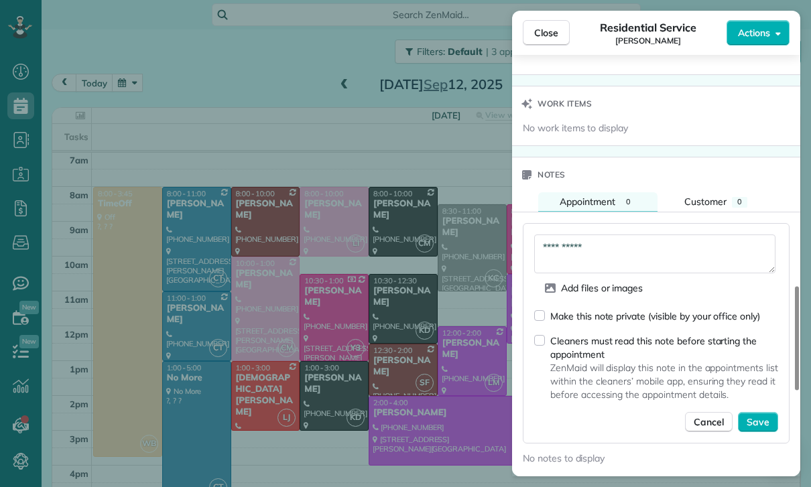
scroll to position [1037, 0]
type textarea "**********"
click at [763, 417] on span "Save" at bounding box center [757, 422] width 23 height 13
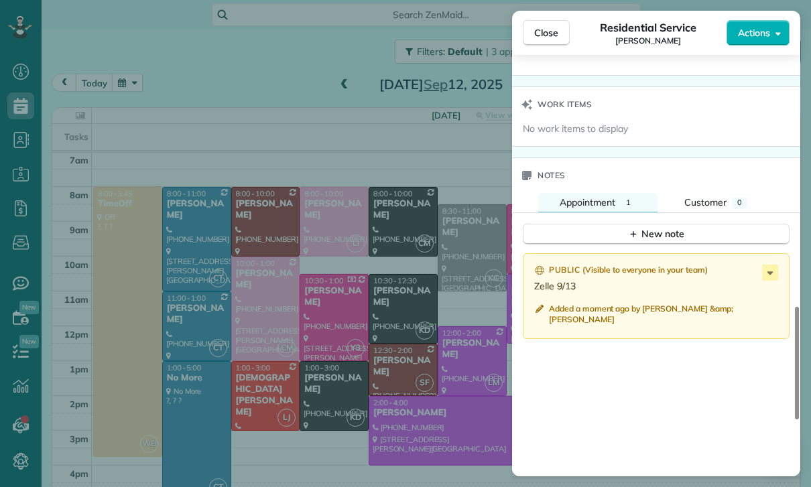
click at [429, 380] on div "Close Residential Service Rafi Kalachian Actions Status Confirmed Rafi Kalachia…" at bounding box center [405, 243] width 811 height 487
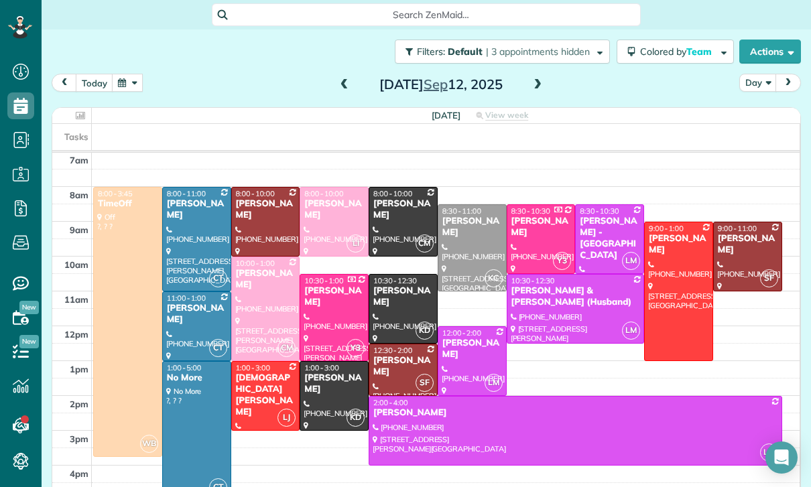
click at [338, 86] on span at bounding box center [344, 85] width 15 height 12
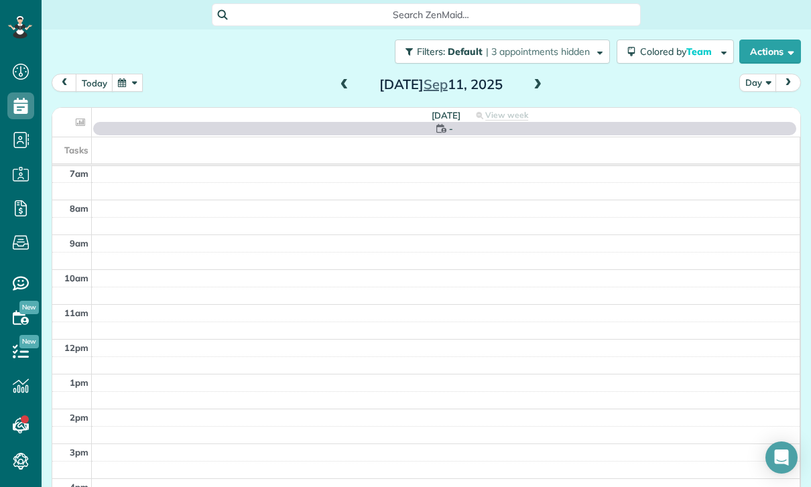
scroll to position [105, 0]
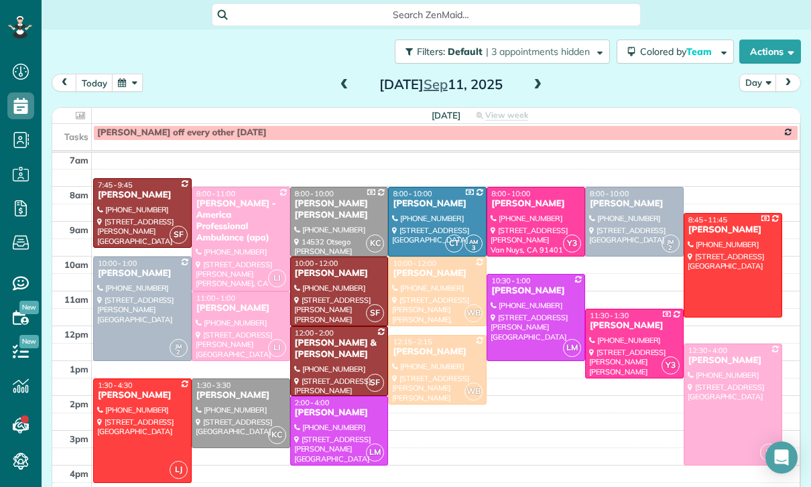
click at [337, 94] on span at bounding box center [344, 85] width 15 height 20
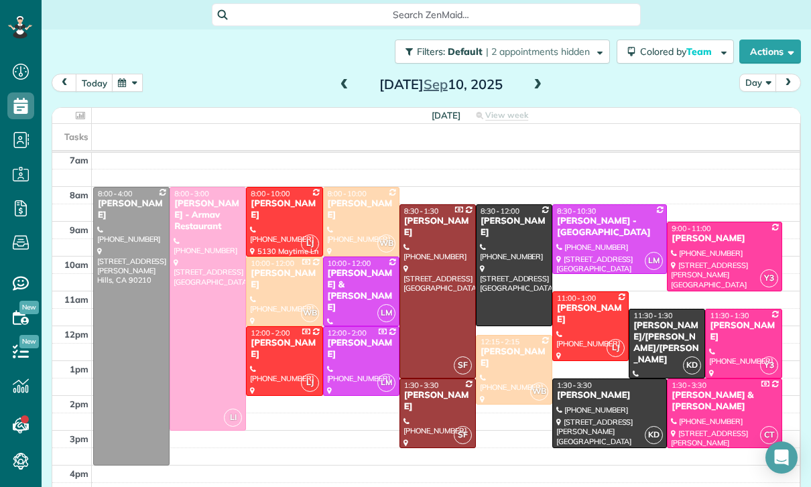
click at [352, 232] on div at bounding box center [361, 222] width 75 height 68
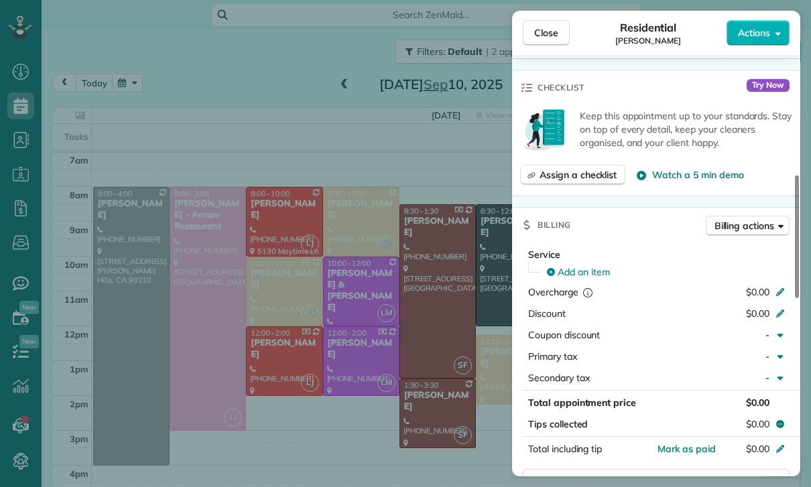
scroll to position [563, 0]
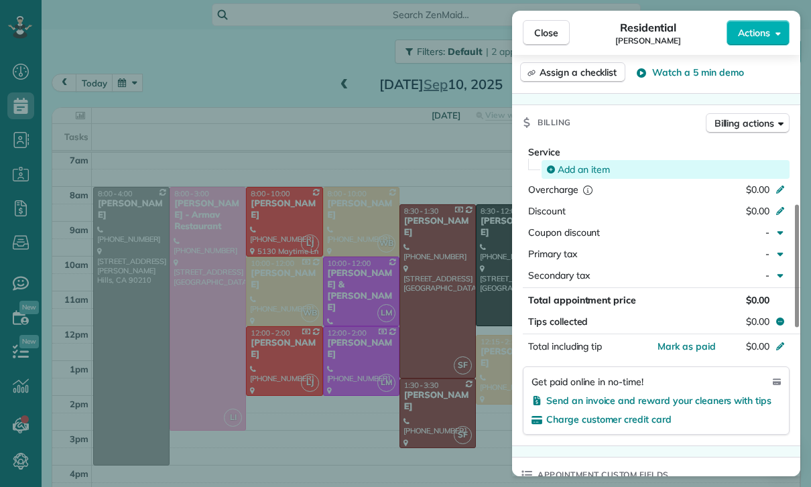
click at [584, 166] on span "Add an item" at bounding box center [583, 169] width 52 height 13
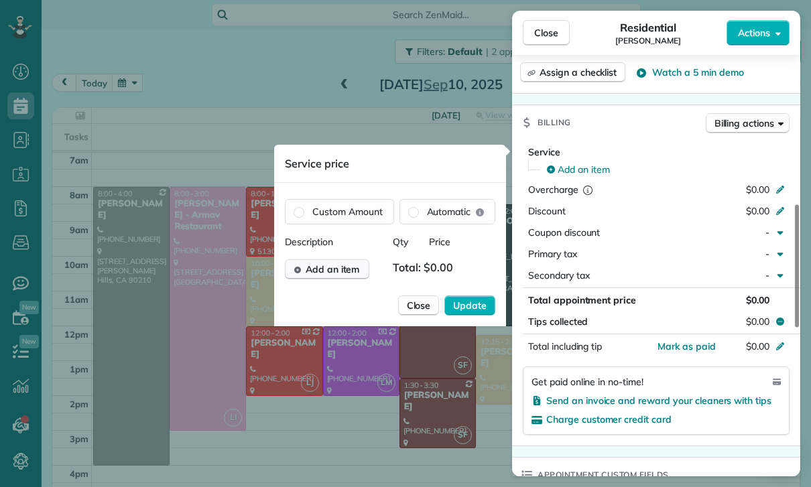
click at [334, 271] on span "Add an item" at bounding box center [332, 269] width 54 height 13
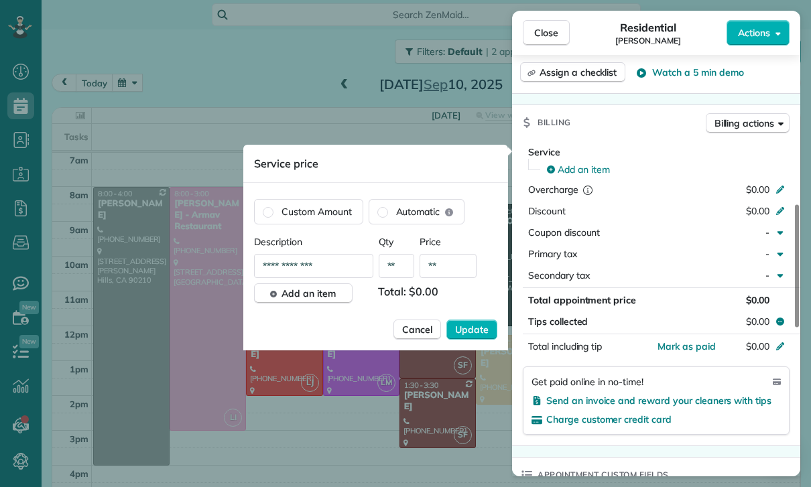
click at [451, 271] on input "**" at bounding box center [447, 266] width 57 height 24
type input "****"
click at [480, 328] on span "Update" at bounding box center [471, 329] width 33 height 13
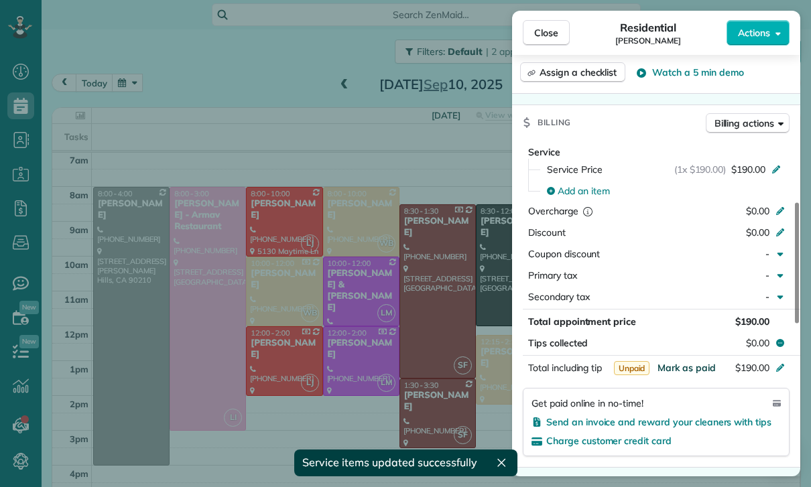
click at [682, 370] on span "Mark as paid" at bounding box center [686, 368] width 58 height 12
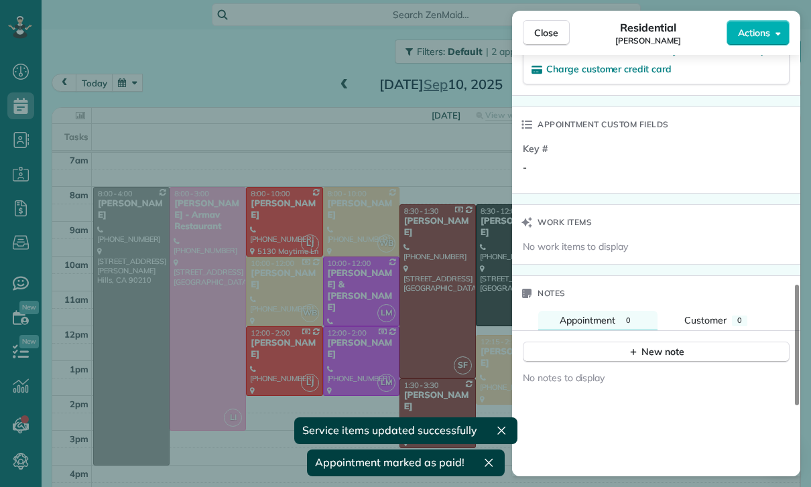
scroll to position [985, 0]
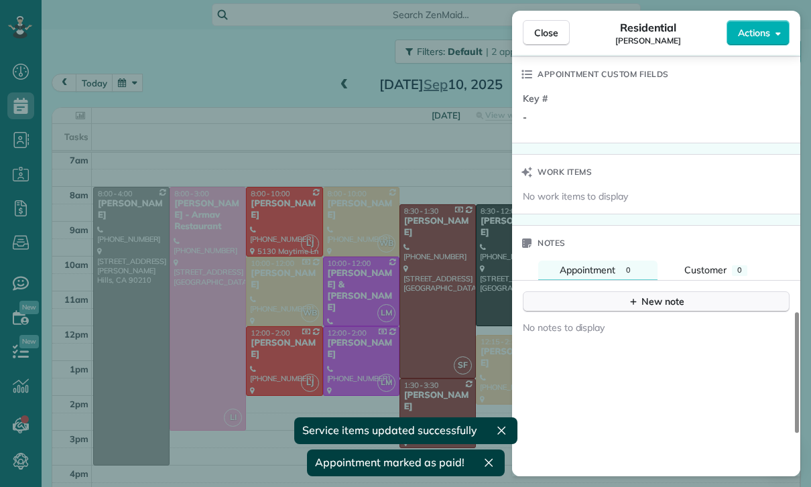
click at [649, 299] on div "New note" at bounding box center [656, 302] width 56 height 14
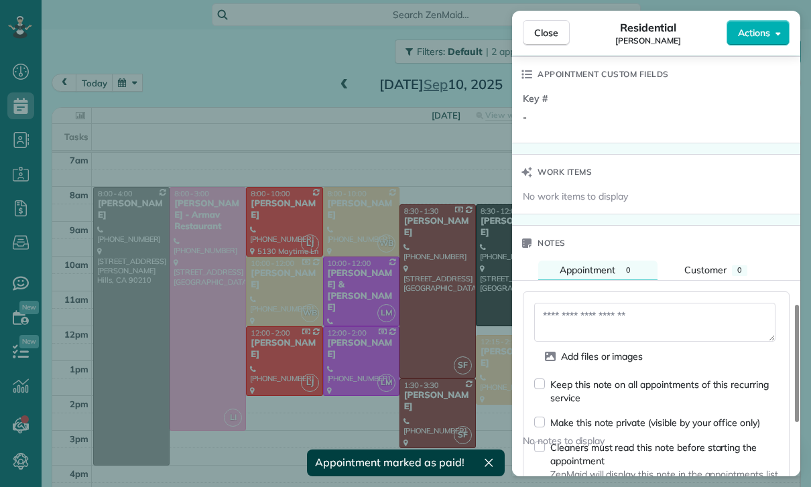
click at [569, 319] on textarea at bounding box center [654, 322] width 241 height 39
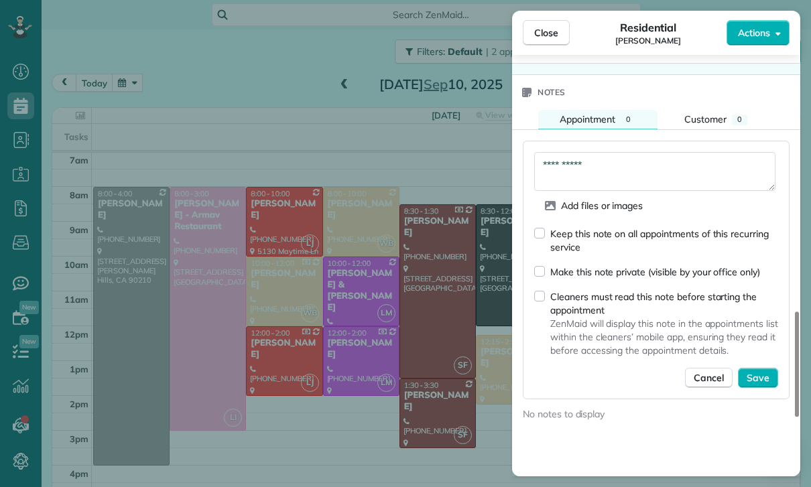
scroll to position [1151, 0]
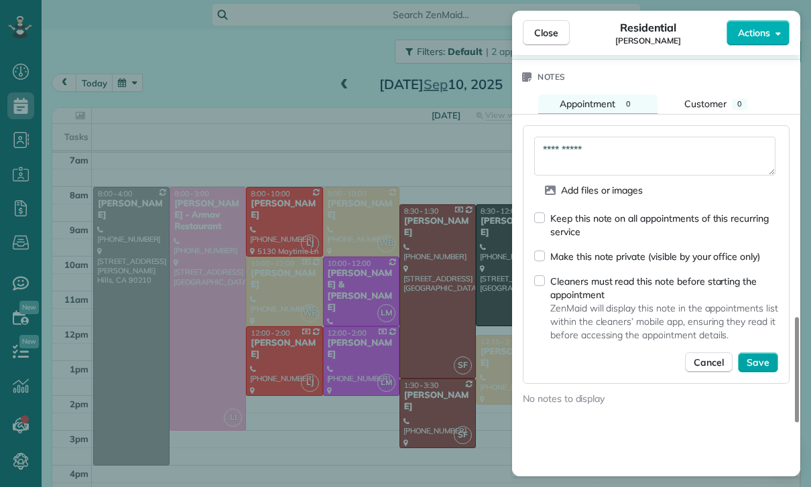
type textarea "**********"
click at [759, 366] on span "Save" at bounding box center [757, 362] width 23 height 13
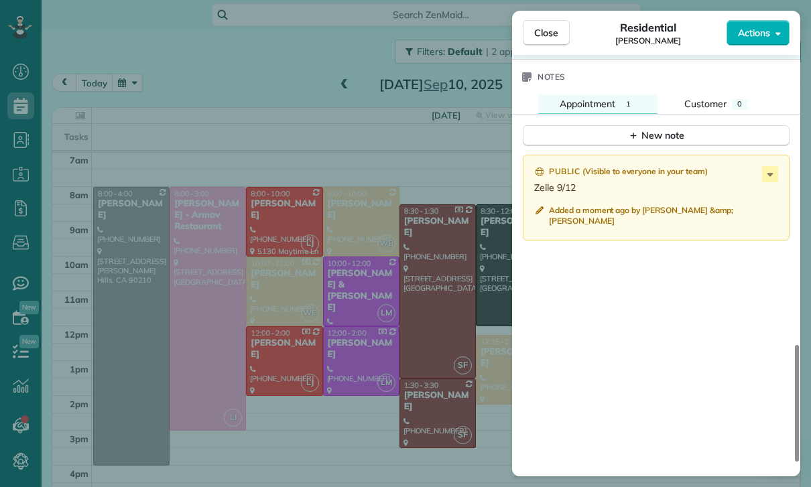
click at [364, 342] on div "Close Residential Christina Repola Actions Status Confirmed Christina Repola · …" at bounding box center [405, 243] width 811 height 487
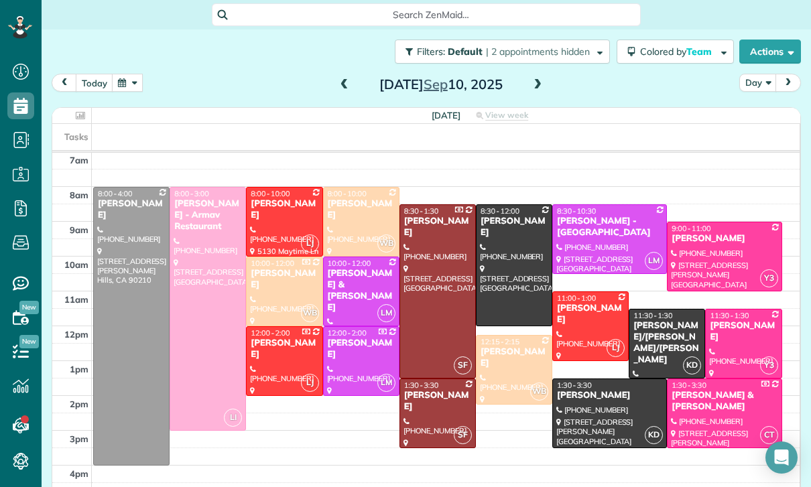
click at [541, 80] on span at bounding box center [537, 85] width 15 height 12
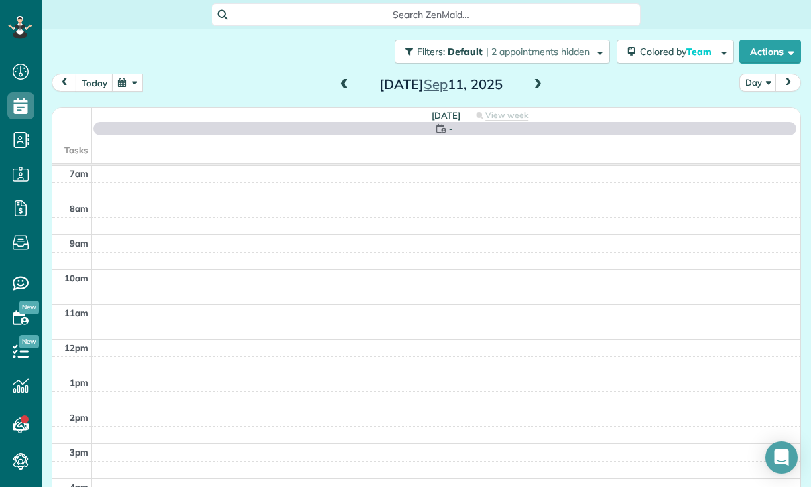
scroll to position [105, 0]
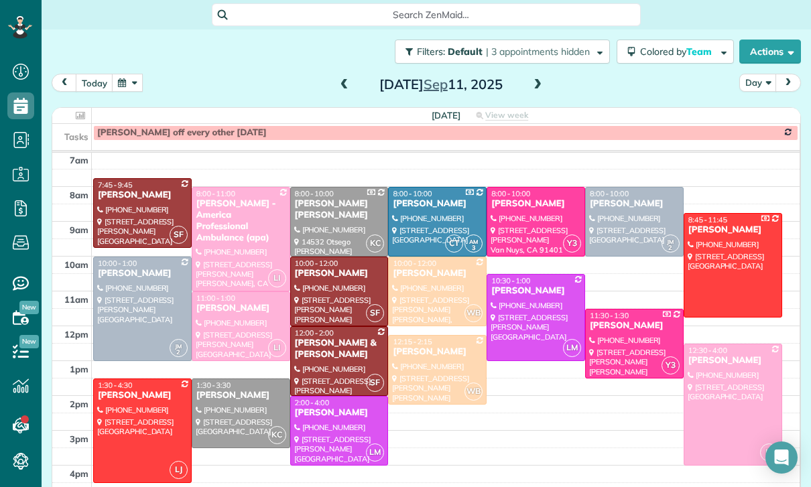
click at [141, 311] on div at bounding box center [142, 308] width 97 height 103
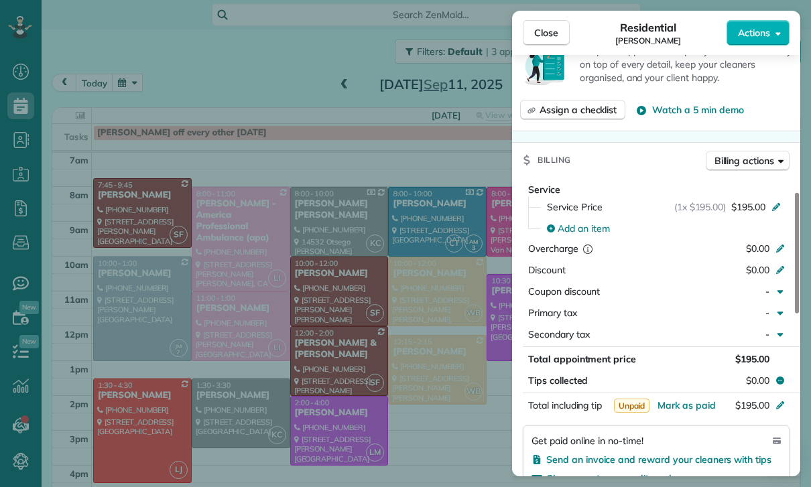
scroll to position [525, 0]
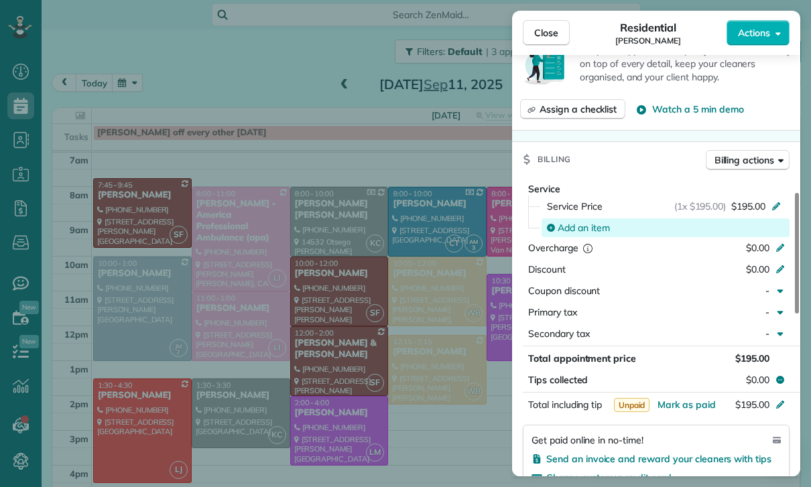
click at [587, 227] on span "Add an item" at bounding box center [583, 227] width 52 height 13
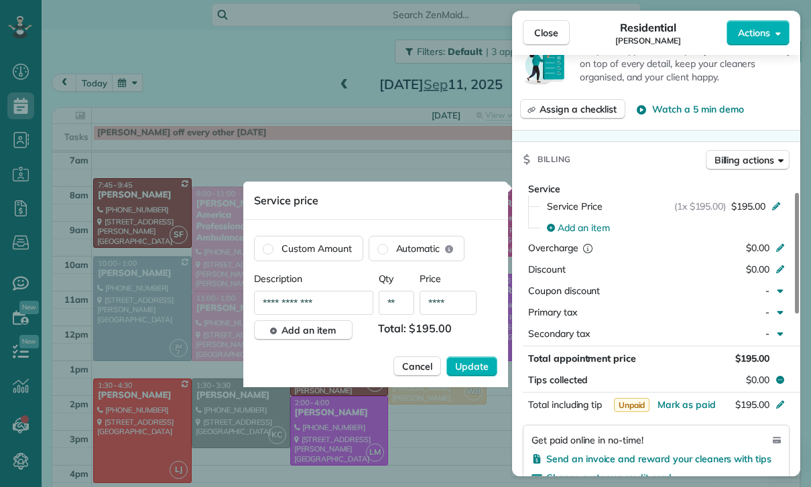
click at [460, 309] on input "****" at bounding box center [447, 303] width 57 height 24
type input "****"
click at [488, 364] on button "Update" at bounding box center [471, 366] width 51 height 20
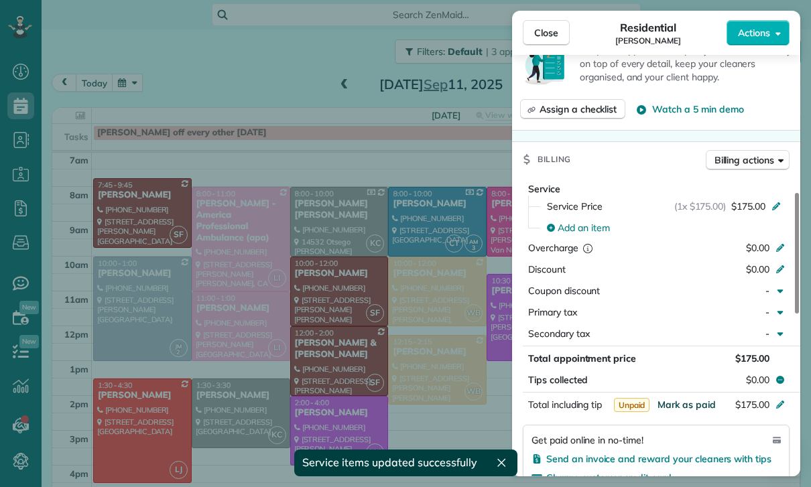
click at [681, 405] on span "Mark as paid" at bounding box center [686, 405] width 58 height 12
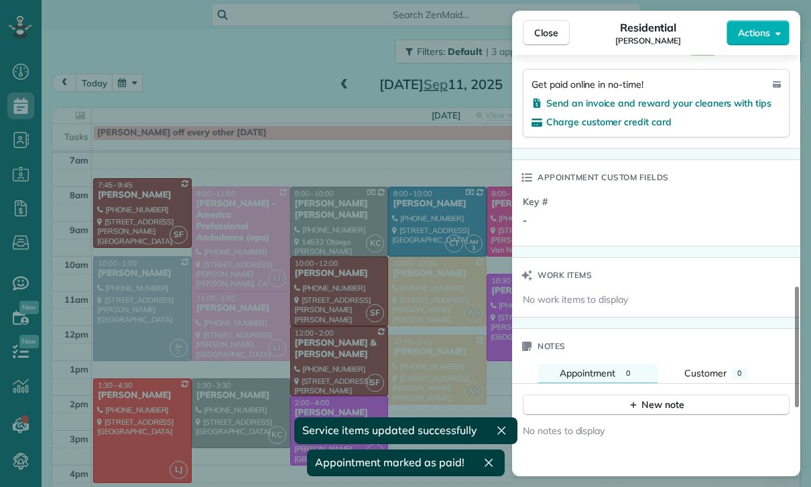
scroll to position [904, 0]
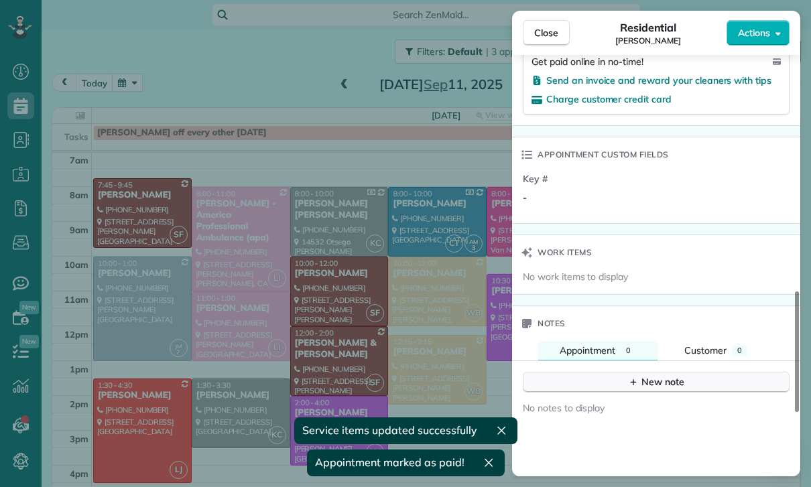
click at [619, 389] on button "New note" at bounding box center [656, 382] width 267 height 21
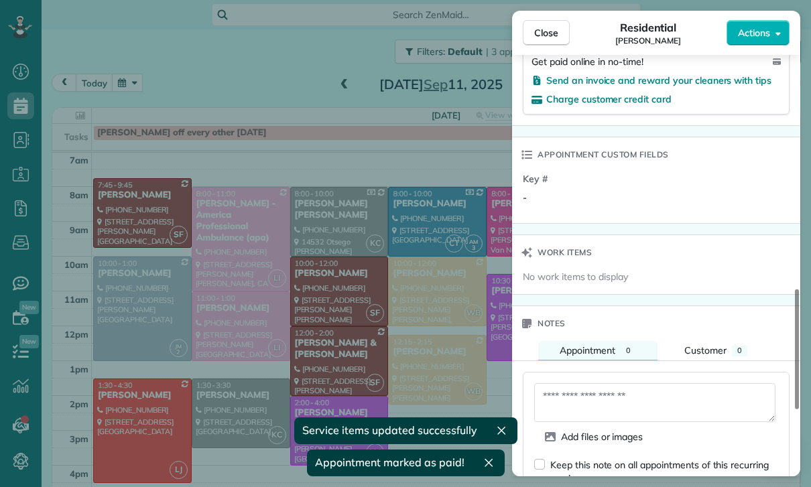
click at [569, 391] on textarea at bounding box center [654, 402] width 241 height 39
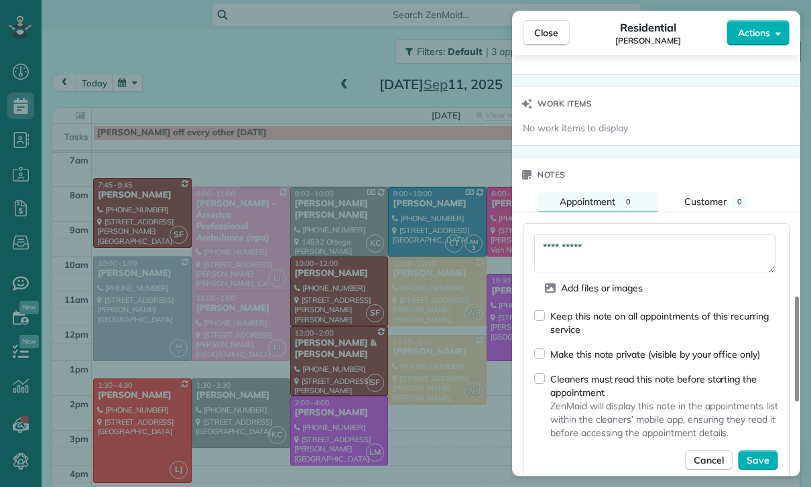
scroll to position [1067, 0]
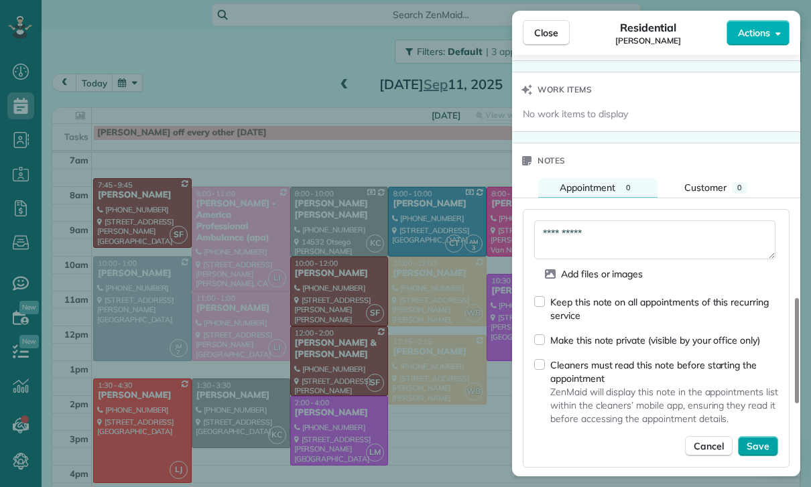
type textarea "**********"
click at [760, 443] on span "Save" at bounding box center [757, 445] width 23 height 13
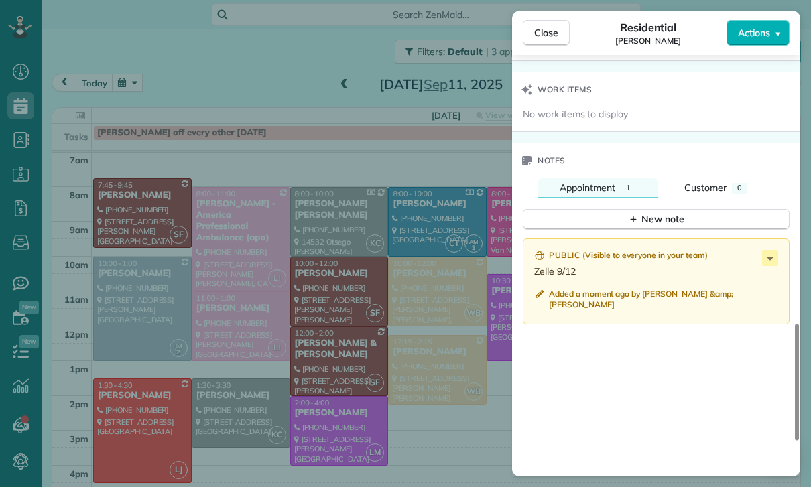
click at [443, 382] on div "Close Residential Erin Oremland Actions Status Confirmed Erin Oremland · Open p…" at bounding box center [405, 243] width 811 height 487
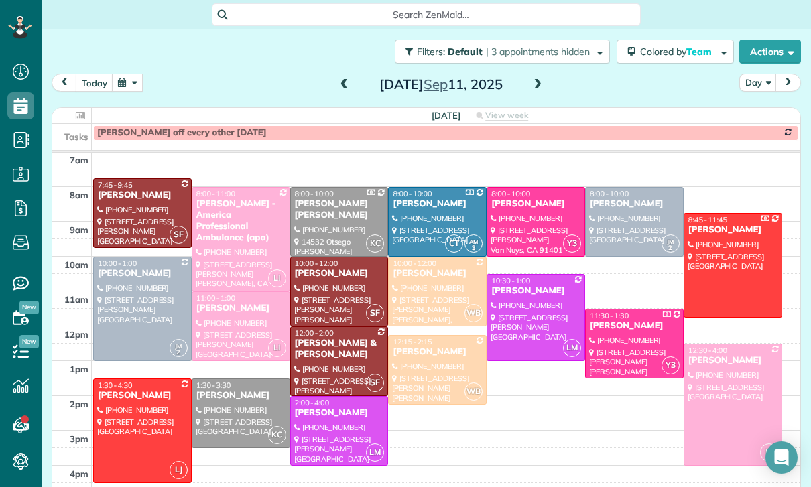
click at [539, 80] on span at bounding box center [537, 85] width 15 height 12
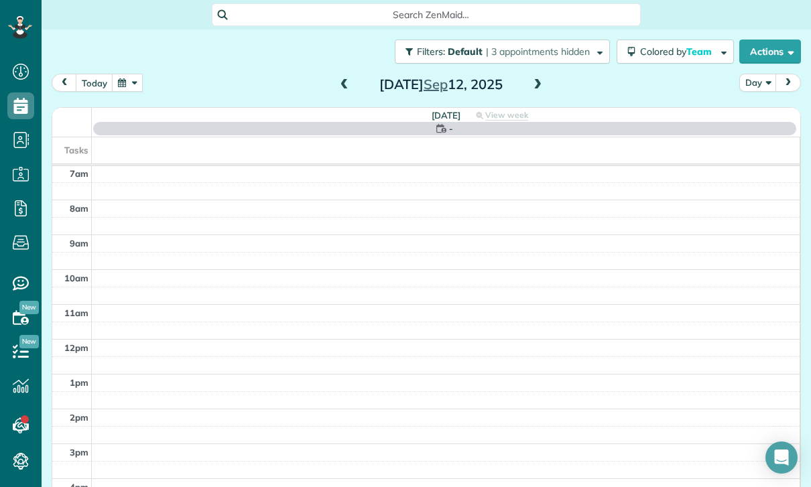
scroll to position [105, 0]
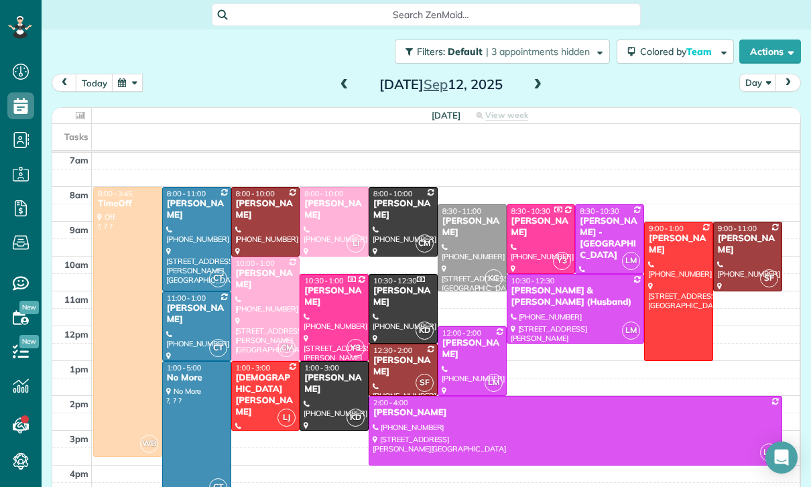
click at [550, 295] on div "Olivia power-Li & Cheng Li (Husband)" at bounding box center [576, 296] width 130 height 23
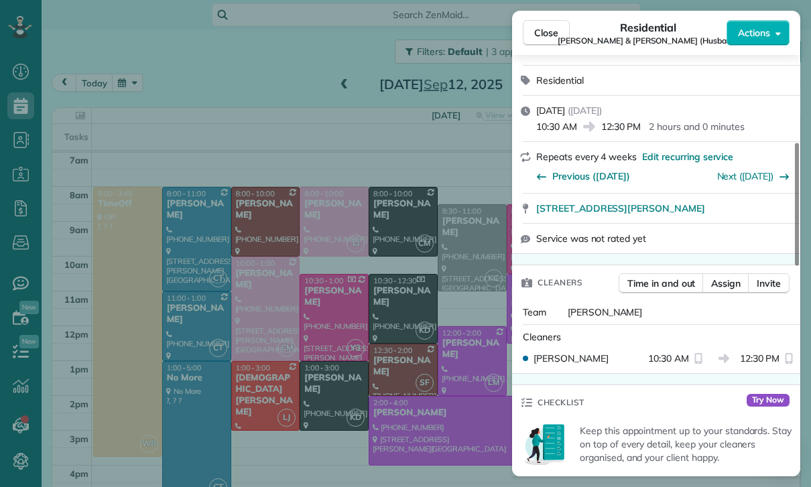
scroll to position [66, 0]
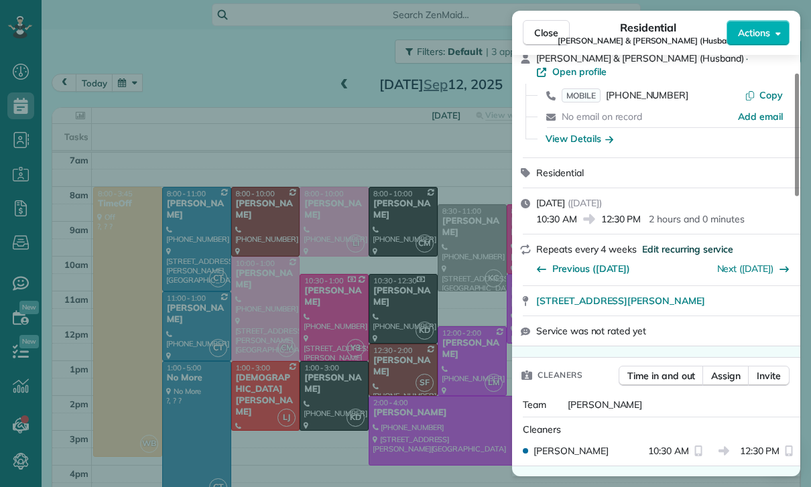
click at [701, 243] on span "Edit recurring service" at bounding box center [687, 249] width 91 height 13
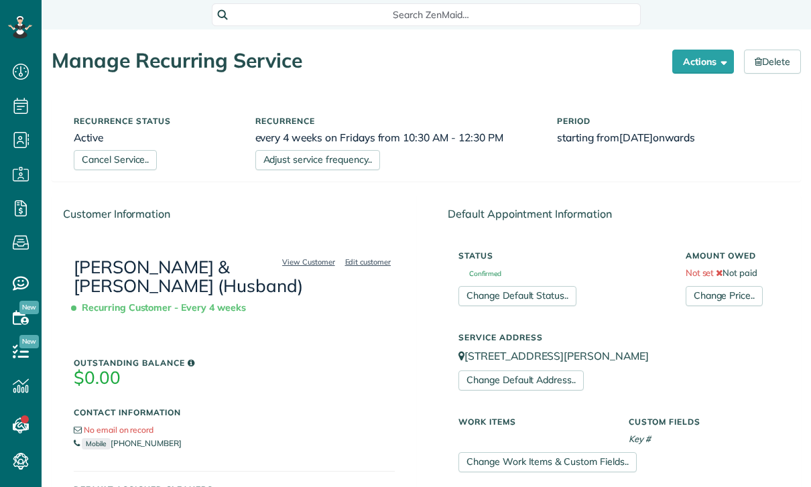
scroll to position [6, 6]
click at [722, 293] on link "Change Price.." at bounding box center [723, 296] width 77 height 20
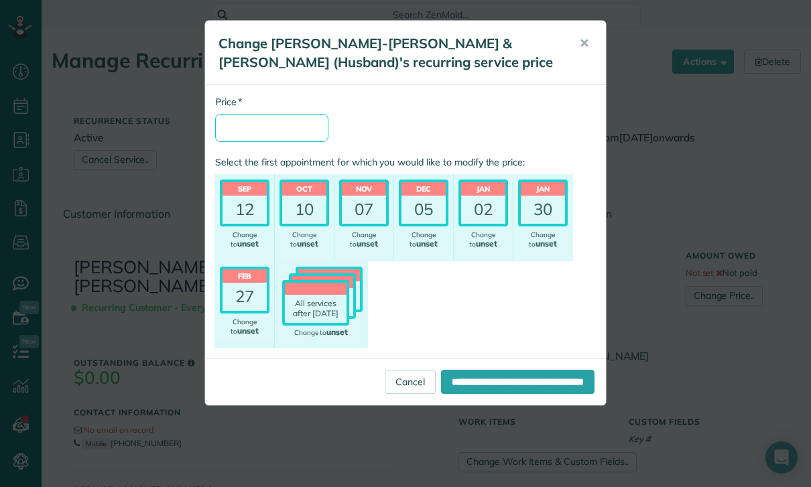
click at [271, 121] on input "* Price" at bounding box center [271, 128] width 113 height 28
type input "***"
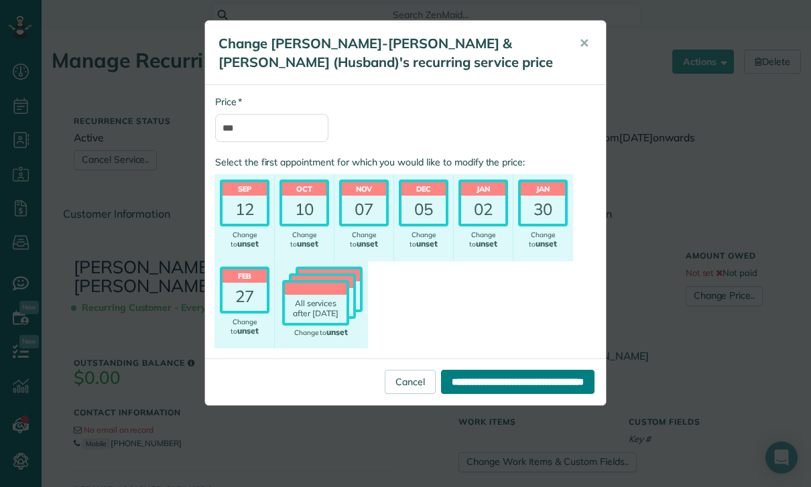
click at [459, 376] on input "**********" at bounding box center [517, 382] width 153 height 24
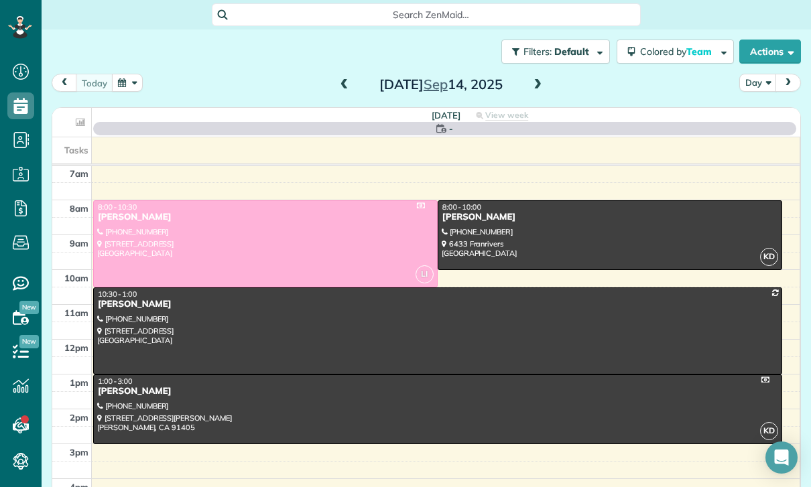
scroll to position [105, 0]
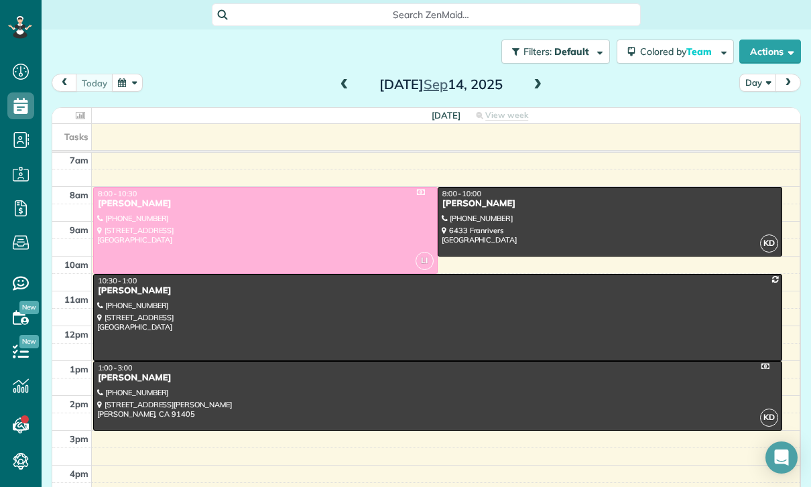
click at [135, 84] on button "button" at bounding box center [127, 83] width 31 height 18
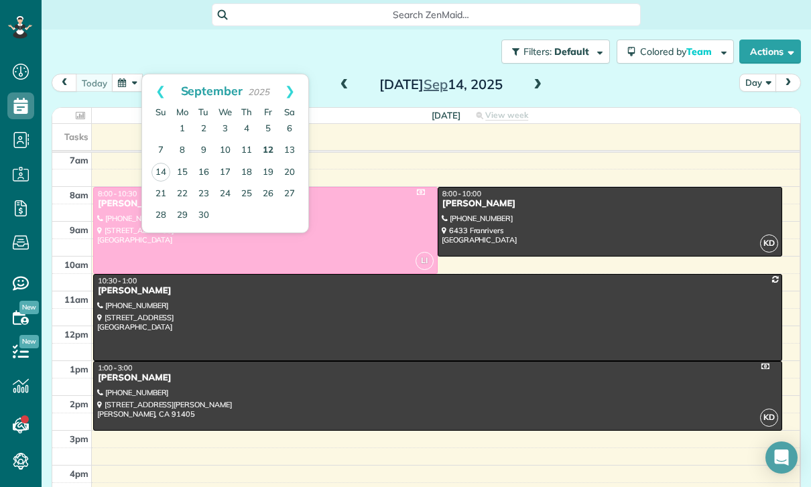
click at [273, 150] on link "12" at bounding box center [267, 150] width 21 height 21
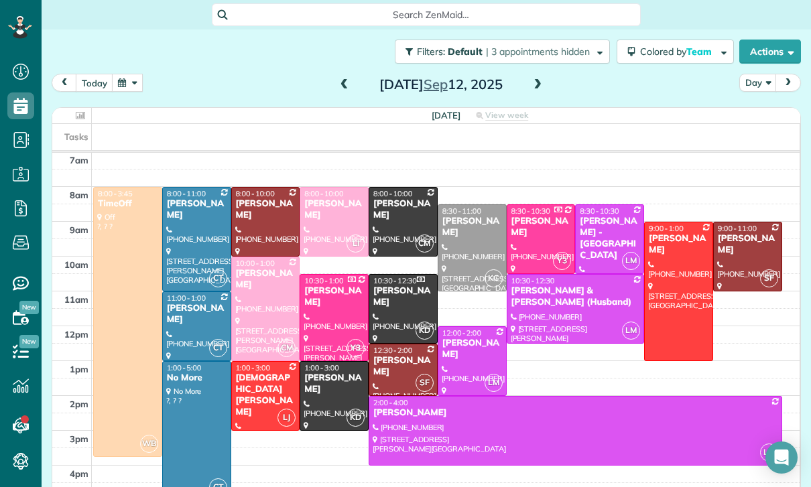
click at [552, 312] on div at bounding box center [575, 309] width 137 height 68
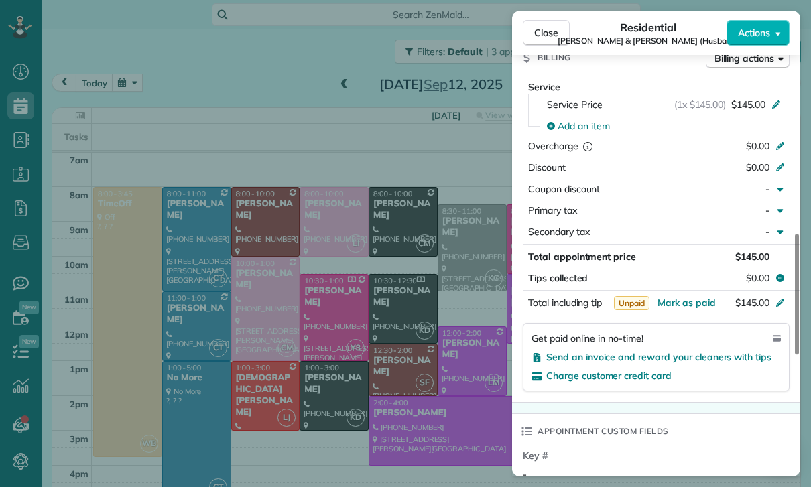
scroll to position [757, 0]
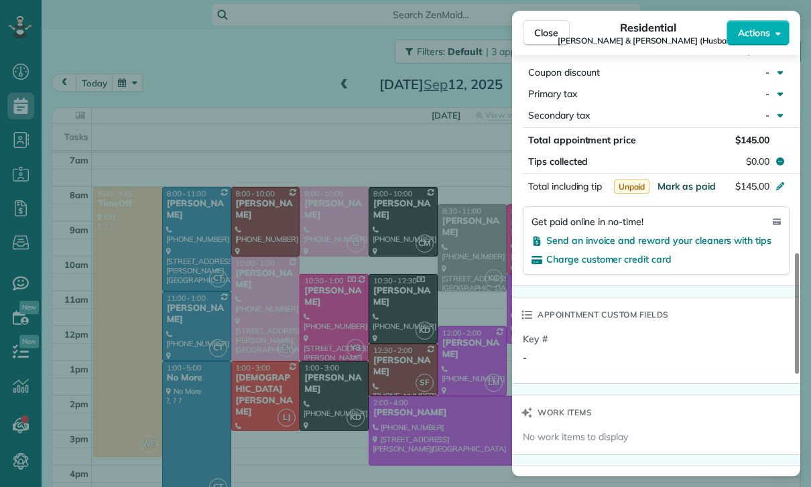
click at [681, 180] on span "Mark as paid" at bounding box center [686, 186] width 58 height 12
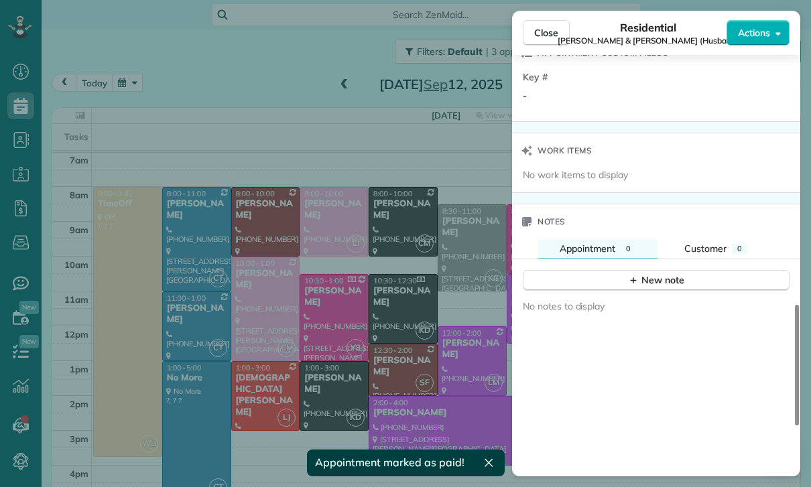
scroll to position [1052, 0]
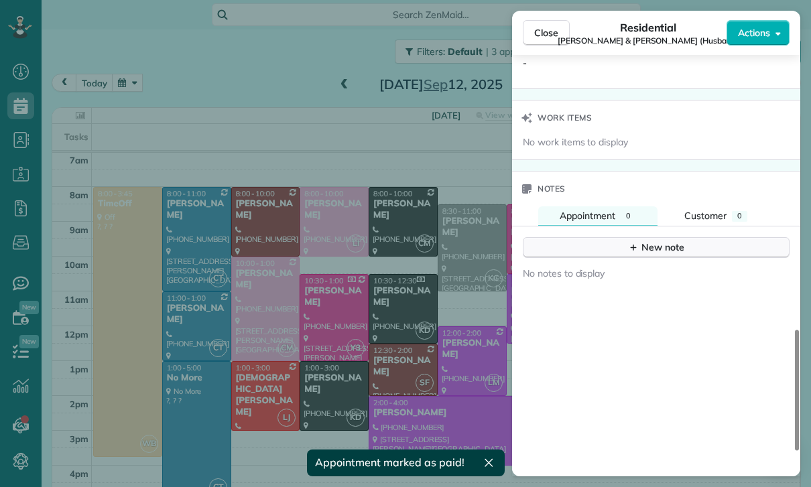
click at [665, 241] on button "New note" at bounding box center [656, 247] width 267 height 21
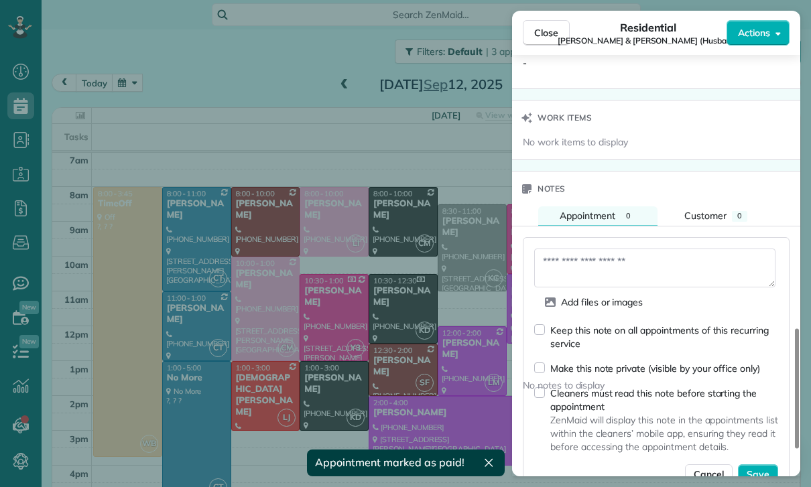
click at [604, 261] on textarea at bounding box center [654, 268] width 241 height 39
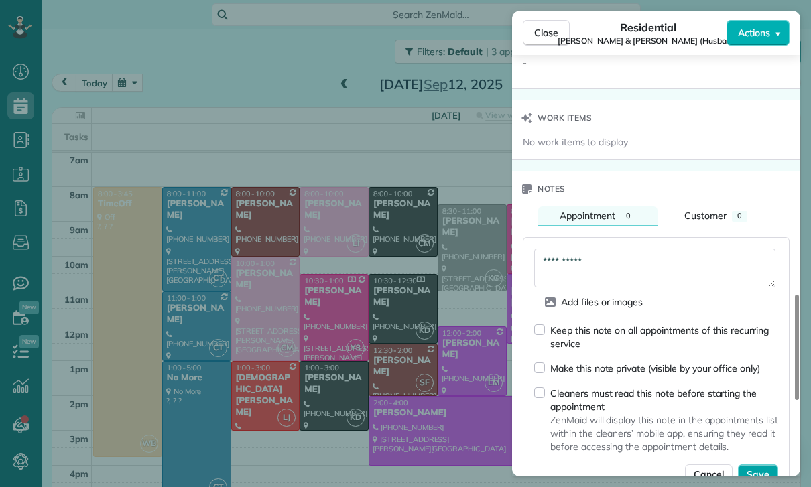
type textarea "**********"
click at [754, 468] on span "Save" at bounding box center [757, 474] width 23 height 13
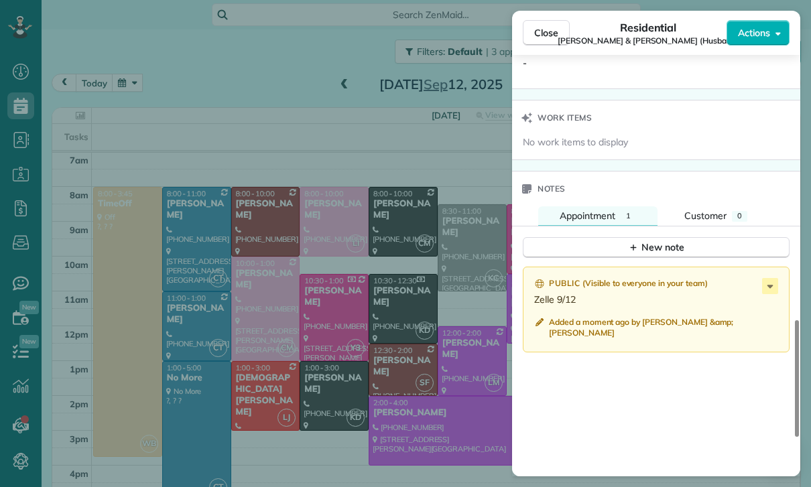
click at [334, 208] on div "Close Residential Olivia power-Li & Cheng Li (Husband) Actions Status Confirmed…" at bounding box center [405, 243] width 811 height 487
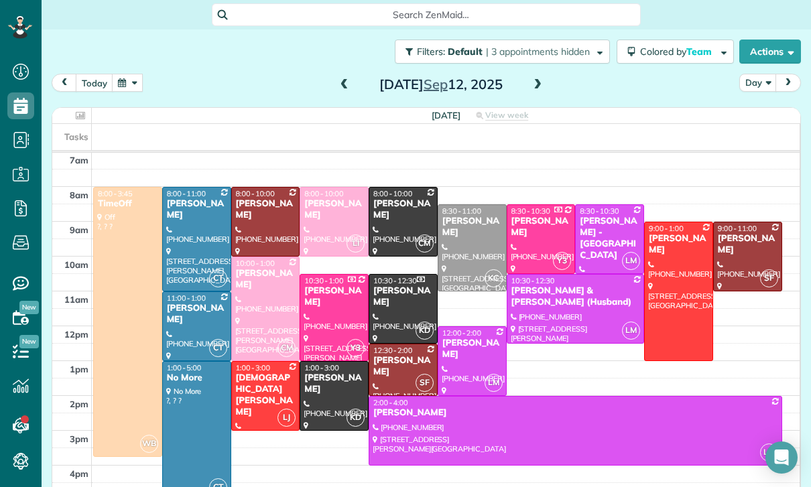
click at [325, 215] on div at bounding box center [334, 222] width 68 height 68
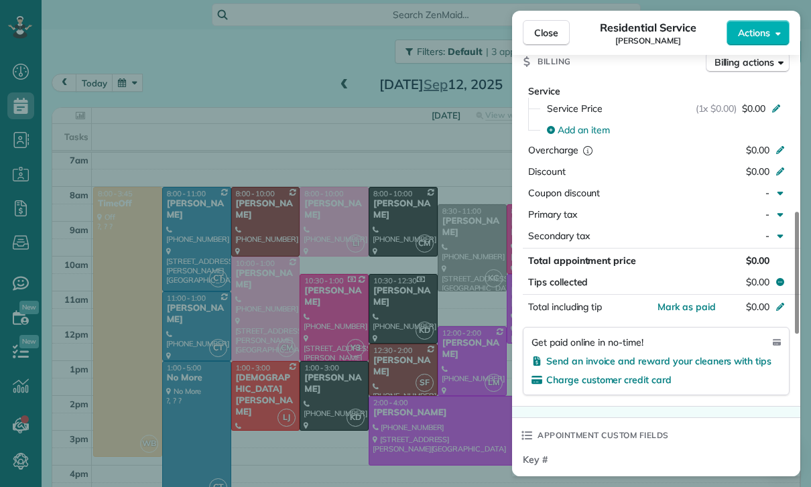
scroll to position [620, 0]
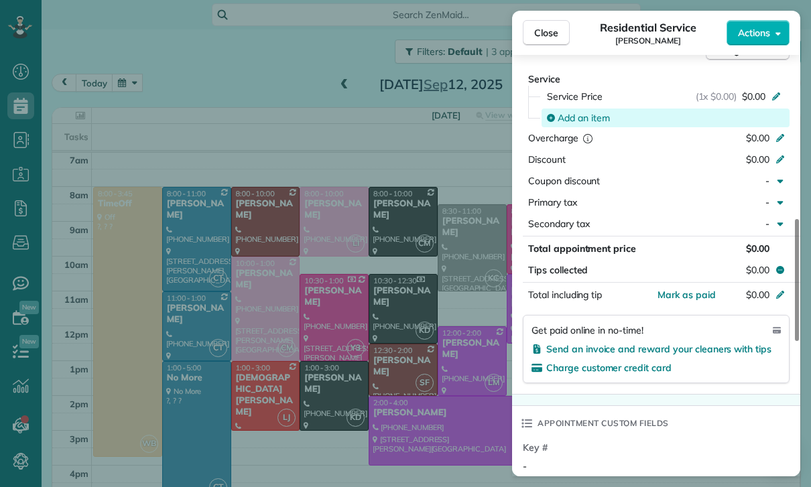
click at [584, 116] on span "Add an item" at bounding box center [583, 117] width 52 height 13
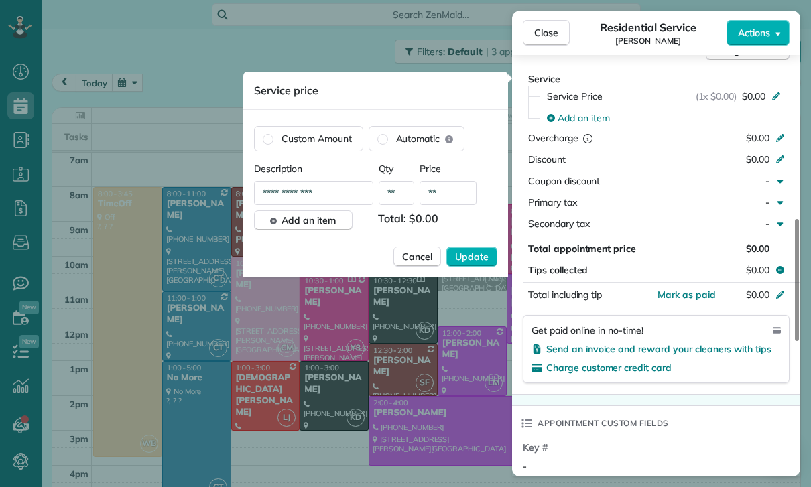
click at [450, 191] on input "**" at bounding box center [447, 193] width 57 height 24
type input "****"
click at [470, 259] on span "Update" at bounding box center [471, 256] width 33 height 13
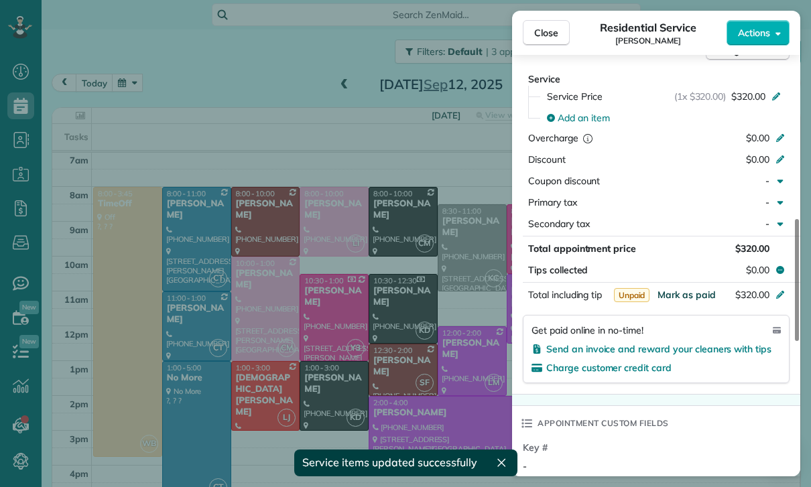
click at [679, 296] on span "Mark as paid" at bounding box center [686, 295] width 58 height 12
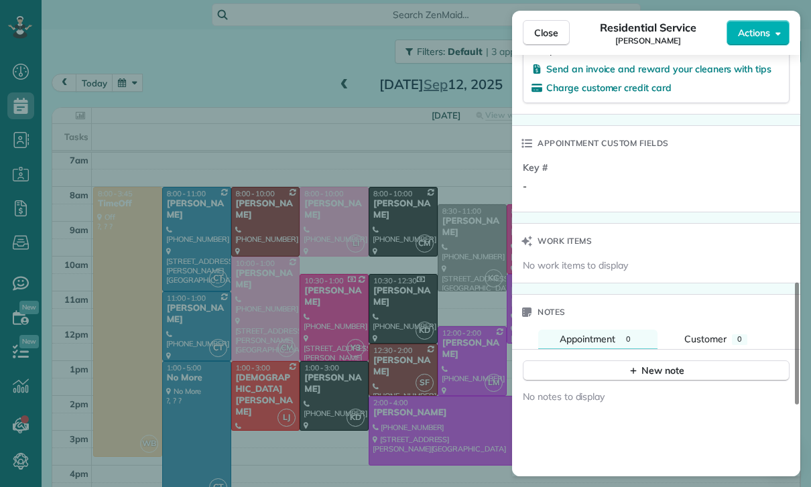
scroll to position [910, 0]
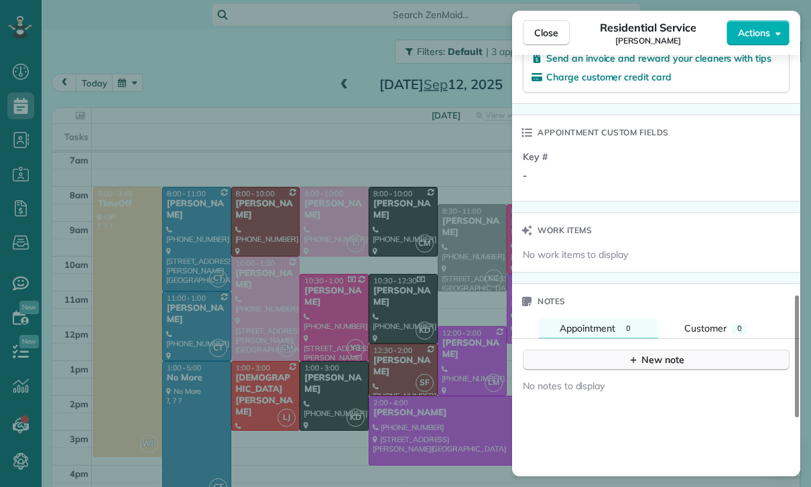
click at [655, 350] on button "New note" at bounding box center [656, 360] width 267 height 21
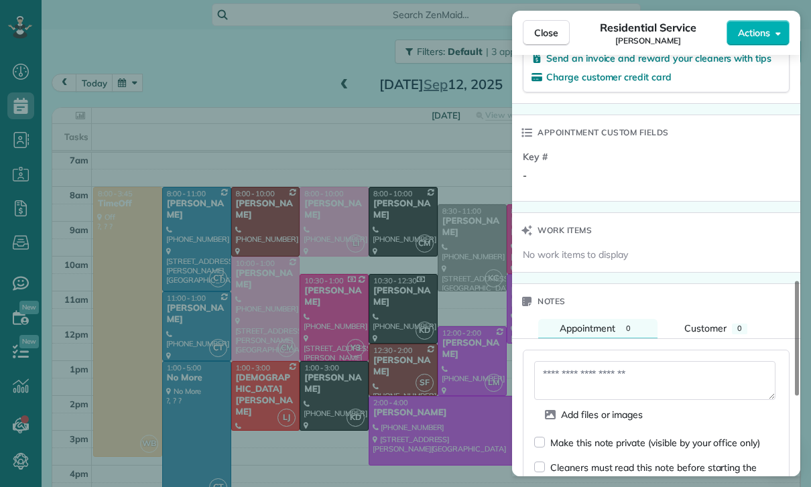
click at [588, 369] on textarea at bounding box center [654, 380] width 241 height 39
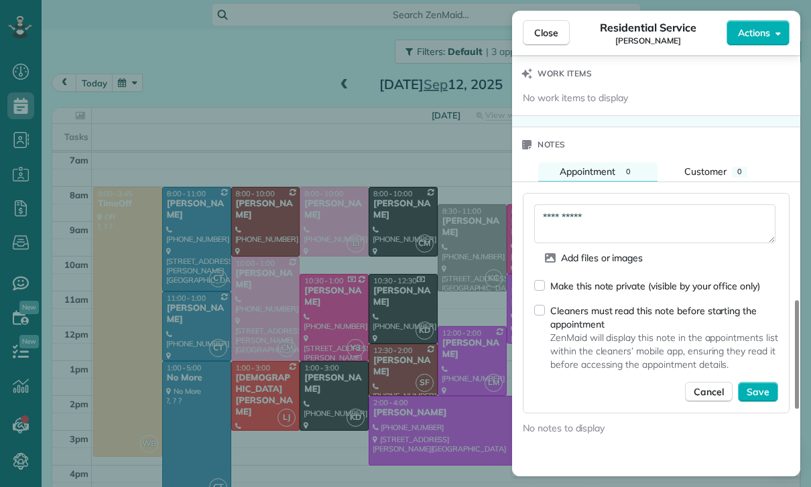
scroll to position [1089, 0]
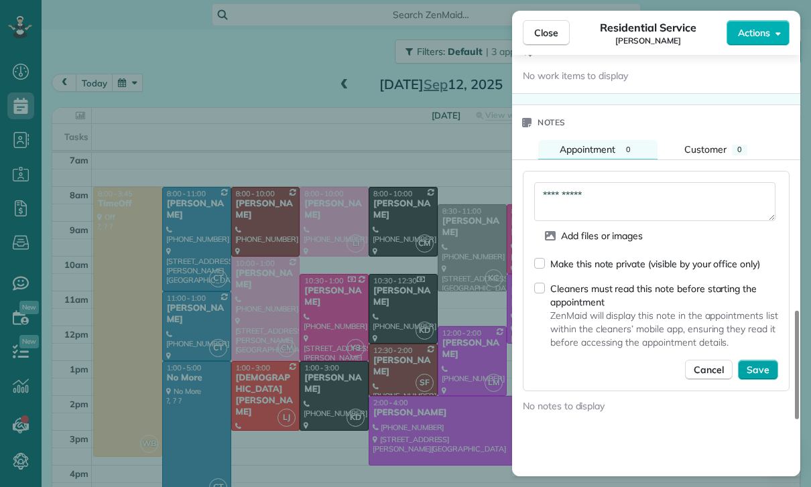
type textarea "**********"
click at [766, 376] on button "Save" at bounding box center [758, 370] width 40 height 20
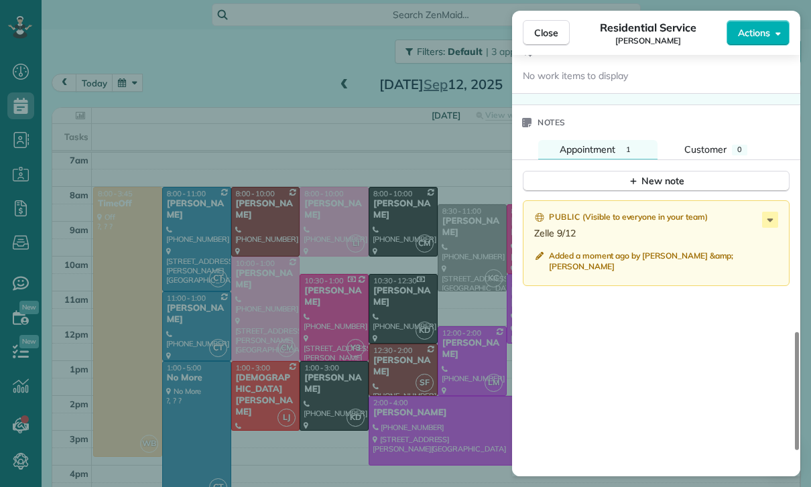
click at [364, 378] on div "Close Residential Service Sara Jafari Actions Status Confirmed Sara Jafari · Op…" at bounding box center [405, 243] width 811 height 487
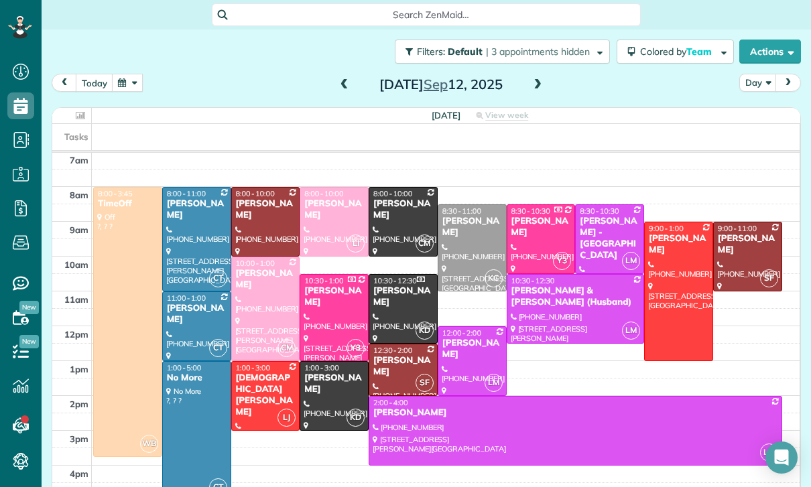
click at [540, 87] on span at bounding box center [537, 85] width 15 height 12
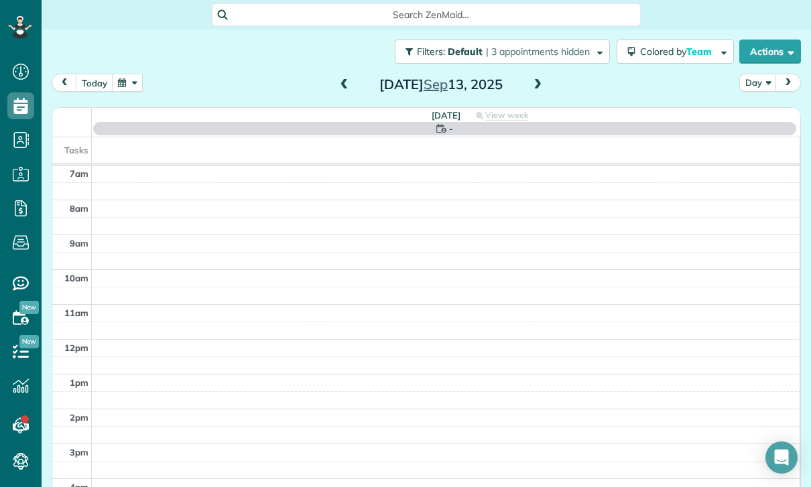
scroll to position [105, 0]
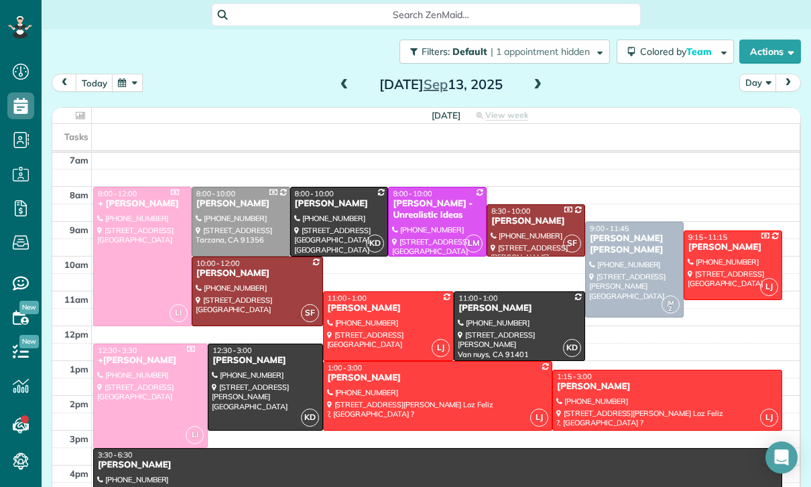
click at [395, 392] on div at bounding box center [438, 396] width 228 height 68
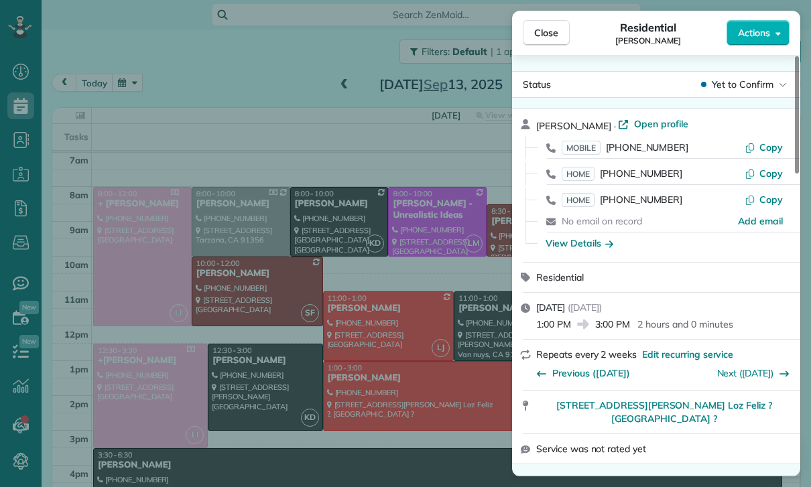
click at [409, 405] on div "Close Residential Jackie Biegel Actions Status Yet to Confirm Jackie Biegel · O…" at bounding box center [405, 243] width 811 height 487
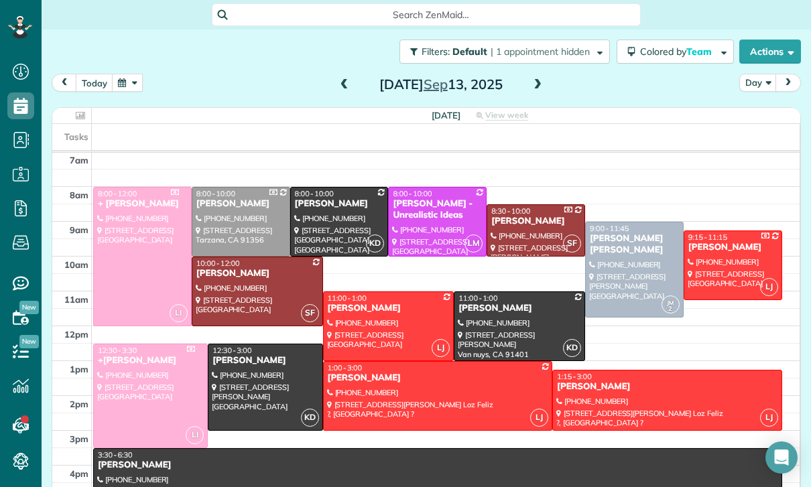
click at [632, 397] on div at bounding box center [667, 400] width 228 height 60
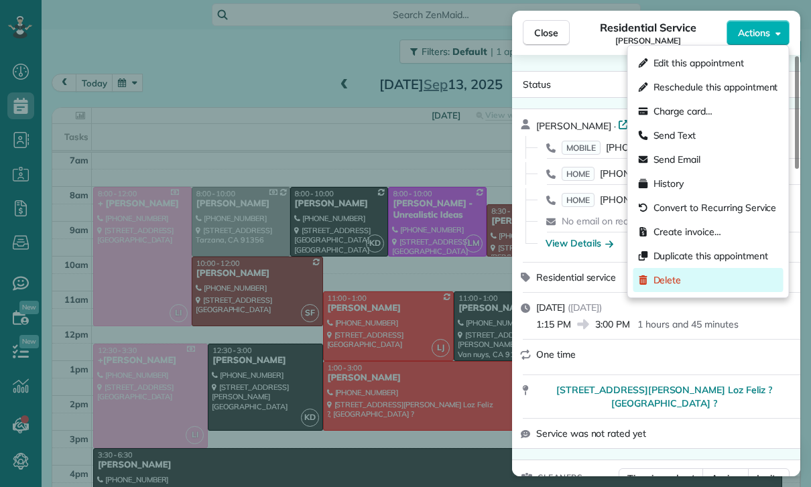
click at [666, 277] on span "Delete" at bounding box center [667, 279] width 28 height 13
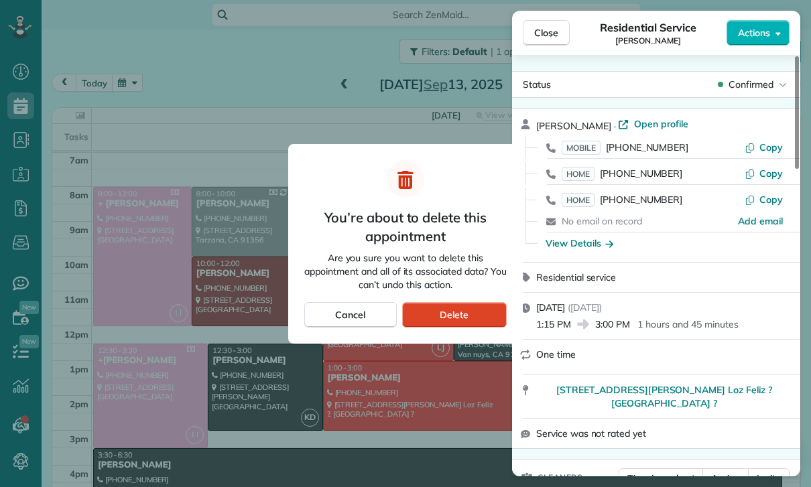
click at [466, 309] on span "Delete" at bounding box center [453, 314] width 29 height 13
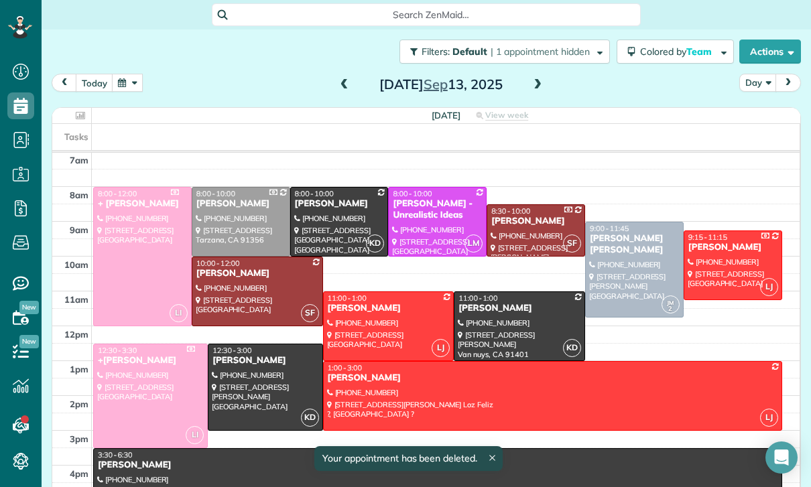
scroll to position [105, 0]
click at [442, 390] on div at bounding box center [553, 396] width 458 height 68
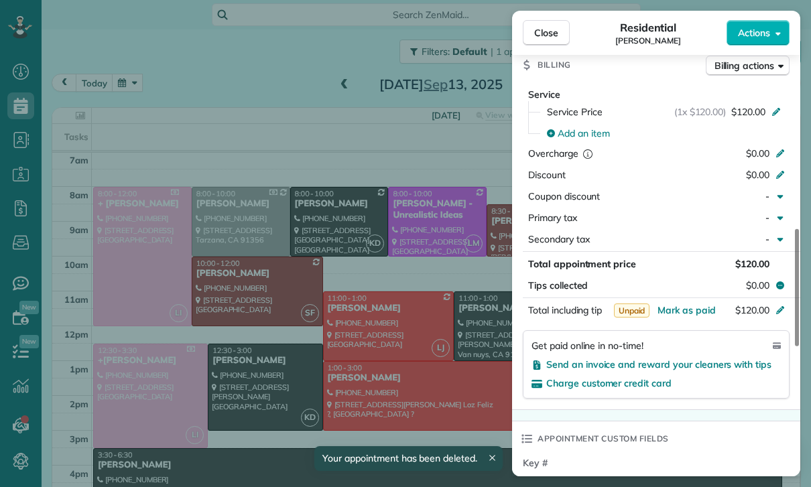
scroll to position [686, 0]
click at [683, 303] on span "Mark as paid" at bounding box center [686, 309] width 58 height 12
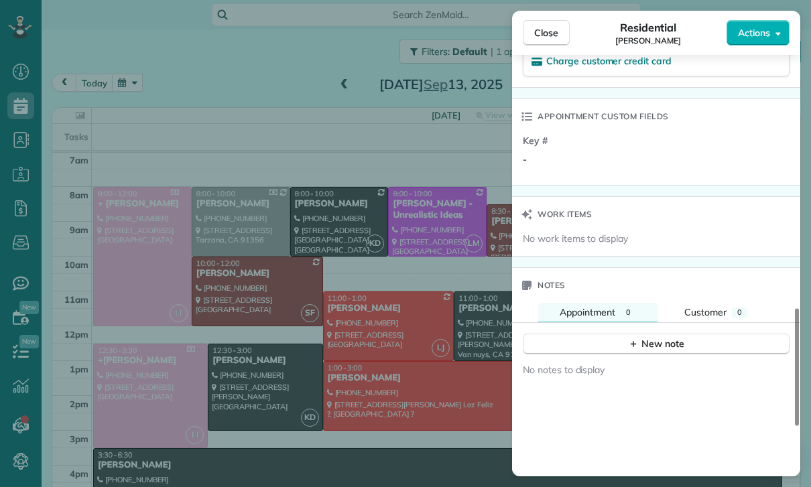
scroll to position [1009, 0]
click at [647, 336] on div "New note" at bounding box center [656, 343] width 56 height 14
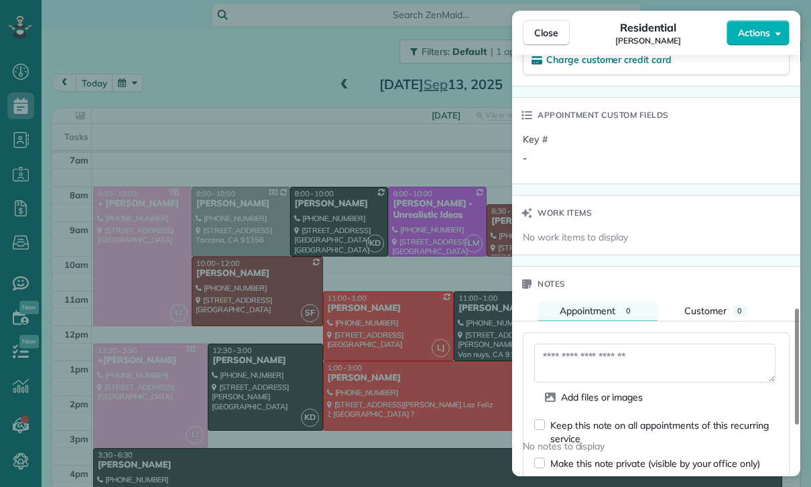
click at [578, 346] on textarea at bounding box center [654, 363] width 241 height 39
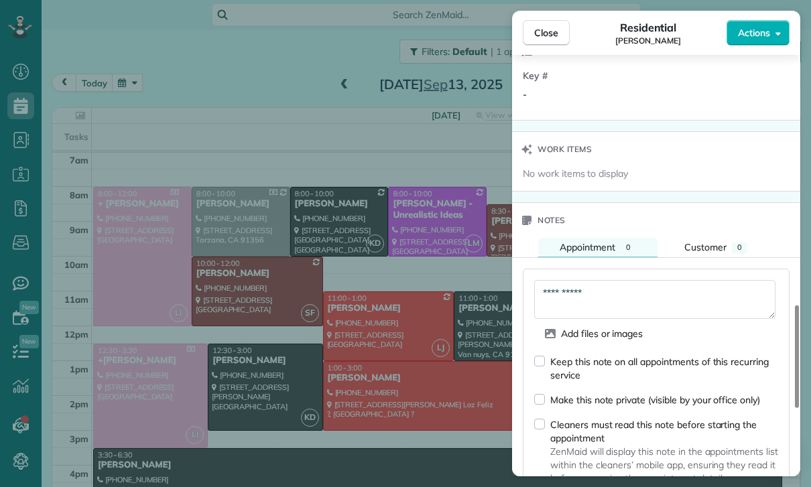
scroll to position [1166, 0]
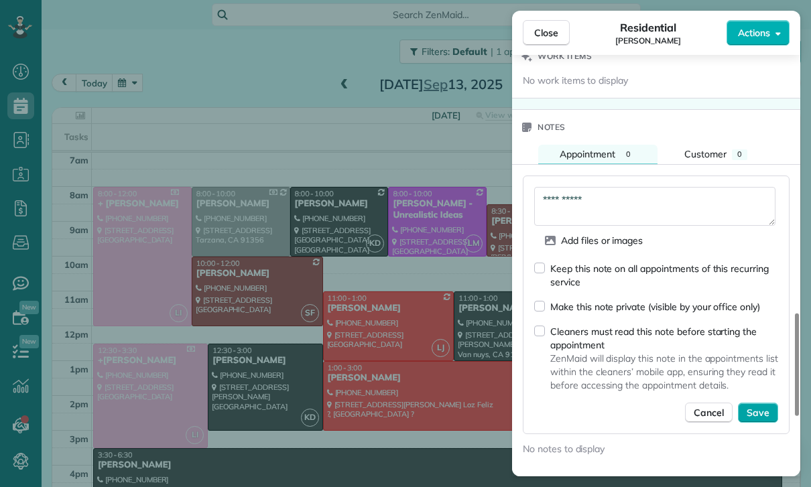
type textarea "**********"
click at [762, 406] on span "Save" at bounding box center [757, 412] width 23 height 13
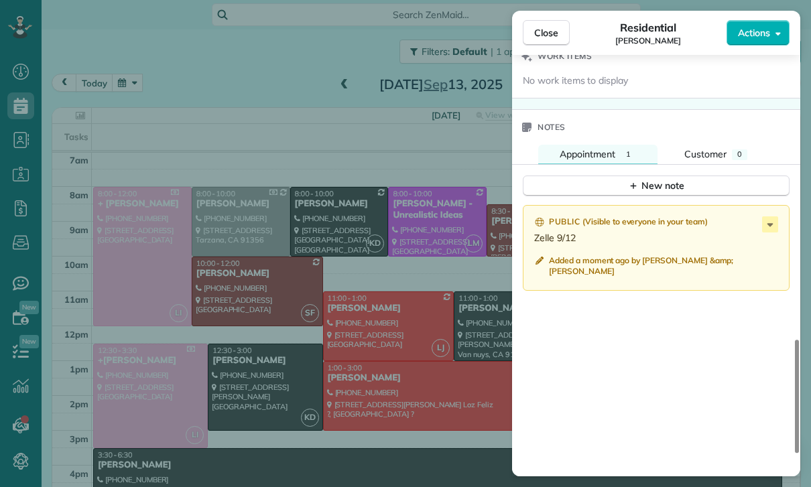
click at [409, 404] on div "Close Residential Jackie Biegel Actions Status Yet to Confirm Jackie Biegel · O…" at bounding box center [405, 243] width 811 height 487
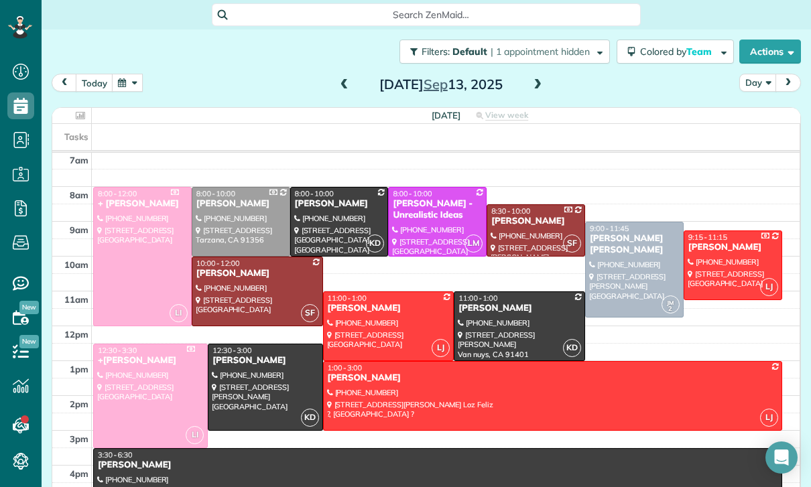
click at [347, 75] on span at bounding box center [344, 85] width 15 height 20
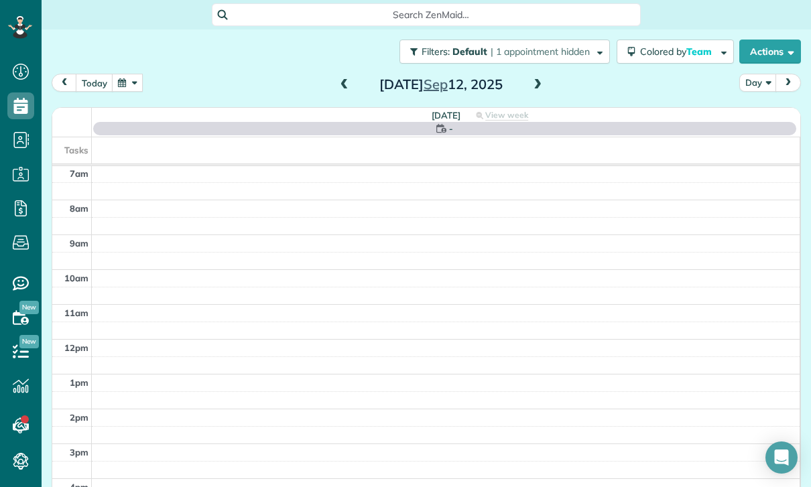
scroll to position [105, 0]
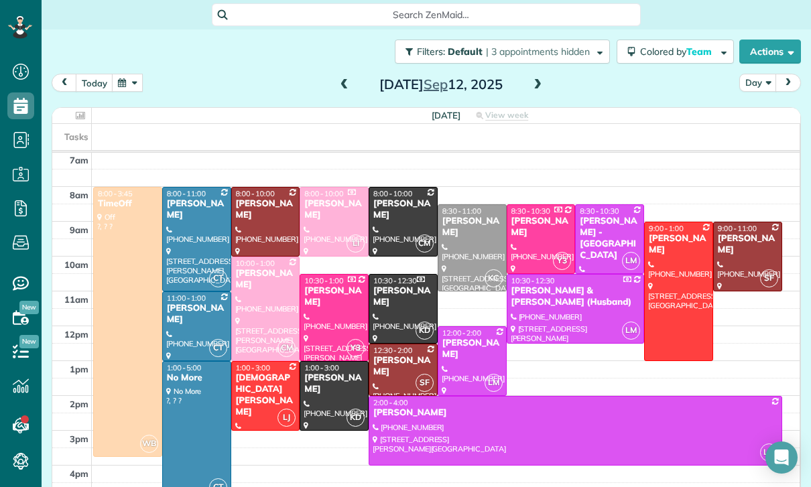
click at [342, 84] on span at bounding box center [344, 85] width 15 height 12
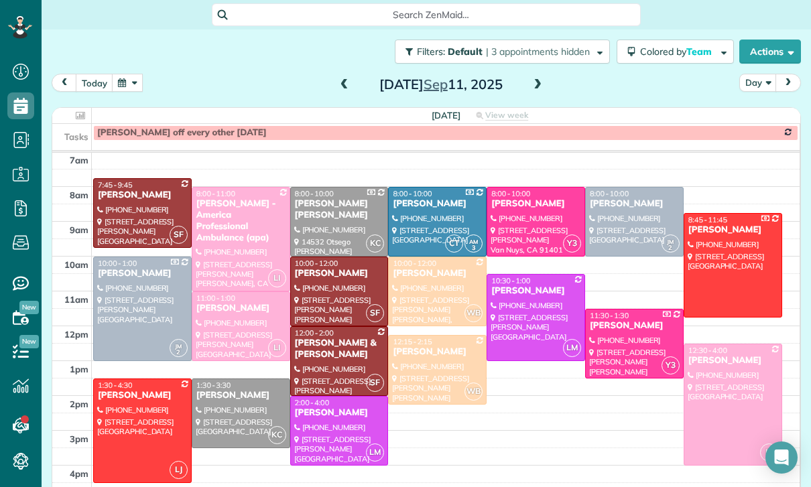
click at [318, 354] on div "Brian & Valerie Albert" at bounding box center [339, 349] width 90 height 23
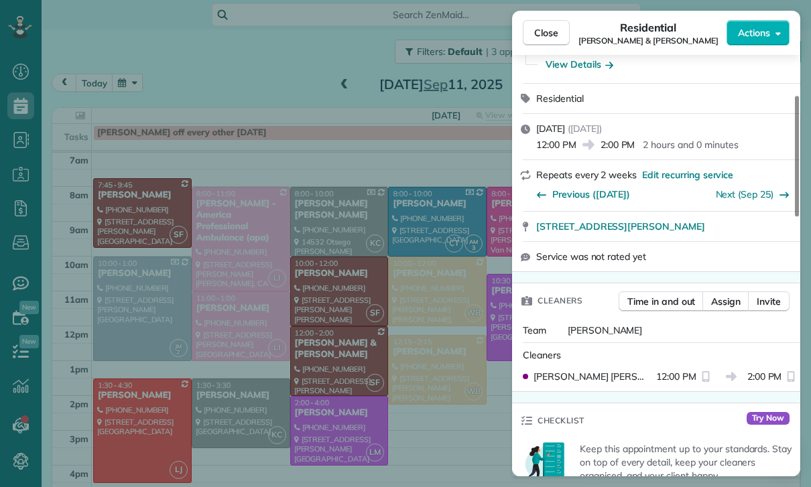
scroll to position [150, 0]
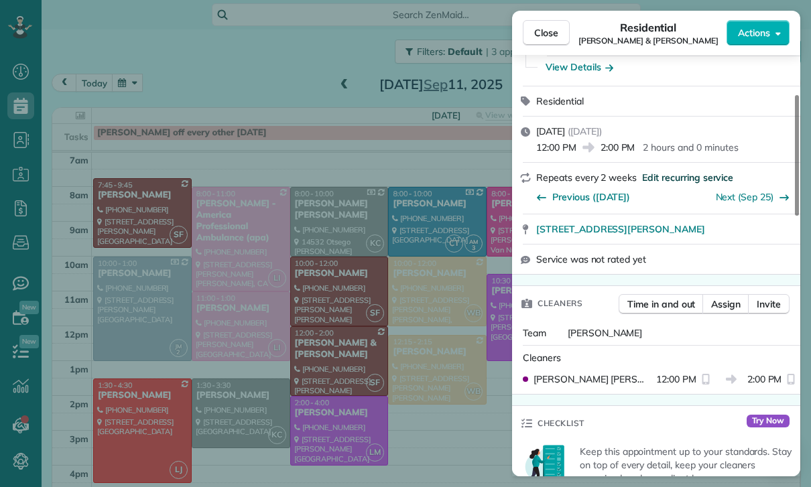
click at [674, 173] on span "Edit recurring service" at bounding box center [687, 177] width 91 height 13
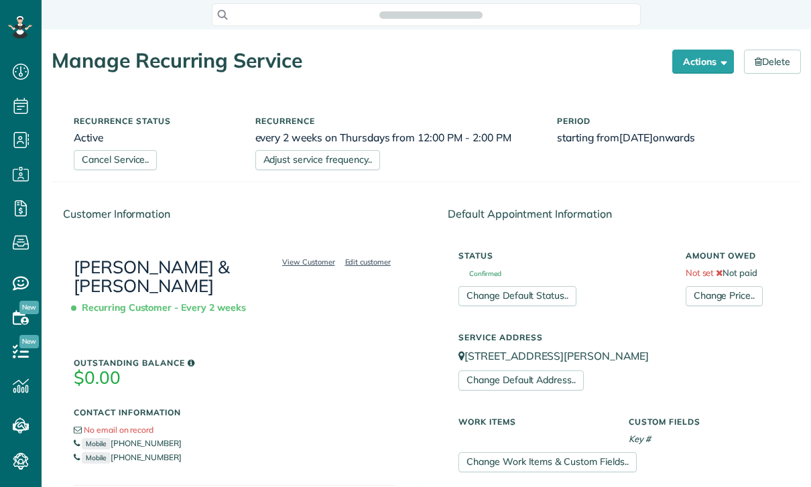
scroll to position [6, 6]
click at [721, 301] on link "Change Price.." at bounding box center [723, 296] width 77 height 20
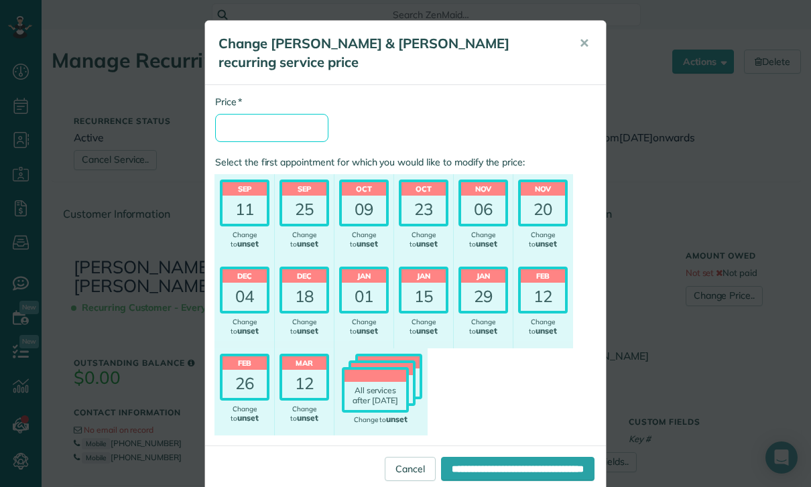
click at [263, 127] on input "* Price" at bounding box center [271, 128] width 113 height 28
type input "***"
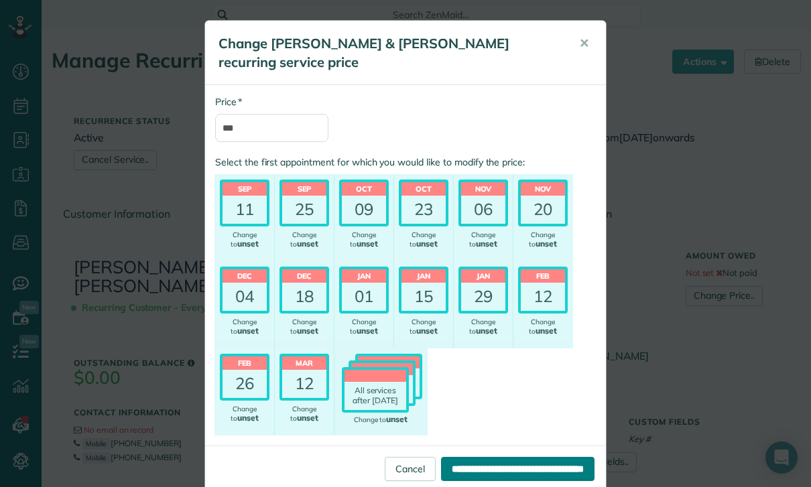
click at [493, 478] on input "**********" at bounding box center [517, 469] width 153 height 24
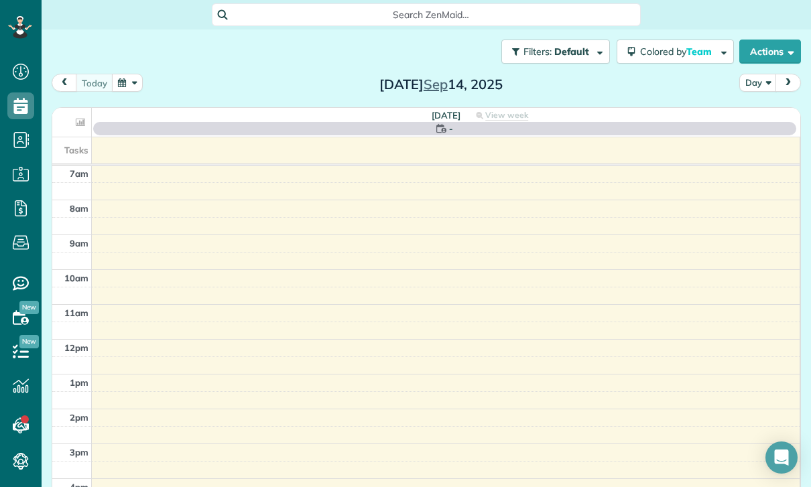
scroll to position [105, 0]
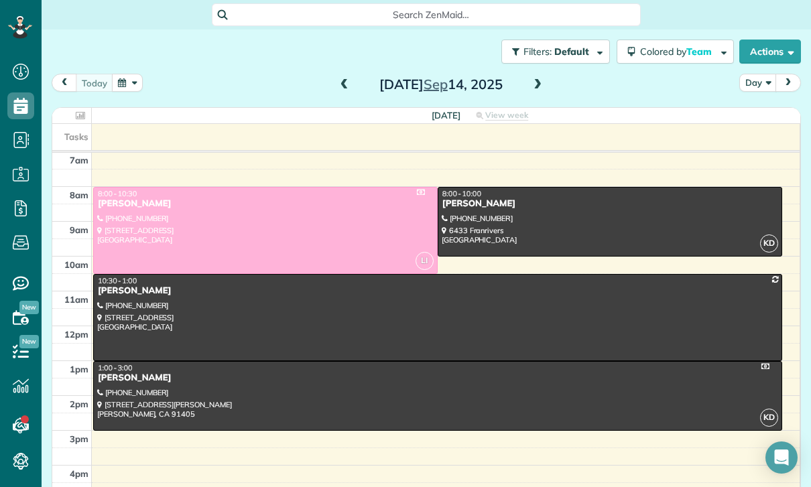
click at [131, 84] on button "button" at bounding box center [127, 83] width 31 height 18
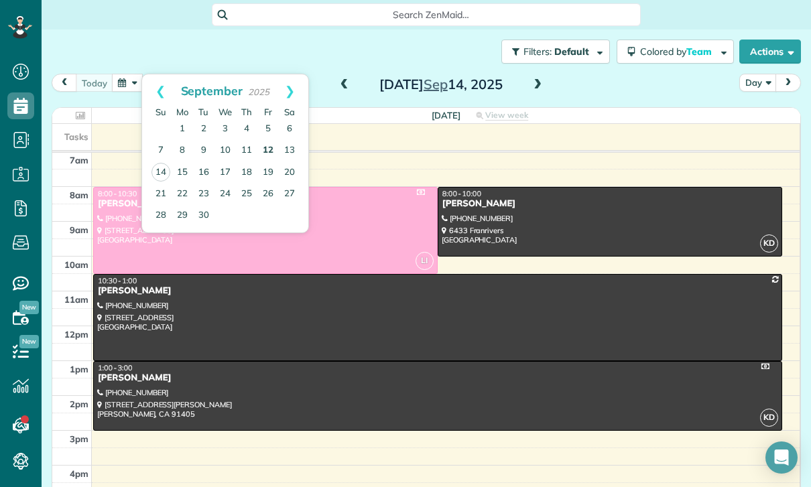
click at [263, 146] on link "12" at bounding box center [267, 150] width 21 height 21
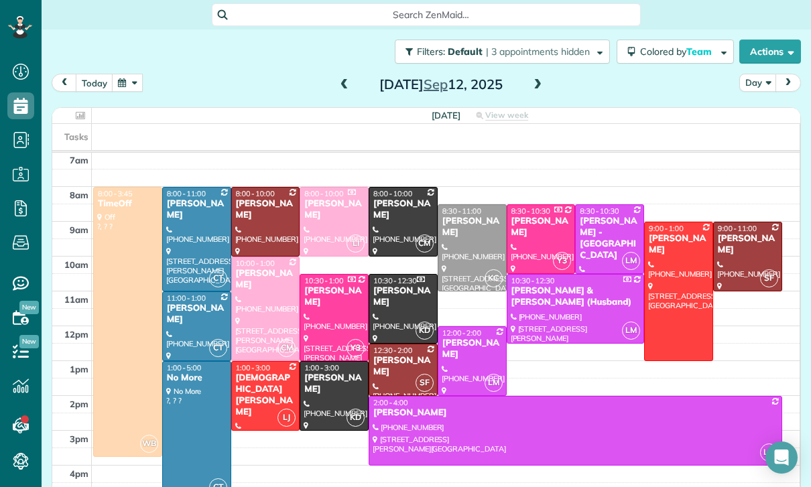
click at [345, 86] on span at bounding box center [344, 85] width 15 height 12
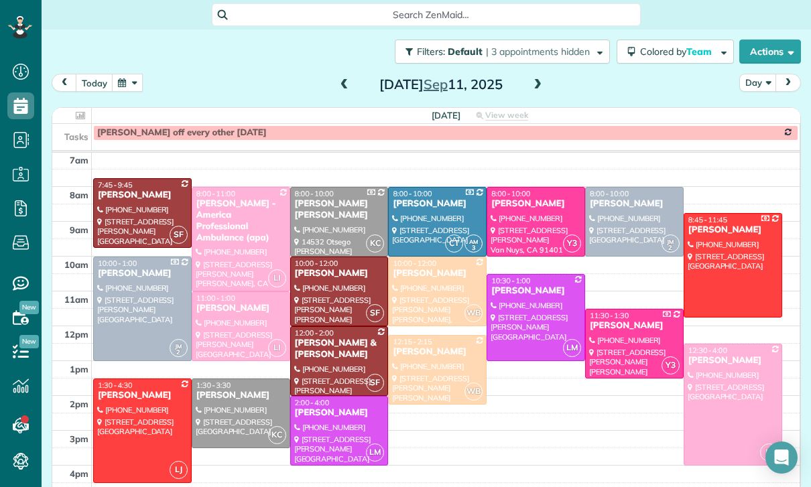
click at [319, 357] on div "[PERSON_NAME] & [PERSON_NAME]" at bounding box center [339, 349] width 90 height 23
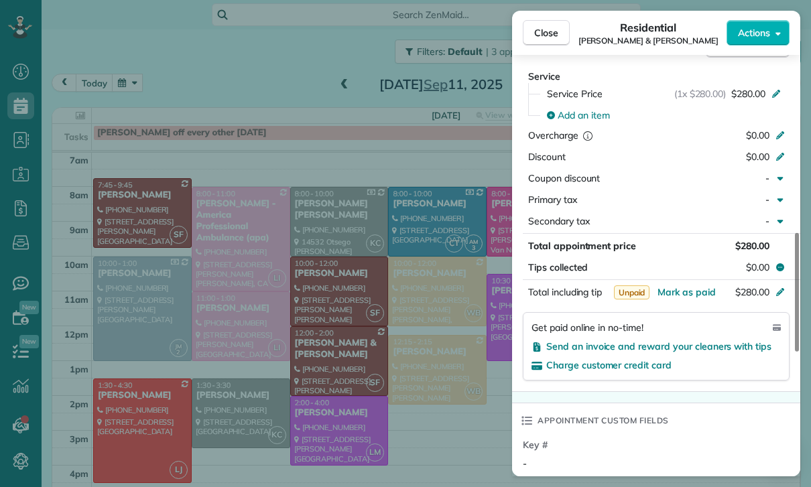
scroll to position [690, 0]
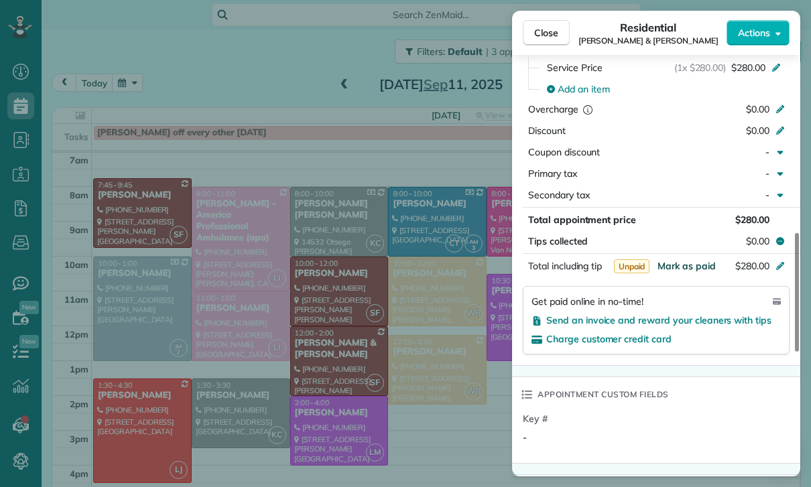
click at [684, 264] on span "Mark as paid" at bounding box center [686, 266] width 58 height 12
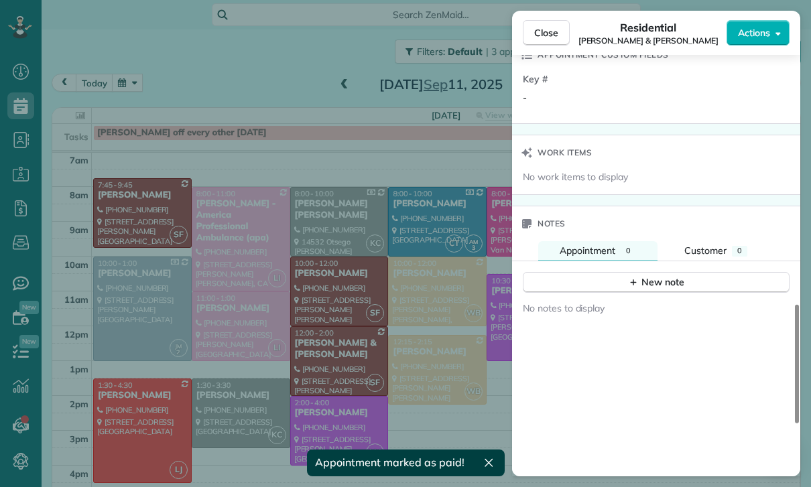
scroll to position [1038, 0]
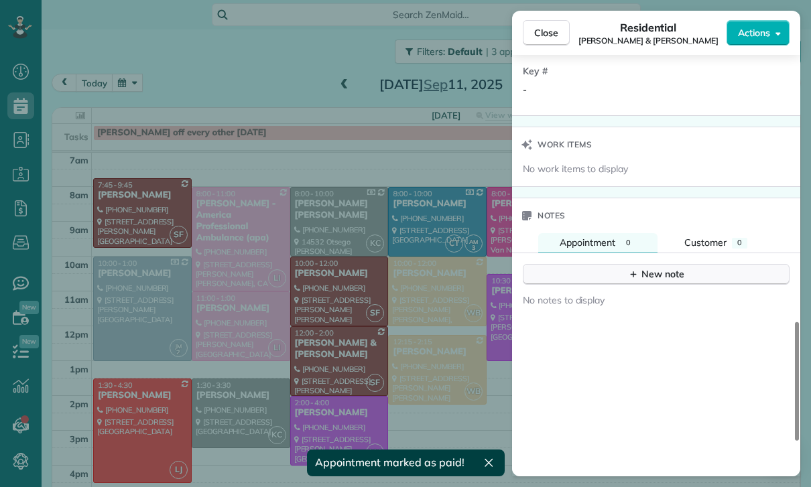
click at [658, 273] on div "New note" at bounding box center [656, 274] width 56 height 14
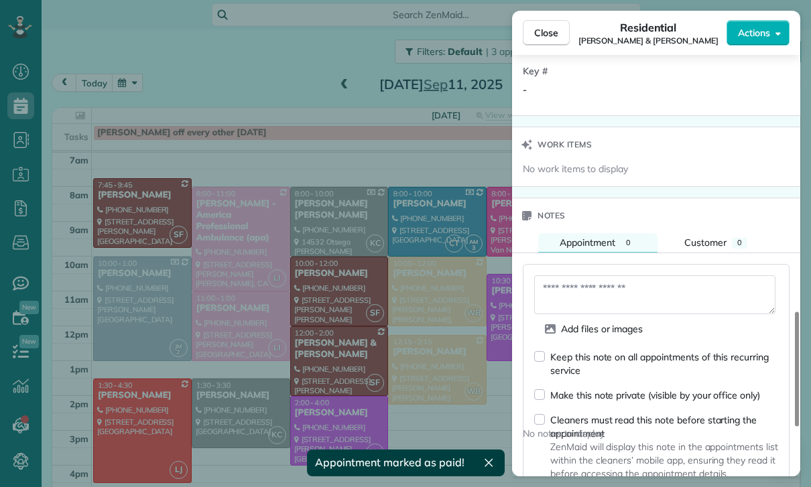
click at [592, 293] on textarea at bounding box center [654, 294] width 241 height 39
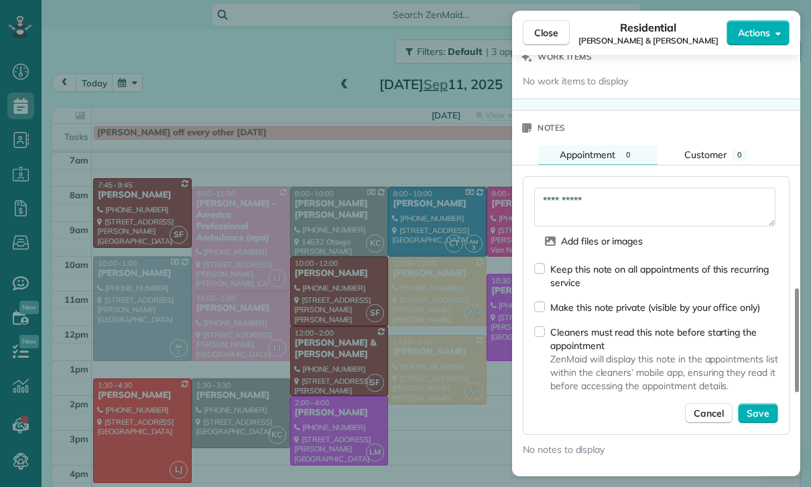
scroll to position [1165, 0]
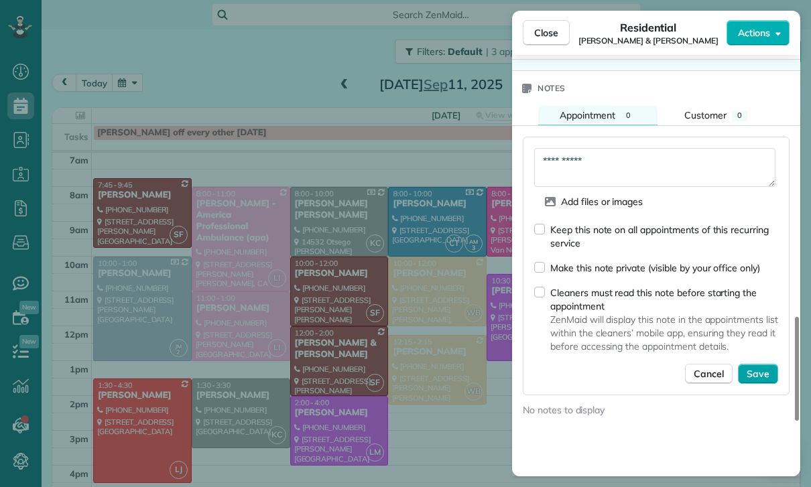
type textarea "**********"
click at [766, 375] on span "Save" at bounding box center [757, 373] width 23 height 13
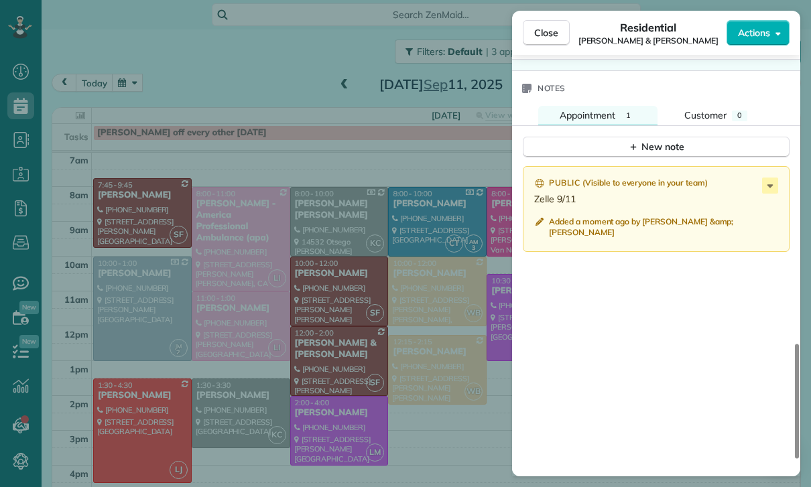
click at [424, 368] on div "Close Residential Brian & Valerie Albert Actions Status Confirmed Brian & Valer…" at bounding box center [405, 243] width 811 height 487
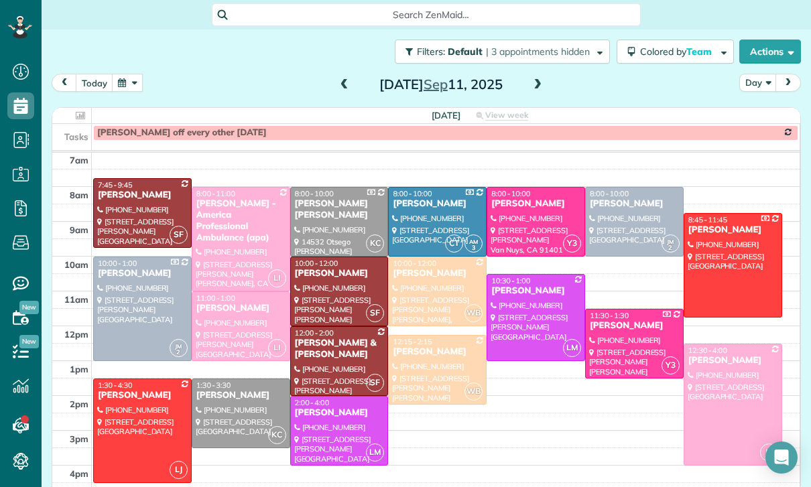
click at [127, 85] on button "button" at bounding box center [127, 83] width 31 height 18
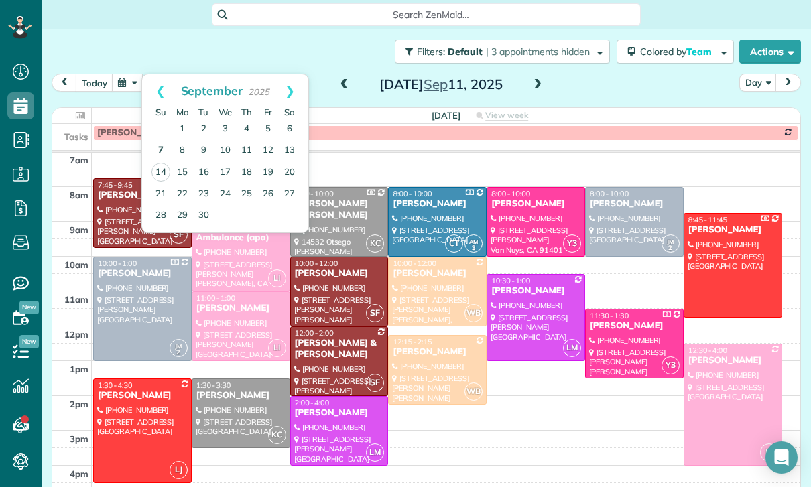
click at [159, 149] on link "7" at bounding box center [160, 150] width 21 height 21
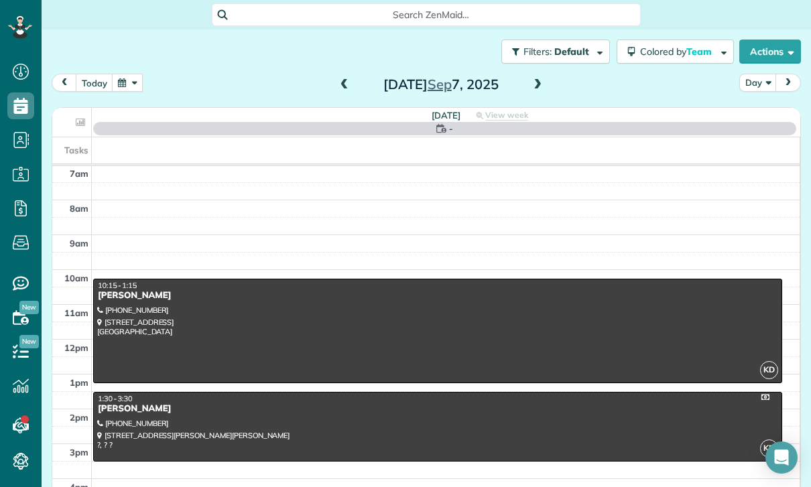
scroll to position [105, 0]
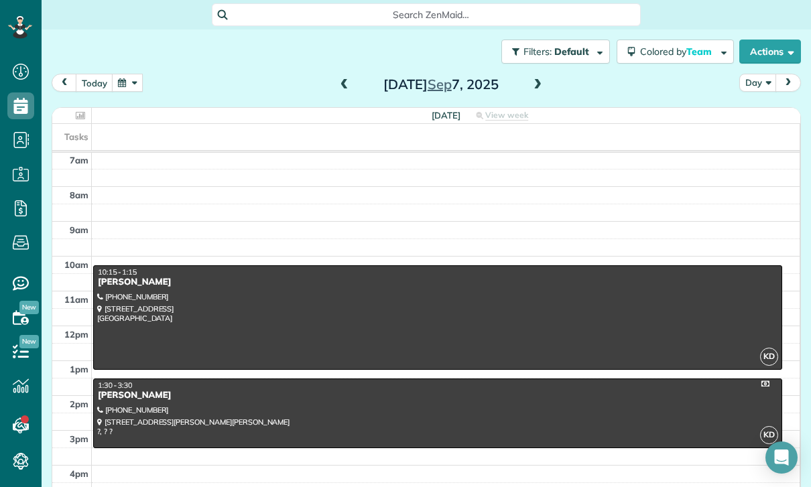
click at [340, 301] on div at bounding box center [437, 317] width 687 height 103
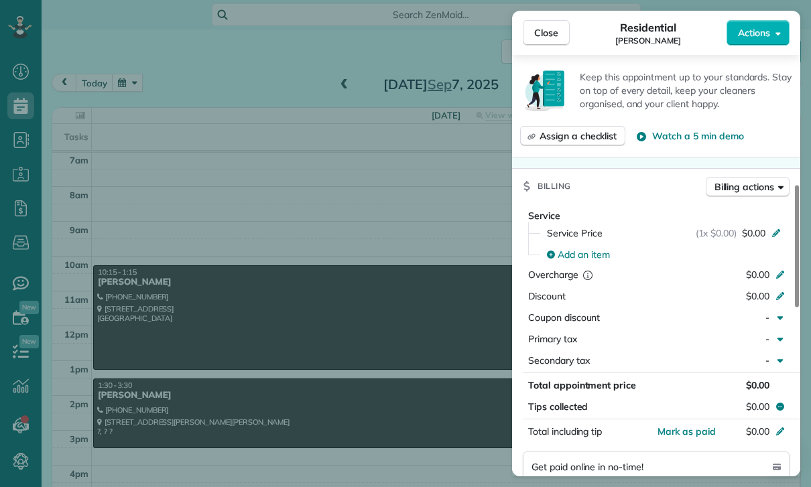
scroll to position [491, 0]
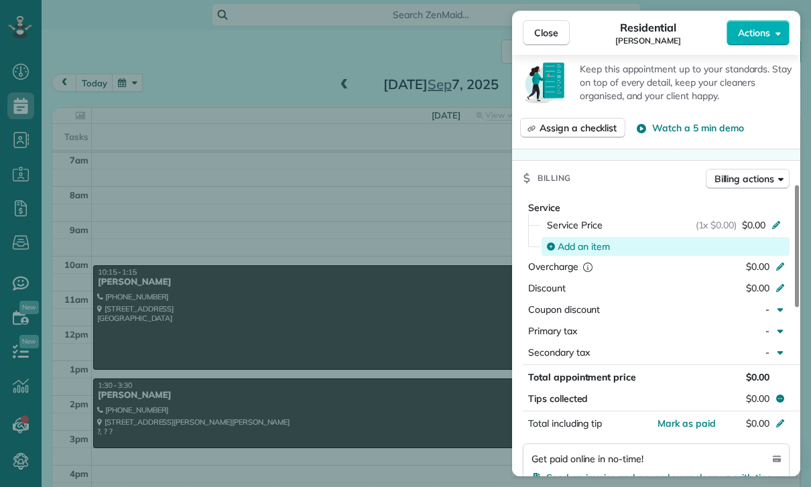
click at [572, 246] on span "Add an item" at bounding box center [583, 246] width 52 height 13
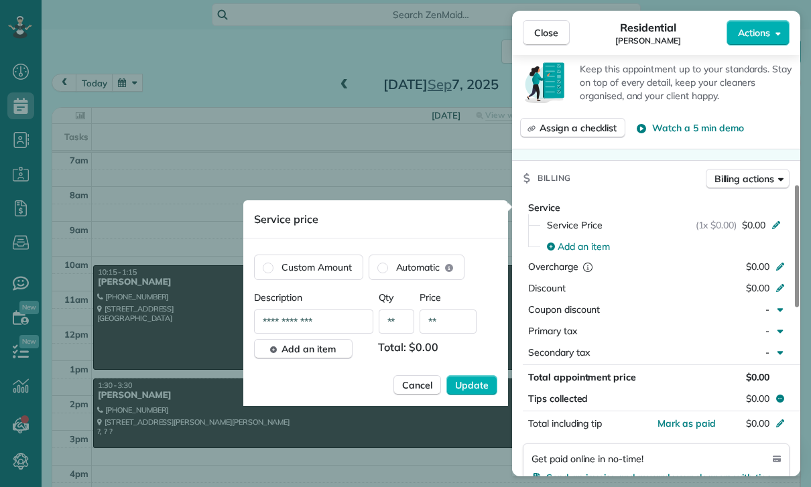
click at [448, 319] on input "**" at bounding box center [447, 322] width 57 height 24
type input "****"
click at [482, 384] on span "Update" at bounding box center [471, 385] width 33 height 13
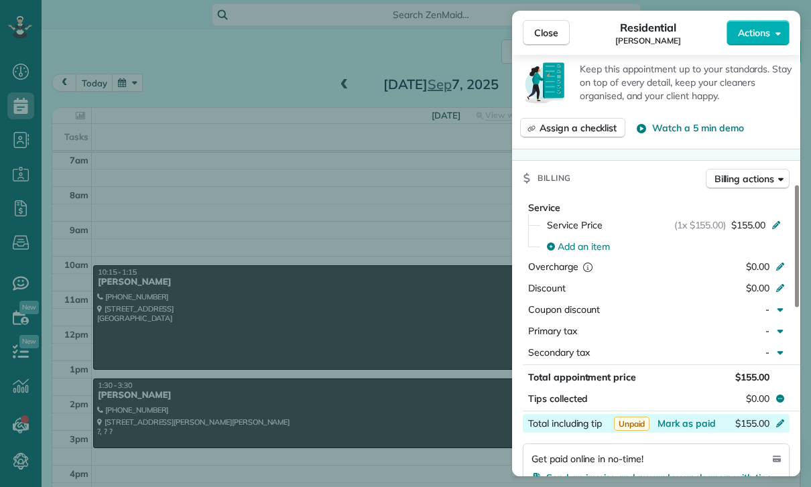
click at [683, 430] on div "$155.00" at bounding box center [709, 425] width 131 height 16
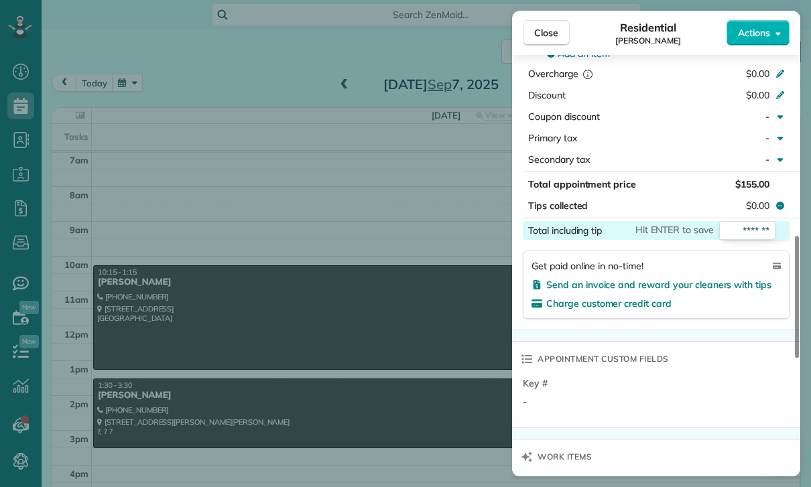
scroll to position [684, 0]
click at [736, 372] on div "Appointment custom fields" at bounding box center [656, 359] width 288 height 35
click at [673, 234] on span "Mark as paid" at bounding box center [686, 230] width 58 height 12
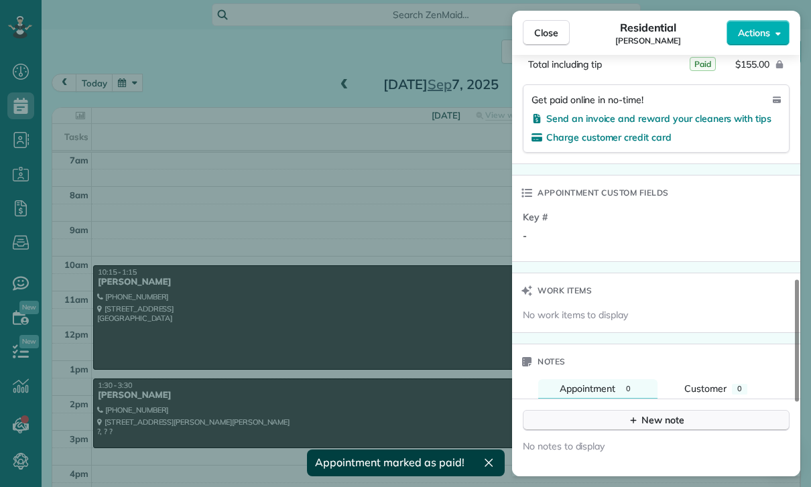
click at [651, 421] on div "New note" at bounding box center [656, 420] width 56 height 14
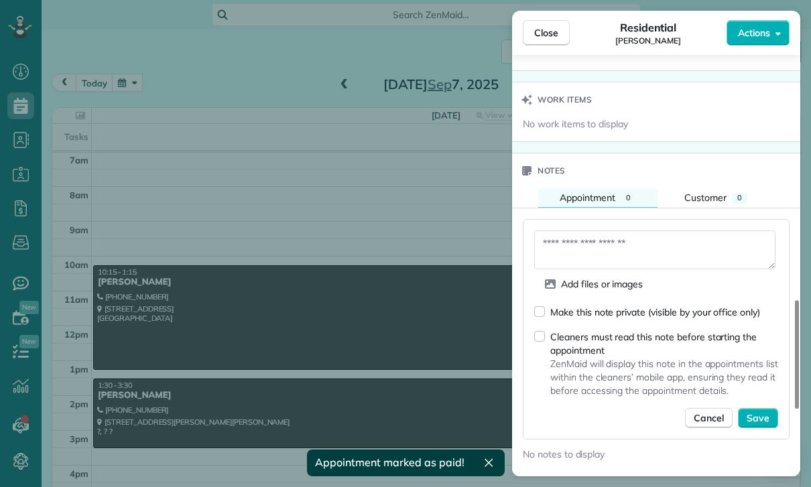
scroll to position [1042, 0]
click at [593, 246] on textarea at bounding box center [654, 248] width 241 height 39
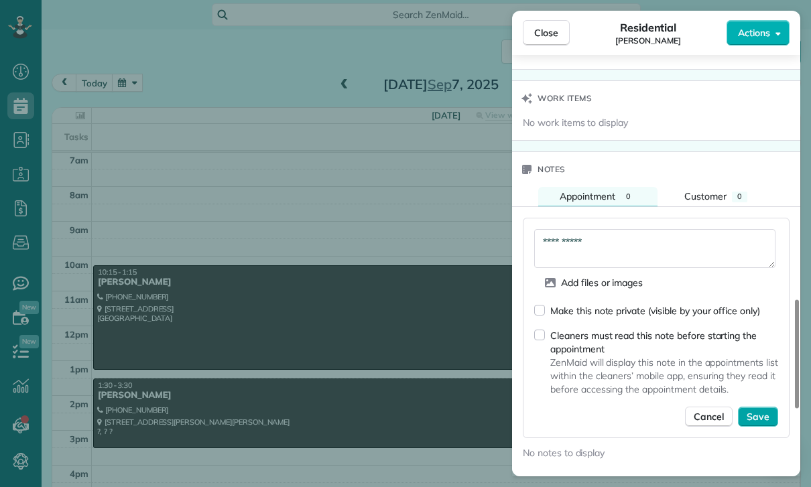
type textarea "**********"
click at [758, 420] on span "Save" at bounding box center [757, 416] width 23 height 13
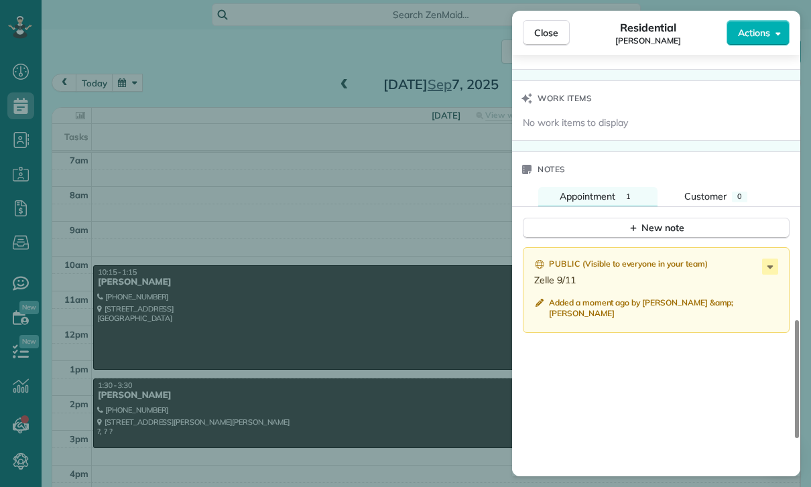
click at [389, 332] on div "Close Residential Max Jaffe Actions Status Confirmed Max Jaffe · Open profile M…" at bounding box center [405, 243] width 811 height 487
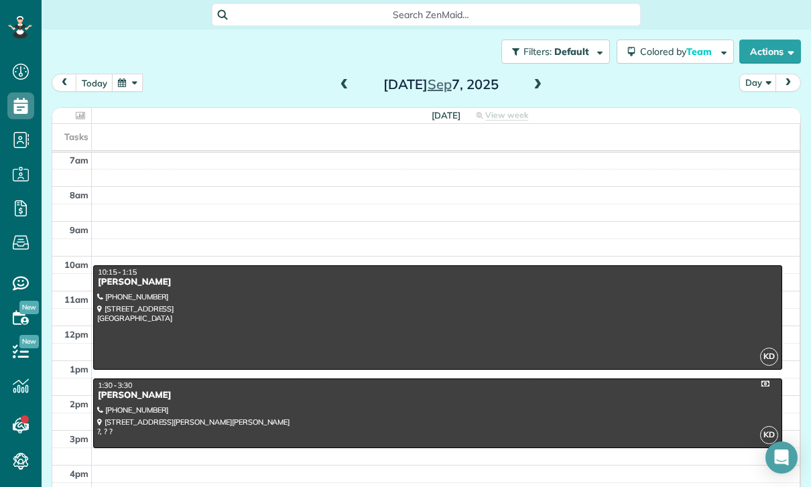
click at [138, 90] on button "button" at bounding box center [127, 83] width 31 height 18
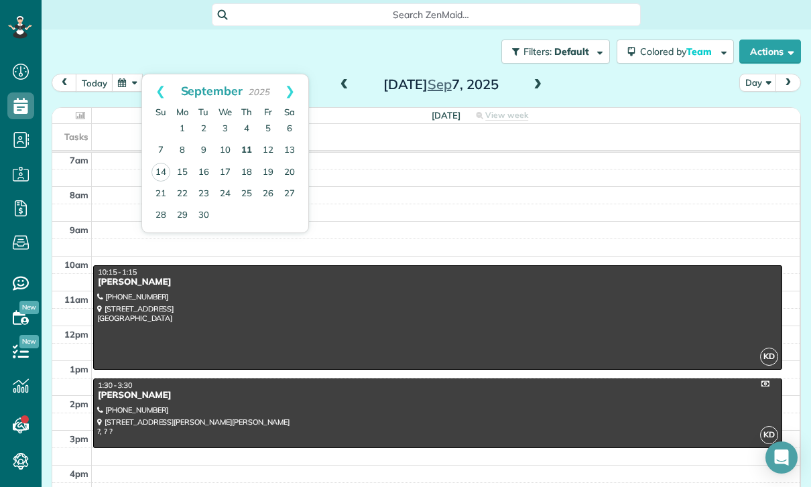
click at [245, 148] on link "11" at bounding box center [246, 150] width 21 height 21
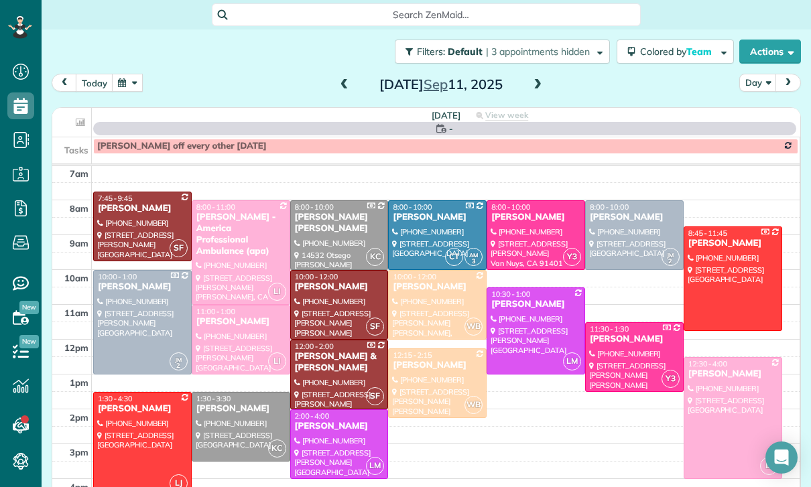
scroll to position [105, 0]
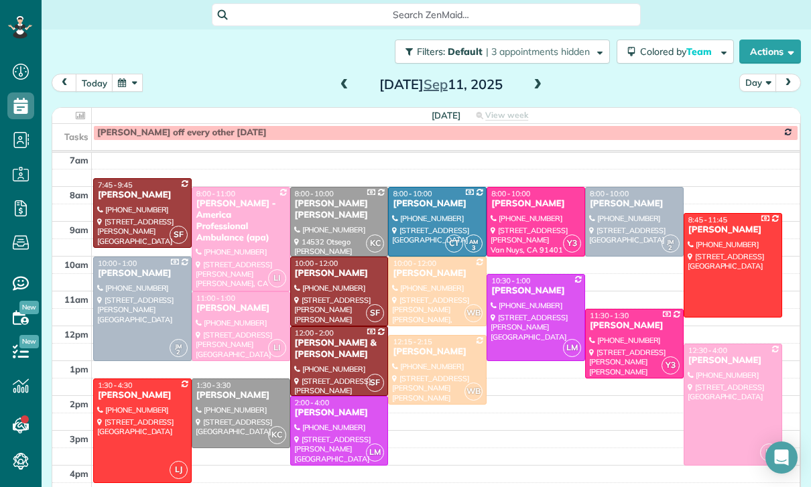
click at [133, 81] on button "button" at bounding box center [127, 83] width 31 height 18
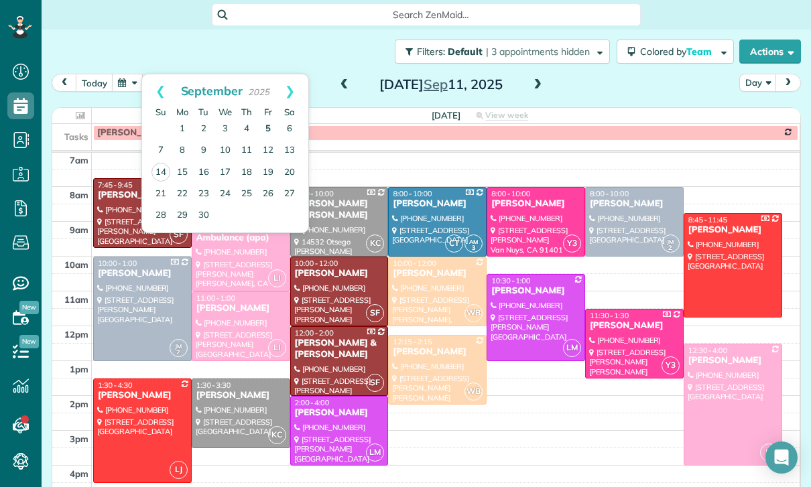
click at [267, 127] on link "5" at bounding box center [267, 129] width 21 height 21
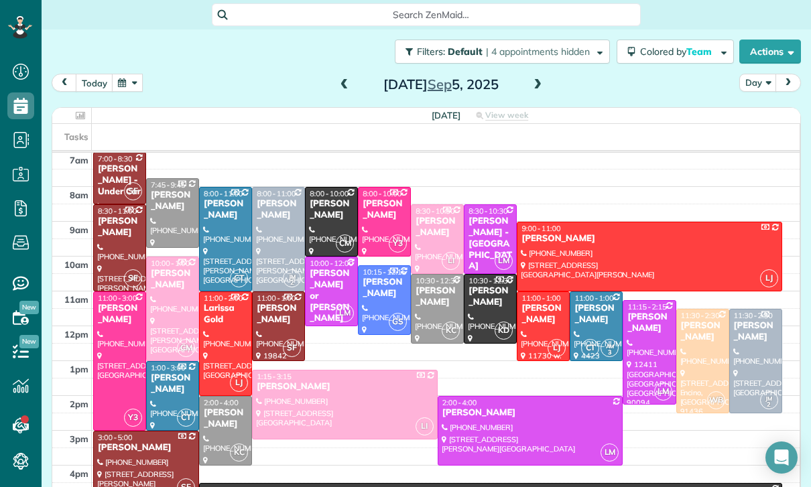
click at [582, 312] on div "Sandra Tignor" at bounding box center [595, 314] width 45 height 23
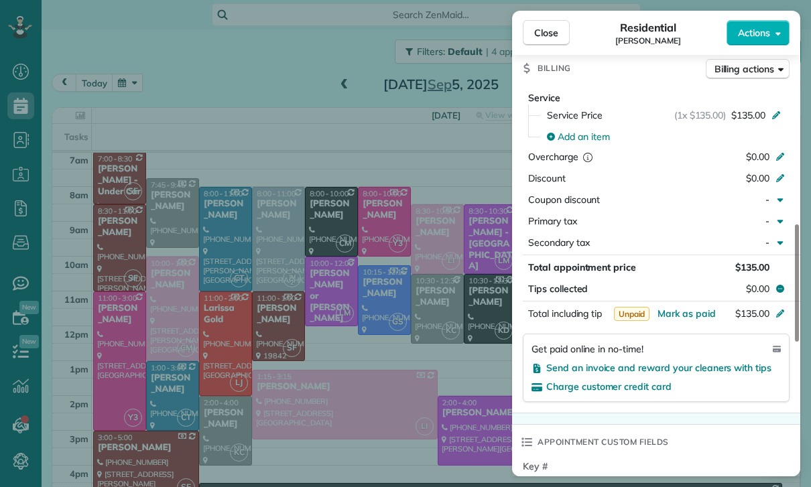
scroll to position [672, 0]
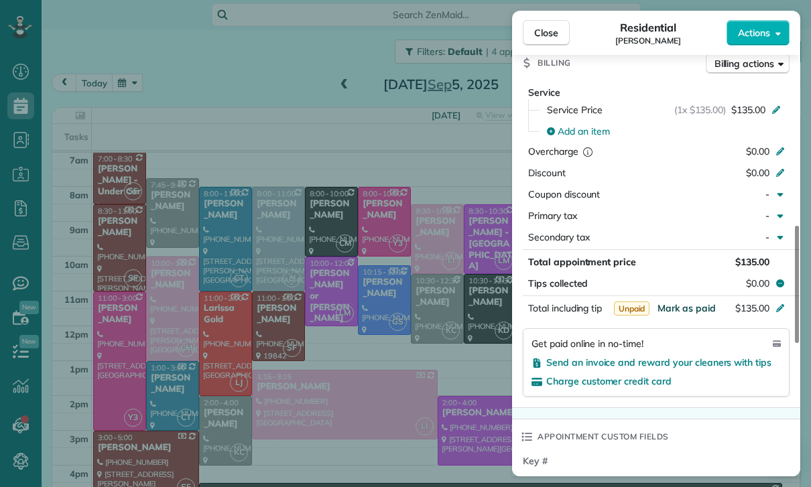
click at [684, 305] on span "Mark as paid" at bounding box center [686, 308] width 58 height 12
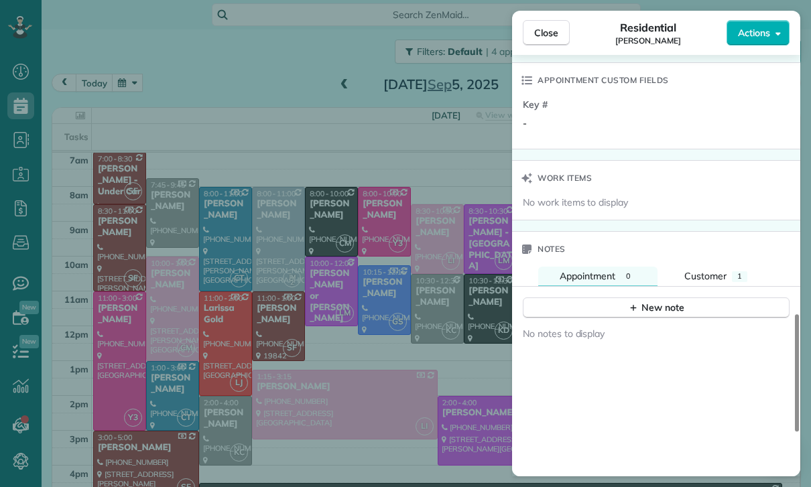
scroll to position [1033, 0]
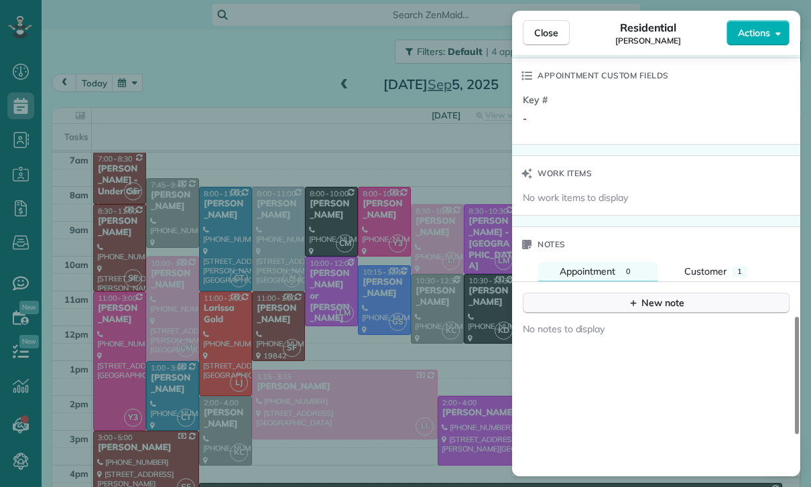
click at [650, 302] on div "New note" at bounding box center [656, 303] width 56 height 14
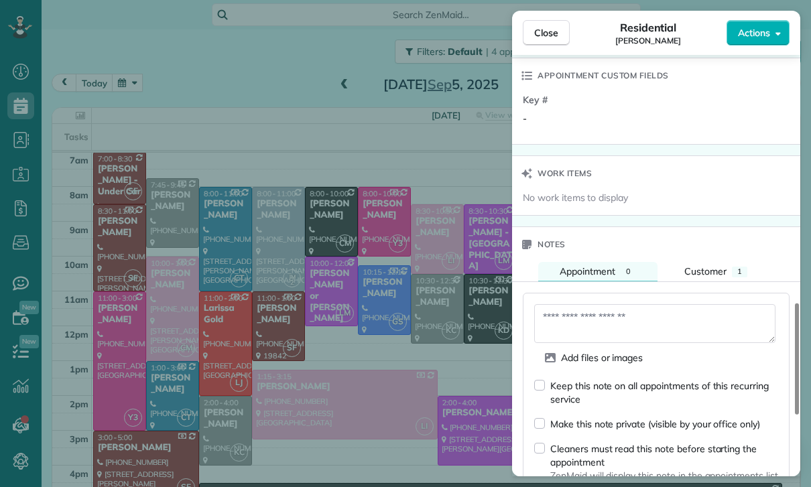
click at [573, 318] on textarea at bounding box center [654, 323] width 241 height 39
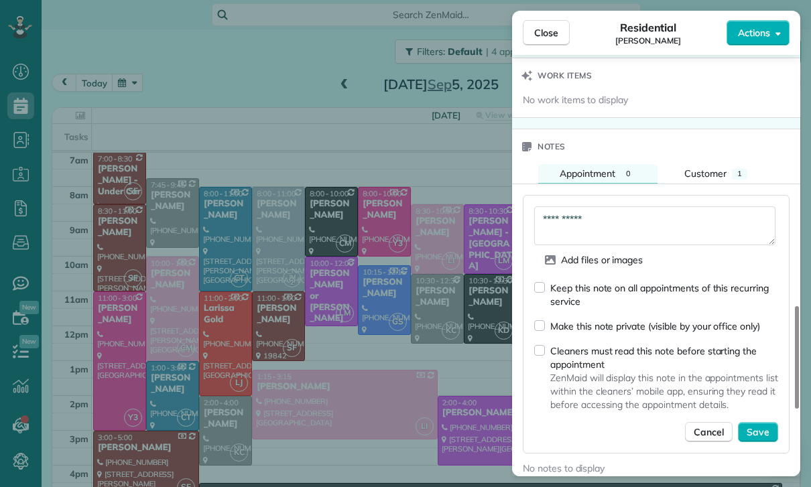
scroll to position [1132, 0]
type textarea "**********"
click at [751, 436] on span "Save" at bounding box center [757, 430] width 23 height 13
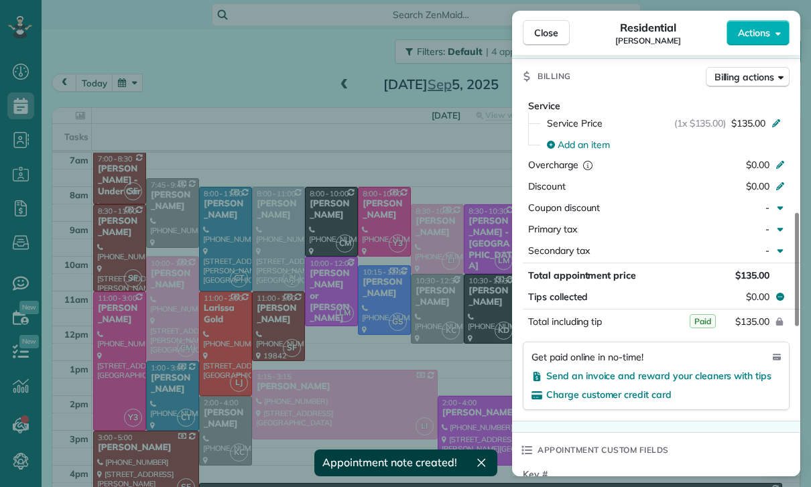
scroll to position [617, 0]
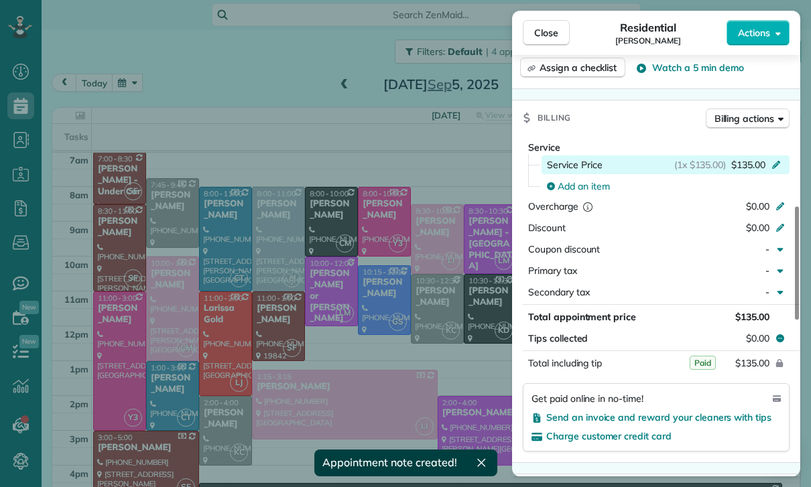
click at [772, 171] on div "Service Price (1x $135.00) $135.00" at bounding box center [665, 164] width 248 height 19
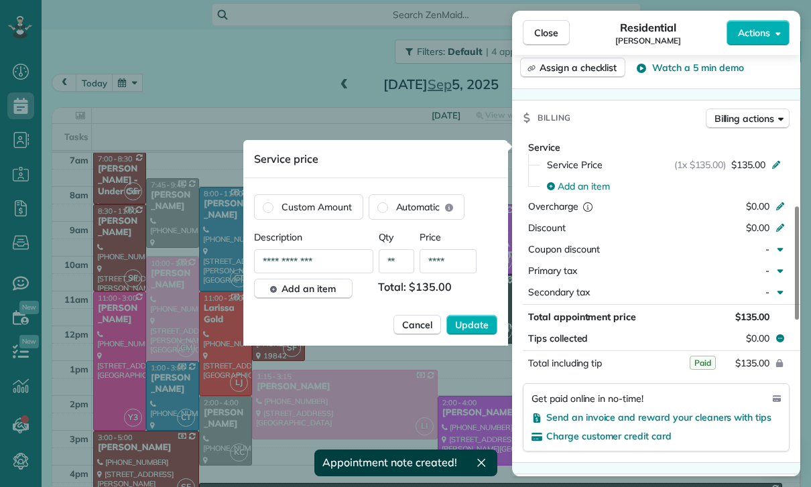
click at [464, 264] on input "****" at bounding box center [447, 261] width 57 height 24
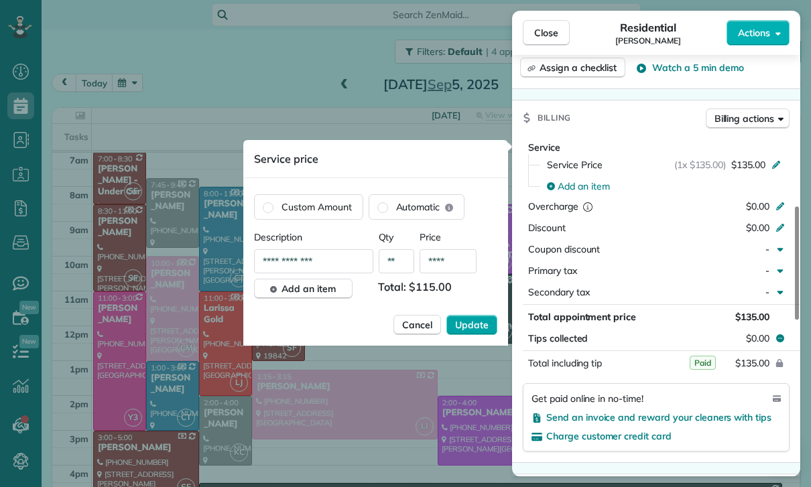
type input "****"
click at [468, 334] on button "Update" at bounding box center [471, 325] width 51 height 20
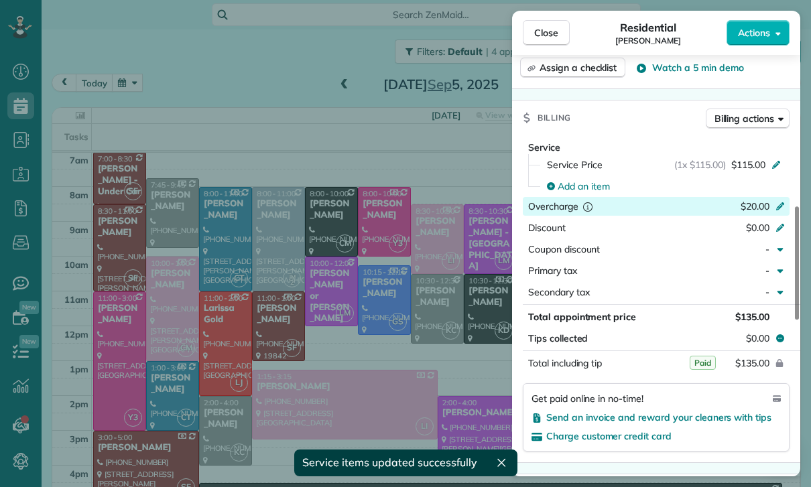
click at [772, 198] on div "Overcharge $20.00" at bounding box center [656, 206] width 267 height 19
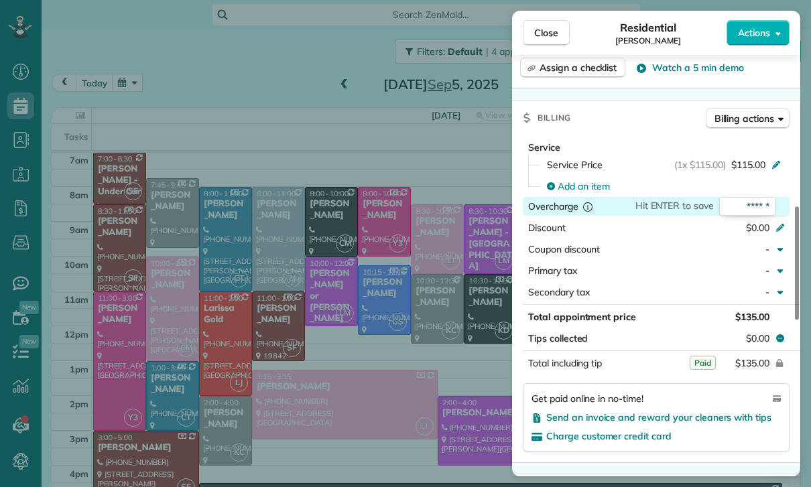
type input "*"
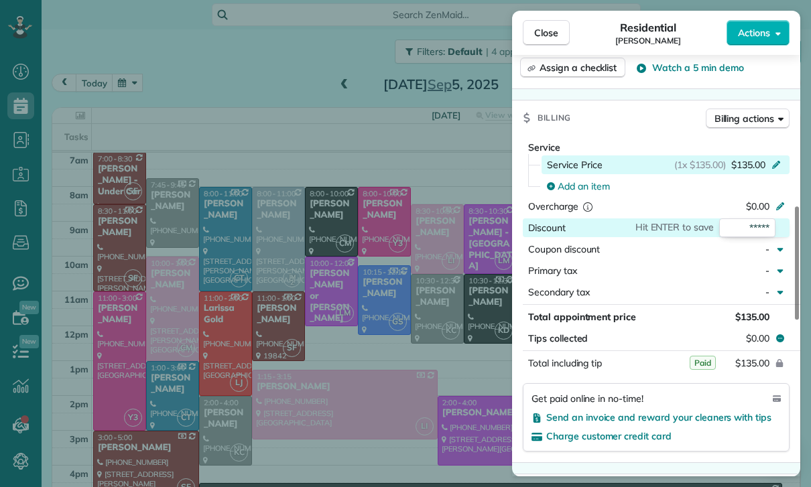
click at [775, 165] on icon at bounding box center [776, 165] width 8 height 8
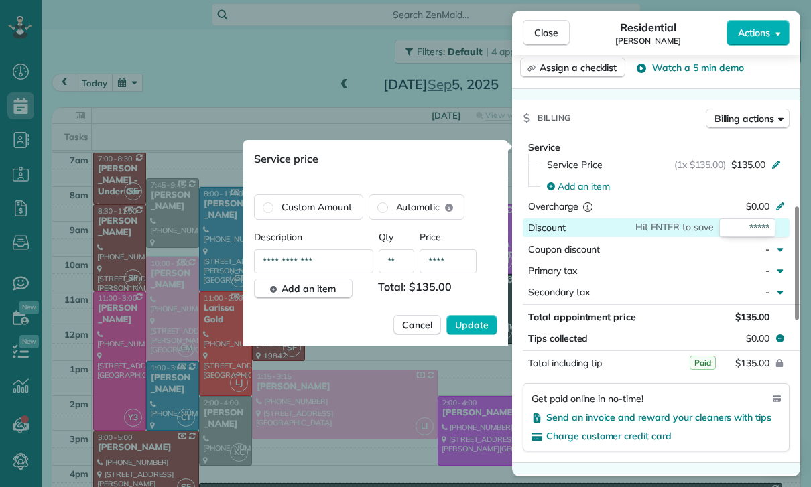
click at [465, 267] on input "****" at bounding box center [447, 261] width 57 height 24
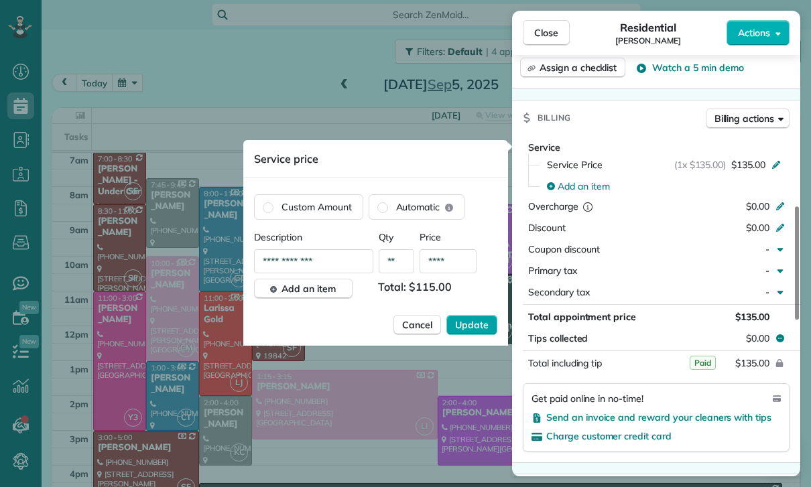
type input "****"
click at [472, 320] on span "Update" at bounding box center [471, 324] width 33 height 13
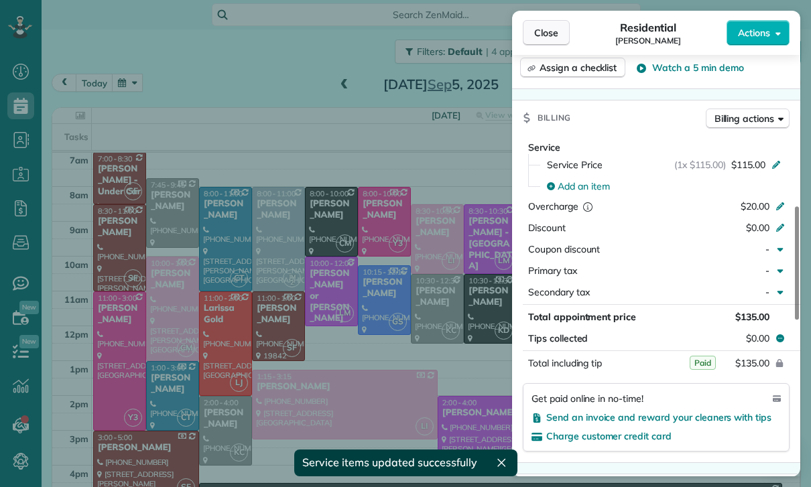
click at [540, 33] on span "Close" at bounding box center [546, 32] width 24 height 13
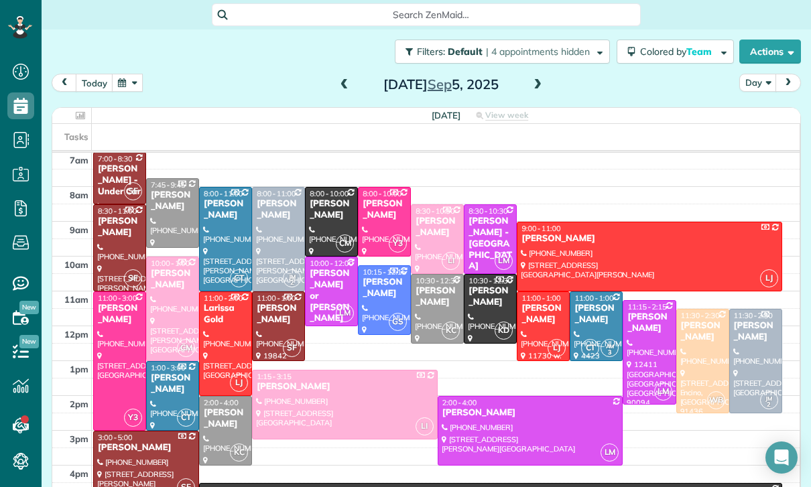
click at [127, 84] on button "button" at bounding box center [127, 83] width 31 height 18
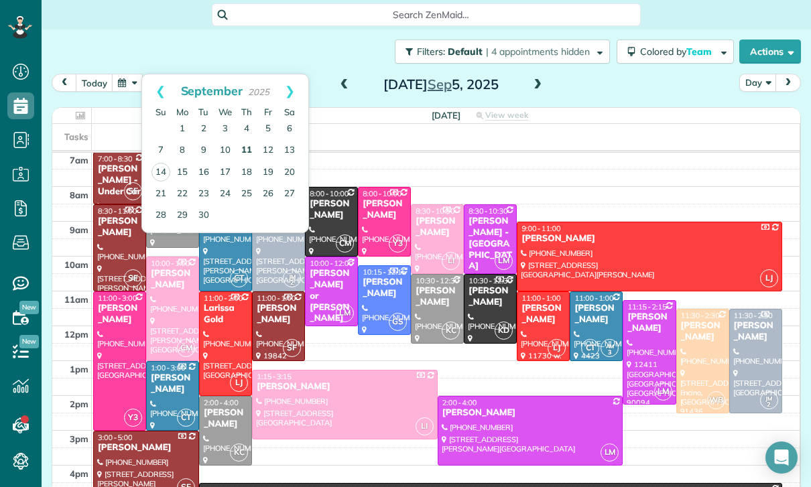
click at [245, 147] on link "11" at bounding box center [246, 150] width 21 height 21
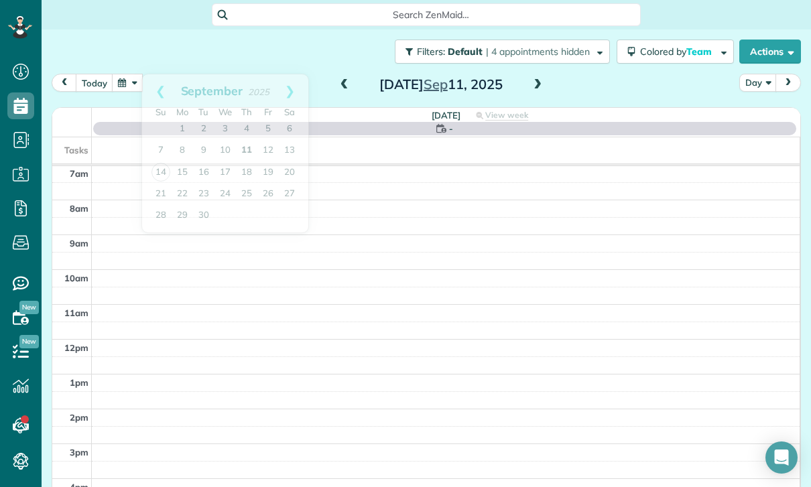
scroll to position [105, 0]
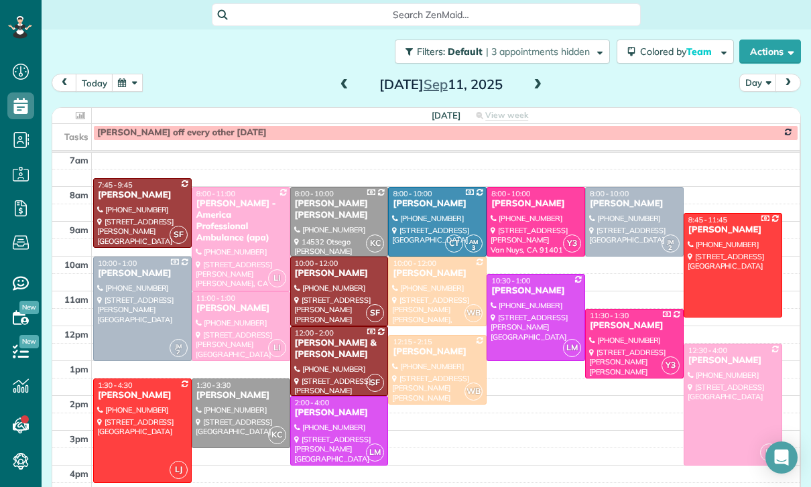
click at [346, 83] on span at bounding box center [344, 85] width 15 height 12
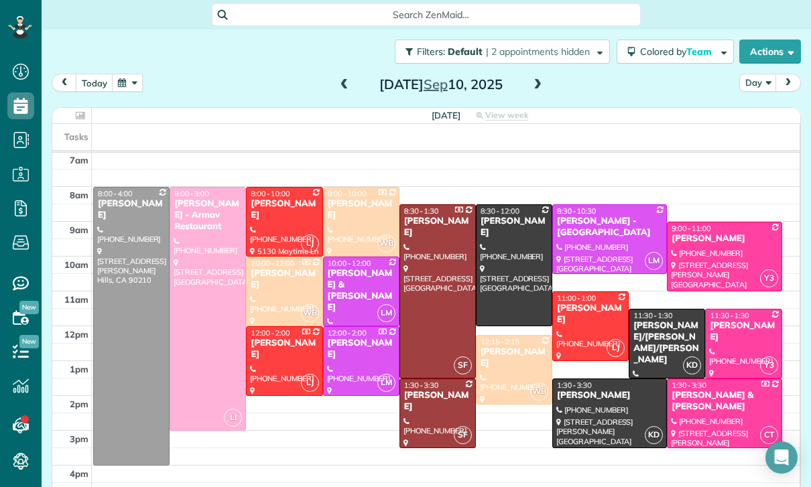
click at [133, 82] on button "button" at bounding box center [127, 83] width 31 height 18
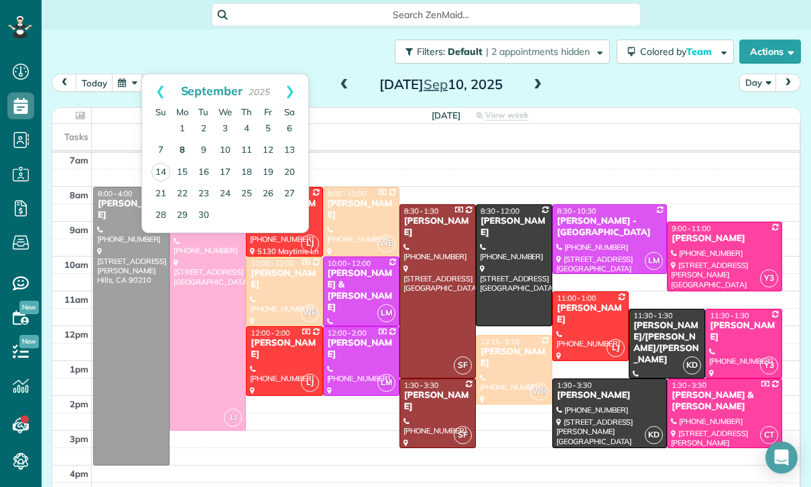
click at [183, 148] on link "8" at bounding box center [182, 150] width 21 height 21
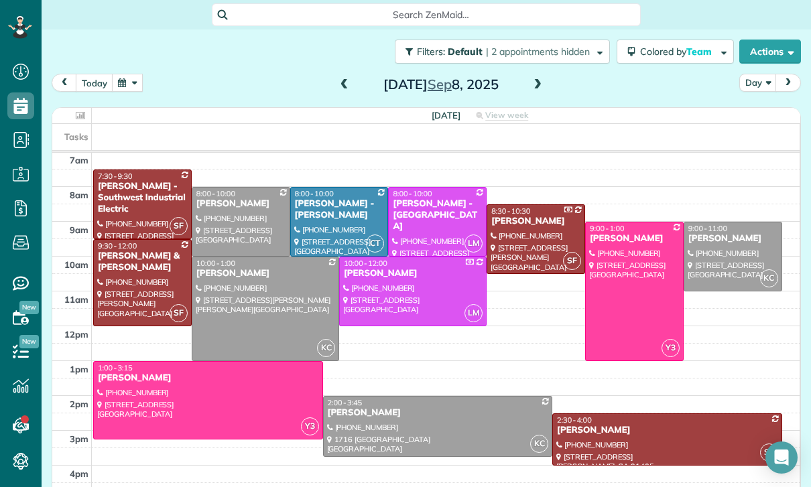
click at [730, 251] on div at bounding box center [732, 256] width 97 height 68
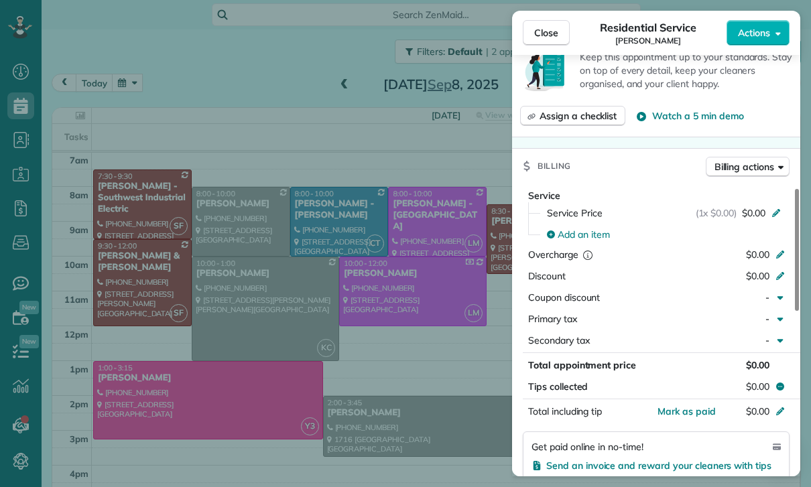
scroll to position [508, 0]
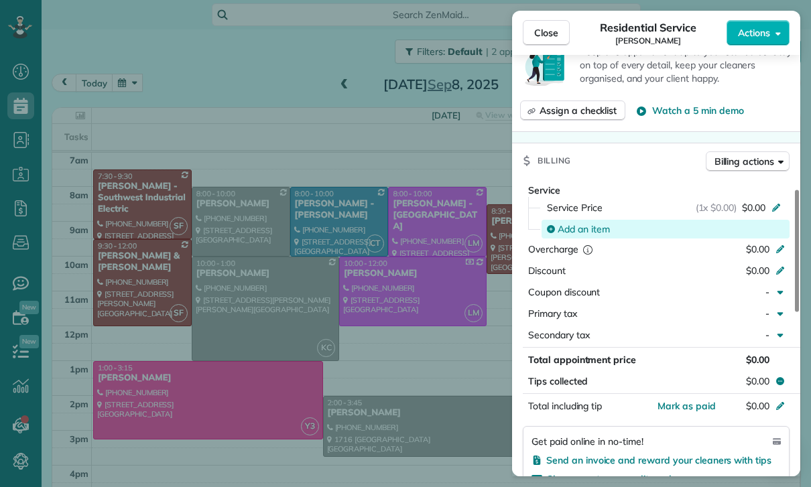
click at [593, 230] on span "Add an item" at bounding box center [583, 228] width 52 height 13
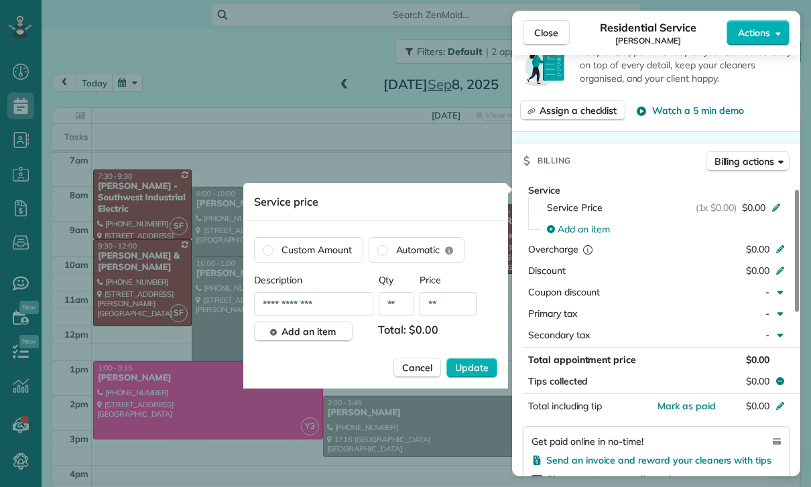
click at [450, 310] on input "**" at bounding box center [447, 304] width 57 height 24
type input "****"
click at [470, 366] on span "Update" at bounding box center [471, 367] width 33 height 13
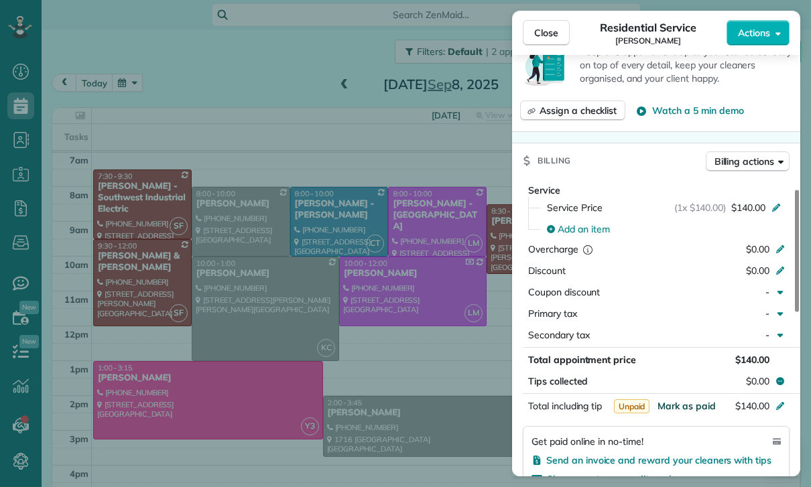
click at [682, 409] on span "Mark as paid" at bounding box center [686, 406] width 58 height 12
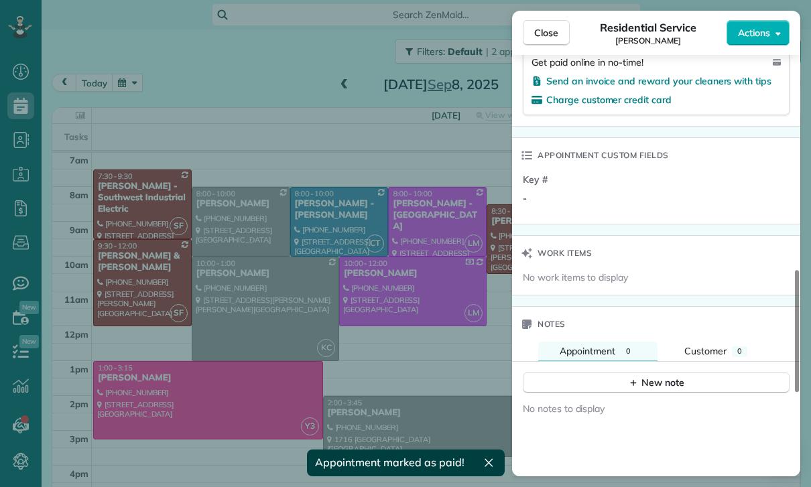
scroll to position [1004, 0]
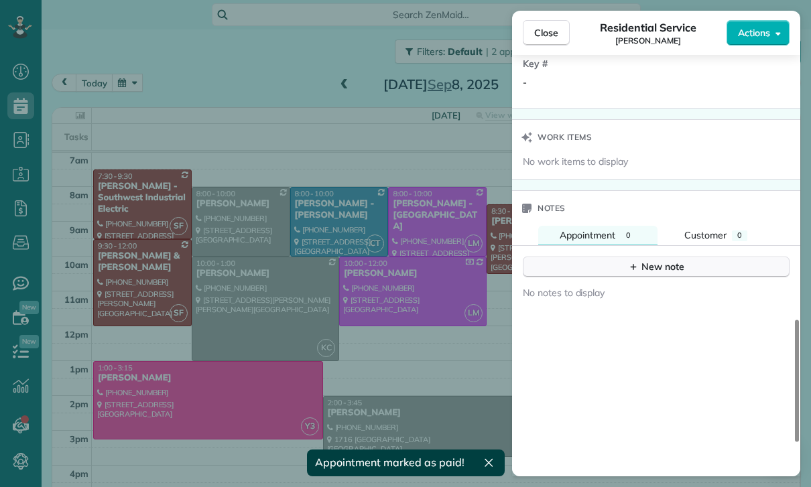
click at [663, 267] on div "New note" at bounding box center [656, 267] width 56 height 14
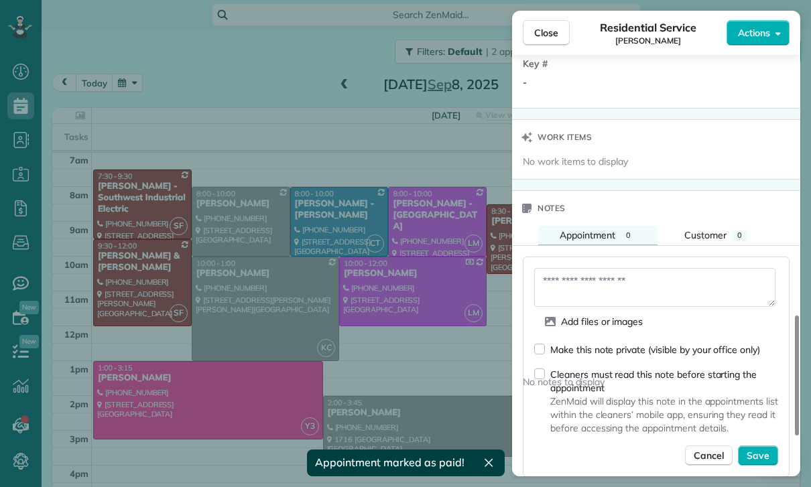
click at [586, 287] on textarea at bounding box center [654, 287] width 241 height 39
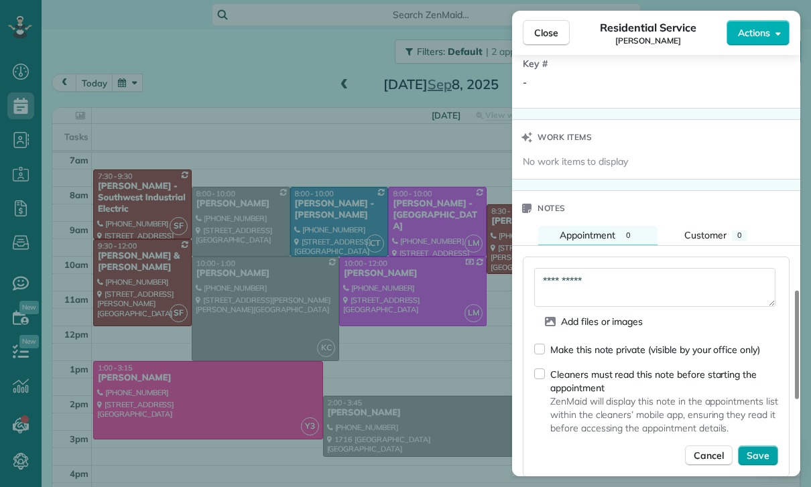
type textarea "**********"
click at [770, 459] on button "Save" at bounding box center [758, 456] width 40 height 20
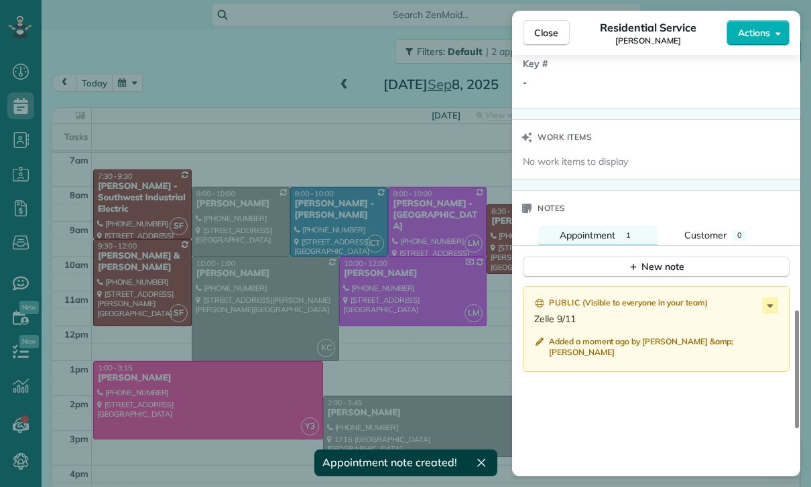
click at [431, 360] on div "Close Residential Service Max Frieser Actions Status Confirmed Max Frieser · Op…" at bounding box center [405, 243] width 811 height 487
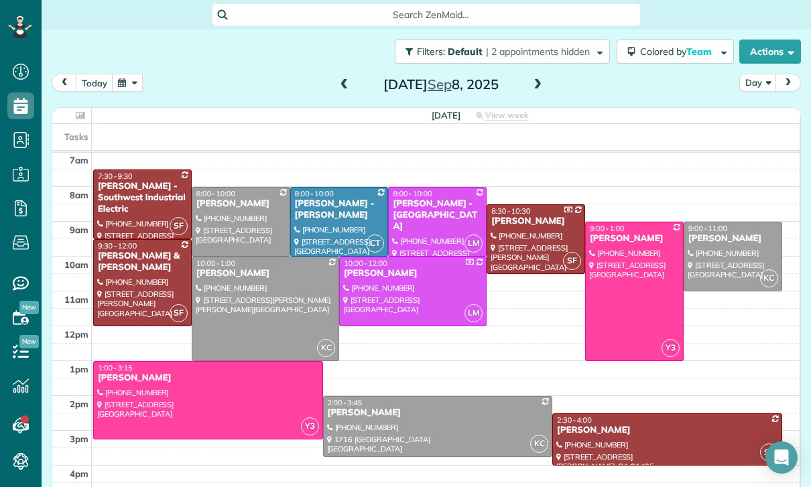
click at [537, 90] on span at bounding box center [537, 85] width 15 height 12
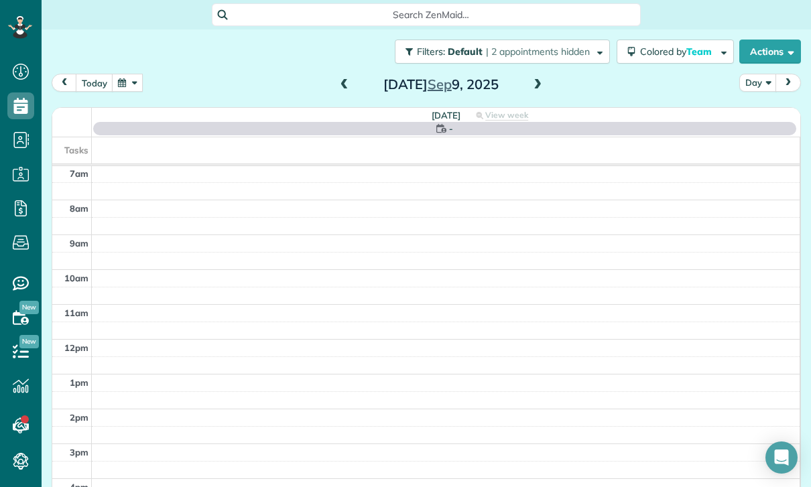
scroll to position [105, 0]
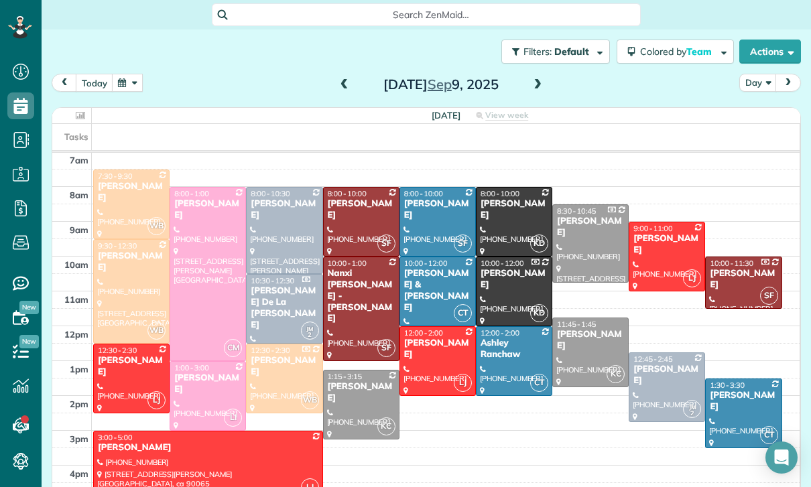
click at [206, 401] on div at bounding box center [207, 396] width 75 height 68
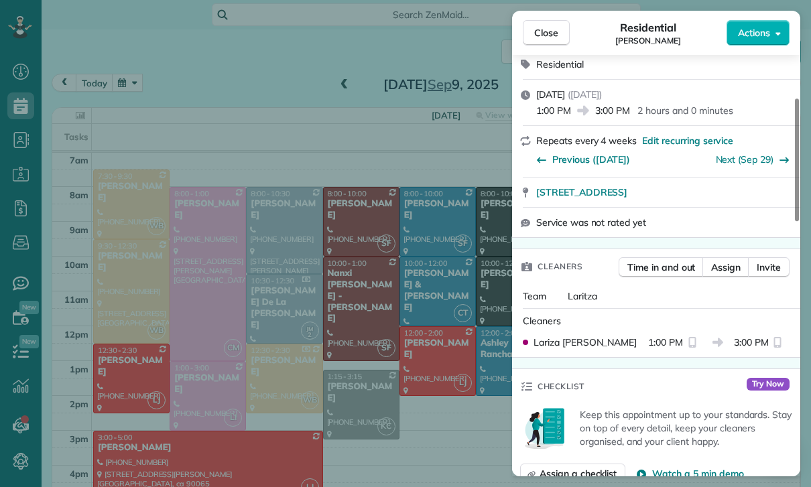
scroll to position [155, 0]
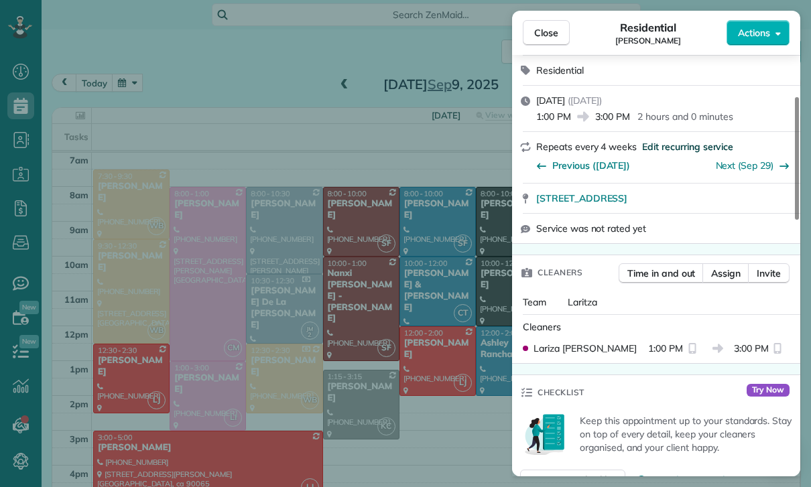
click at [679, 141] on span "Edit recurring service" at bounding box center [687, 146] width 91 height 13
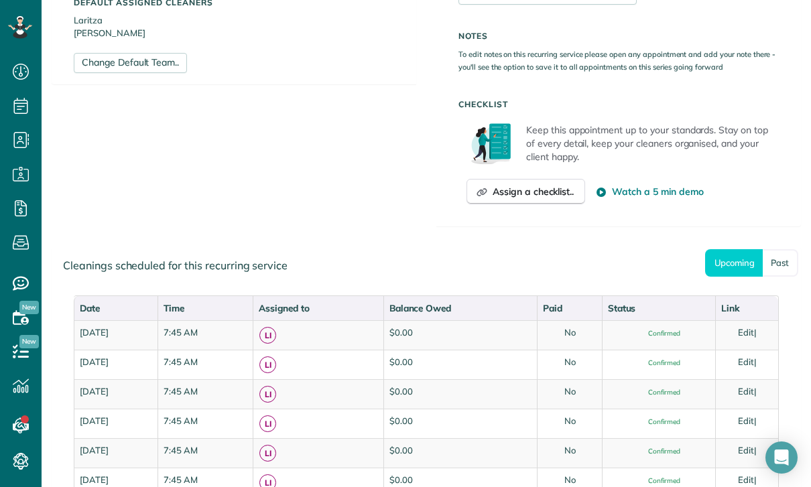
scroll to position [486, 0]
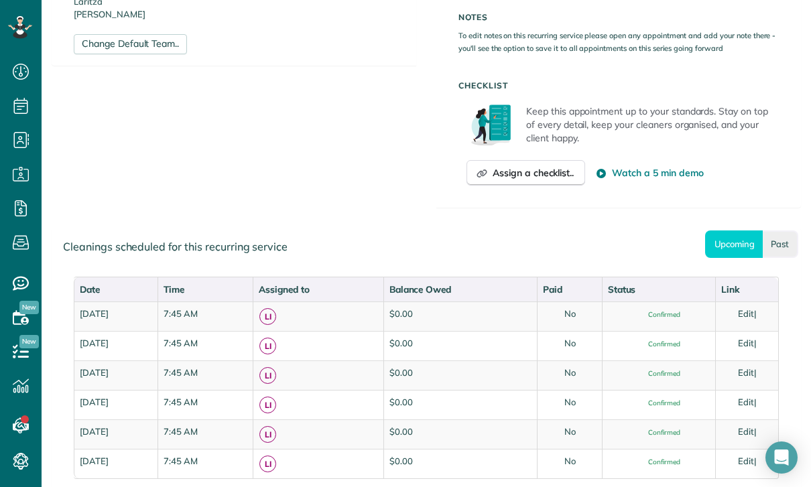
click at [785, 239] on link "Past" at bounding box center [780, 243] width 36 height 27
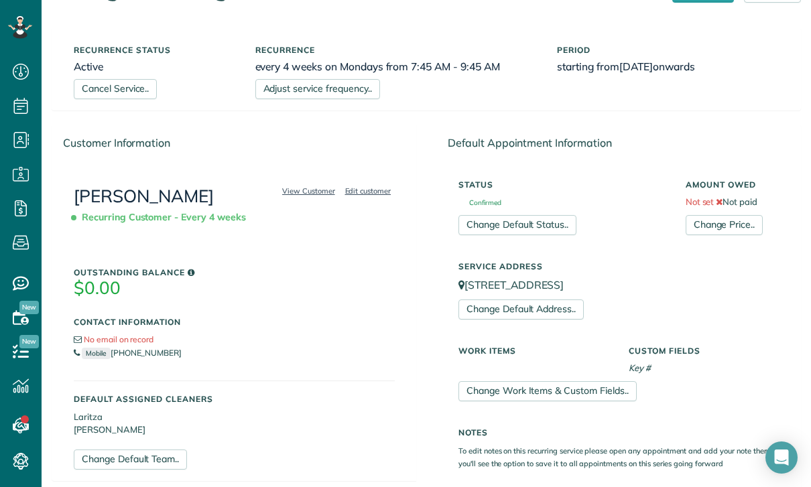
scroll to position [36, 0]
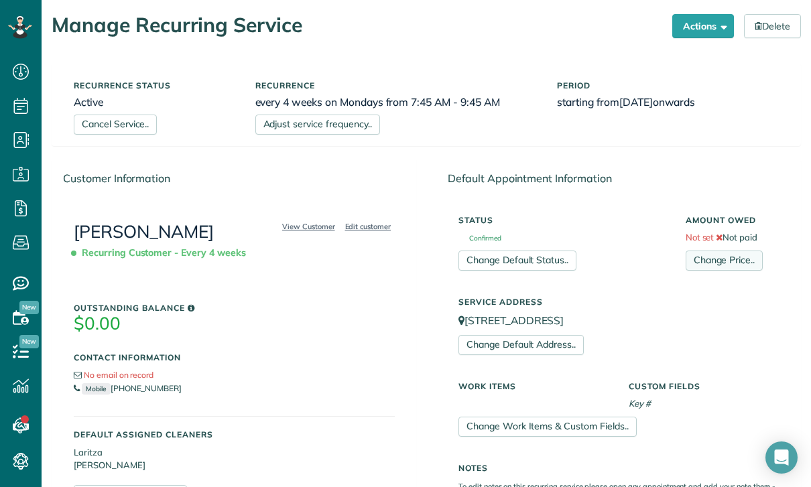
click at [720, 251] on link "Change Price.." at bounding box center [723, 261] width 77 height 20
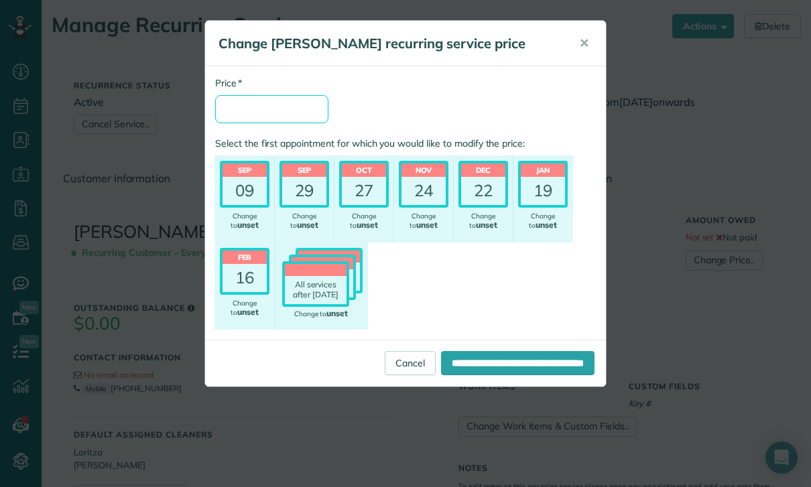
click at [275, 117] on input "* Price" at bounding box center [271, 109] width 113 height 28
type input "***"
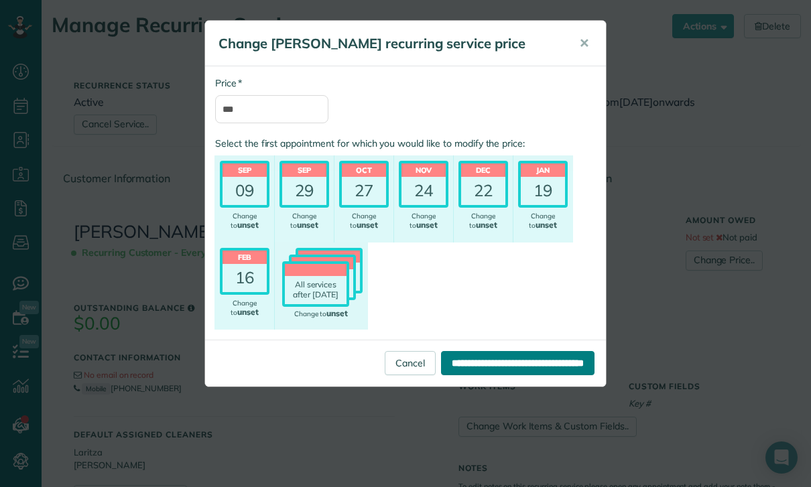
click at [462, 361] on input "**********" at bounding box center [517, 363] width 153 height 24
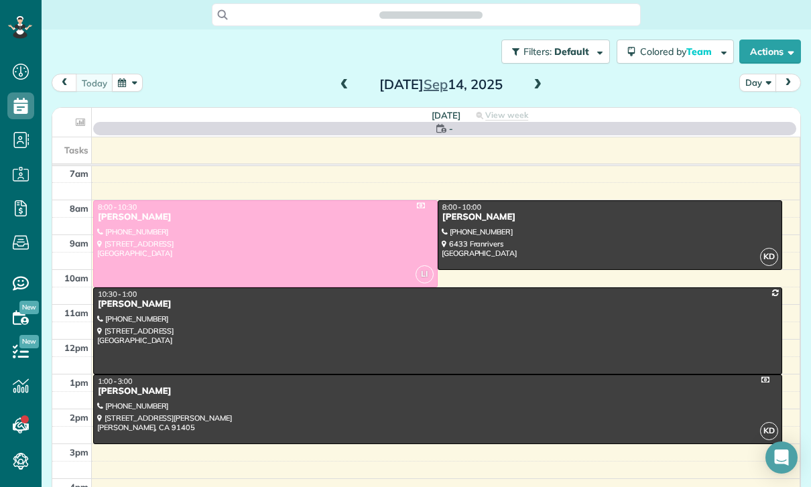
scroll to position [6, 6]
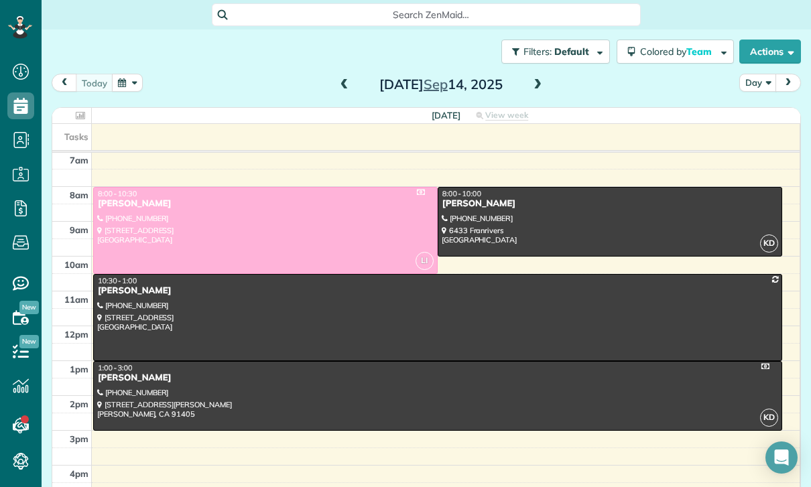
click at [125, 80] on button "button" at bounding box center [127, 83] width 31 height 18
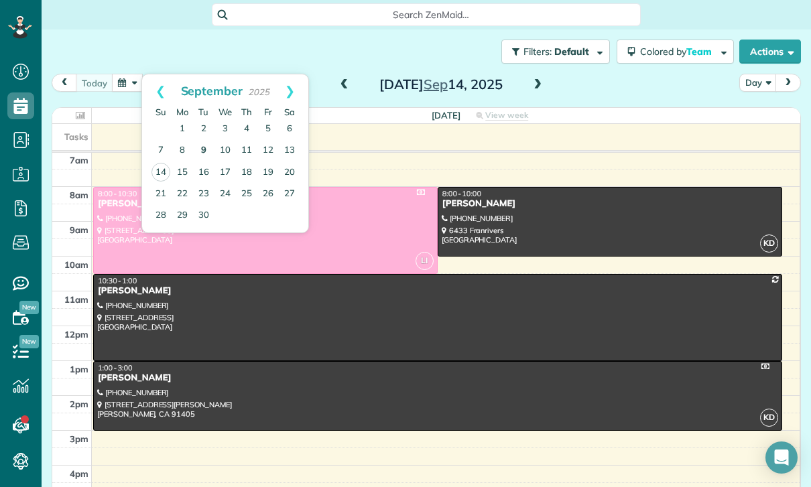
click at [201, 151] on link "9" at bounding box center [203, 150] width 21 height 21
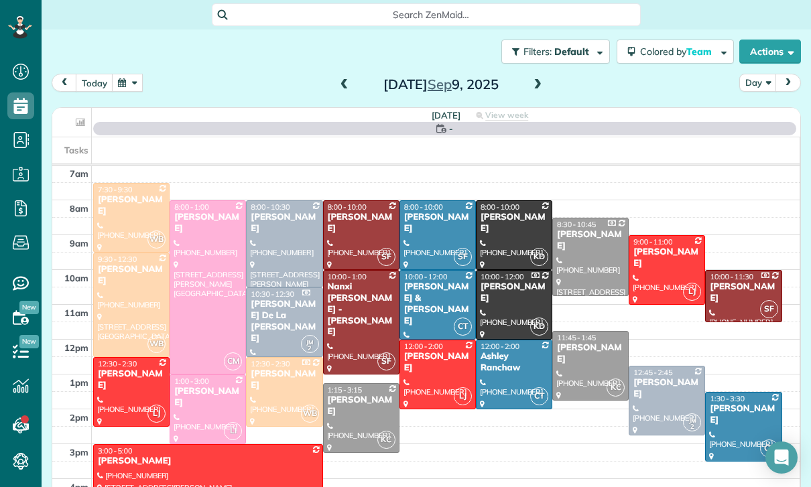
scroll to position [105, 0]
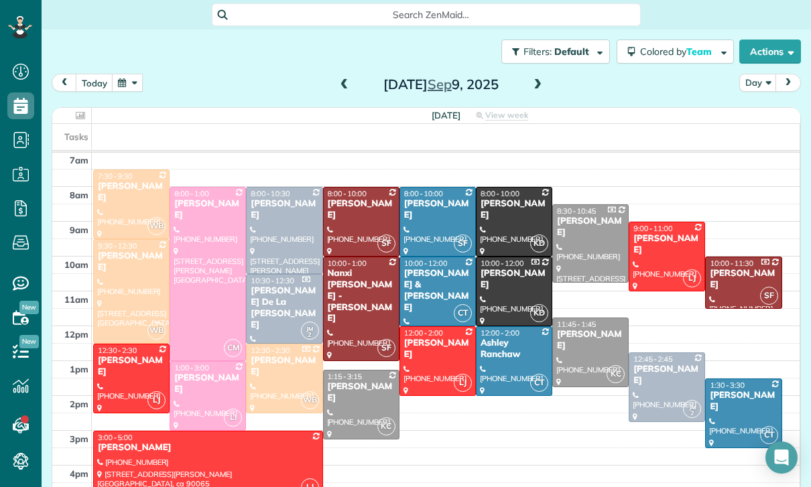
click at [193, 402] on div at bounding box center [207, 396] width 75 height 68
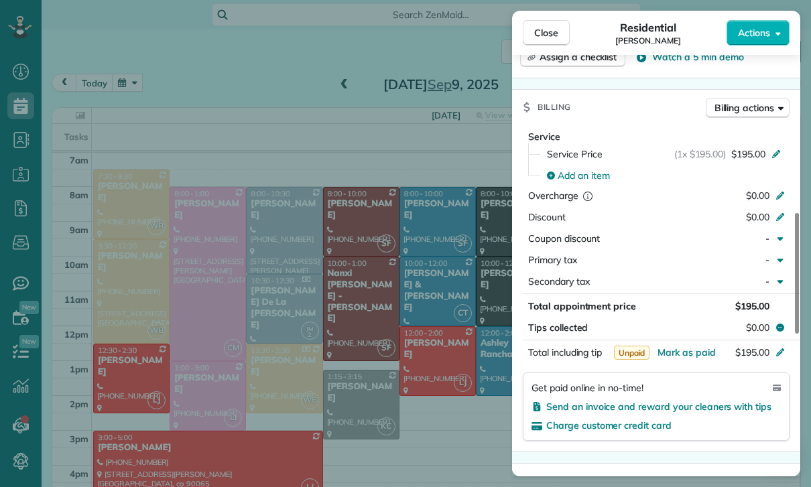
scroll to position [602, 0]
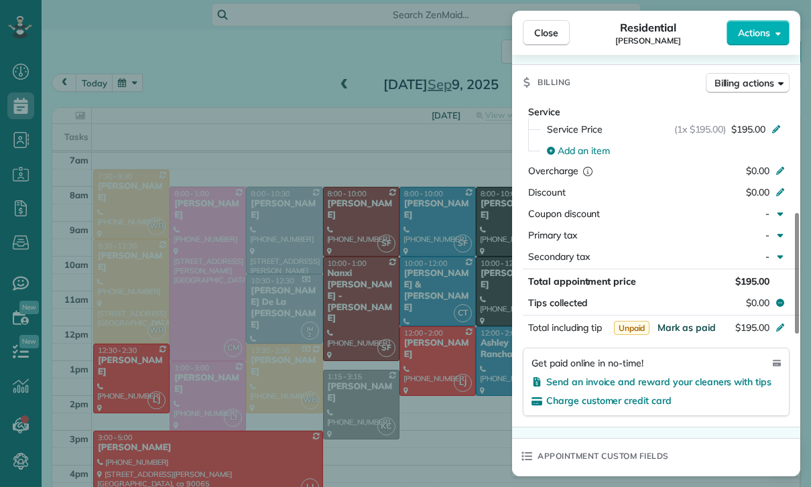
click at [678, 328] on span "Mark as paid" at bounding box center [686, 328] width 58 height 12
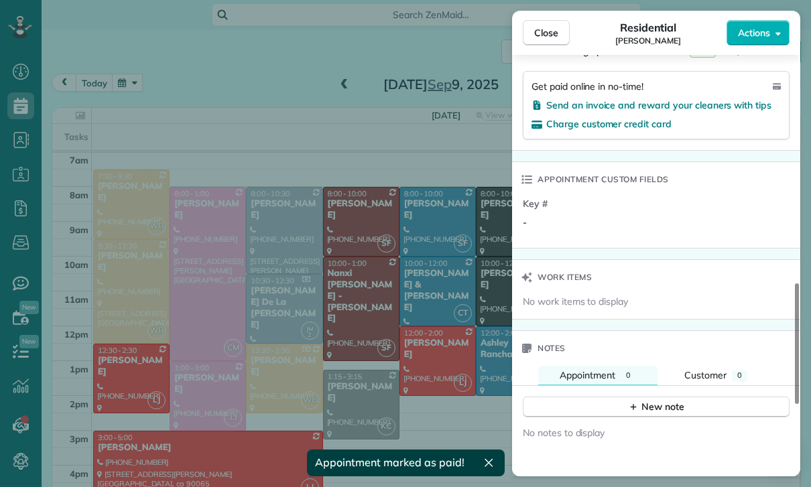
scroll to position [916, 0]
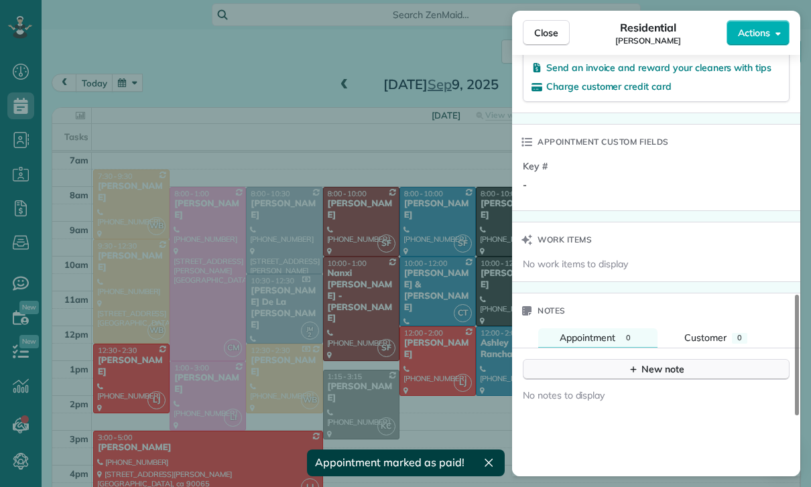
click at [650, 377] on button "New note" at bounding box center [656, 369] width 267 height 21
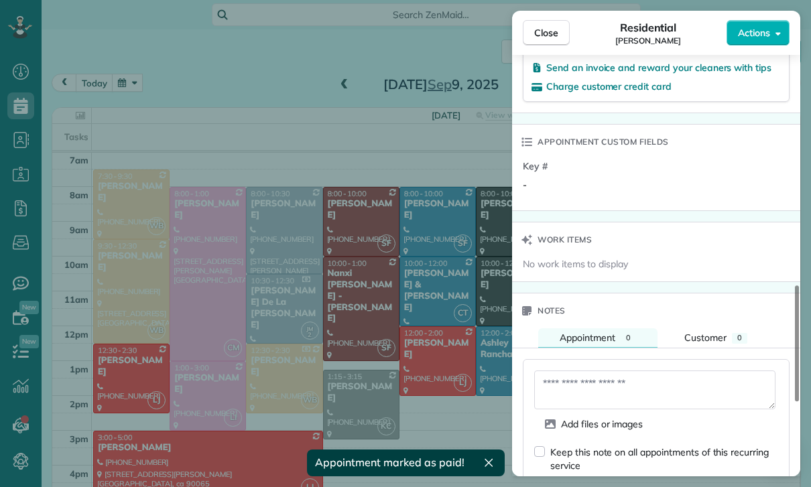
click at [596, 387] on textarea at bounding box center [654, 389] width 241 height 39
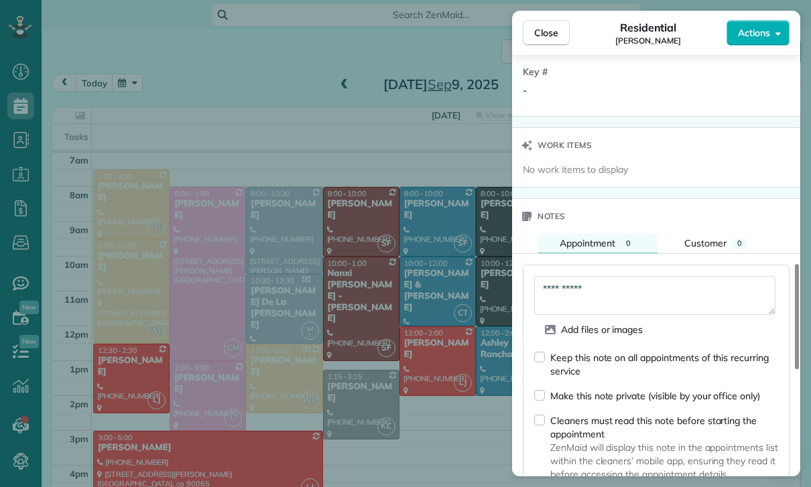
scroll to position [1054, 0]
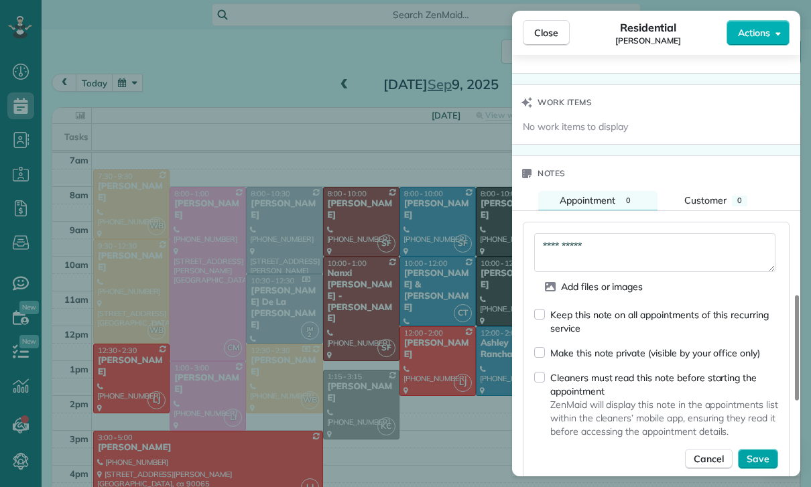
type textarea "**********"
click at [758, 457] on span "Save" at bounding box center [757, 458] width 23 height 13
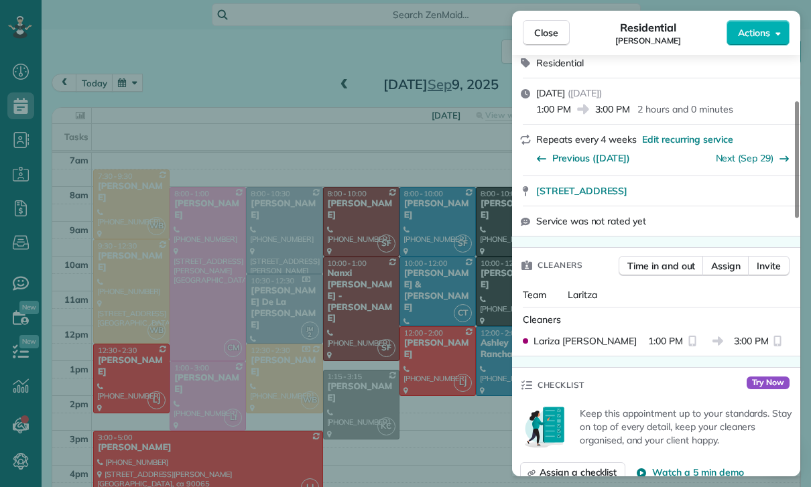
scroll to position [162, 0]
click at [675, 138] on span "Edit recurring service" at bounding box center [687, 139] width 91 height 13
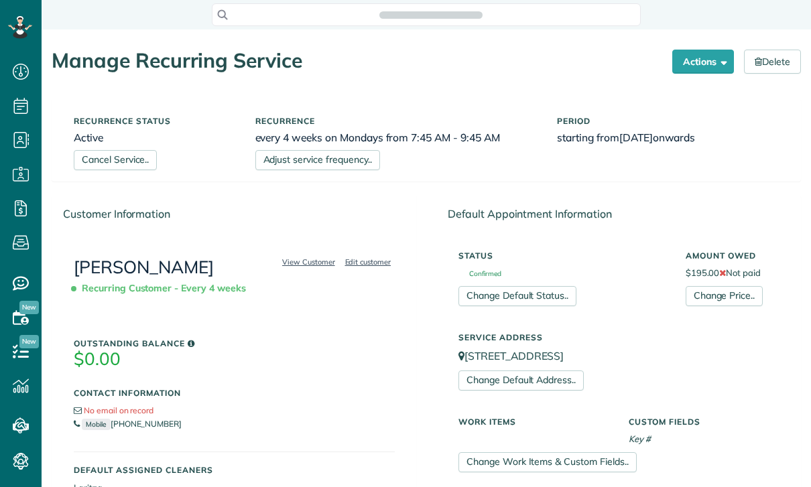
scroll to position [530, 42]
click at [716, 286] on link "Change Price.." at bounding box center [723, 296] width 77 height 20
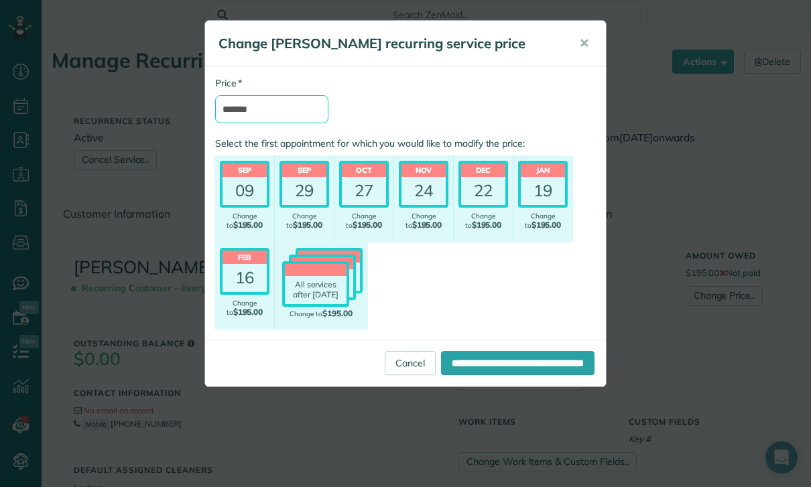
click at [279, 114] on input "*******" at bounding box center [271, 109] width 113 height 28
type input "****"
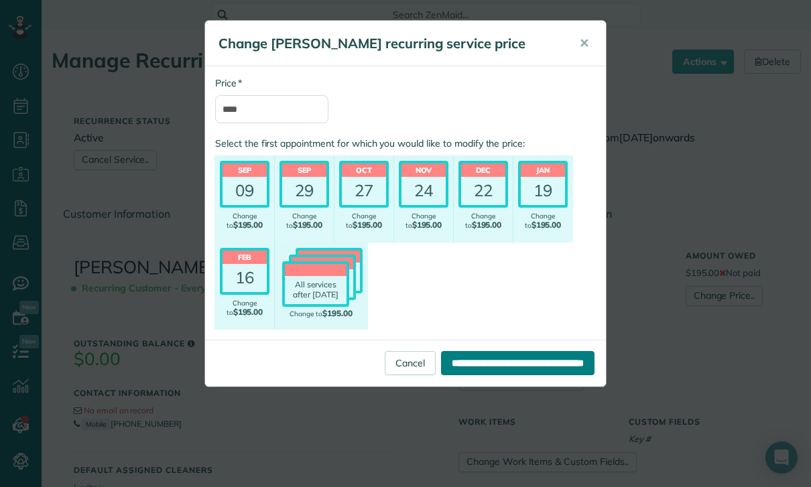
click at [503, 356] on input "**********" at bounding box center [517, 363] width 153 height 24
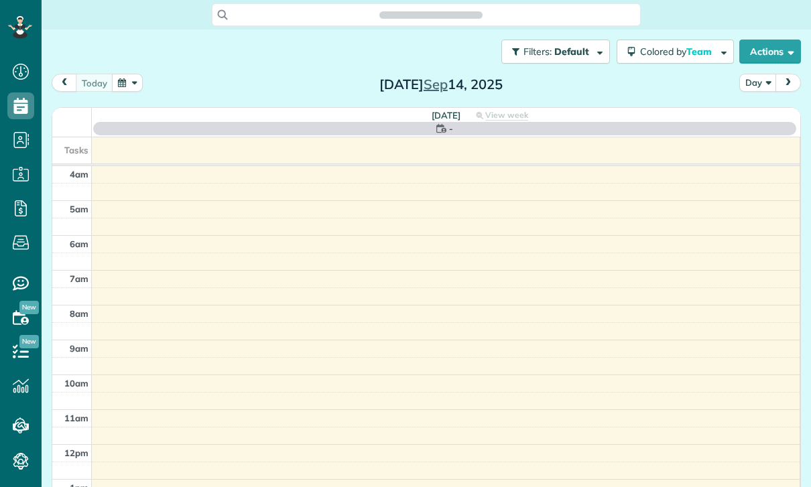
scroll to position [6, 6]
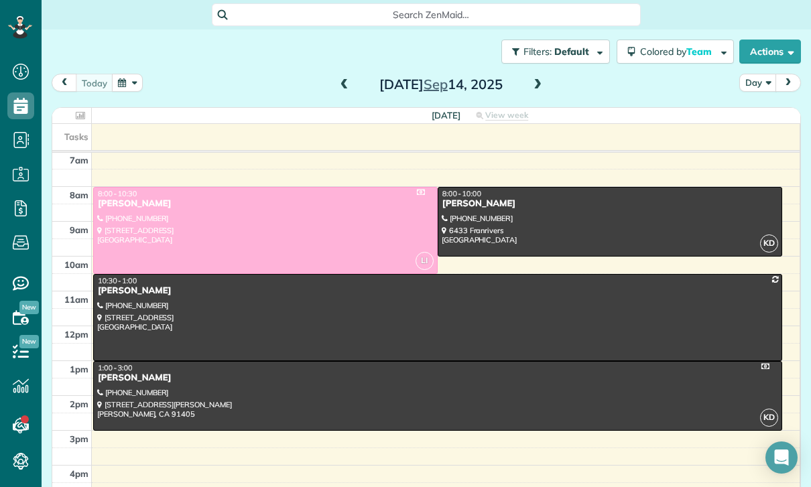
click at [120, 91] on button "button" at bounding box center [127, 83] width 31 height 18
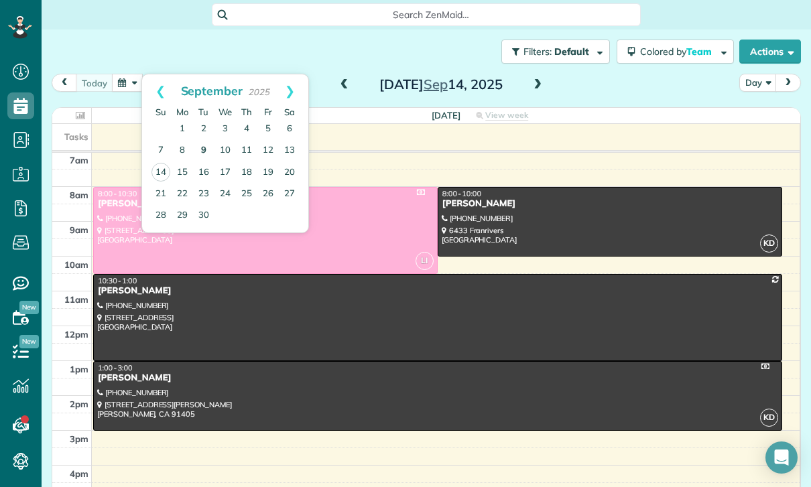
click at [202, 151] on link "9" at bounding box center [203, 150] width 21 height 21
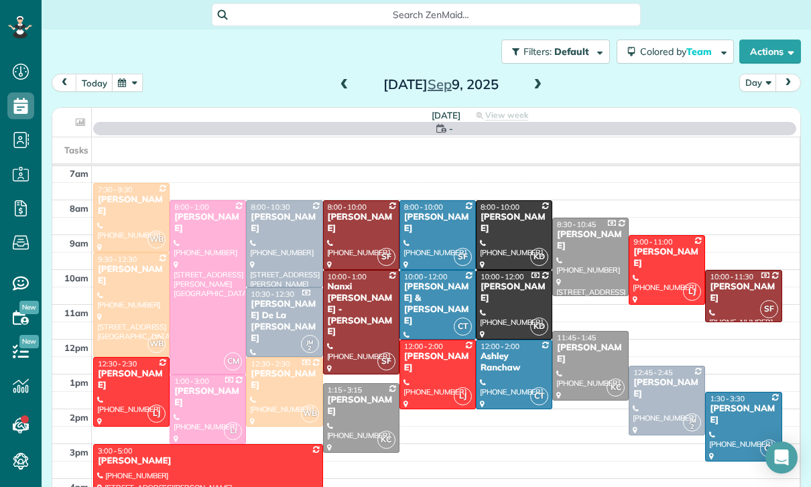
scroll to position [105, 0]
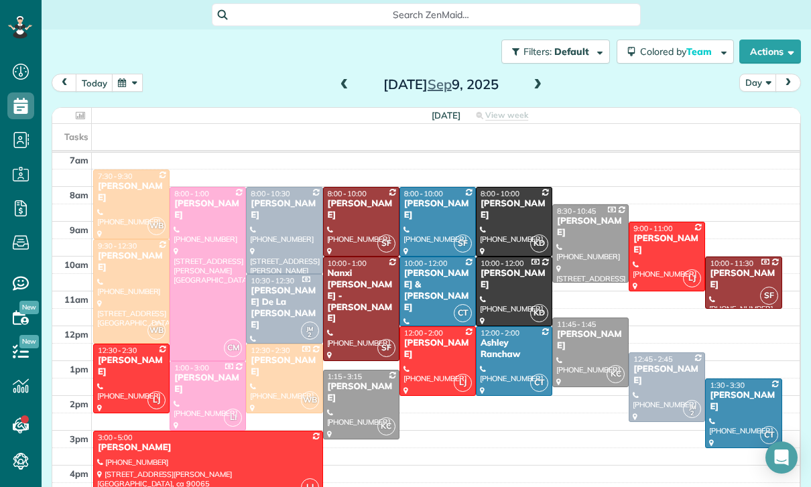
click at [205, 403] on div at bounding box center [207, 396] width 75 height 68
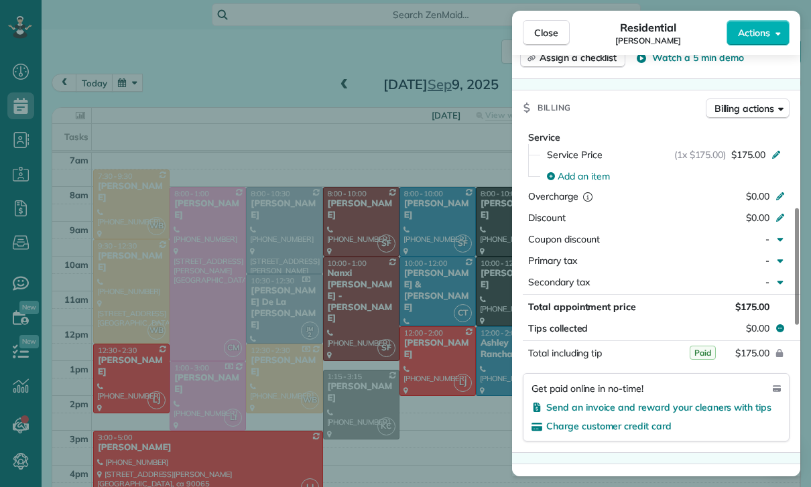
scroll to position [632, 0]
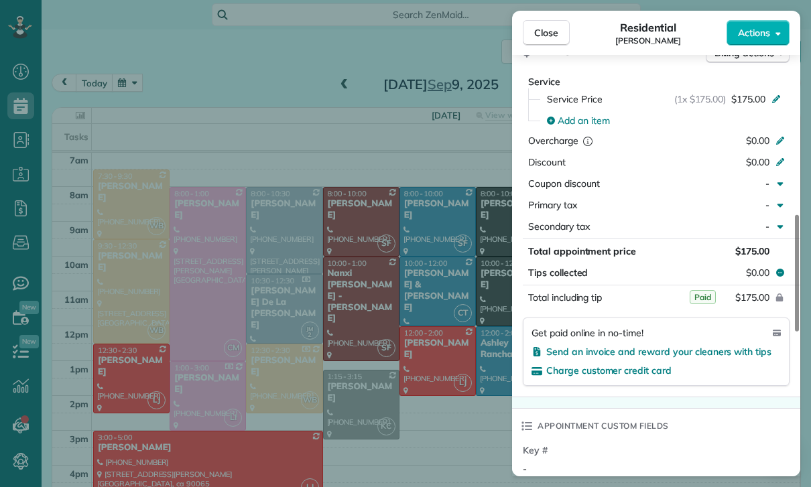
click at [391, 381] on div "Close Residential [PERSON_NAME] Actions Status Confirmed [PERSON_NAME] · Open p…" at bounding box center [405, 243] width 811 height 487
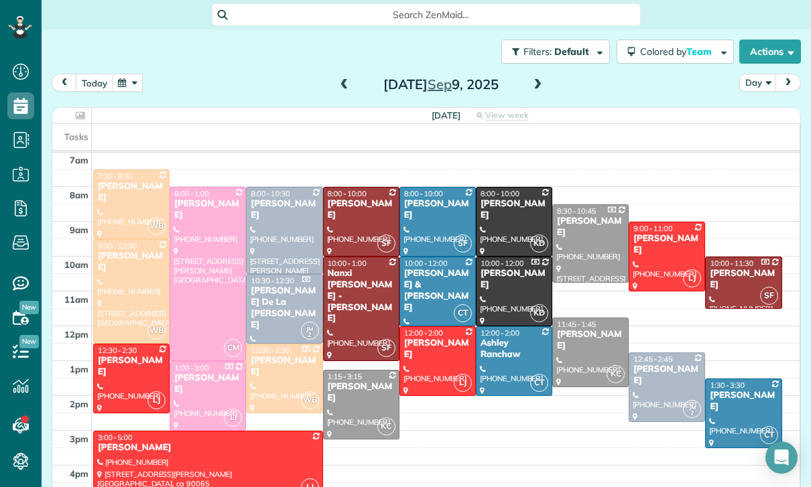
click at [129, 84] on button "button" at bounding box center [127, 83] width 31 height 18
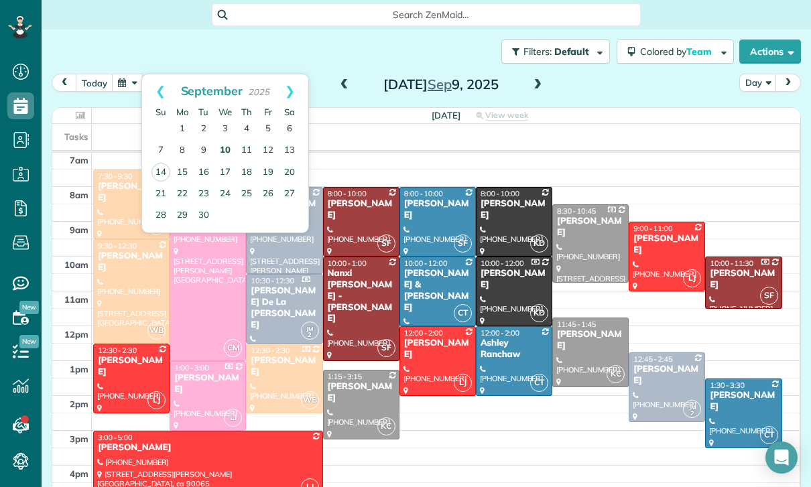
click at [226, 146] on link "10" at bounding box center [224, 150] width 21 height 21
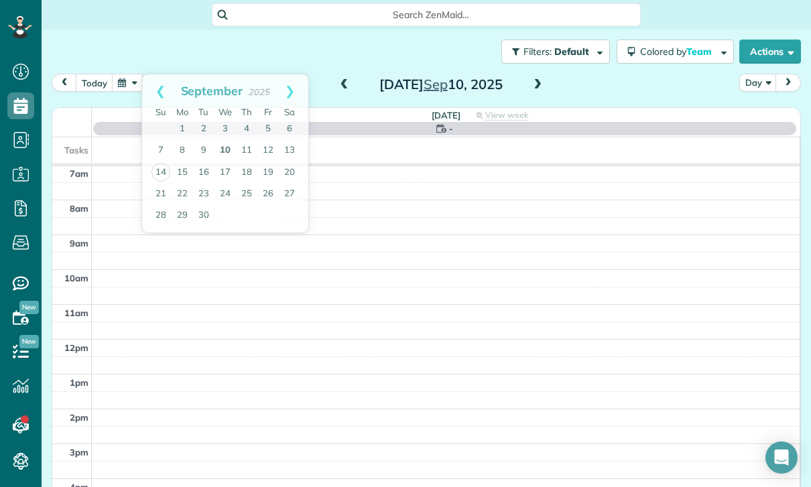
scroll to position [105, 0]
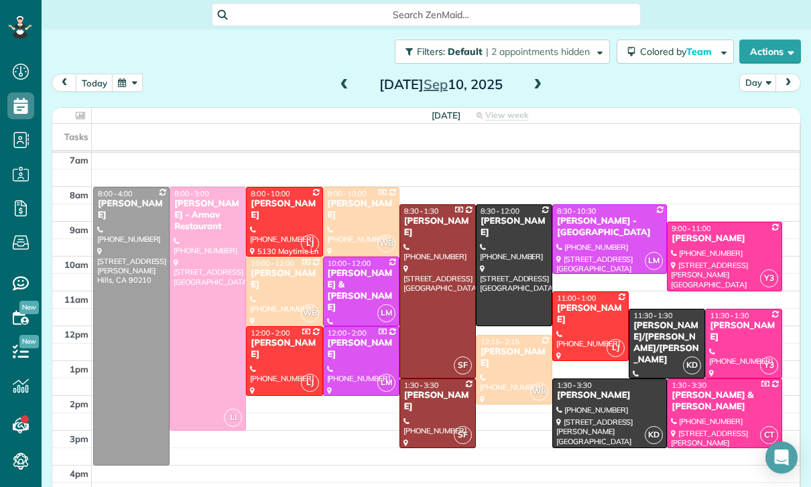
click at [596, 422] on div at bounding box center [609, 413] width 113 height 68
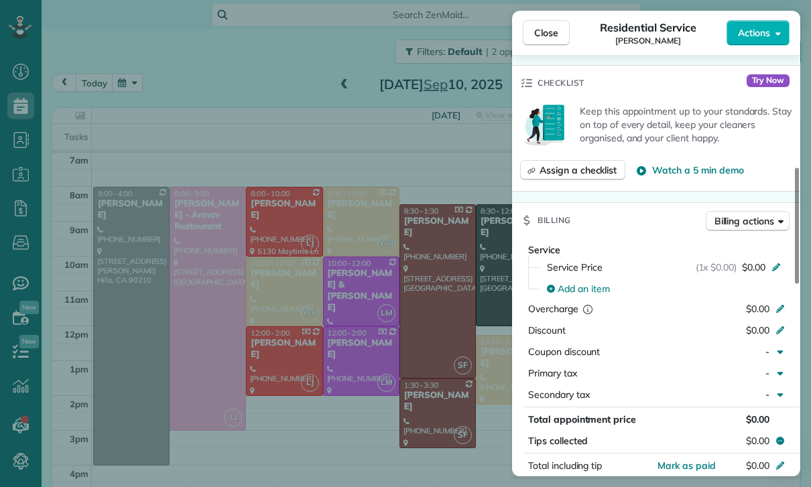
scroll to position [544, 0]
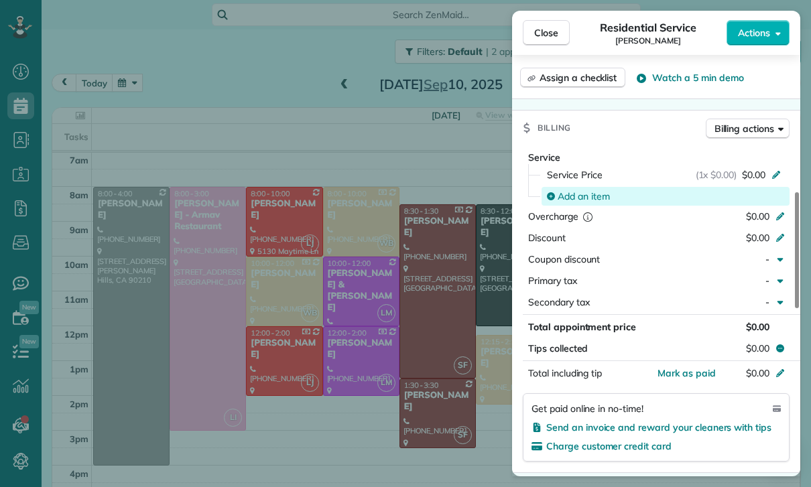
click at [586, 194] on span "Add an item" at bounding box center [583, 196] width 52 height 13
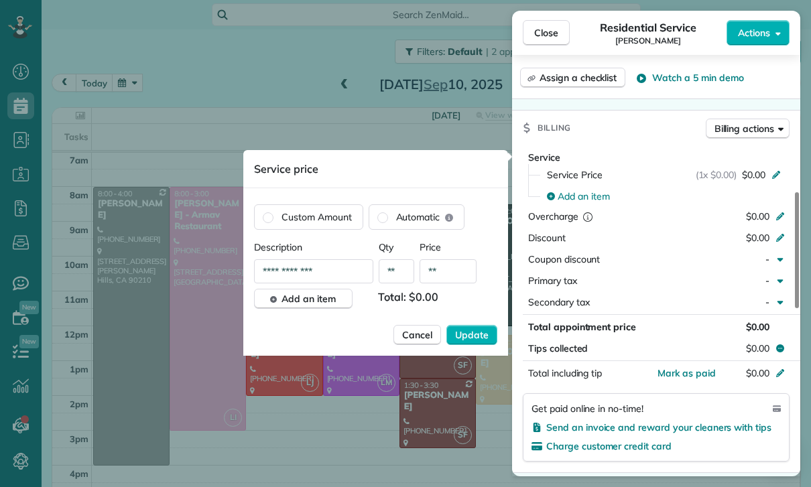
click at [447, 277] on input "**" at bounding box center [447, 271] width 57 height 24
type input "****"
click at [471, 334] on span "Update" at bounding box center [471, 334] width 33 height 13
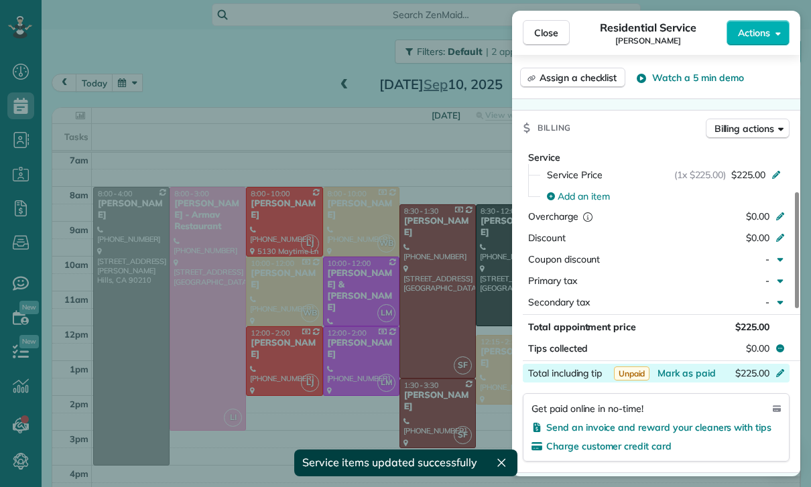
click at [691, 380] on div "$225.00" at bounding box center [709, 374] width 131 height 16
click at [728, 452] on div "Charge customer credit card" at bounding box center [655, 445] width 249 height 13
click at [701, 464] on div "Service Service Price (1x $225.00) $225.00 Add an item Overcharge $0.00 Discoun…" at bounding box center [656, 308] width 288 height 327
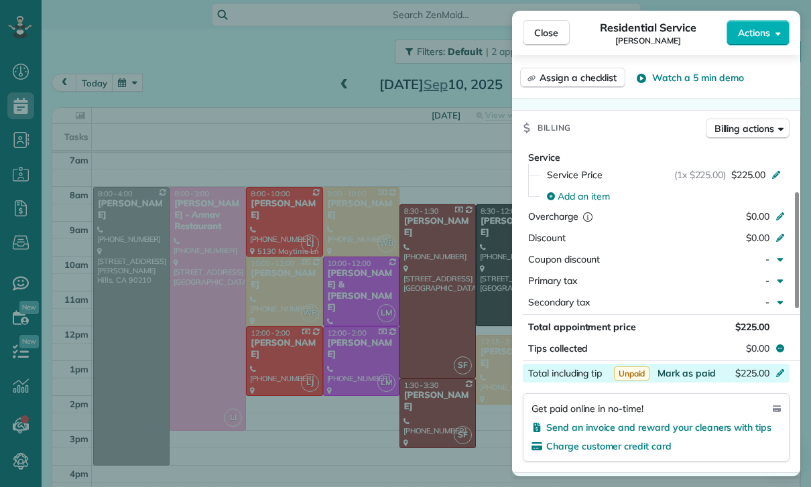
click at [676, 377] on span "Mark as paid" at bounding box center [686, 373] width 58 height 12
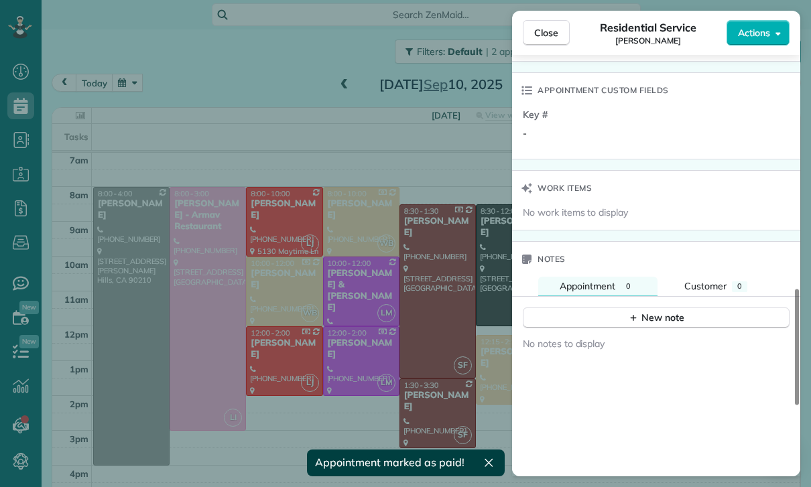
scroll to position [961, 0]
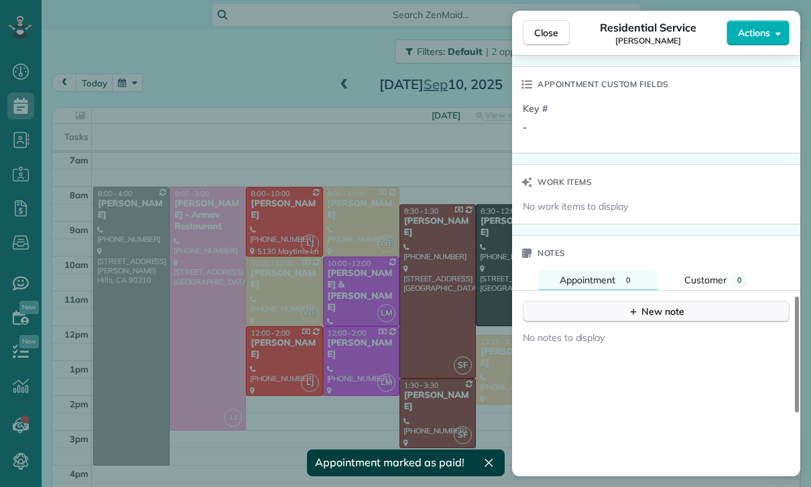
click at [644, 308] on div "New note" at bounding box center [656, 312] width 56 height 14
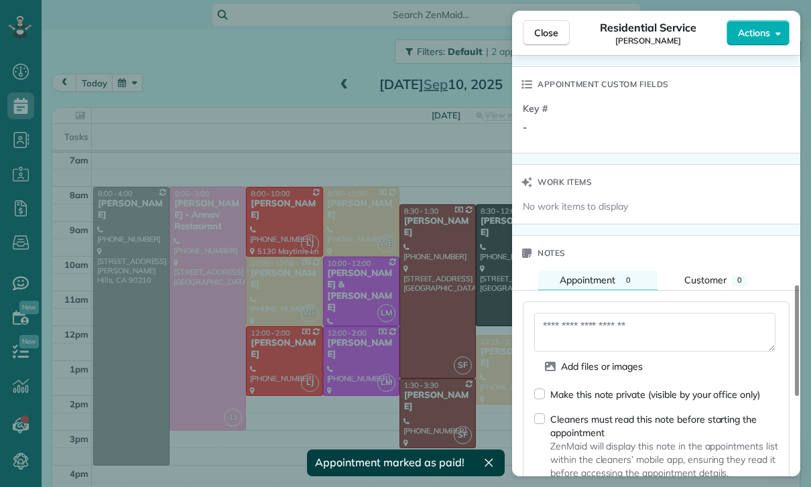
click at [582, 320] on textarea at bounding box center [654, 332] width 241 height 39
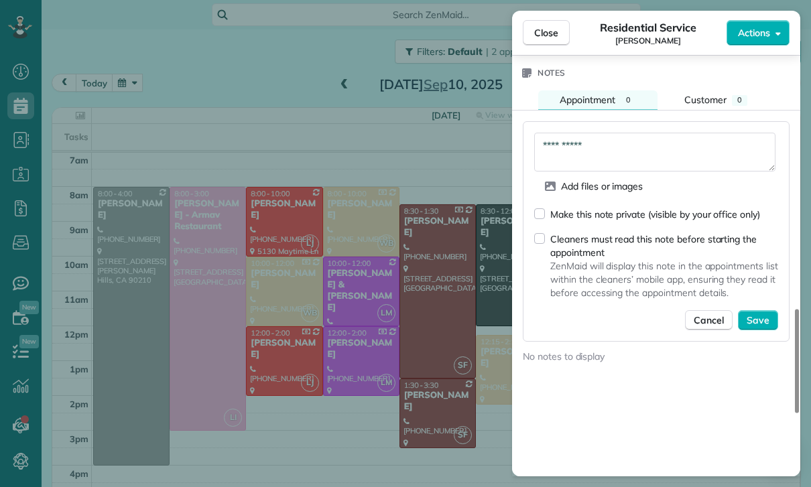
scroll to position [1152, 0]
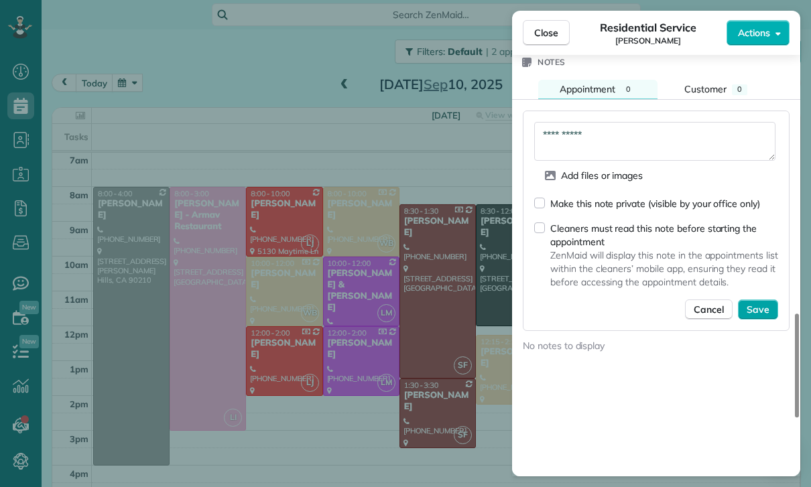
type textarea "**********"
click at [758, 313] on span "Save" at bounding box center [757, 309] width 23 height 13
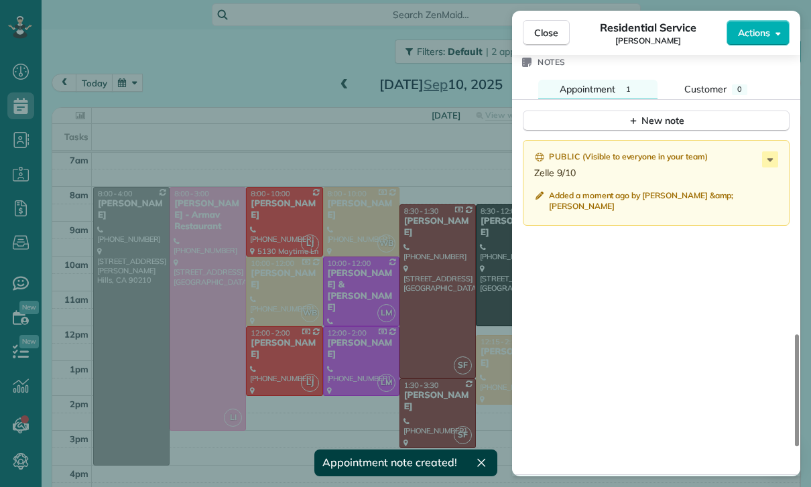
click at [380, 344] on div "Close Residential Service [PERSON_NAME] Actions Status Confirmed [PERSON_NAME] …" at bounding box center [405, 243] width 811 height 487
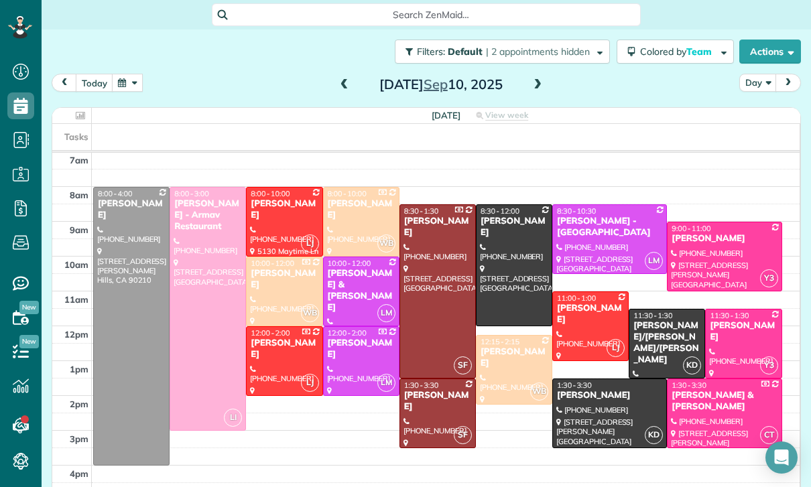
click at [137, 85] on button "button" at bounding box center [127, 83] width 31 height 18
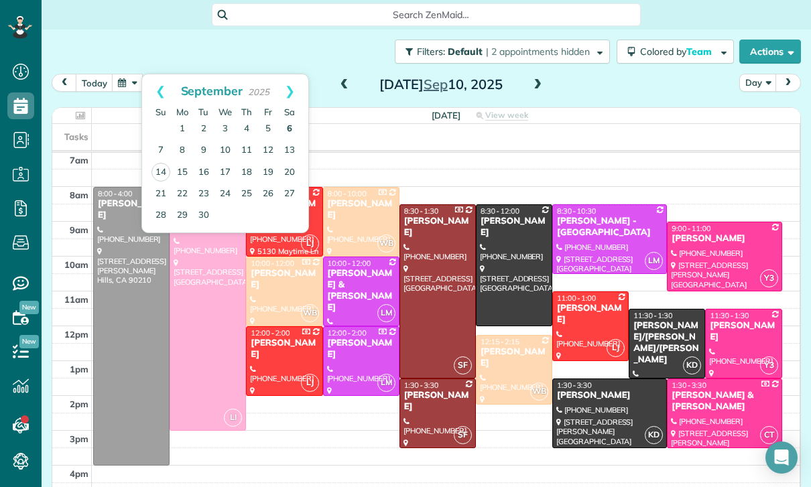
click at [287, 130] on link "6" at bounding box center [289, 129] width 21 height 21
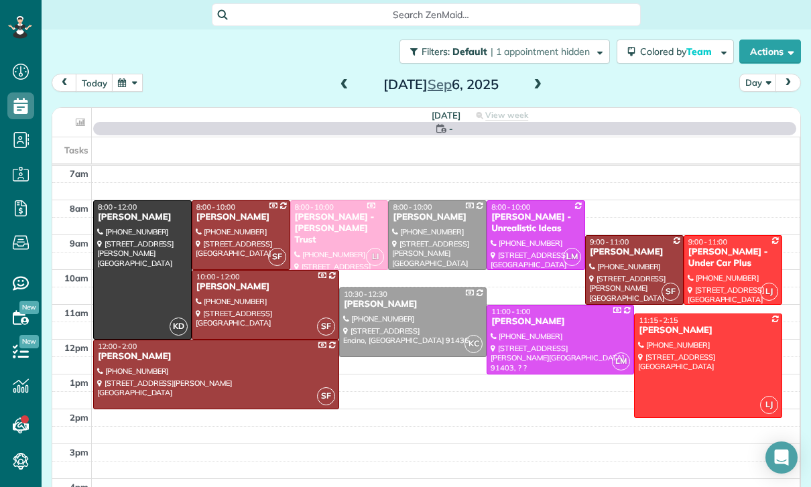
scroll to position [105, 0]
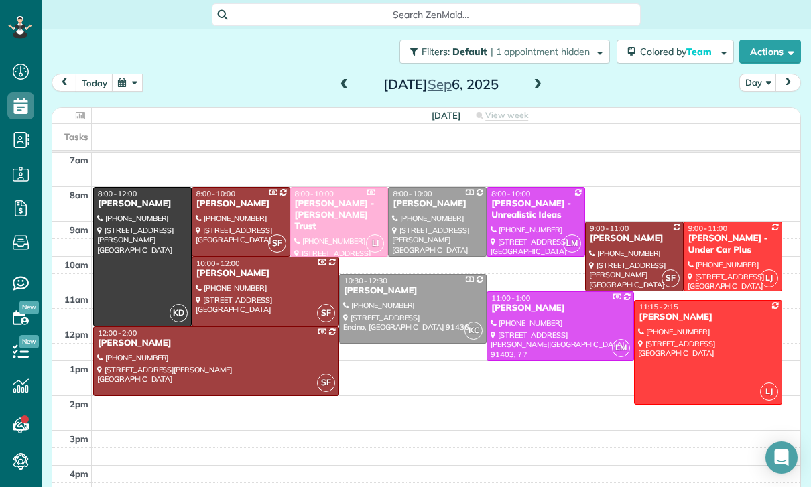
click at [691, 354] on div at bounding box center [707, 352] width 146 height 103
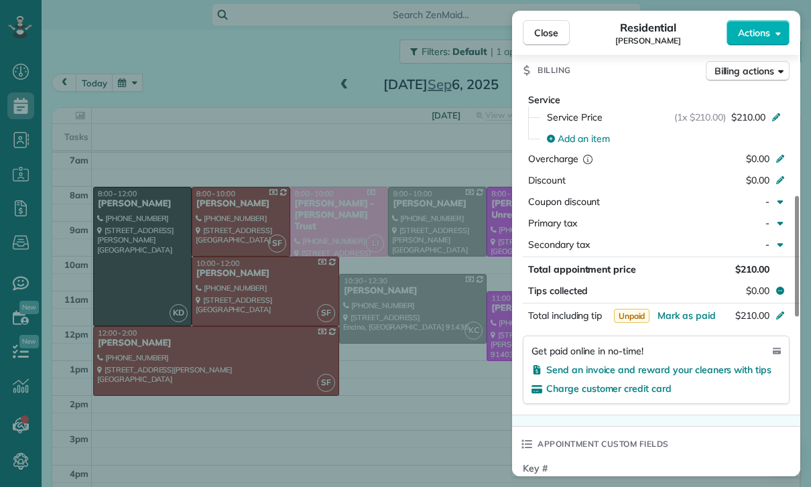
scroll to position [630, 0]
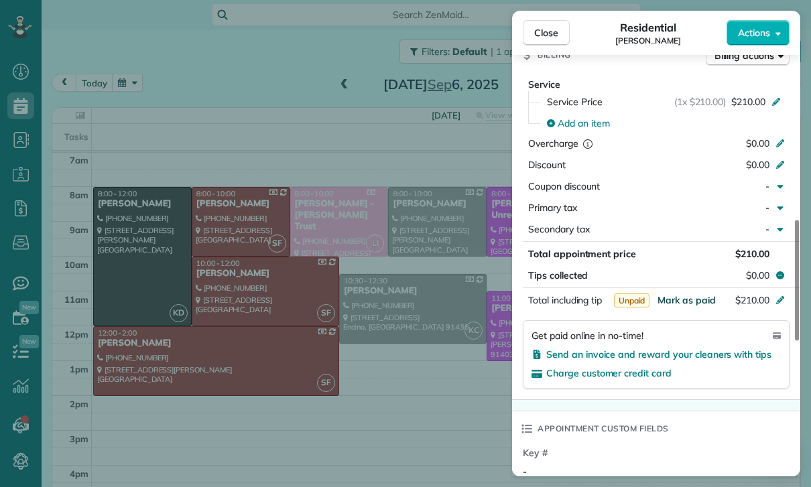
click at [686, 298] on span "Mark as paid" at bounding box center [686, 300] width 58 height 12
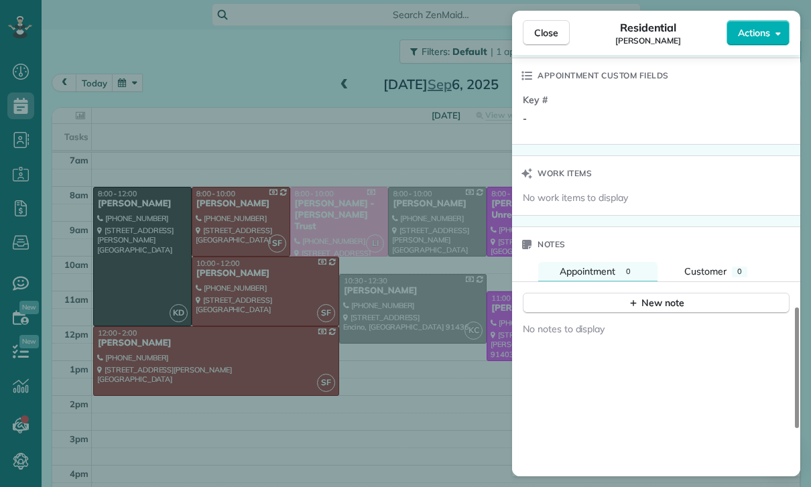
scroll to position [1005, 0]
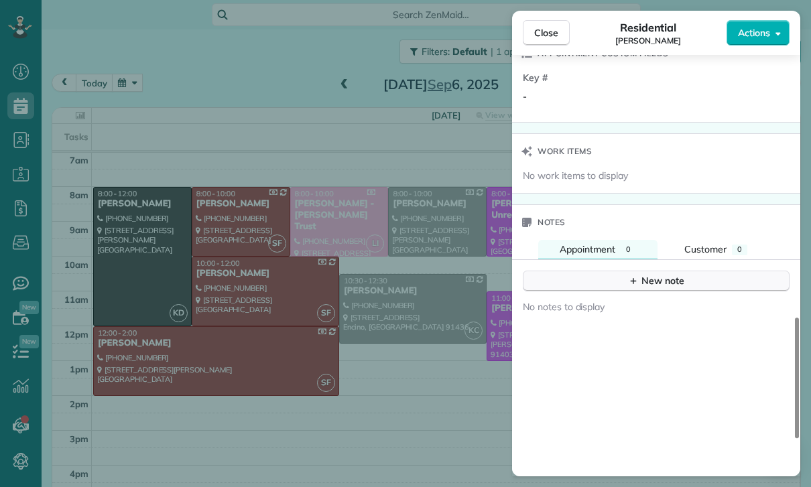
click at [660, 289] on button "New note" at bounding box center [656, 281] width 267 height 21
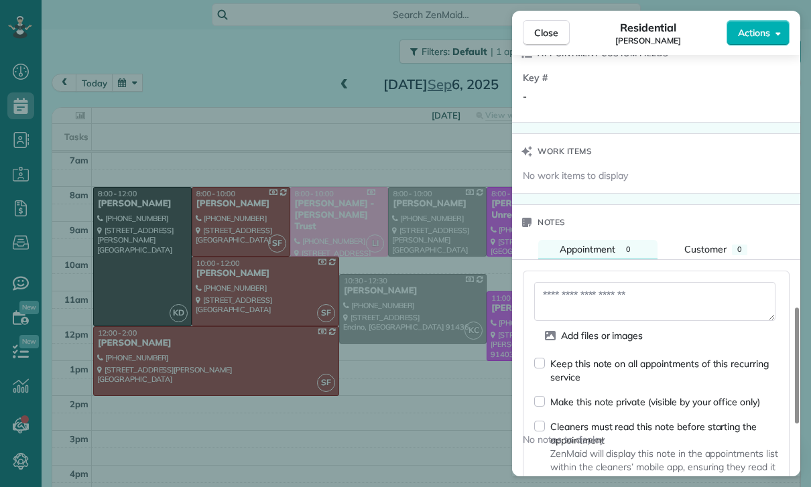
click at [594, 287] on textarea at bounding box center [654, 301] width 241 height 39
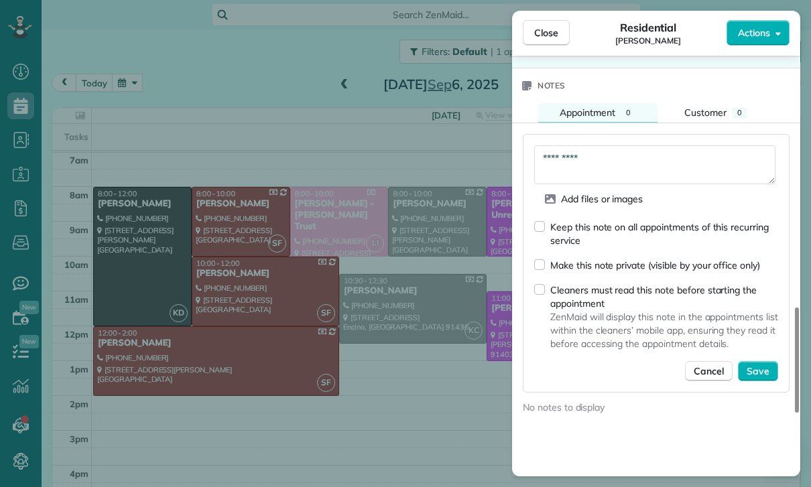
scroll to position [1152, 0]
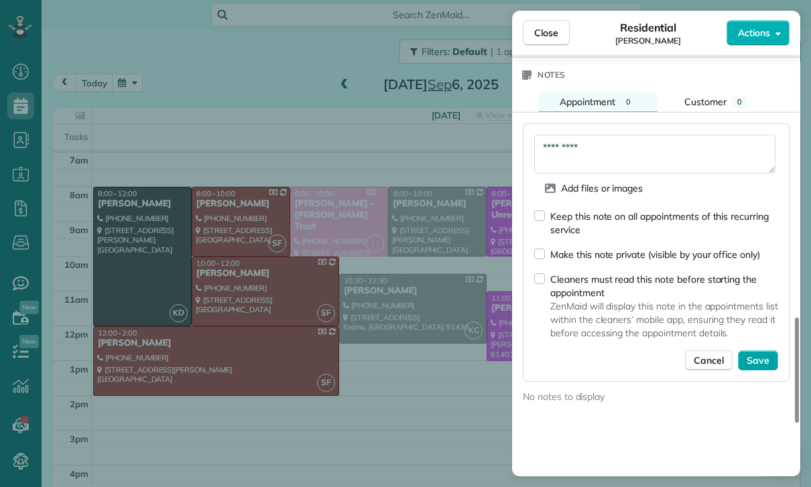
type textarea "*********"
click at [757, 359] on span "Save" at bounding box center [757, 360] width 23 height 13
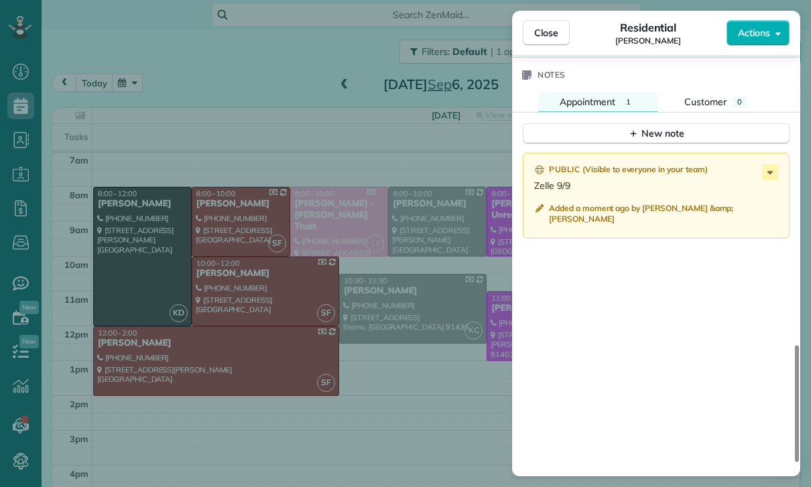
click at [320, 304] on div "Close Residential [PERSON_NAME] Actions Status Yet to Confirm [PERSON_NAME] · O…" at bounding box center [405, 243] width 811 height 487
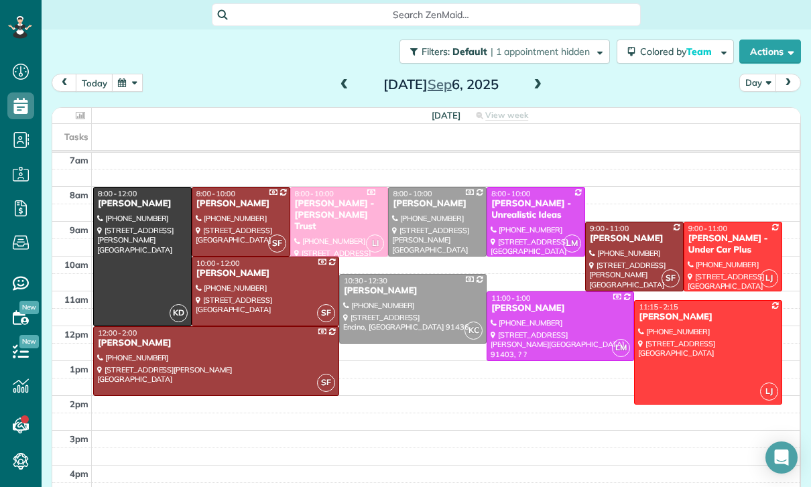
click at [350, 79] on span at bounding box center [344, 85] width 15 height 12
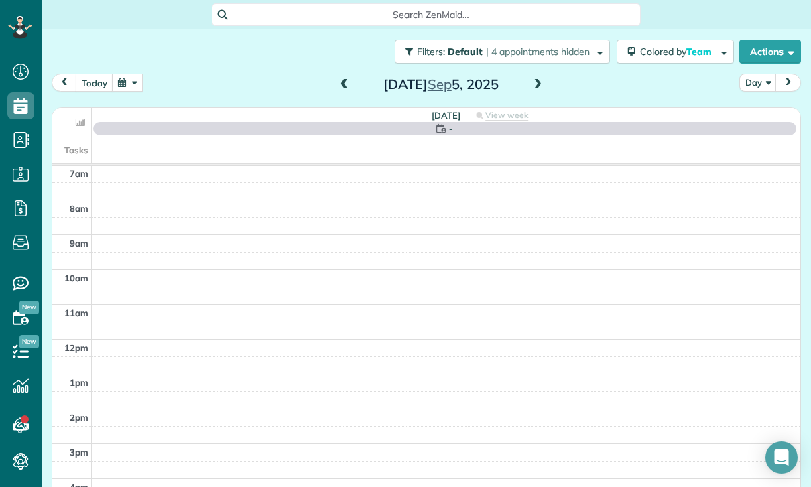
scroll to position [105, 0]
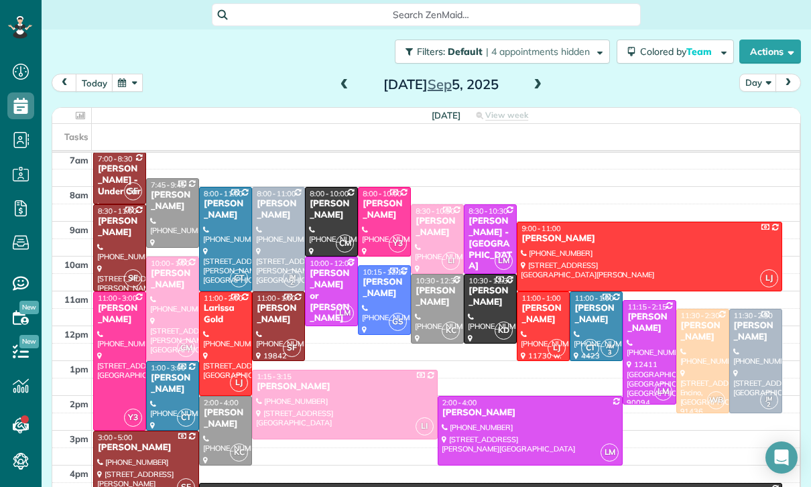
click at [279, 226] on div at bounding box center [279, 239] width 52 height 103
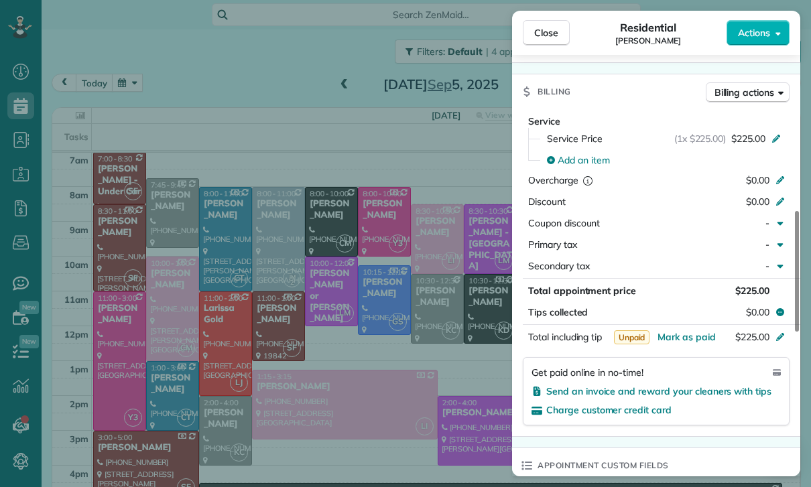
scroll to position [105, 0]
click at [693, 334] on span "Mark as paid" at bounding box center [686, 337] width 58 height 12
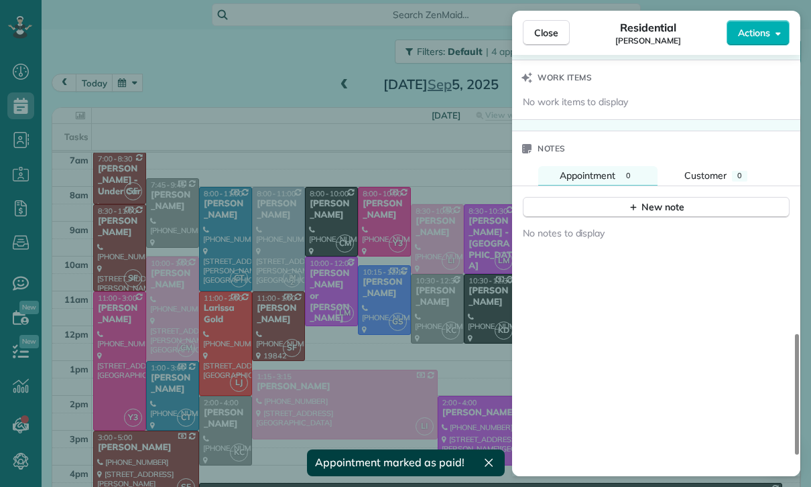
scroll to position [1090, 0]
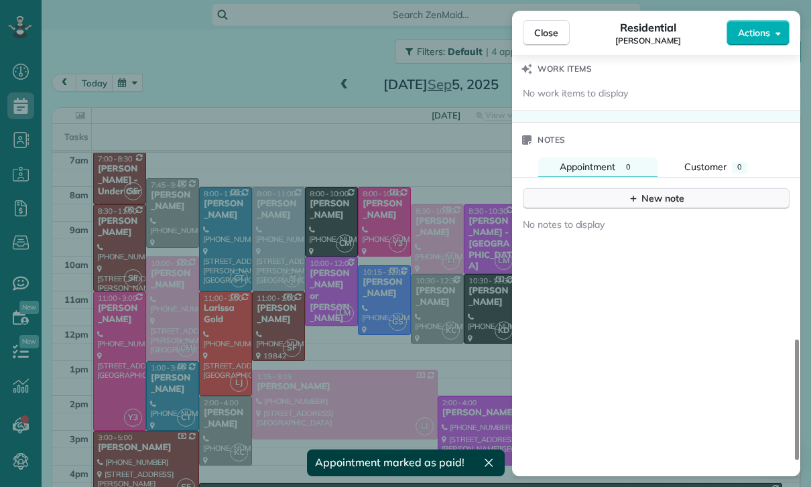
click at [663, 193] on div "New note" at bounding box center [656, 199] width 56 height 14
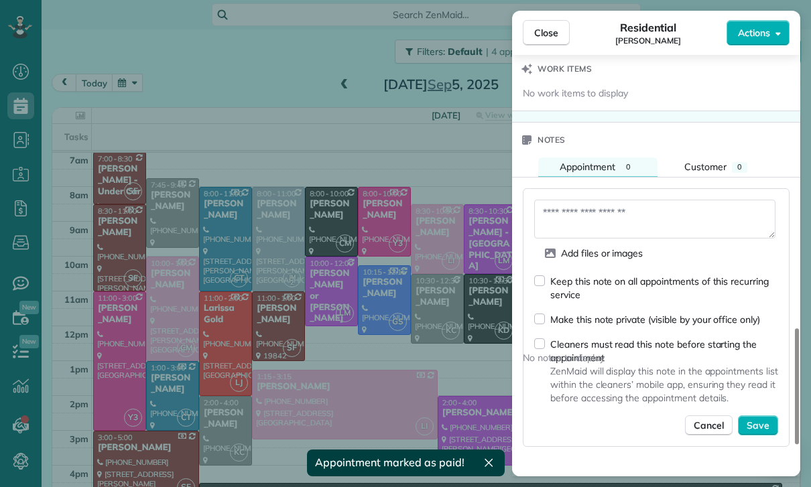
click at [594, 212] on textarea at bounding box center [654, 219] width 241 height 39
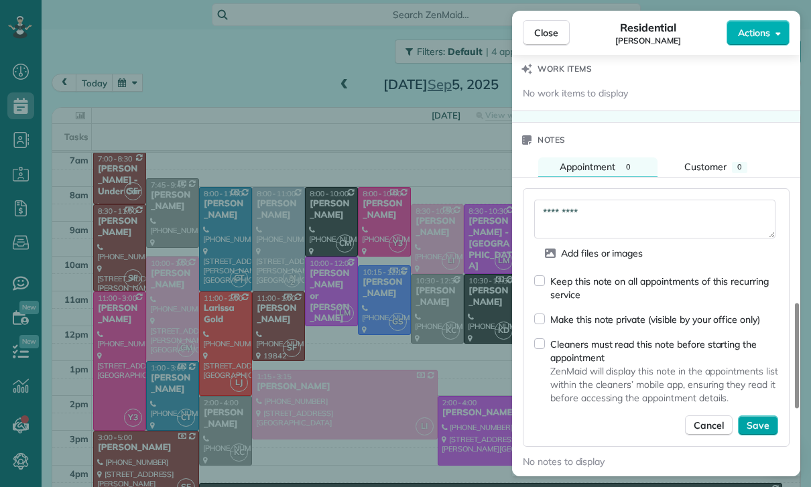
type textarea "*********"
click at [753, 424] on span "Save" at bounding box center [757, 425] width 23 height 13
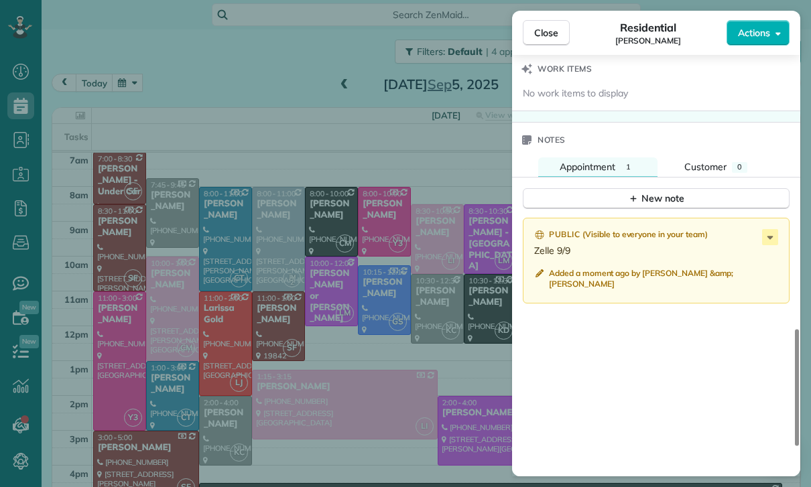
click at [342, 398] on div "Close Residential [PERSON_NAME] Actions Status Confirmed [PERSON_NAME] · Open p…" at bounding box center [405, 243] width 811 height 487
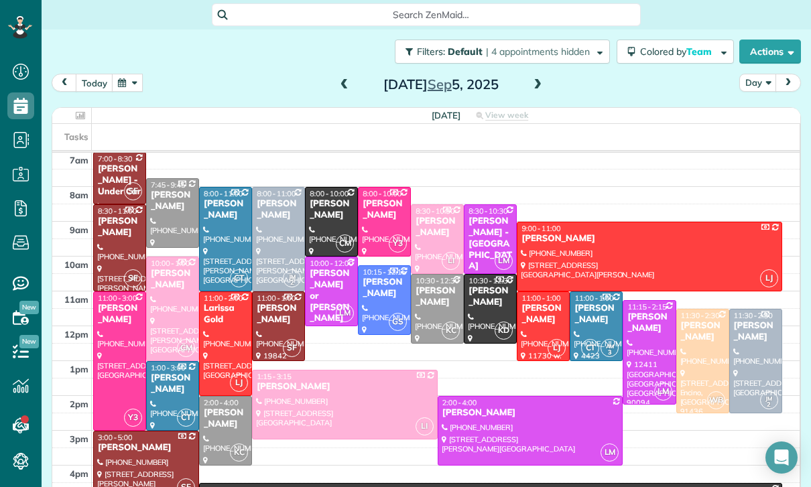
click at [121, 86] on button "button" at bounding box center [127, 83] width 31 height 18
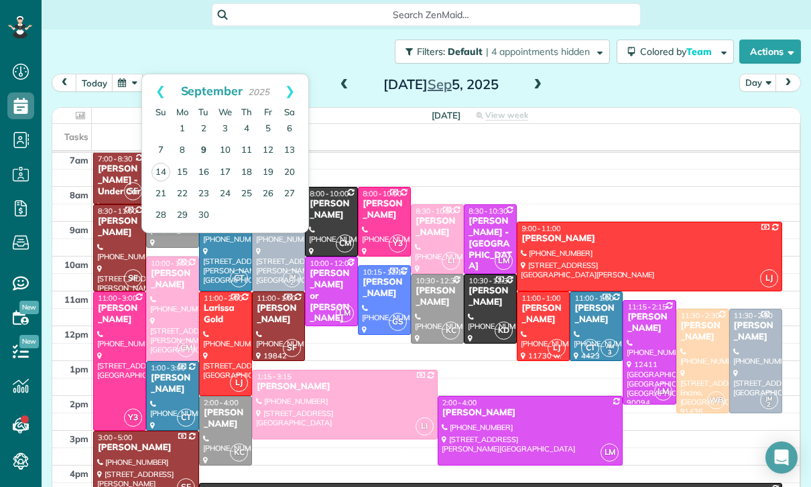
click at [200, 147] on link "9" at bounding box center [203, 150] width 21 height 21
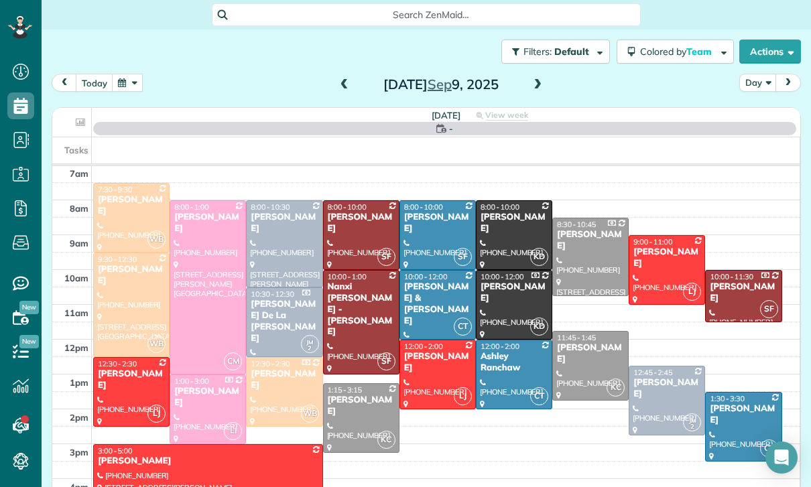
scroll to position [105, 0]
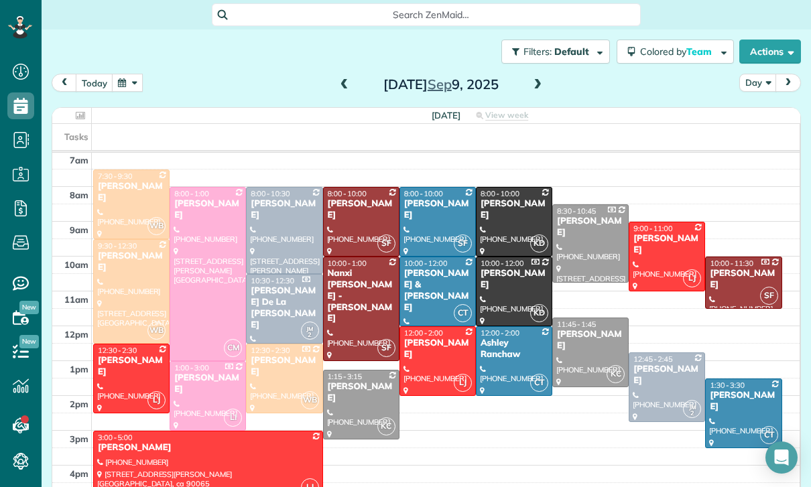
click at [342, 77] on span at bounding box center [344, 85] width 15 height 20
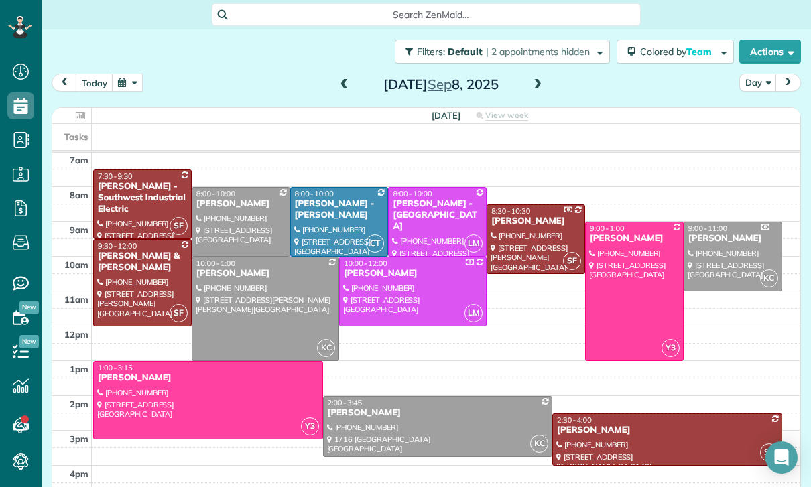
click at [243, 403] on div at bounding box center [208, 400] width 228 height 77
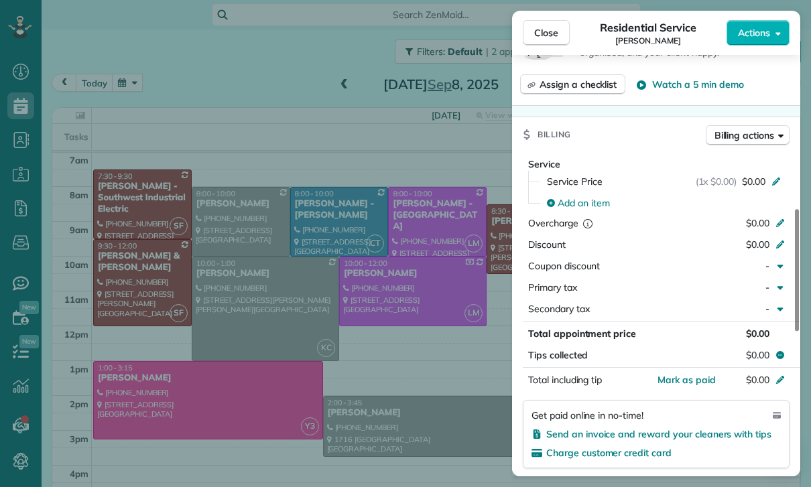
scroll to position [582, 0]
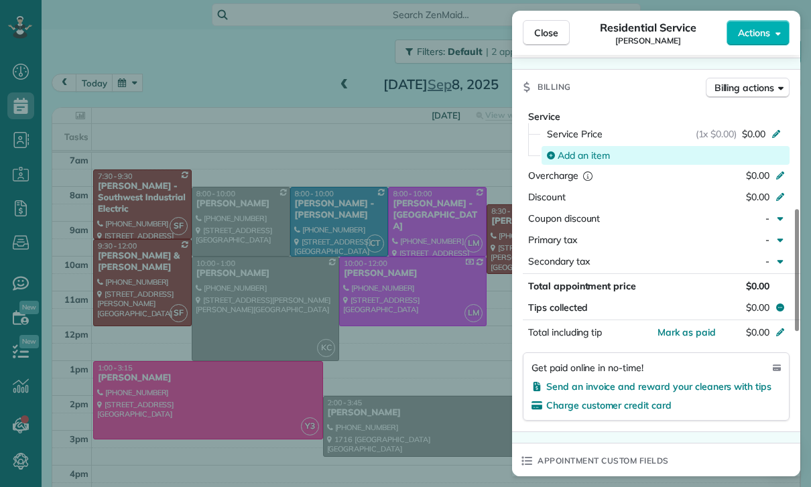
click at [583, 153] on span "Add an item" at bounding box center [583, 155] width 52 height 13
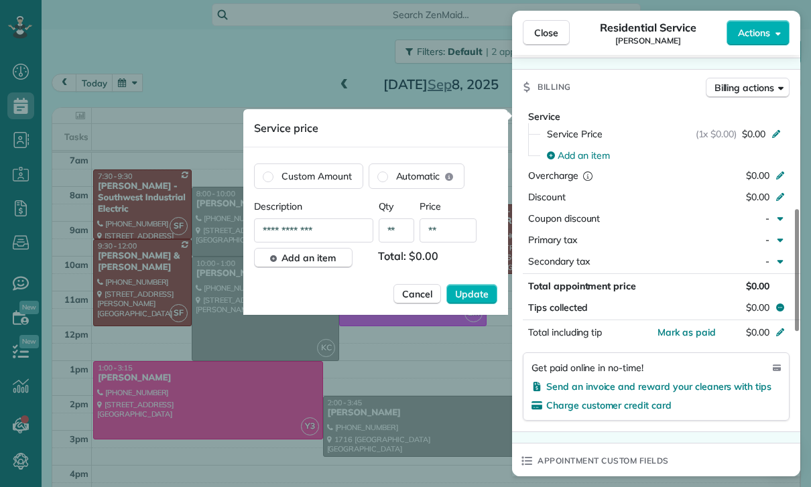
click at [456, 237] on input "**" at bounding box center [447, 230] width 57 height 24
type input "****"
click at [490, 296] on button "Update" at bounding box center [471, 294] width 51 height 20
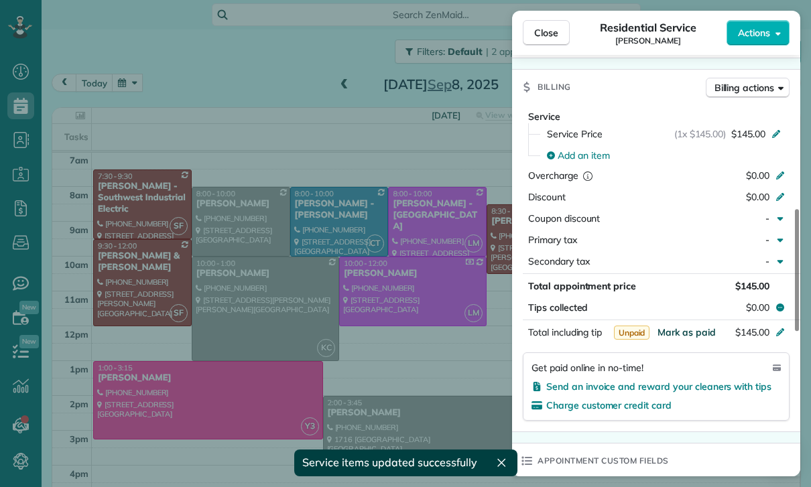
click at [697, 337] on span "Mark as paid" at bounding box center [686, 332] width 58 height 12
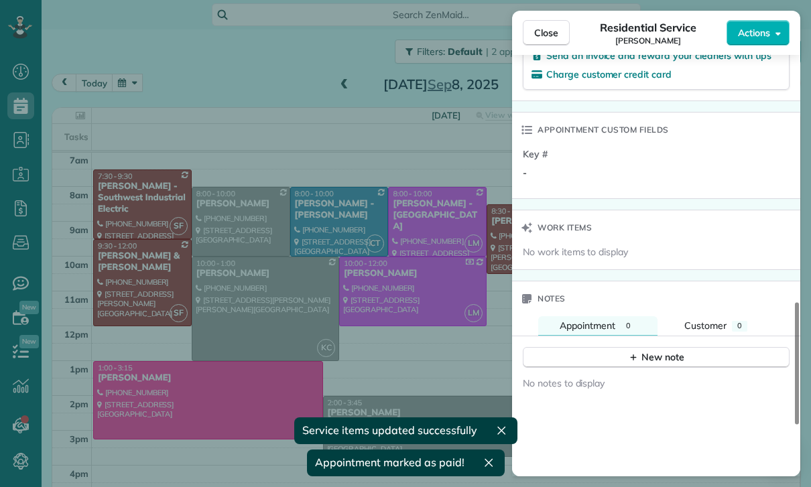
scroll to position [937, 0]
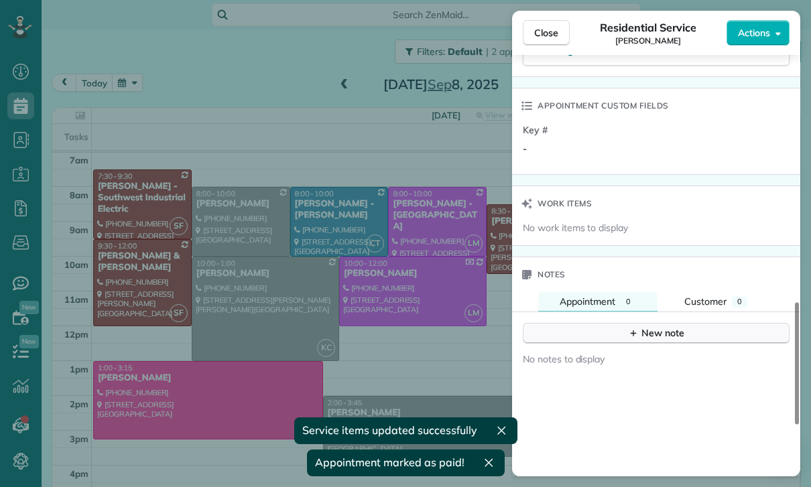
click at [674, 340] on button "New note" at bounding box center [656, 333] width 267 height 21
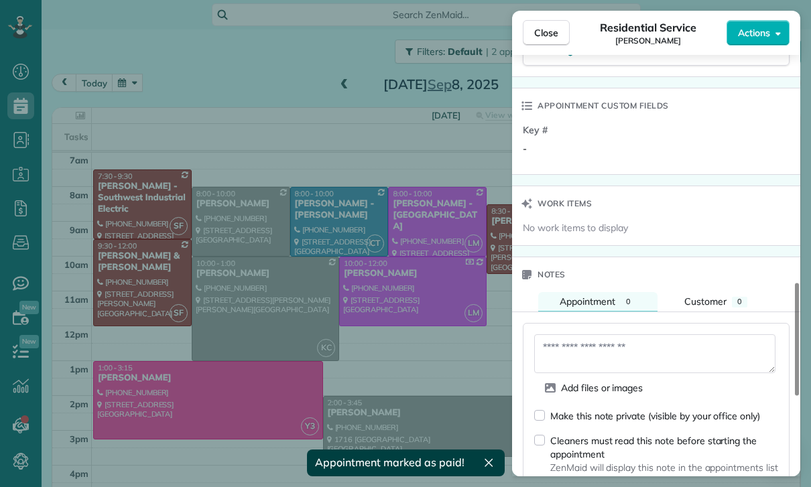
click at [639, 352] on textarea at bounding box center [654, 353] width 241 height 39
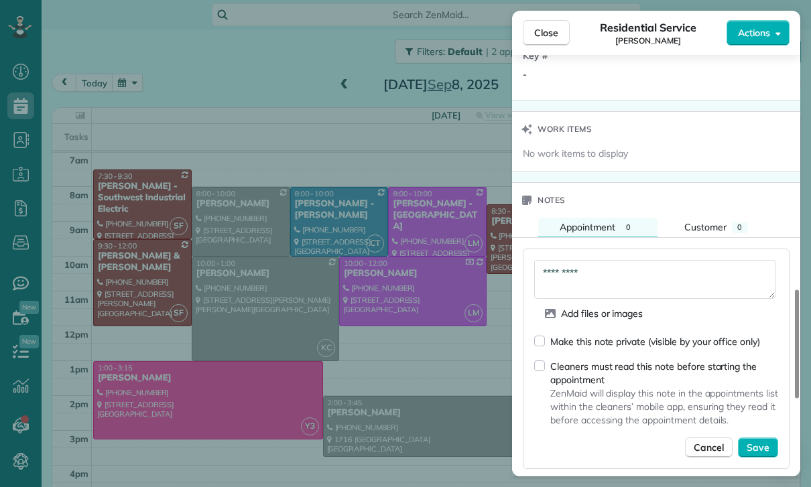
scroll to position [1050, 0]
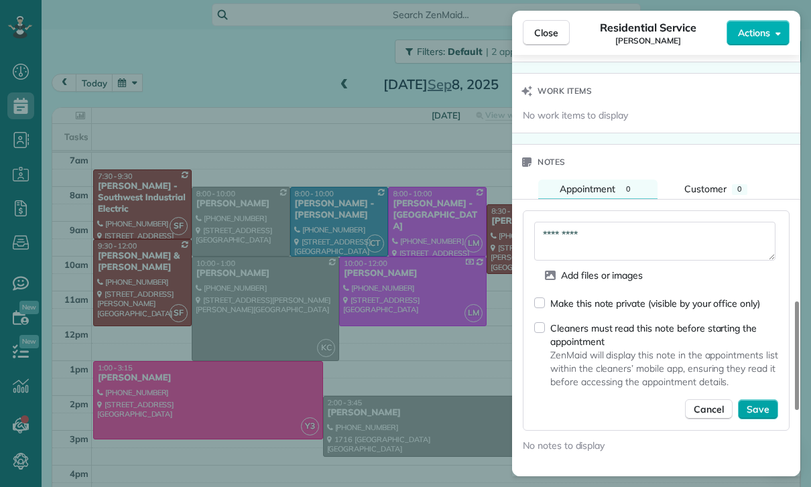
type textarea "*********"
click at [762, 406] on span "Save" at bounding box center [757, 409] width 23 height 13
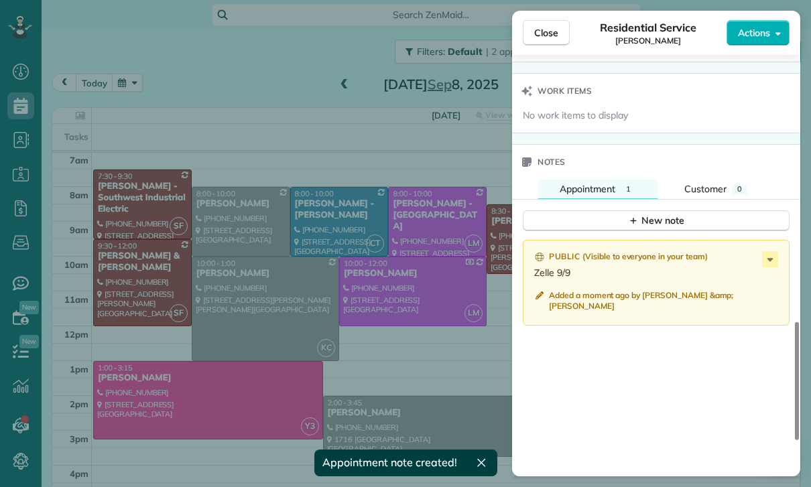
click at [389, 357] on div "Close Residential Service [PERSON_NAME] Actions Status Confirmed [PERSON_NAME] …" at bounding box center [405, 243] width 811 height 487
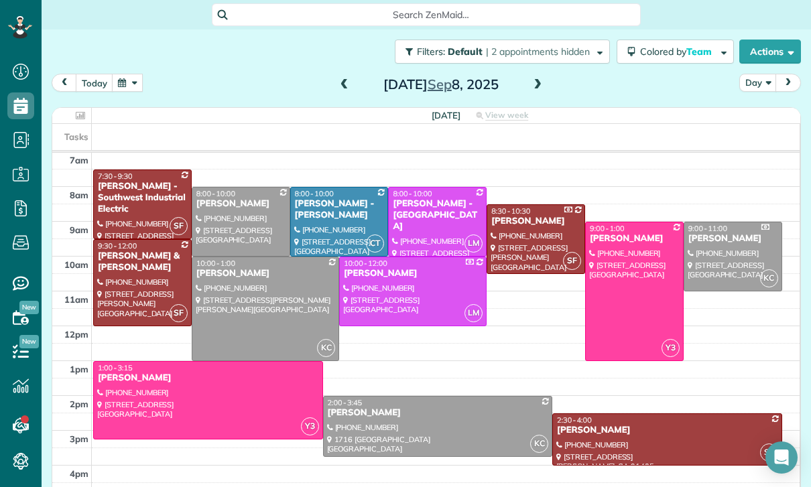
click at [129, 84] on button "button" at bounding box center [127, 83] width 31 height 18
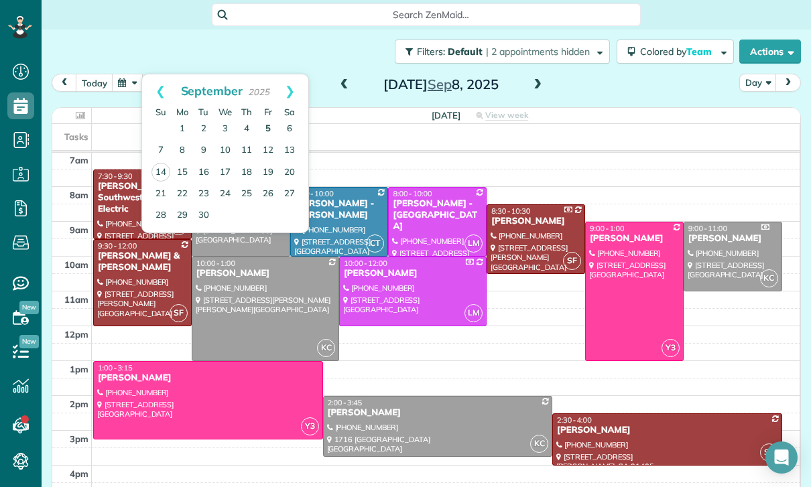
click at [269, 127] on link "5" at bounding box center [267, 129] width 21 height 21
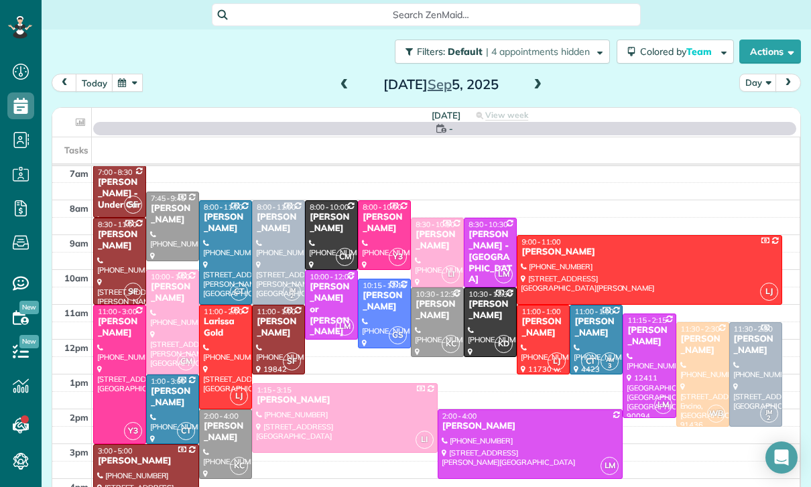
scroll to position [105, 0]
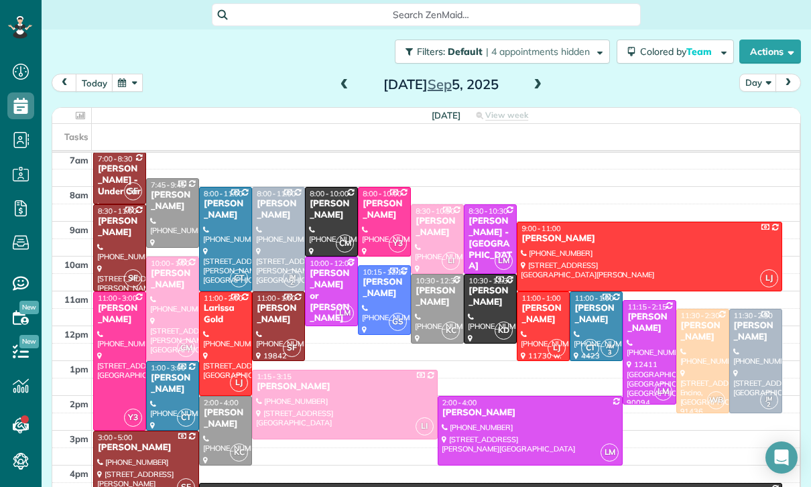
click at [692, 343] on div "[PERSON_NAME]" at bounding box center [702, 331] width 45 height 23
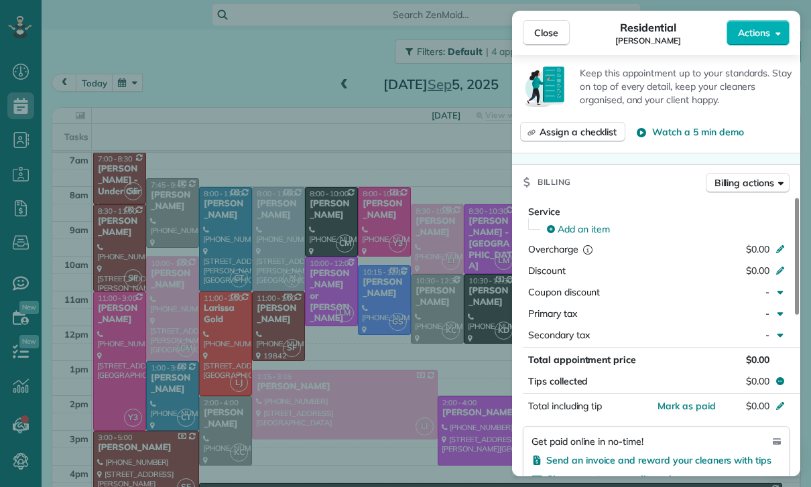
scroll to position [565, 0]
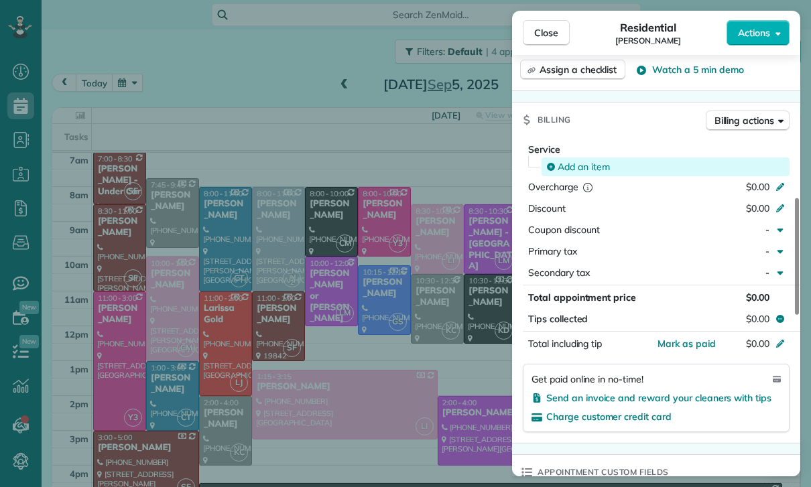
click at [583, 161] on span "Add an item" at bounding box center [583, 166] width 52 height 13
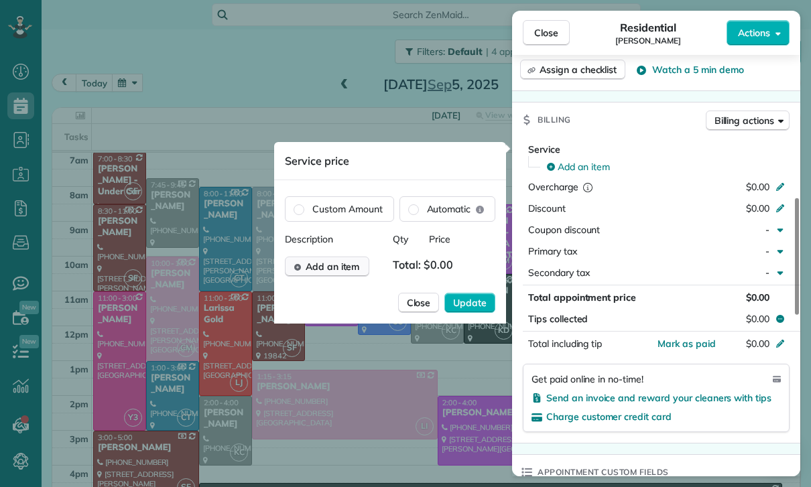
click at [331, 269] on span "Add an item" at bounding box center [332, 266] width 54 height 13
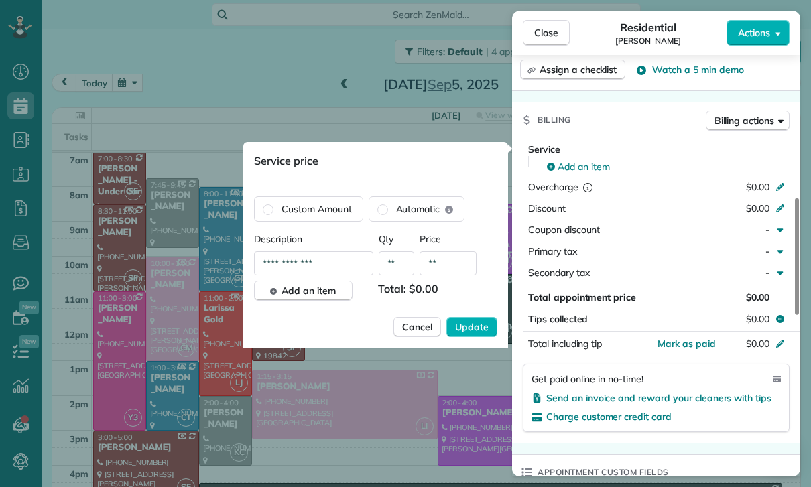
click at [452, 267] on input "**" at bounding box center [447, 263] width 57 height 24
type input "****"
click at [473, 326] on span "Update" at bounding box center [471, 326] width 33 height 13
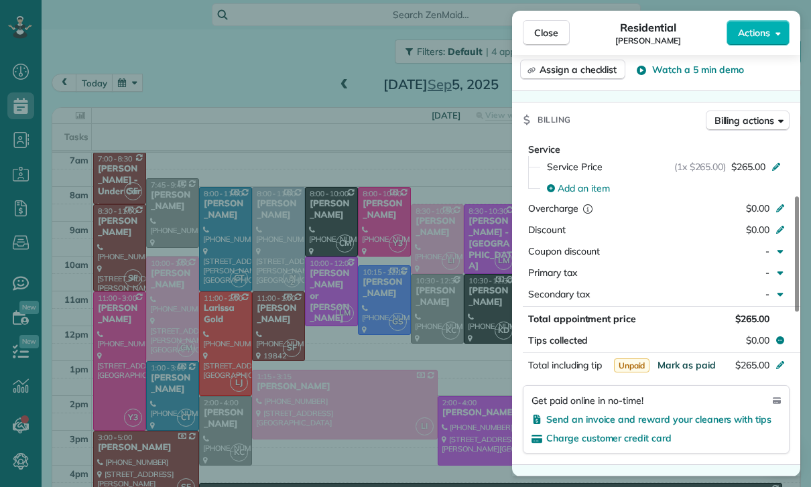
click at [683, 361] on span "Mark as paid" at bounding box center [686, 365] width 58 height 12
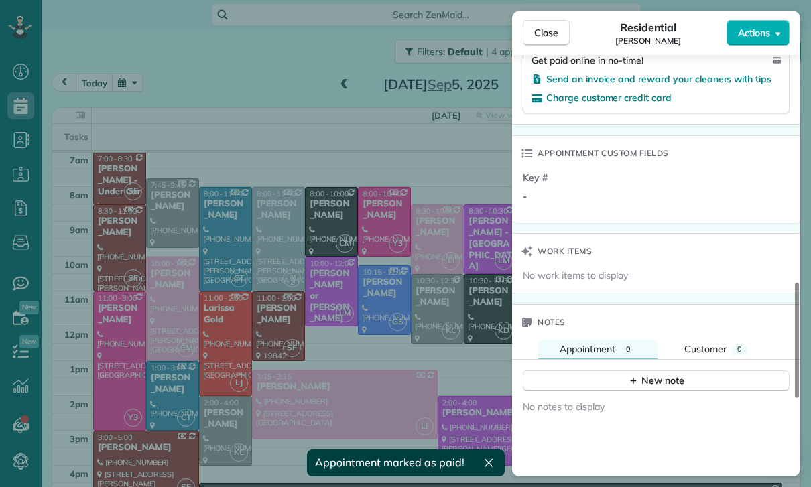
scroll to position [951, 0]
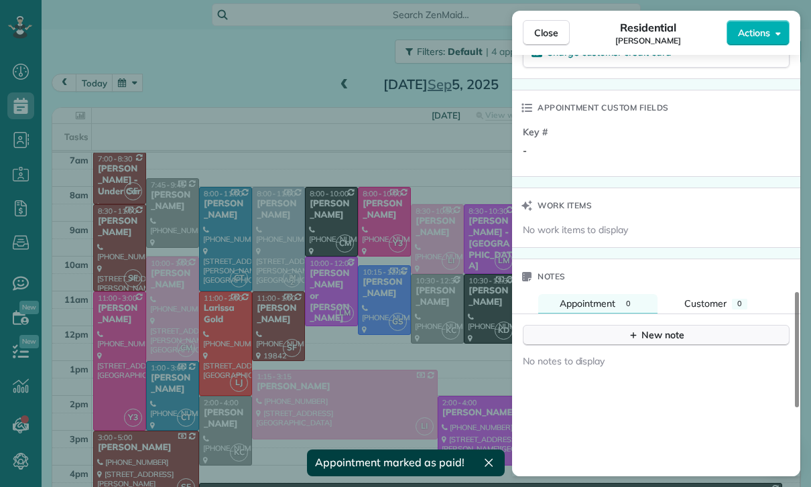
click at [644, 341] on div "New note" at bounding box center [656, 335] width 56 height 14
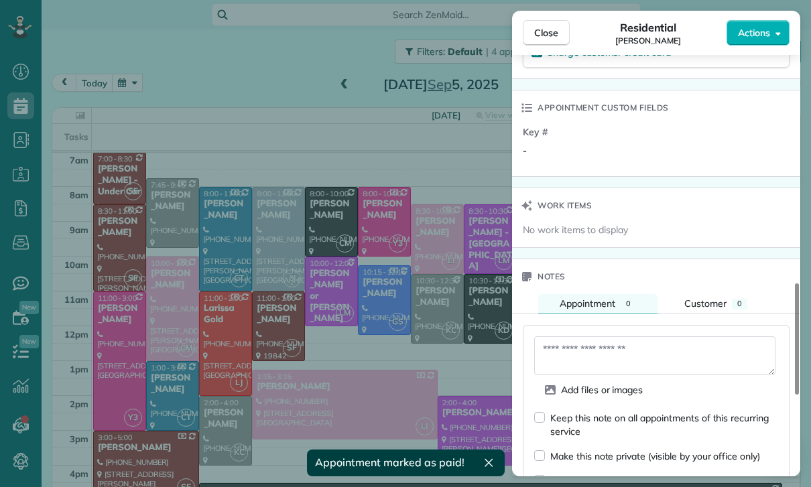
click at [582, 347] on textarea at bounding box center [654, 355] width 241 height 39
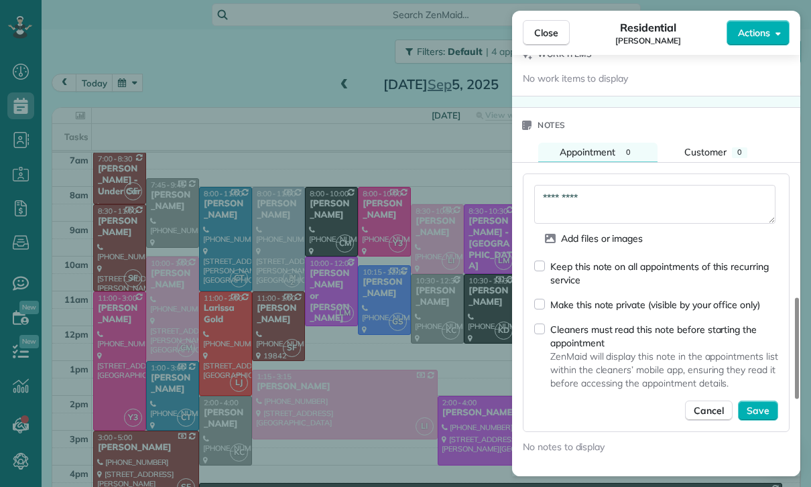
scroll to position [1110, 0]
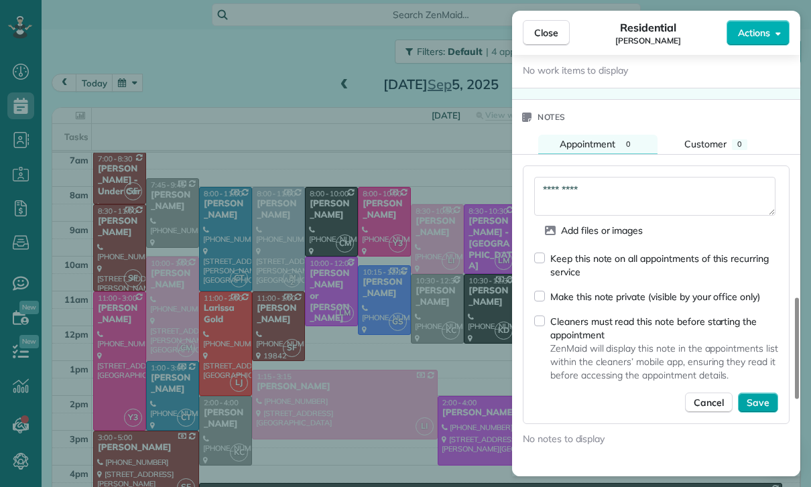
type textarea "*********"
click at [763, 403] on span "Save" at bounding box center [757, 402] width 23 height 13
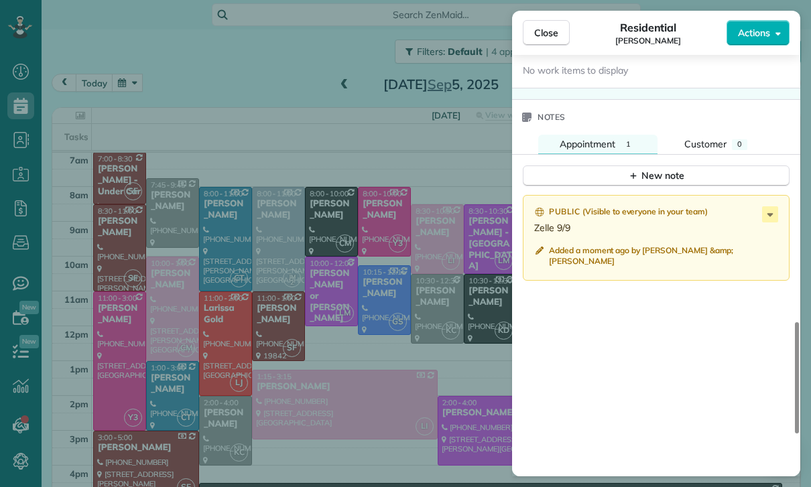
click at [429, 384] on div "Close Residential [PERSON_NAME] Actions Status Yet to Confirm [PERSON_NAME] · O…" at bounding box center [405, 243] width 811 height 487
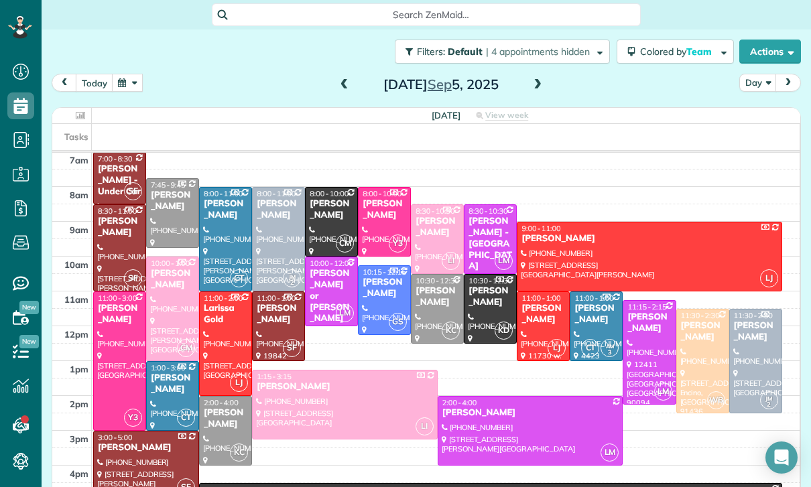
click at [131, 89] on button "button" at bounding box center [127, 83] width 31 height 18
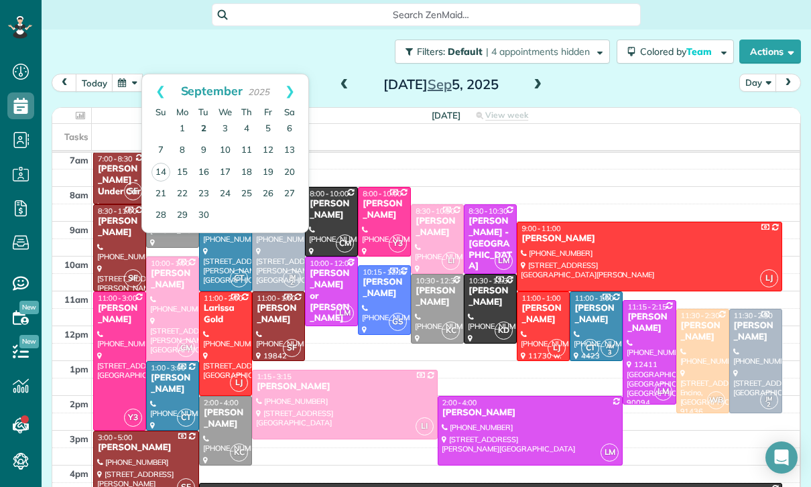
click at [204, 128] on link "2" at bounding box center [203, 129] width 21 height 21
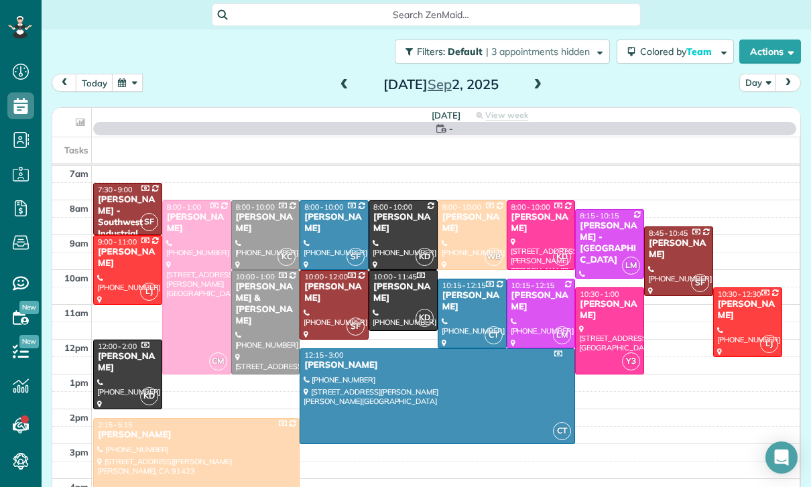
scroll to position [105, 0]
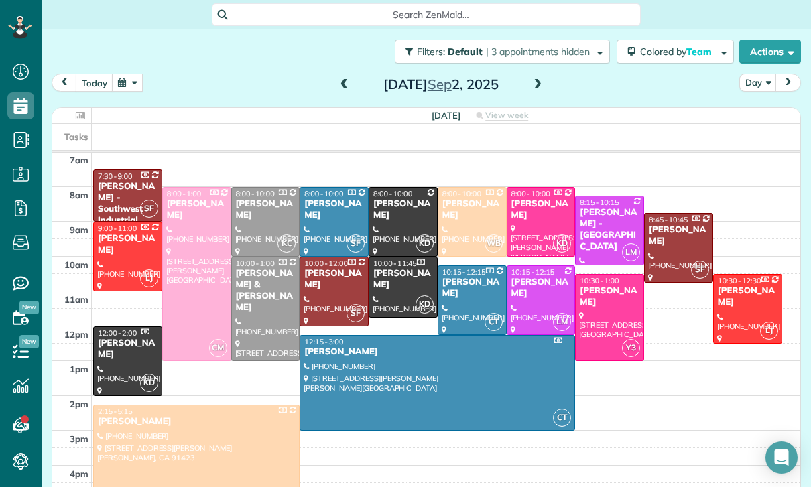
click at [190, 263] on div at bounding box center [197, 274] width 68 height 173
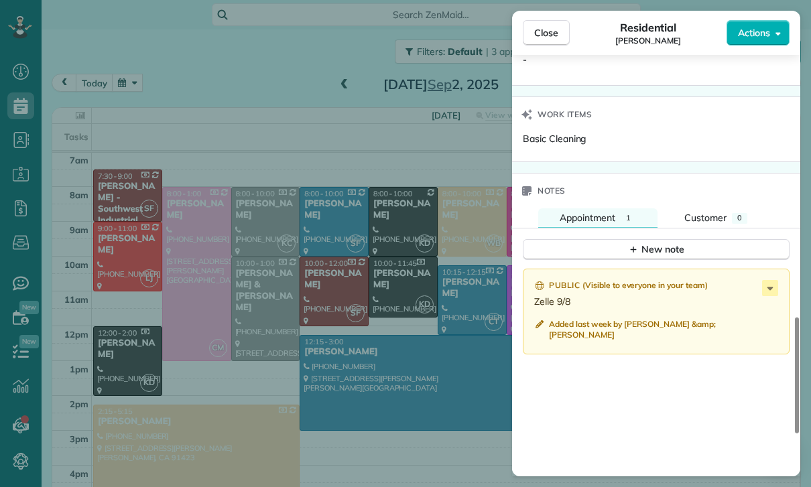
scroll to position [1044, 0]
click at [332, 378] on div "Close Residential [PERSON_NAME] Actions Status Confirmed [PERSON_NAME] · Open p…" at bounding box center [405, 243] width 811 height 487
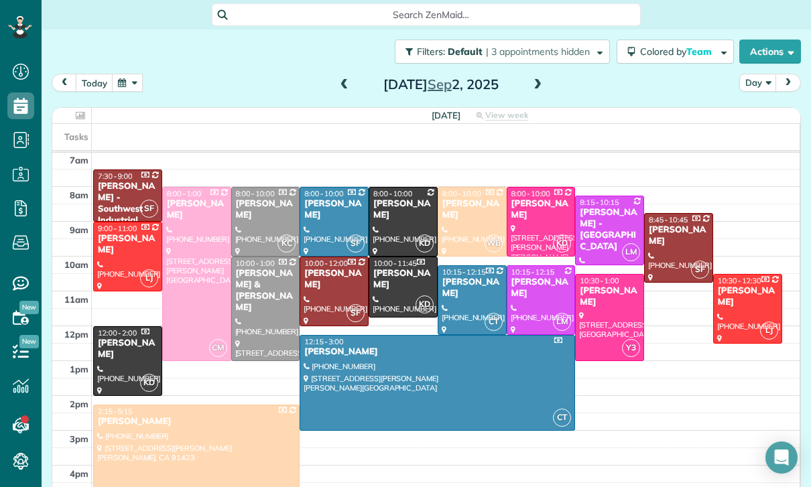
click at [135, 83] on button "button" at bounding box center [127, 83] width 31 height 18
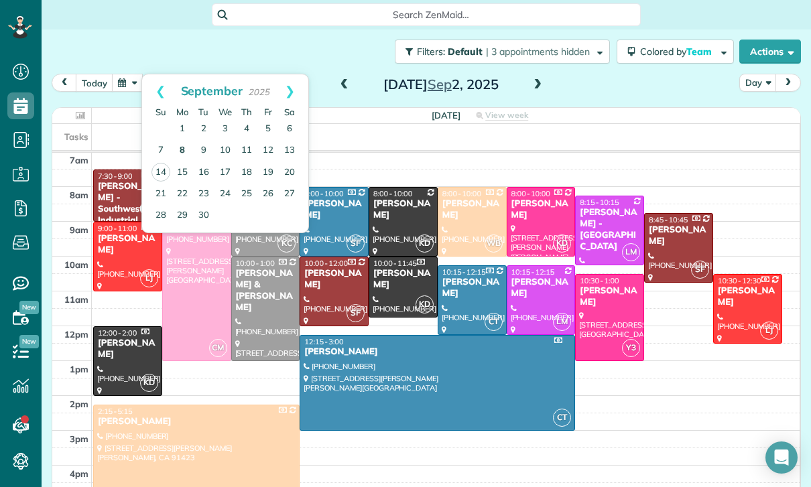
click at [182, 148] on link "8" at bounding box center [182, 150] width 21 height 21
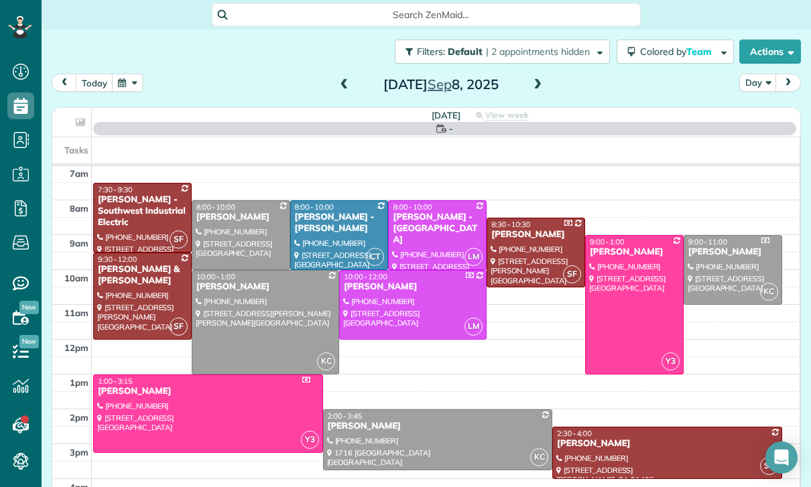
scroll to position [105, 0]
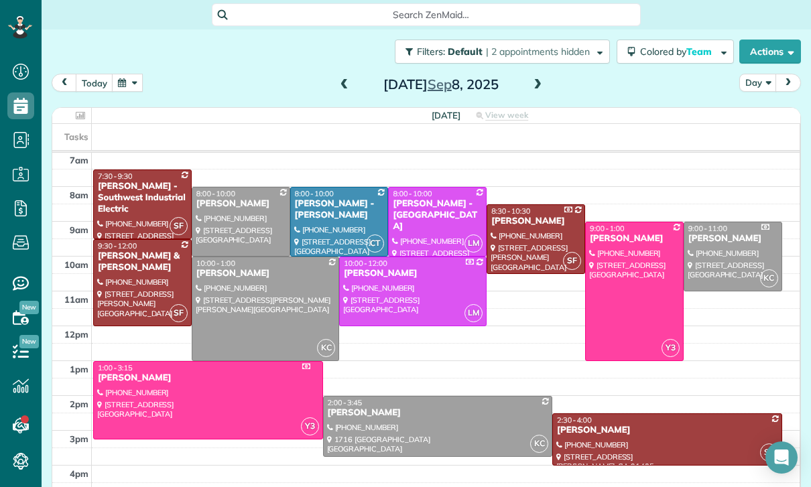
click at [609, 289] on div at bounding box center [634, 291] width 97 height 138
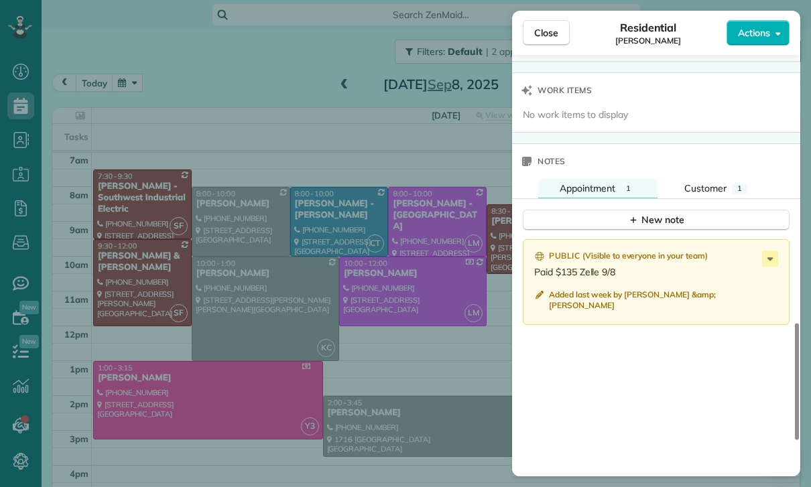
scroll to position [1067, 0]
click at [467, 426] on div "Close Residential [PERSON_NAME] Actions Status Confirmed [PERSON_NAME] · Open p…" at bounding box center [405, 243] width 811 height 487
